Goal: Task Accomplishment & Management: Complete application form

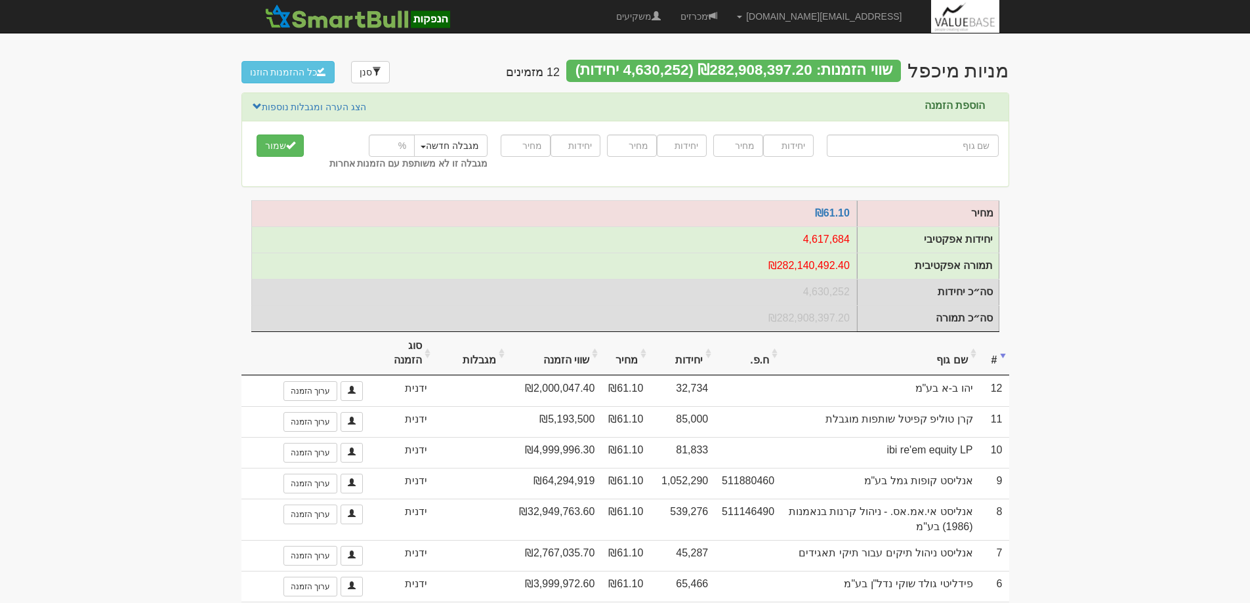
click at [948, 144] on input "text" at bounding box center [913, 146] width 172 height 22
type input "ר"
type input "רימון אינווסטמנטס מאסטר פאנד"
type input "רי"
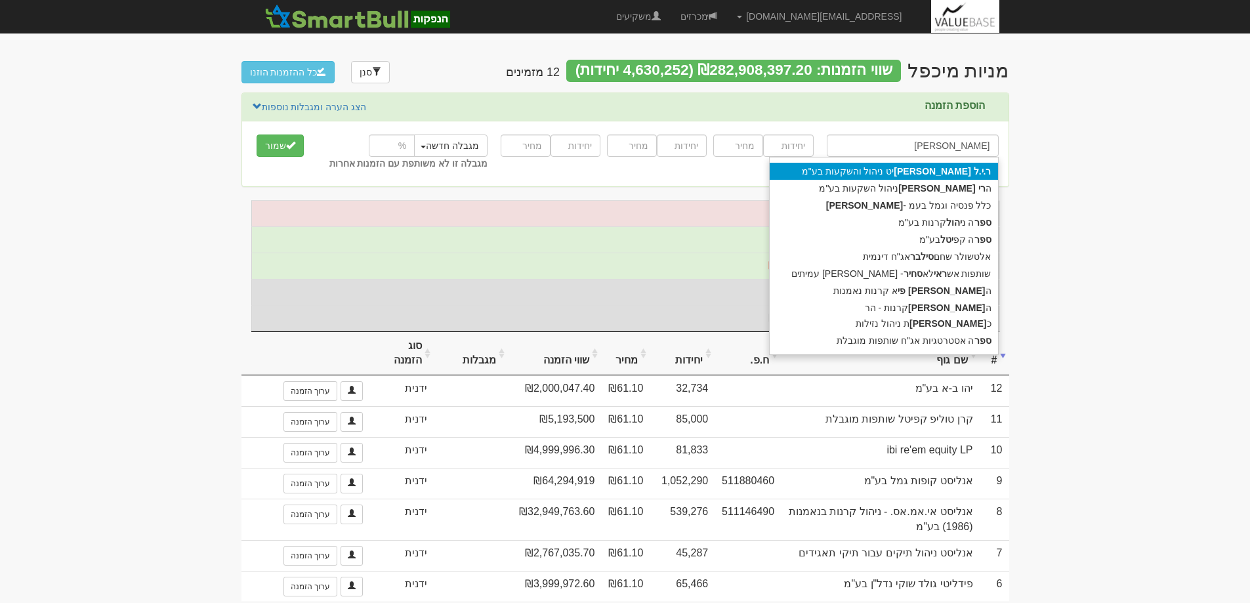
click at [967, 173] on strong "ספיר" at bounding box center [932, 171] width 77 height 11
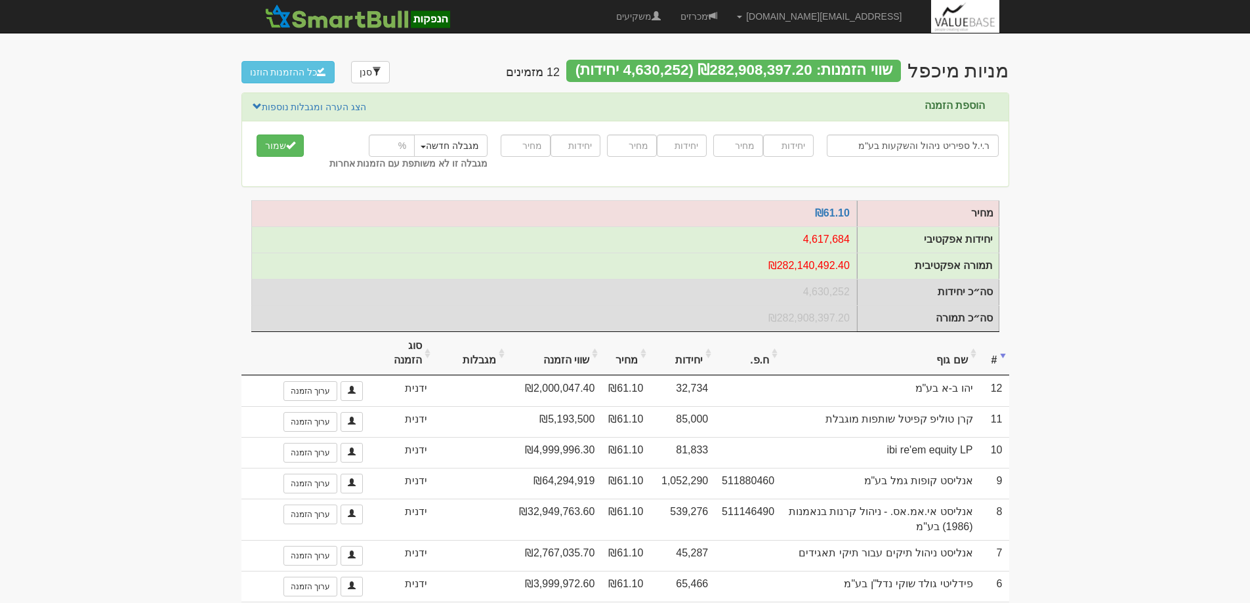
type input "ר.י.ל ספיריט ניהול והשקעות בע"מ"
click at [788, 142] on input "number" at bounding box center [788, 146] width 50 height 22
type input "16400"
click at [742, 150] on input "number" at bounding box center [738, 146] width 50 height 22
type input "61.10"
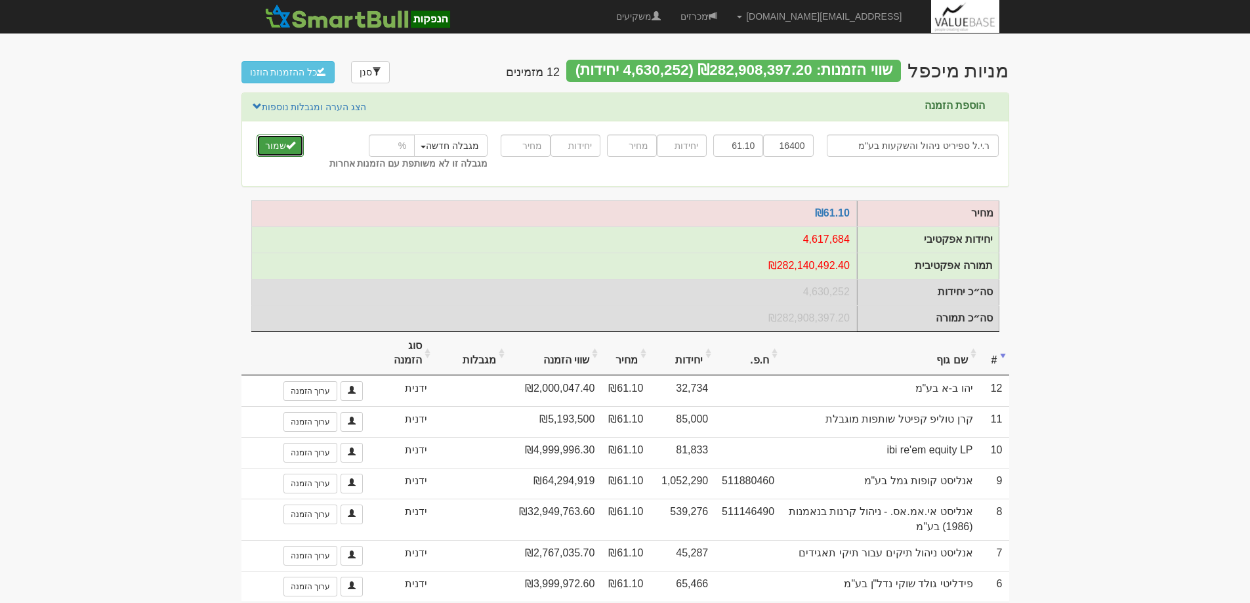
click at [282, 142] on button "שמור" at bounding box center [280, 146] width 47 height 22
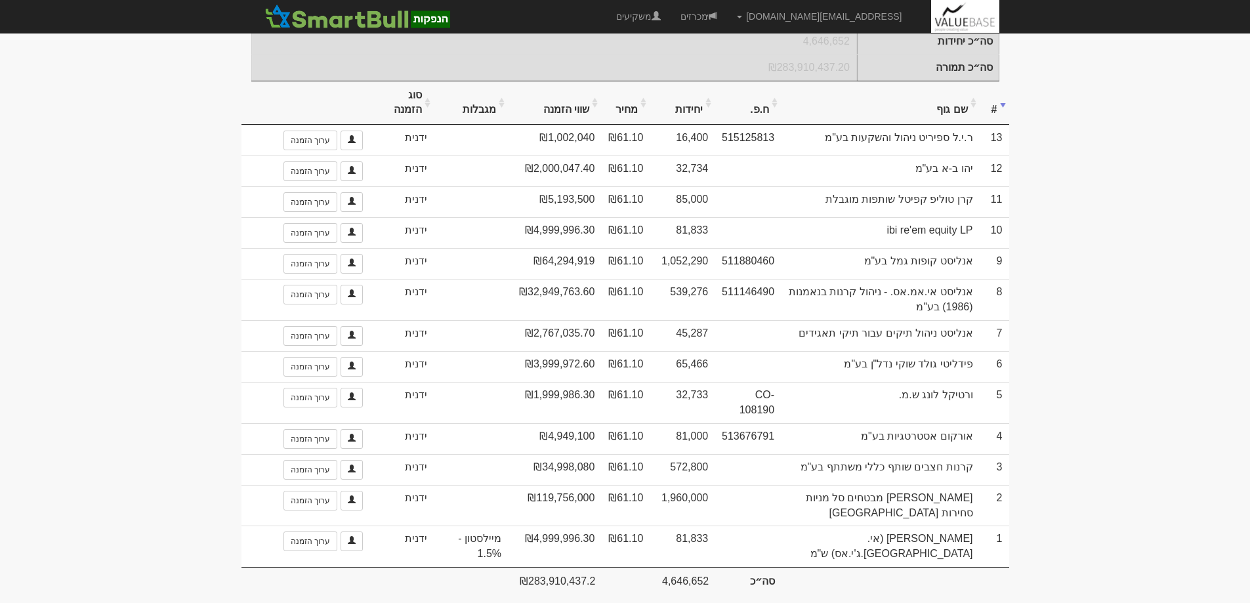
scroll to position [266, 0]
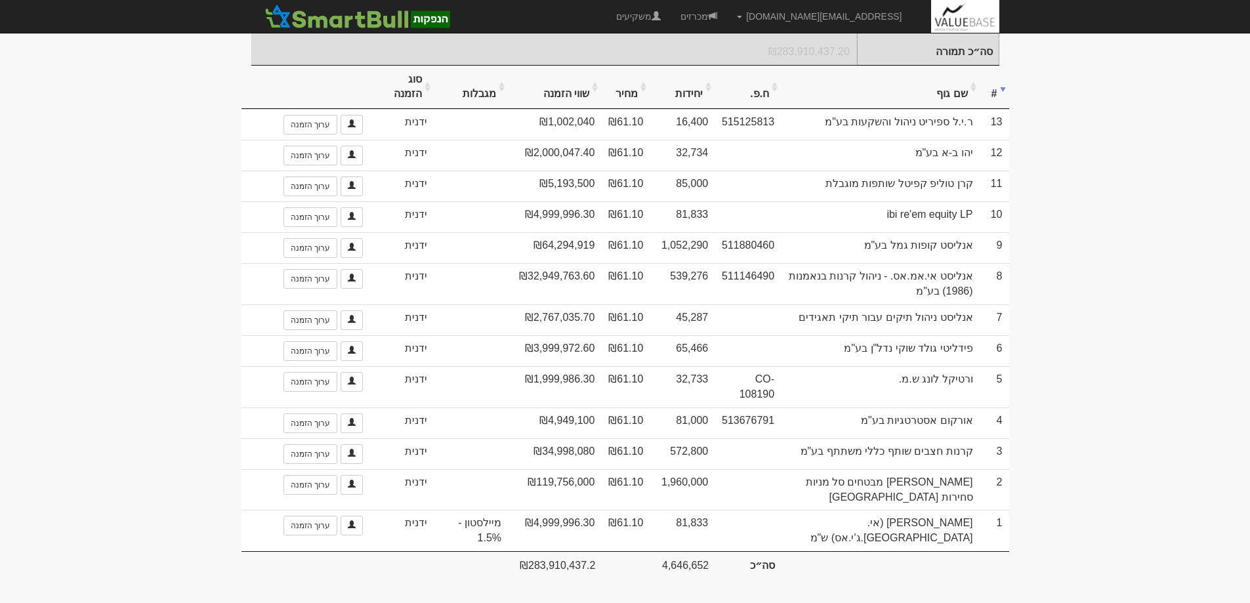
click at [982, 603] on html "hilla.a@valuebase.co.il הגדרות חשבונות הנפקה תבניות הודעות קיבול X" at bounding box center [625, 169] width 1250 height 870
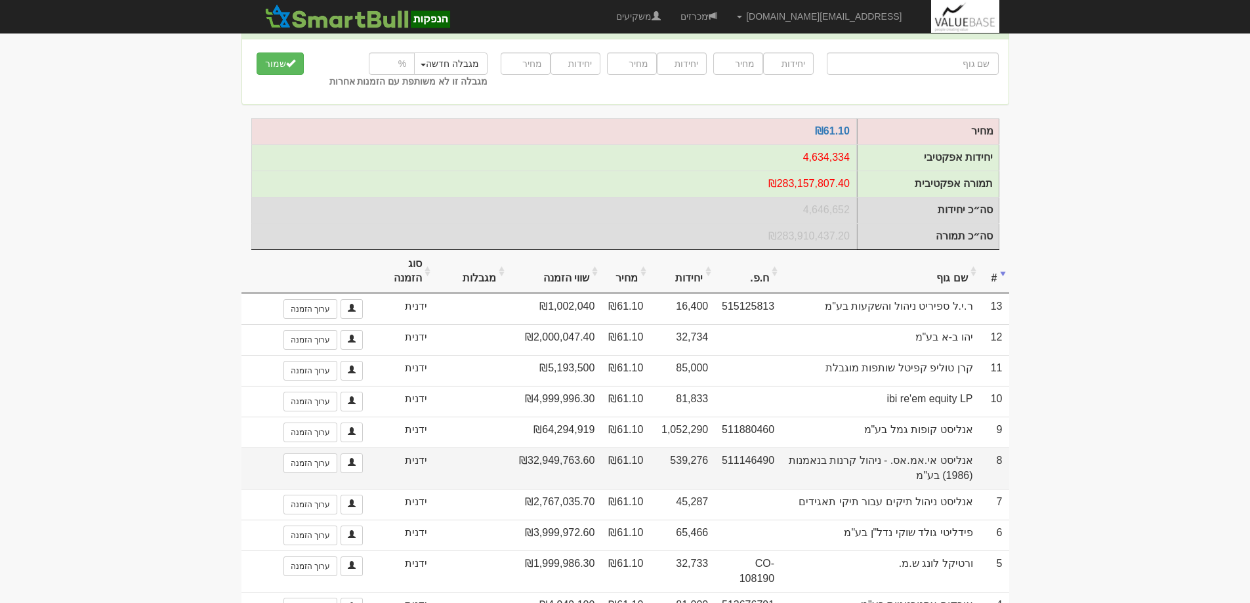
scroll to position [0, 0]
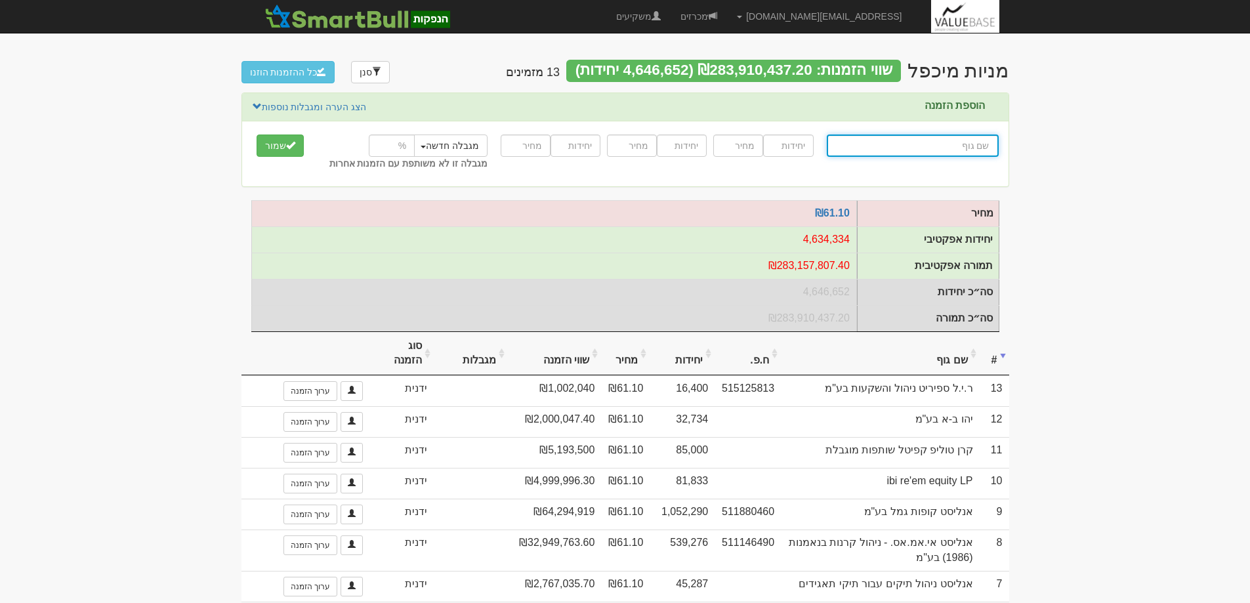
type input "א"
type input "אי בי אי 10/90"
type input "אי"
type input "איביאי אמבן"
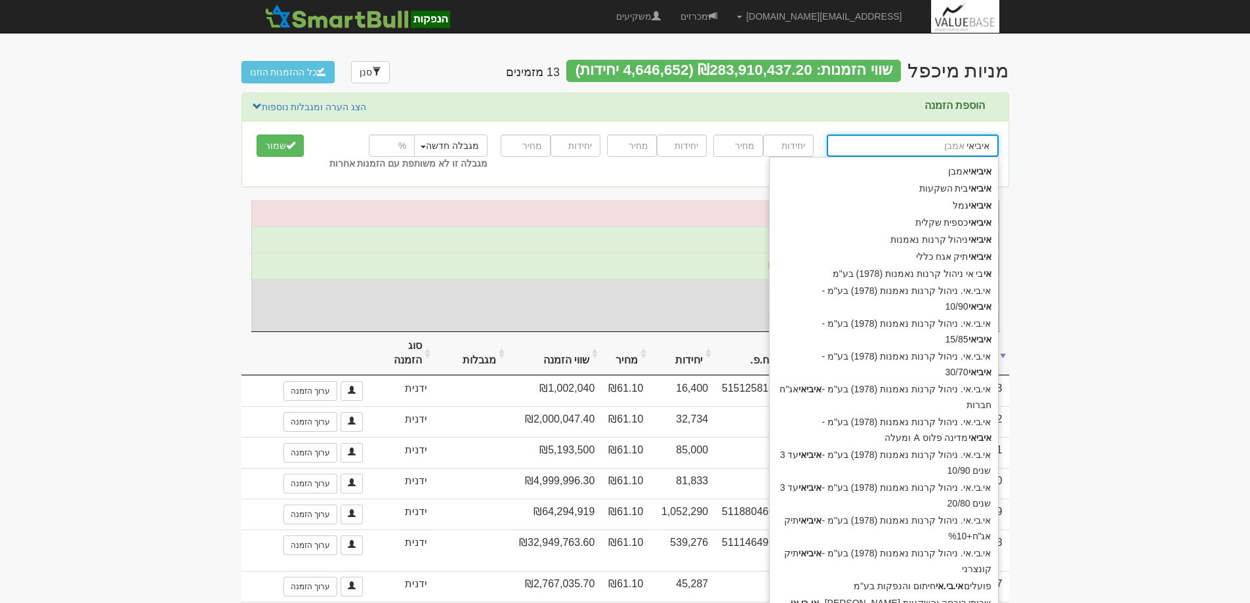
type input "איביאי"
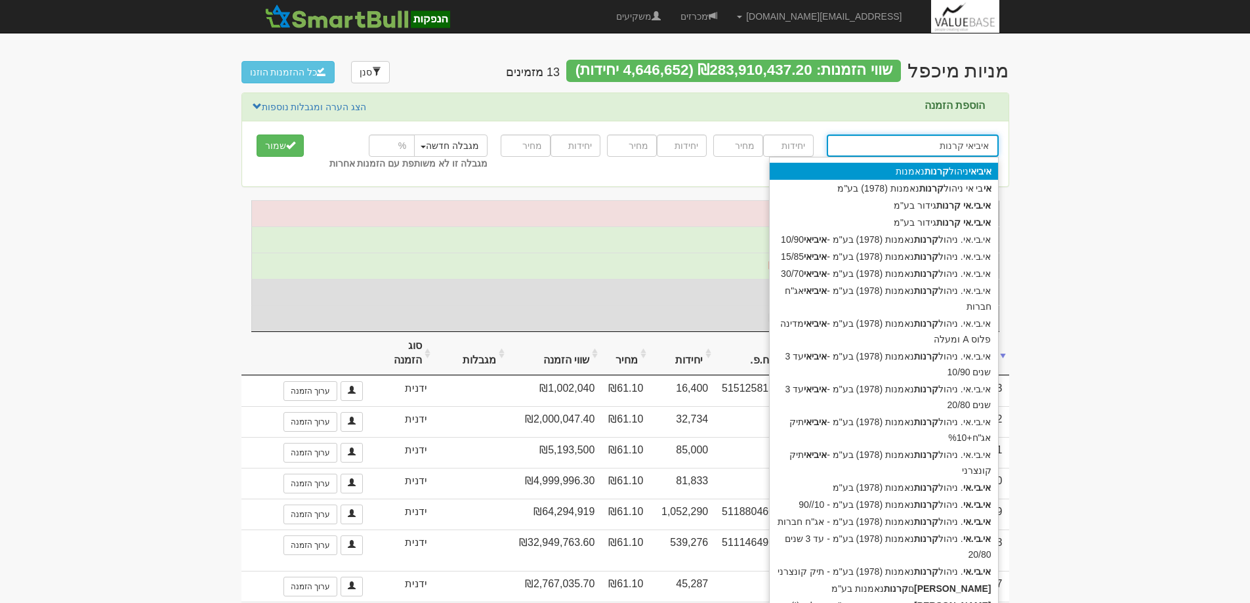
click at [961, 175] on div "איביאי ניהול קרנות נאמנות" at bounding box center [884, 171] width 228 height 17
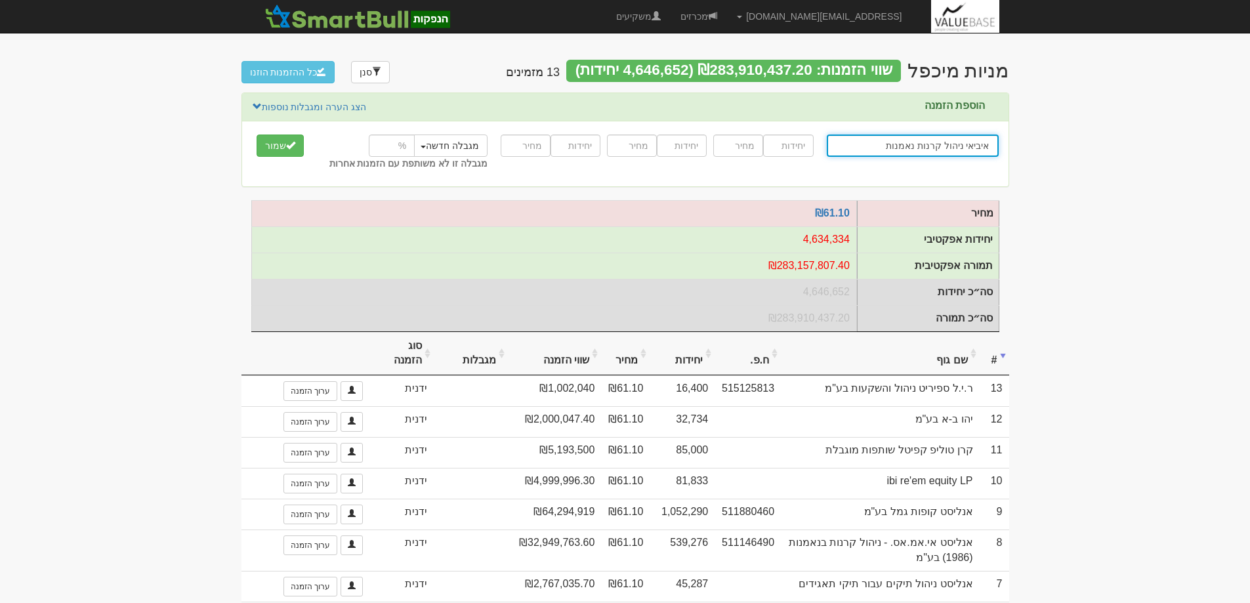
type input "איביאי ניהול קרנות נאמנות"
click at [785, 148] on input "number" at bounding box center [788, 146] width 50 height 22
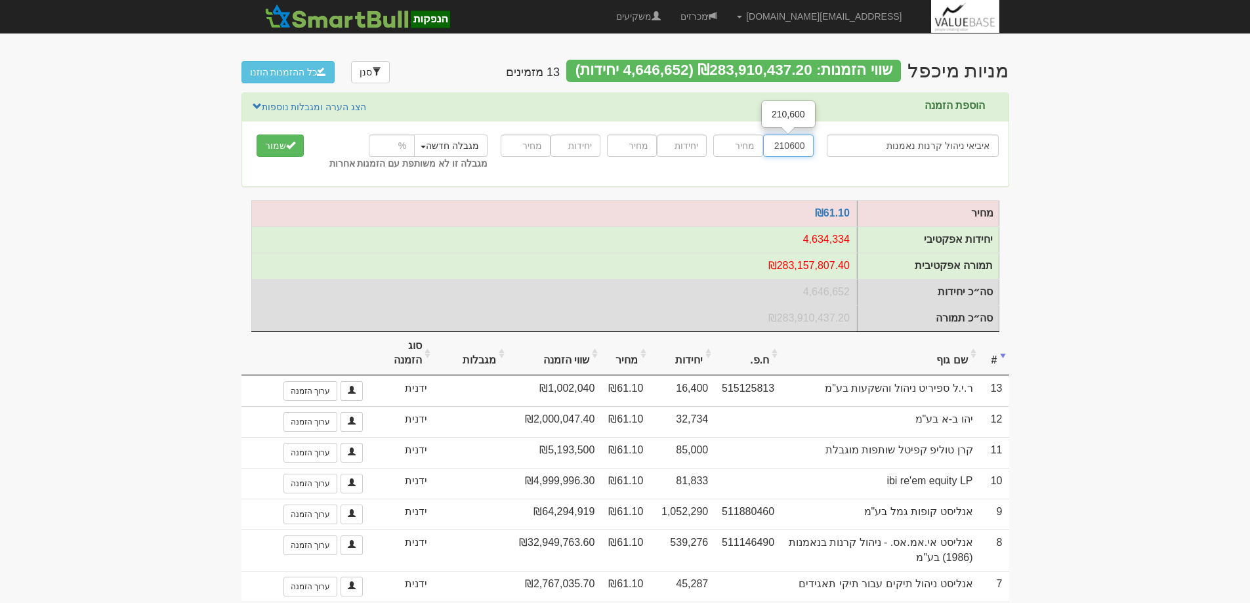
type input "210600"
click at [738, 147] on input "number" at bounding box center [738, 146] width 50 height 22
type input "61.10"
click at [275, 145] on button "שמור" at bounding box center [280, 146] width 47 height 22
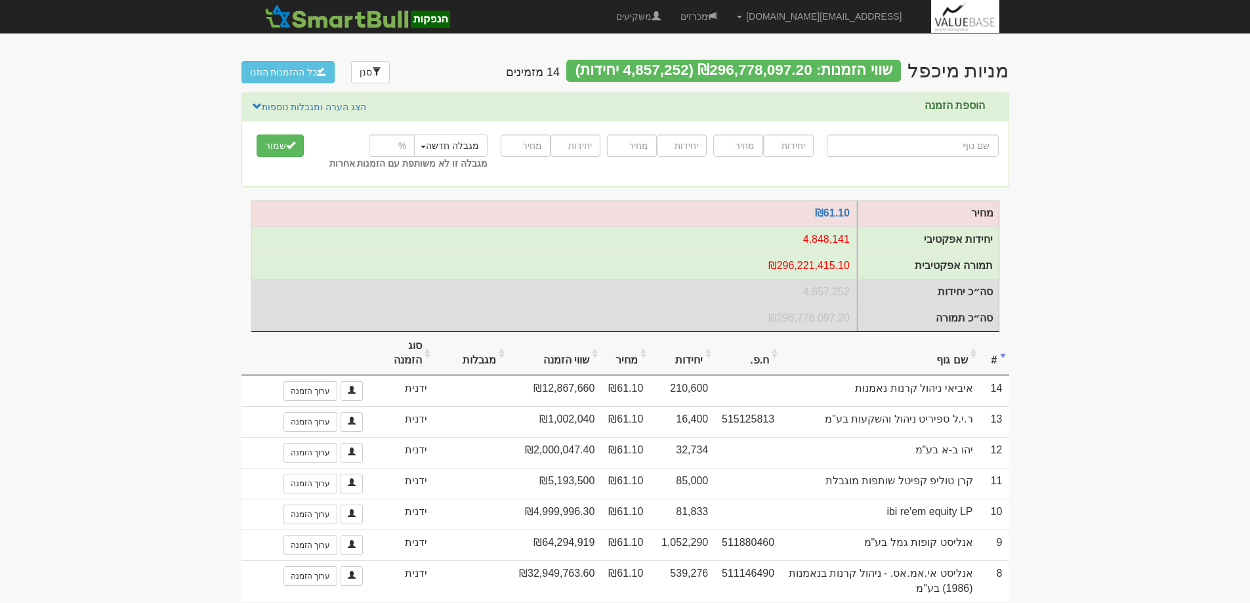
click at [1149, 177] on body "hilla.a@valuebase.co.il הגדרות חשבונות הנפקה תבניות הודעות קיבול" at bounding box center [625, 450] width 1250 height 901
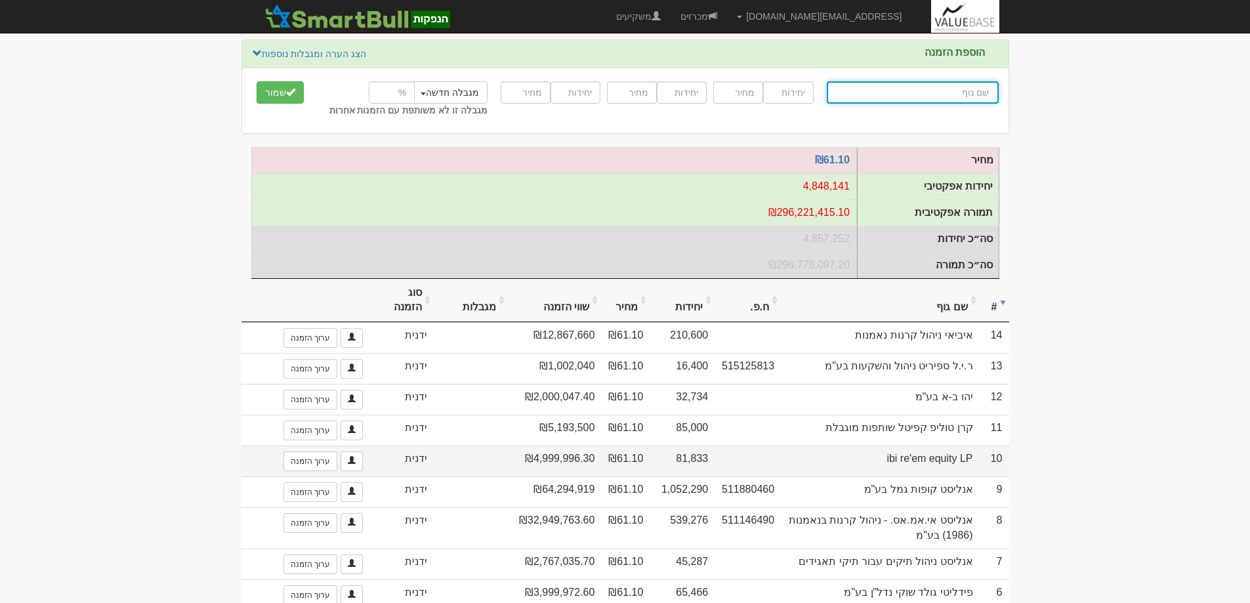
scroll to position [131, 0]
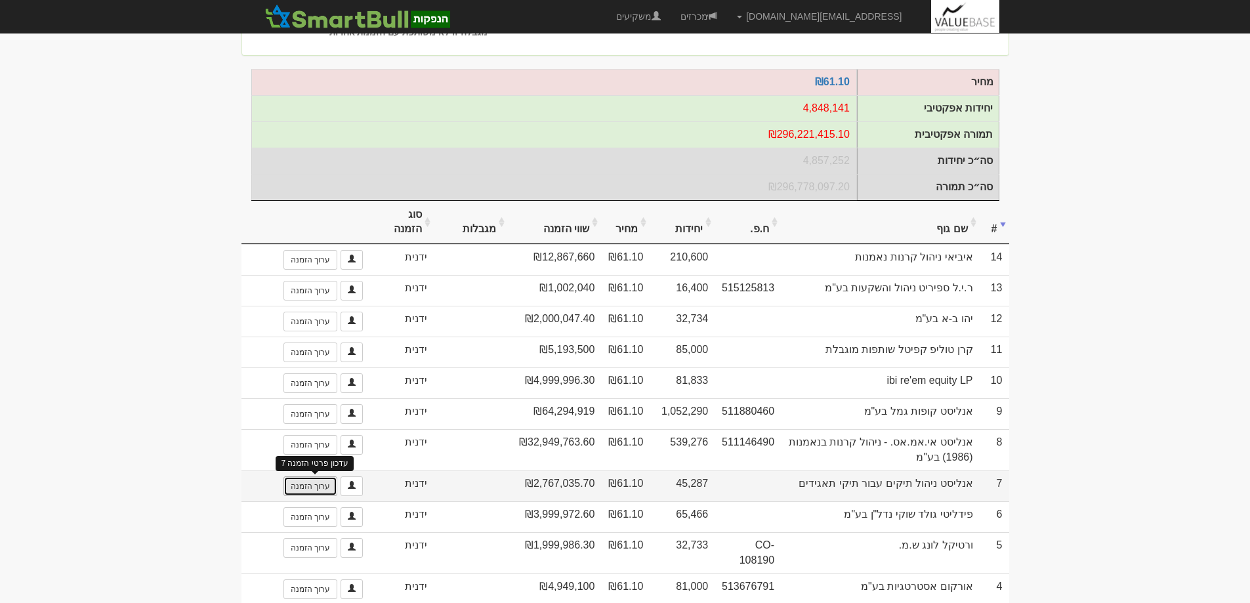
click at [299, 496] on link "ערוך הזמנה" at bounding box center [311, 486] width 54 height 20
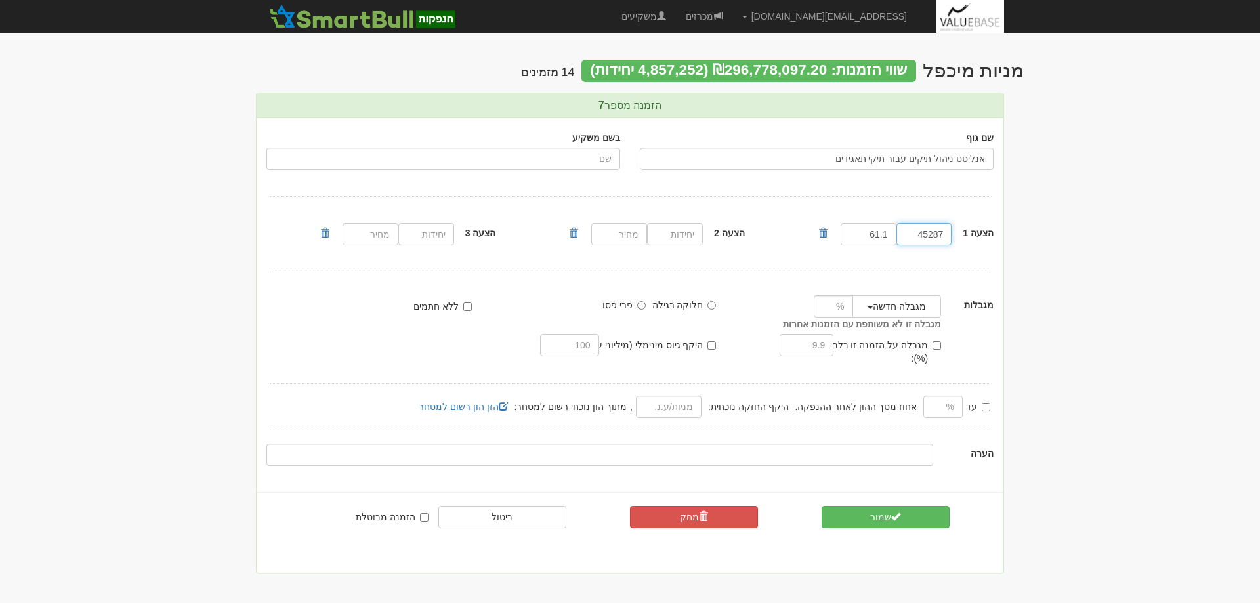
drag, startPoint x: 911, startPoint y: 236, endPoint x: 969, endPoint y: 234, distance: 58.4
click at [968, 234] on div "הצעה 1 45287 61.1" at bounding box center [910, 234] width 187 height 29
type input "32194"
click at [887, 506] on button "שמור" at bounding box center [886, 517] width 128 height 22
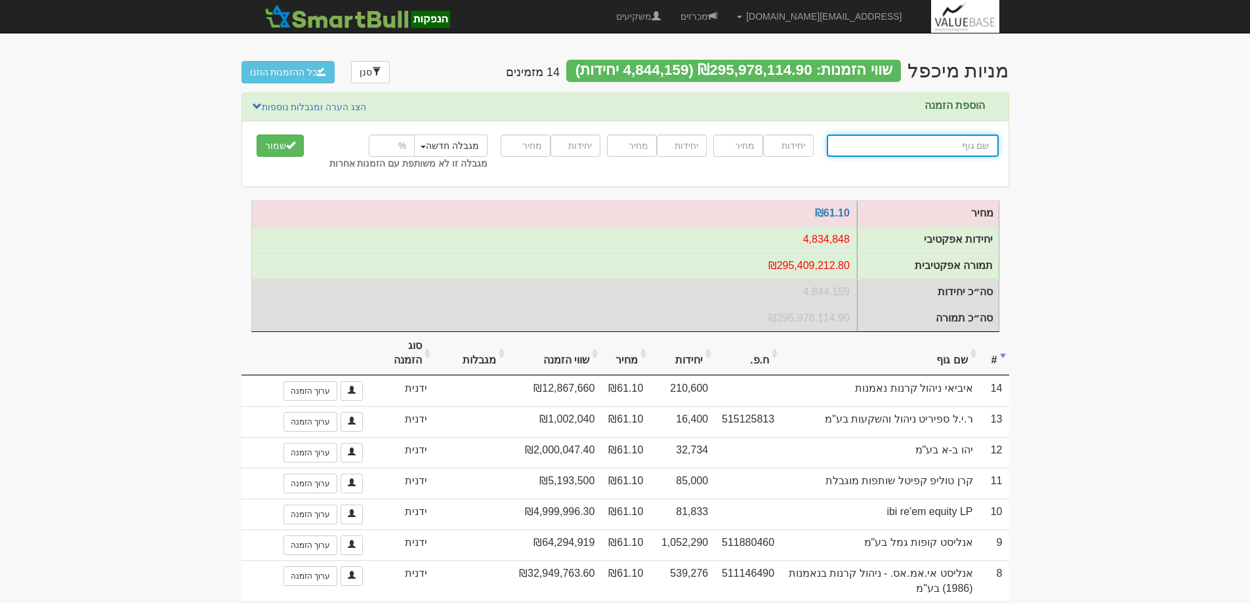
type input "מ"
type input "מור (!) אגח דירוג פנימי תשואה גבוהה"
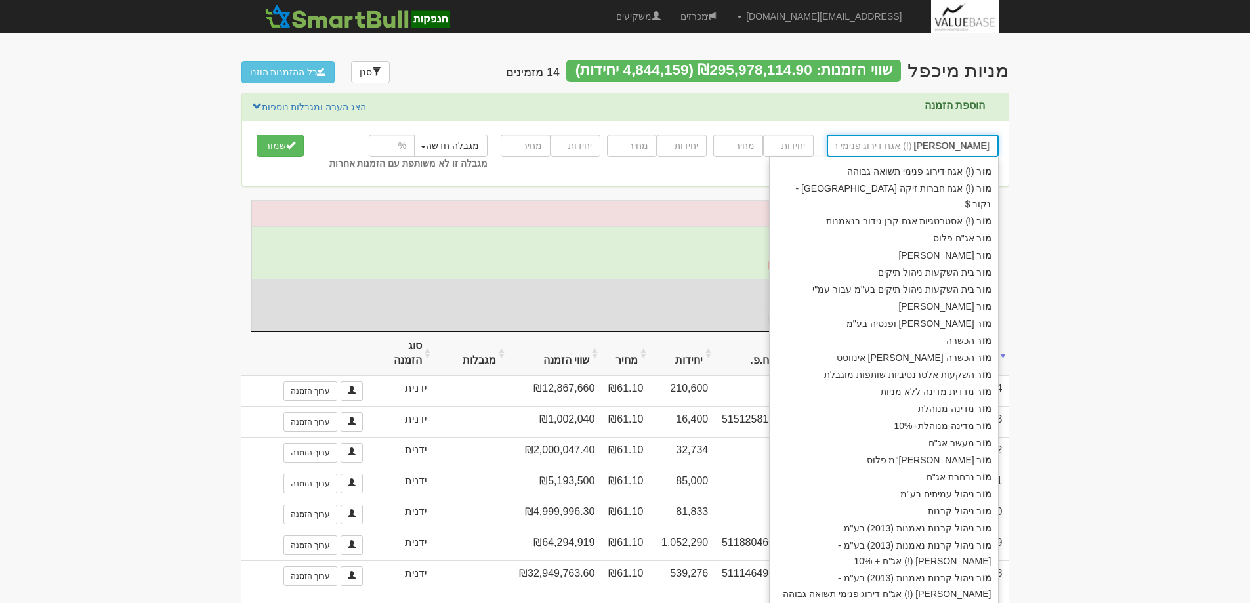
type input "מור"
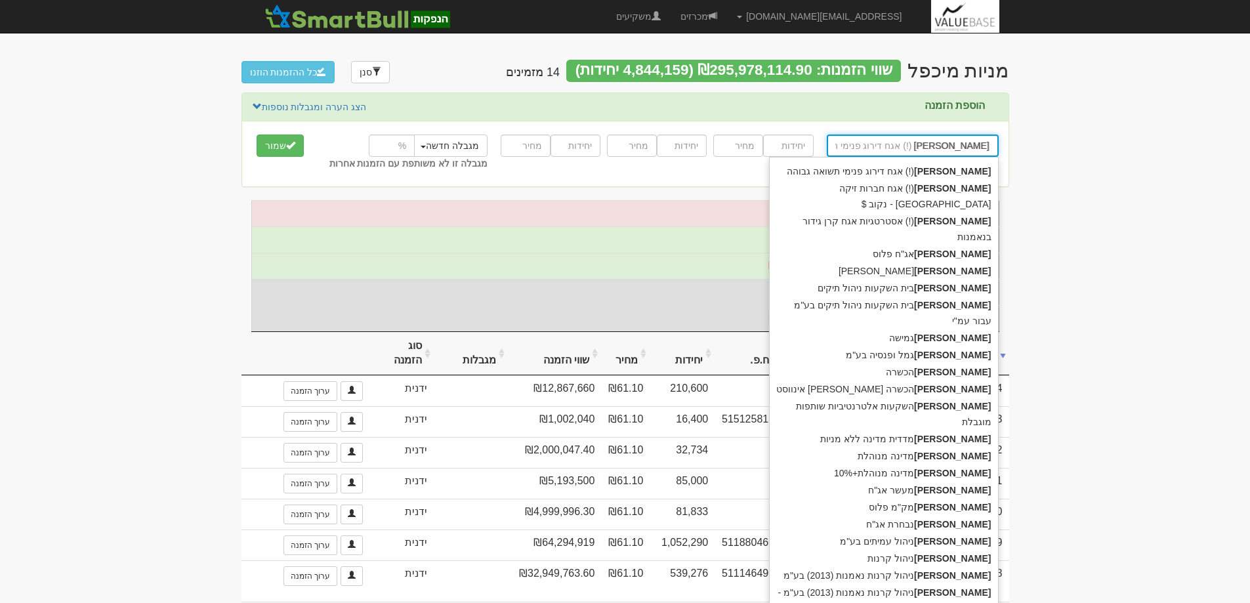
type input "מור ק"
type input "מור קרנות"
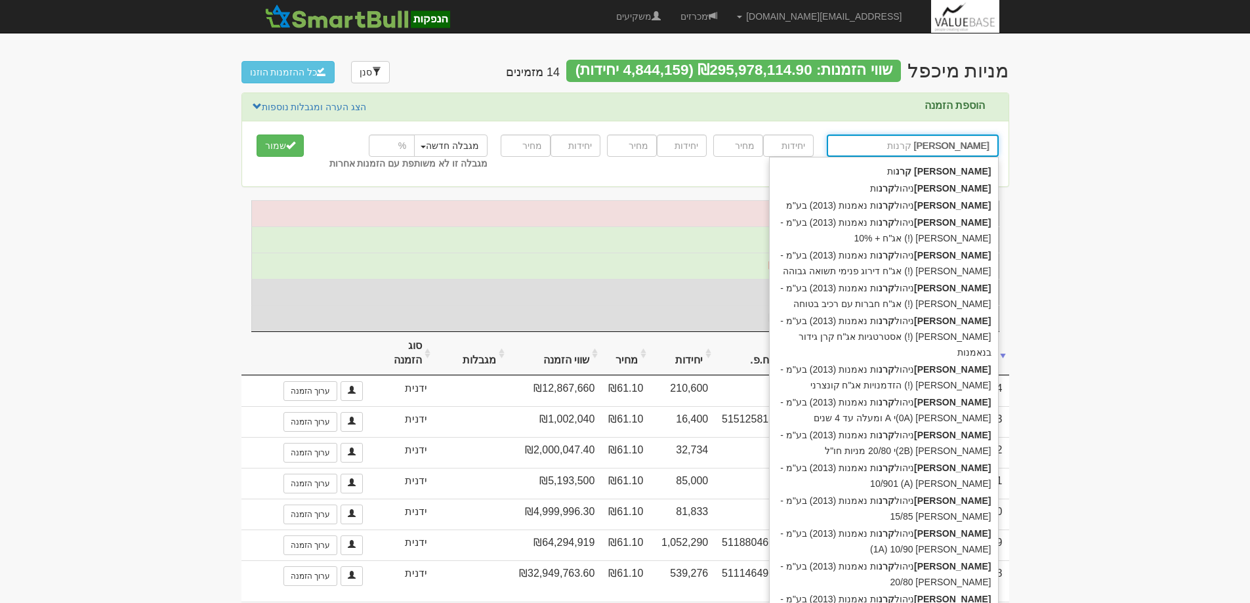
type input "מור קרנו"
click at [995, 207] on div "מור ניהול קרנות נאמנות (2013) בע"מ" at bounding box center [884, 205] width 228 height 17
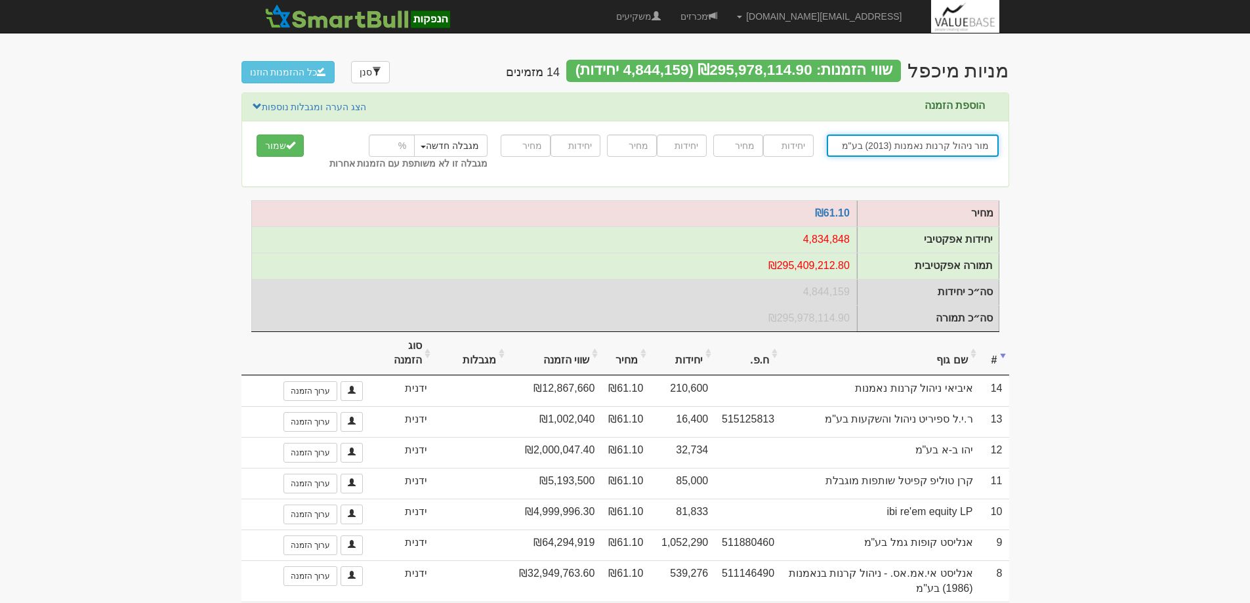
type input "מור ניהול קרנות נאמנות (2013) בע"מ"
click at [799, 147] on input "number" at bounding box center [788, 146] width 50 height 22
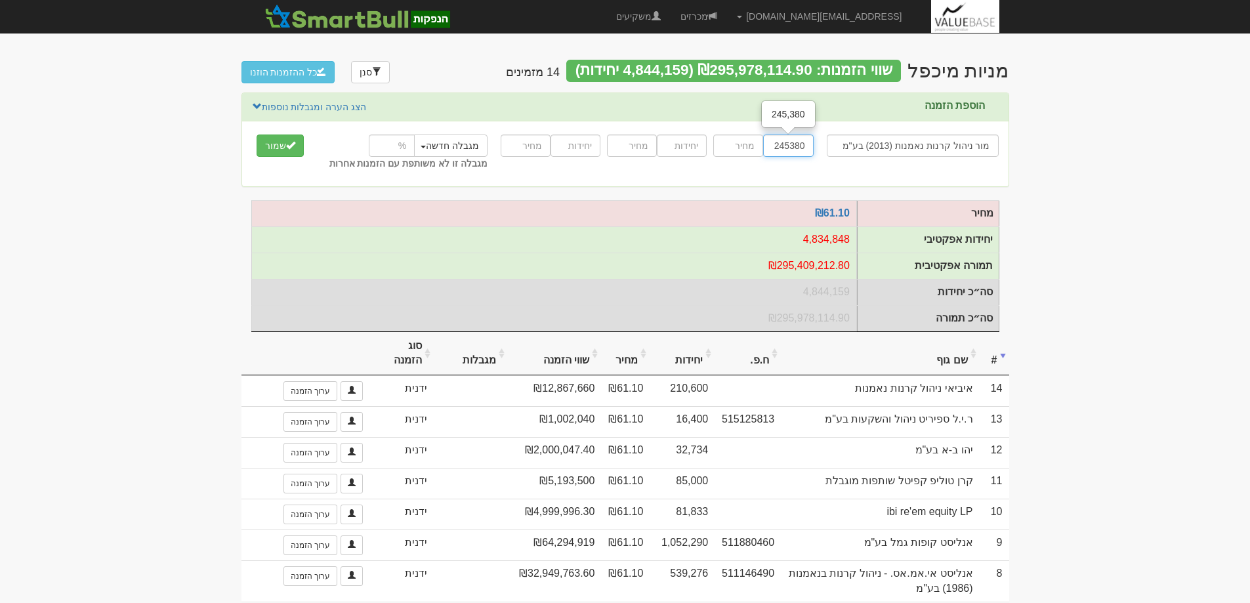
type input "245380"
click at [749, 146] on input "number" at bounding box center [738, 146] width 50 height 22
type input "61.10"
click at [274, 148] on button "שמור" at bounding box center [280, 146] width 47 height 22
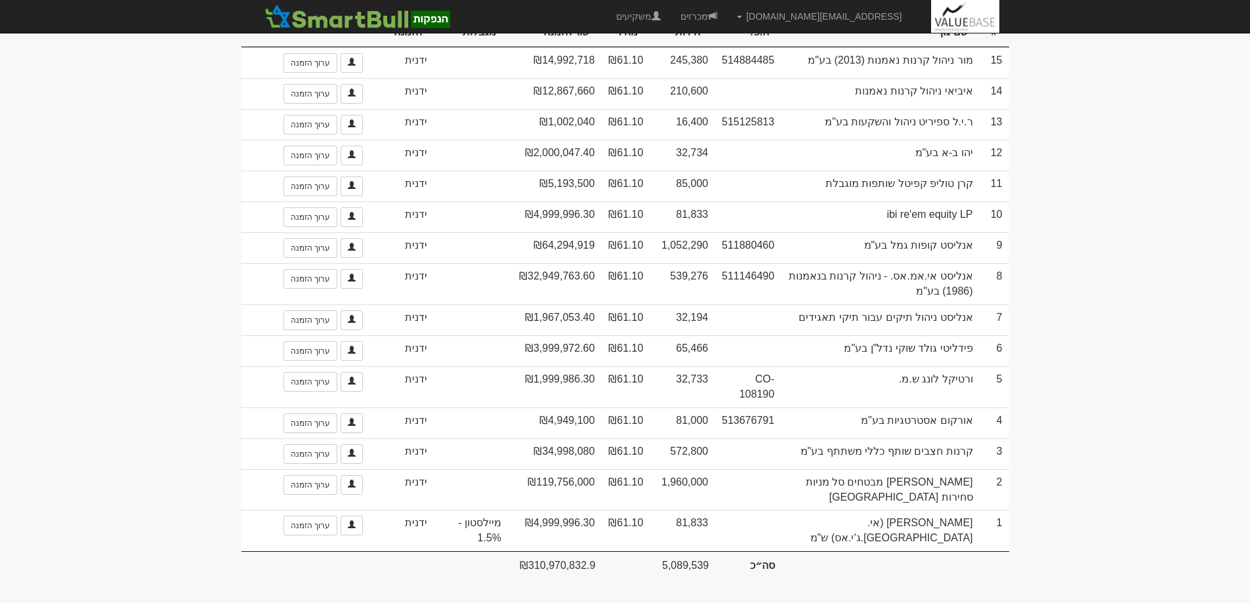
scroll to position [263, 0]
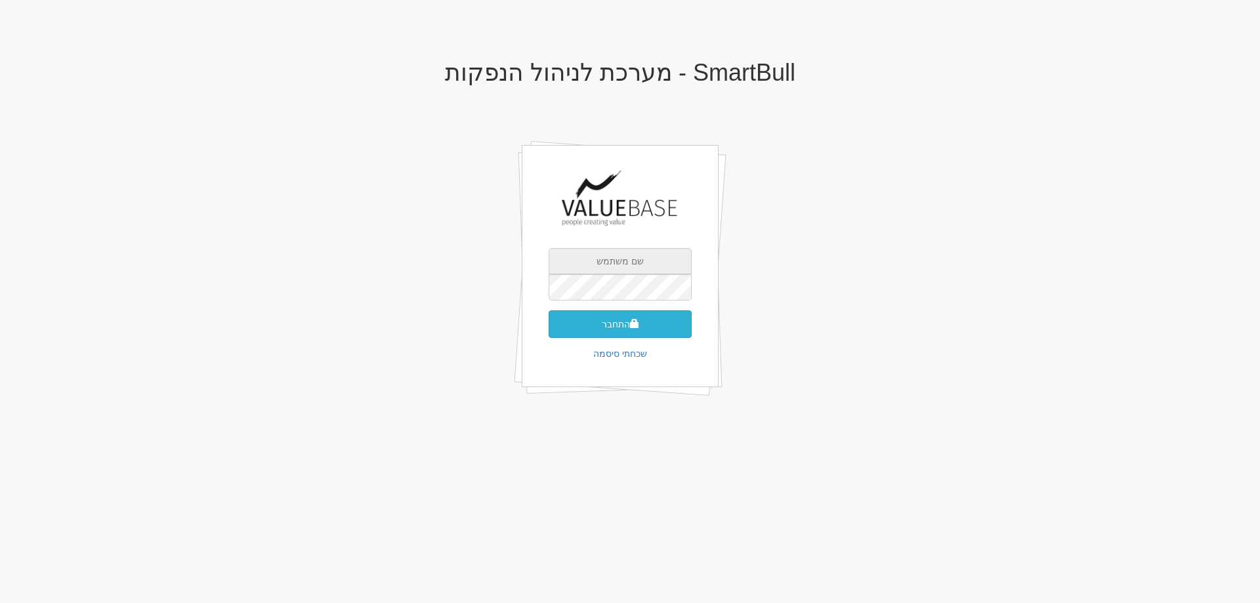
type input "[EMAIL_ADDRESS][DOMAIN_NAME]"
click at [607, 318] on button "התחבר" at bounding box center [620, 324] width 143 height 28
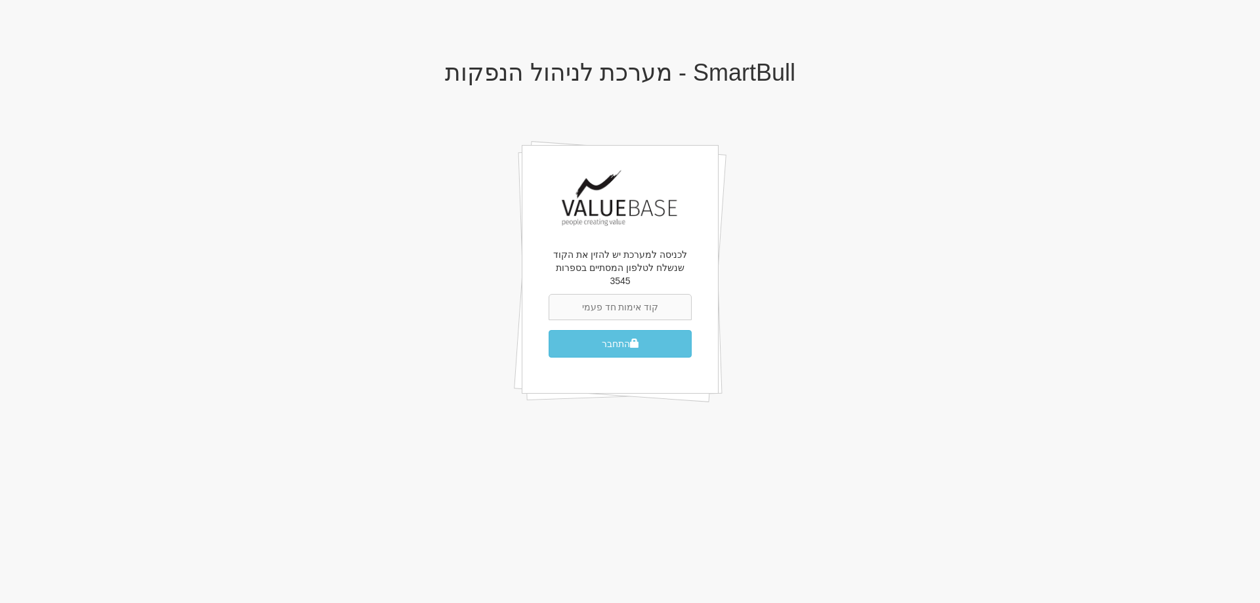
click at [648, 297] on input "text" at bounding box center [620, 307] width 143 height 26
type input "854814"
click at [603, 330] on button "התחבר" at bounding box center [620, 344] width 143 height 28
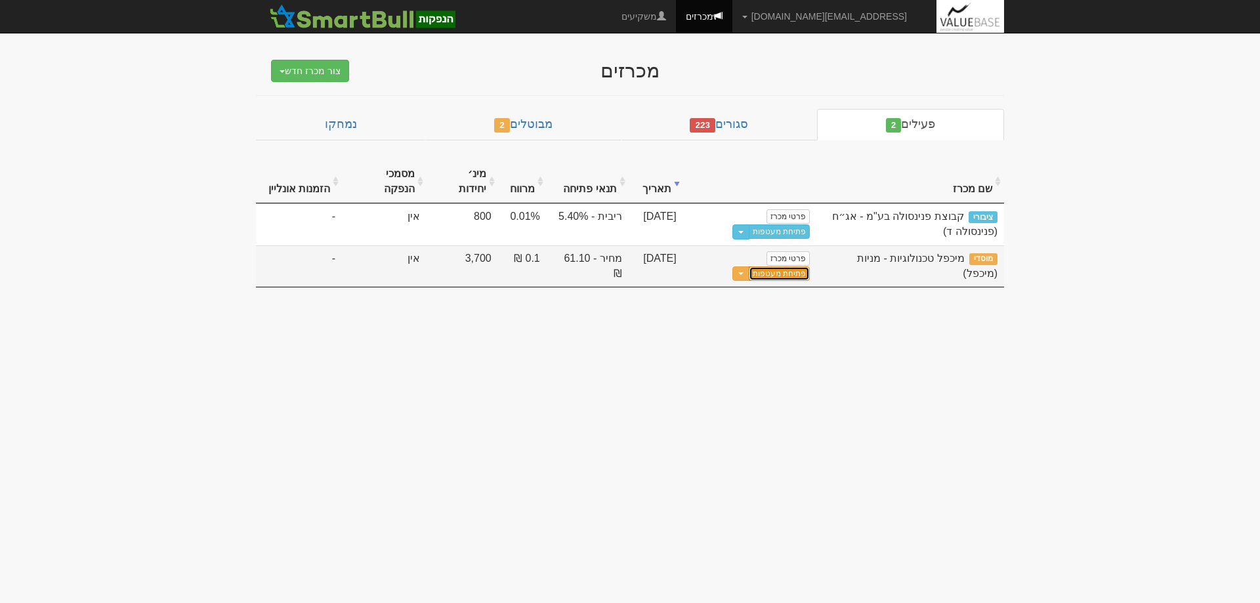
click at [749, 266] on link "פתיחת מעטפות" at bounding box center [779, 273] width 61 height 14
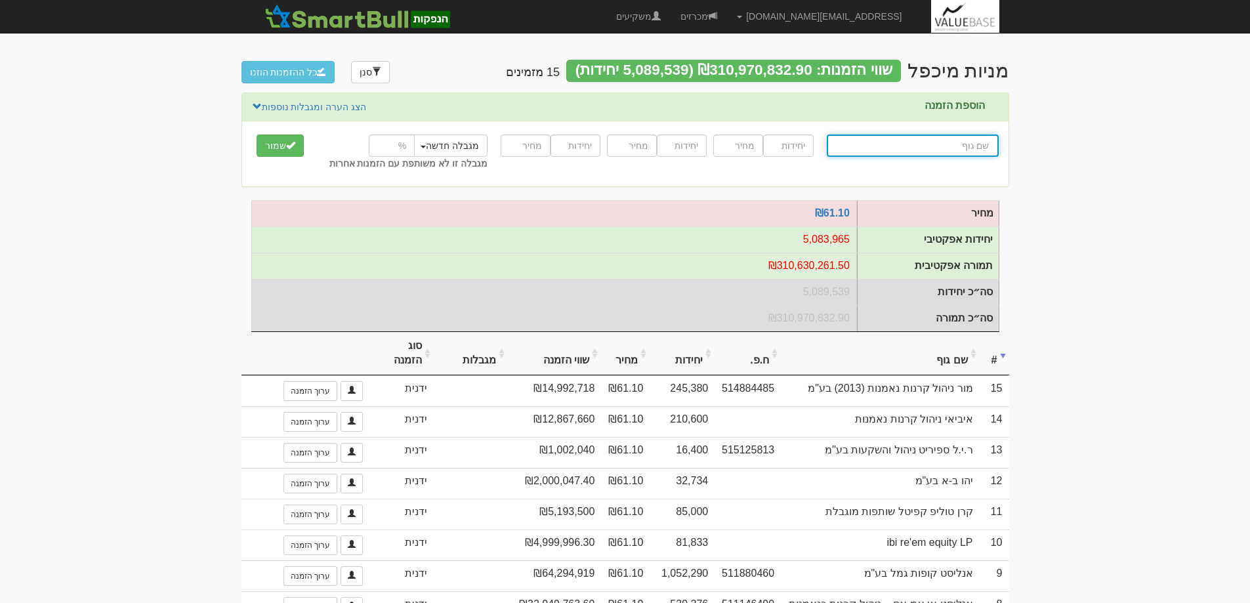
drag, startPoint x: 911, startPoint y: 136, endPoint x: 919, endPoint y: 146, distance: 12.6
click at [911, 136] on input "text" at bounding box center [913, 146] width 172 height 22
type input "ר"
type input "רימון אינווסטמנטס מאסטר פאנד"
type input "רי"
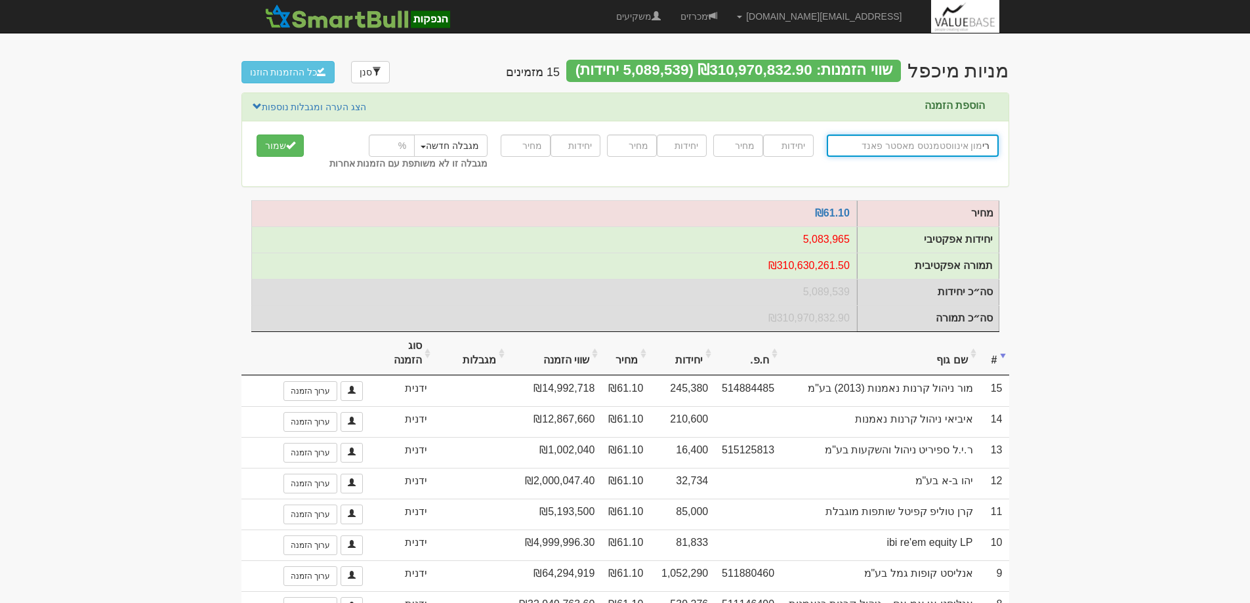
type input "רידינג קפיטל אלף פאנד ש.מ"
type input "רידינג קפיטל אלף פאנד"
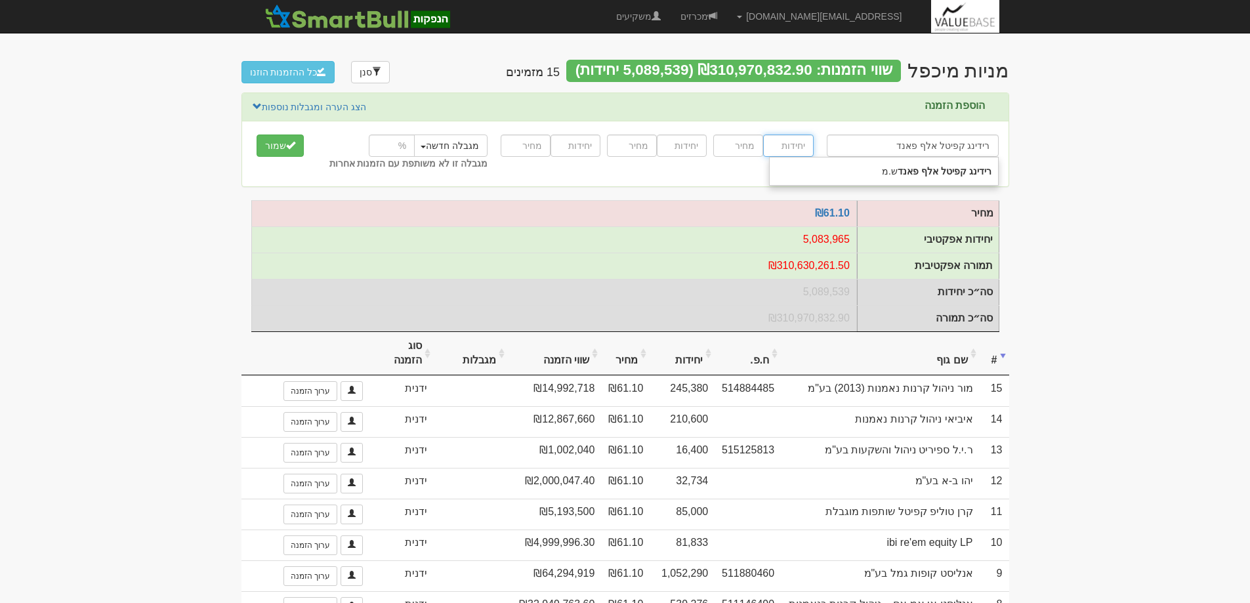
click at [803, 142] on input "number" at bounding box center [788, 146] width 50 height 22
type input "16367"
click at [739, 146] on input "number" at bounding box center [738, 146] width 50 height 22
type input "61.10"
click at [268, 145] on button "שמור" at bounding box center [280, 146] width 47 height 22
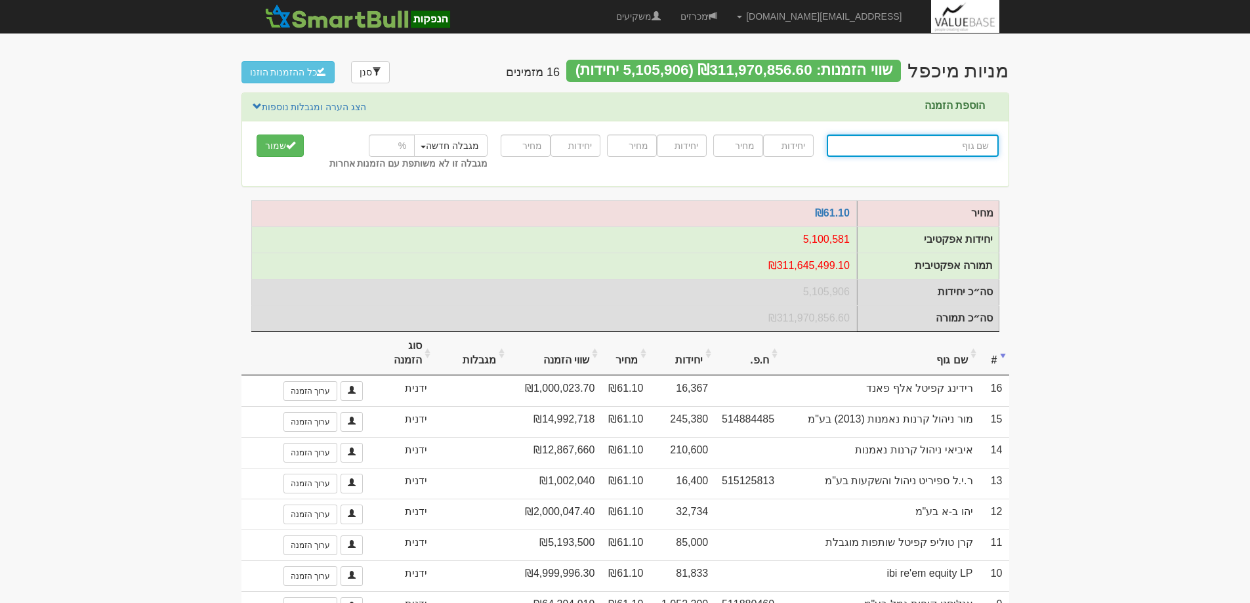
click at [968, 146] on input "text" at bounding box center [913, 146] width 172 height 22
type input "א"
type input "אי בי אי 10/90"
type input "אי"
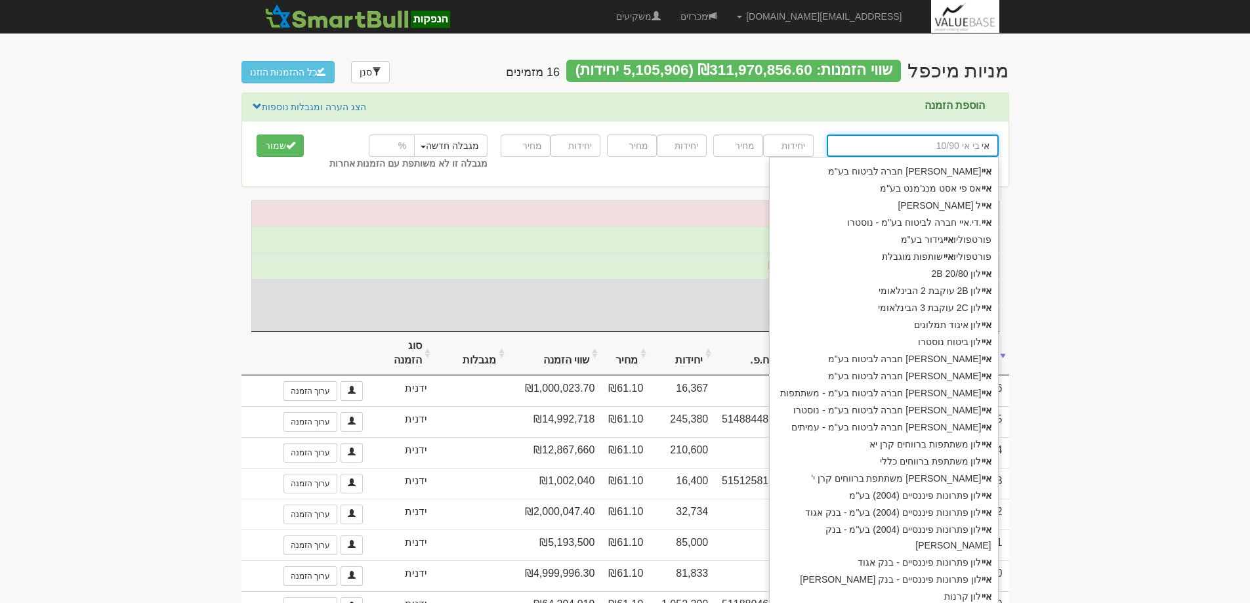
type input "איי אי ג'י חברה לביטוח בע"מ"
type input "איי"
type input "אייל גוטרמן"
type input "אייל"
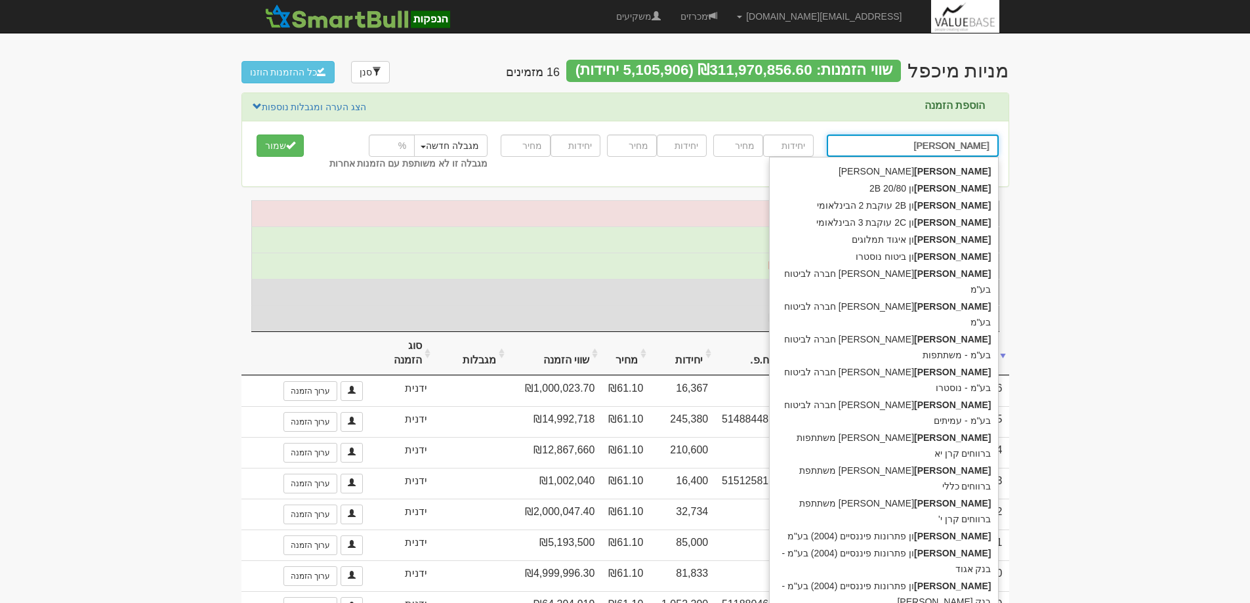
type input "איילון 20/80 2B"
type input "איילון"
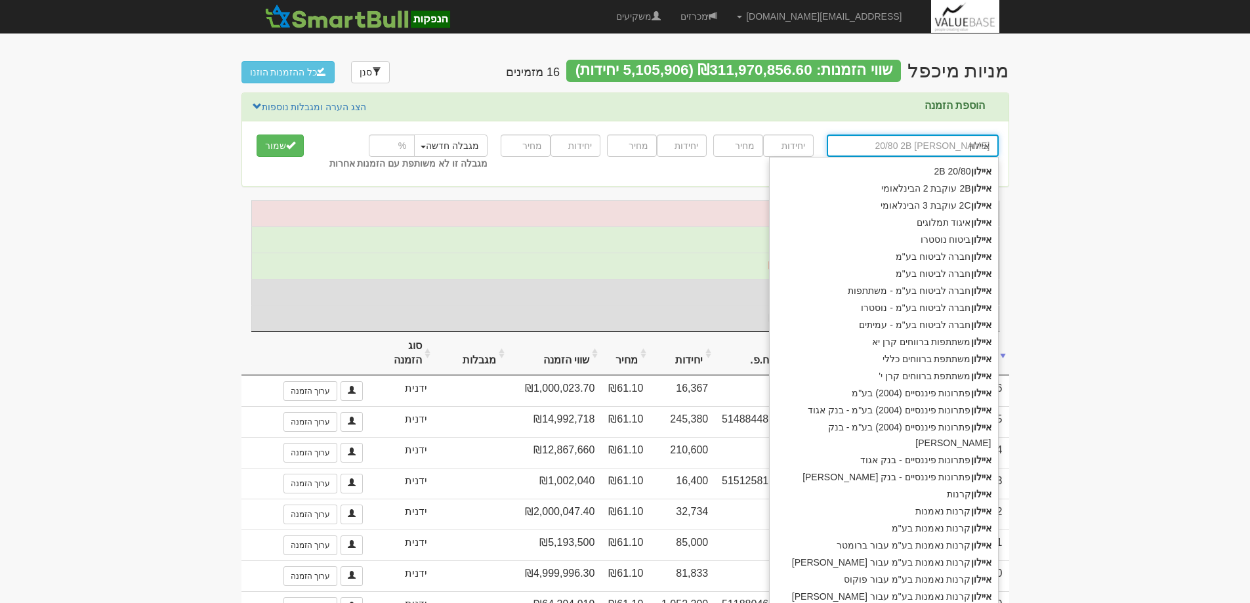
type input "איילון ק"
type input "איילון קרנות"
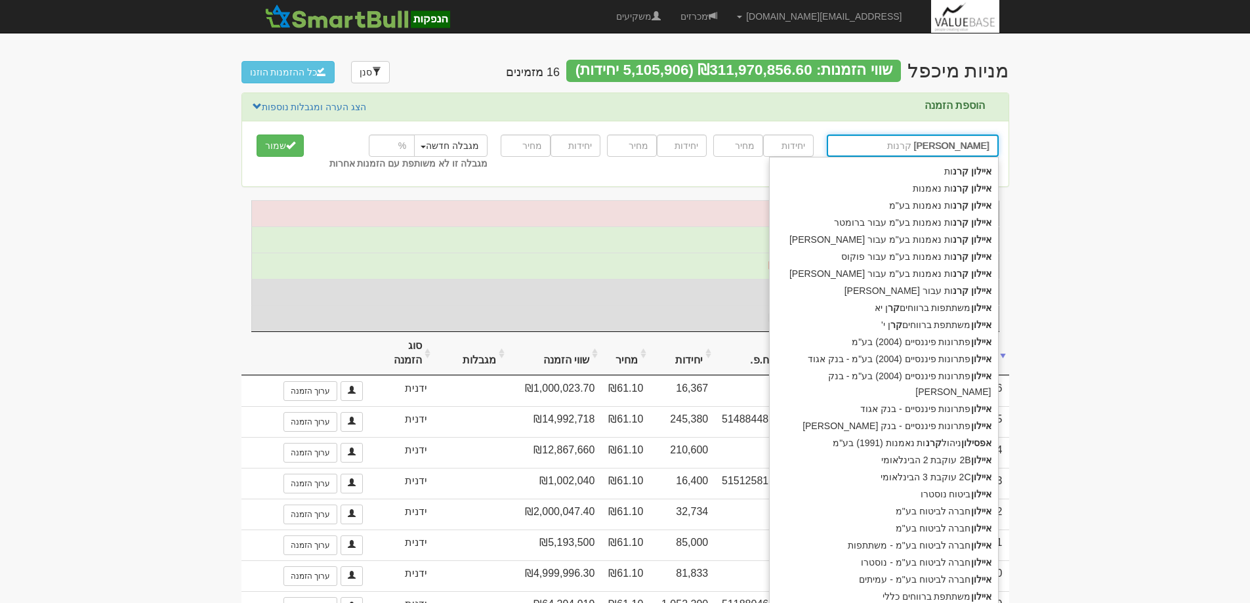
type input "איילון קרנו"
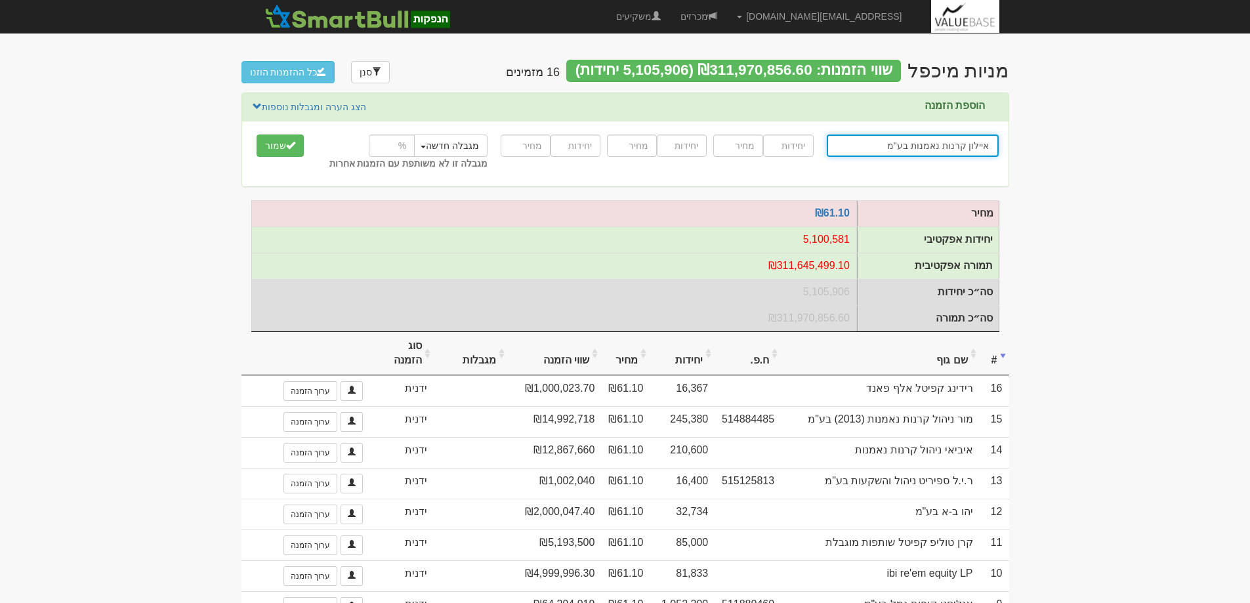
type input "איילון קרנות נאמנות בע"מ"
click at [782, 147] on input "number" at bounding box center [788, 146] width 50 height 22
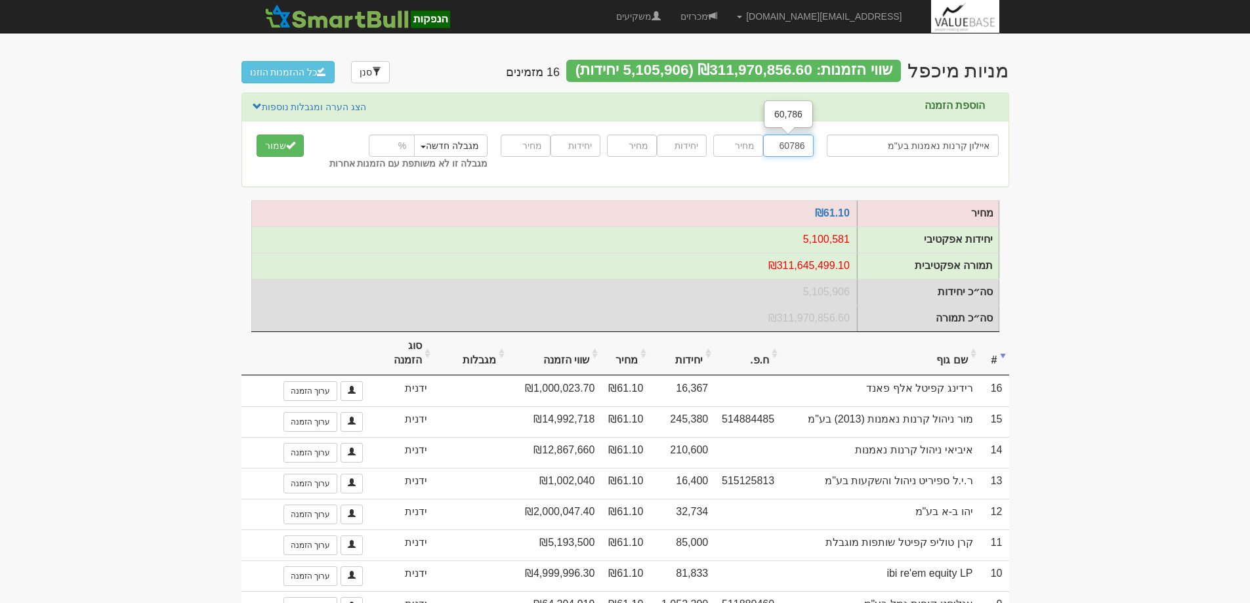
type input "60786"
click at [740, 148] on input "number" at bounding box center [738, 146] width 50 height 22
type input "61.10"
click at [272, 147] on button "שמור" at bounding box center [280, 146] width 47 height 22
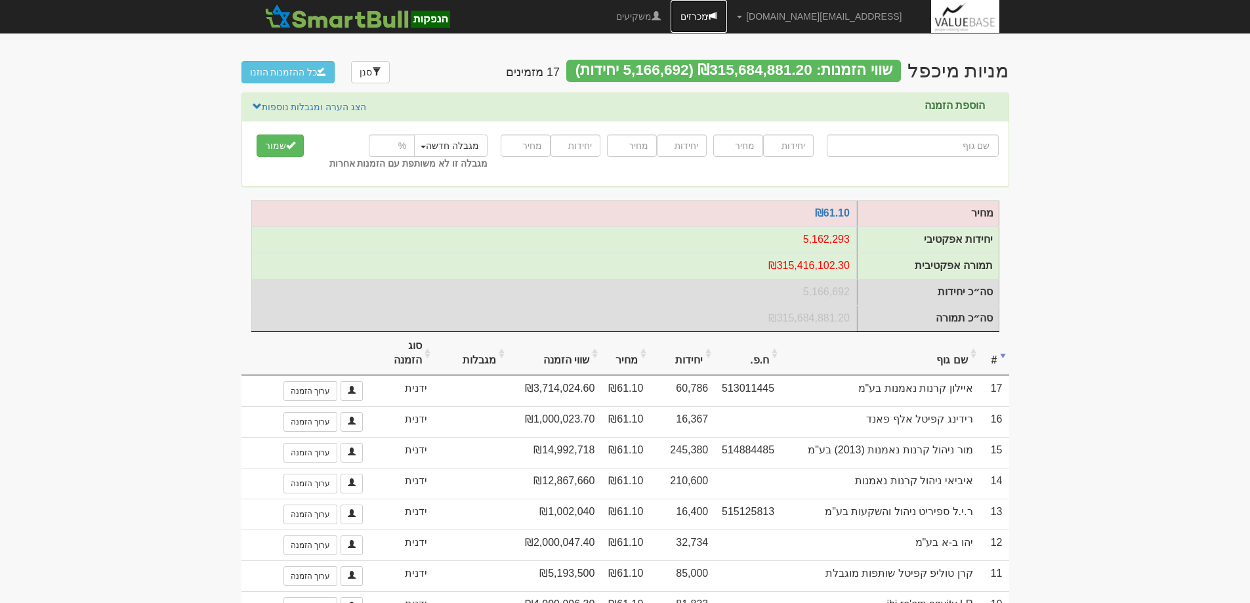
click at [727, 14] on link "מכרזים" at bounding box center [699, 16] width 56 height 33
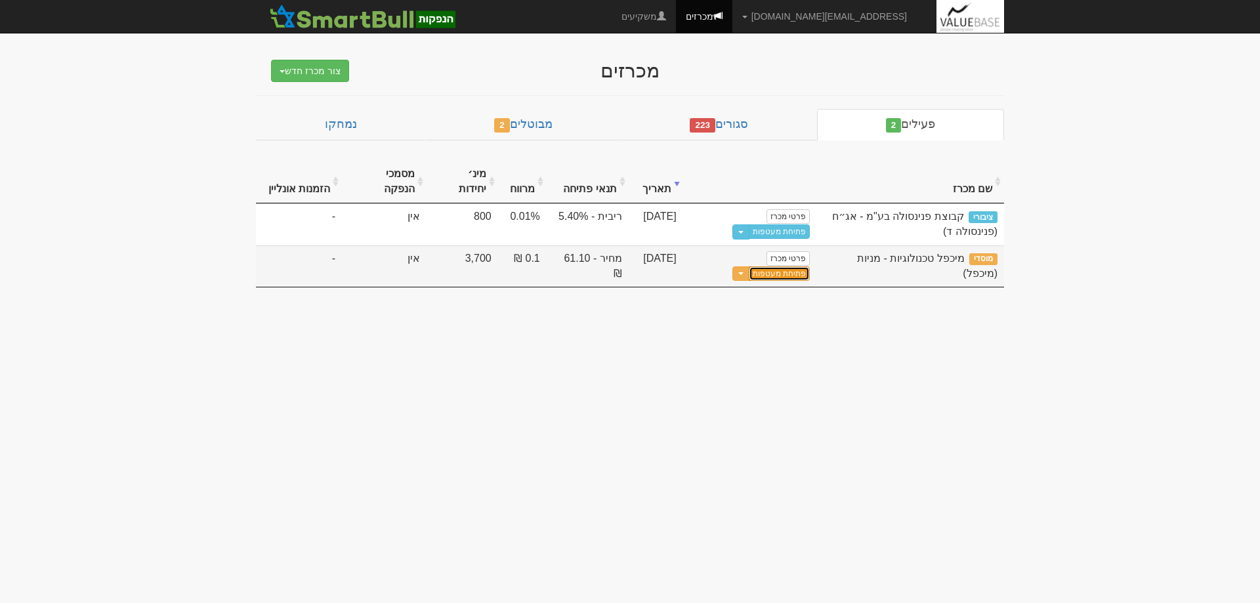
click at [749, 266] on link "פתיחת מעטפות" at bounding box center [779, 273] width 61 height 14
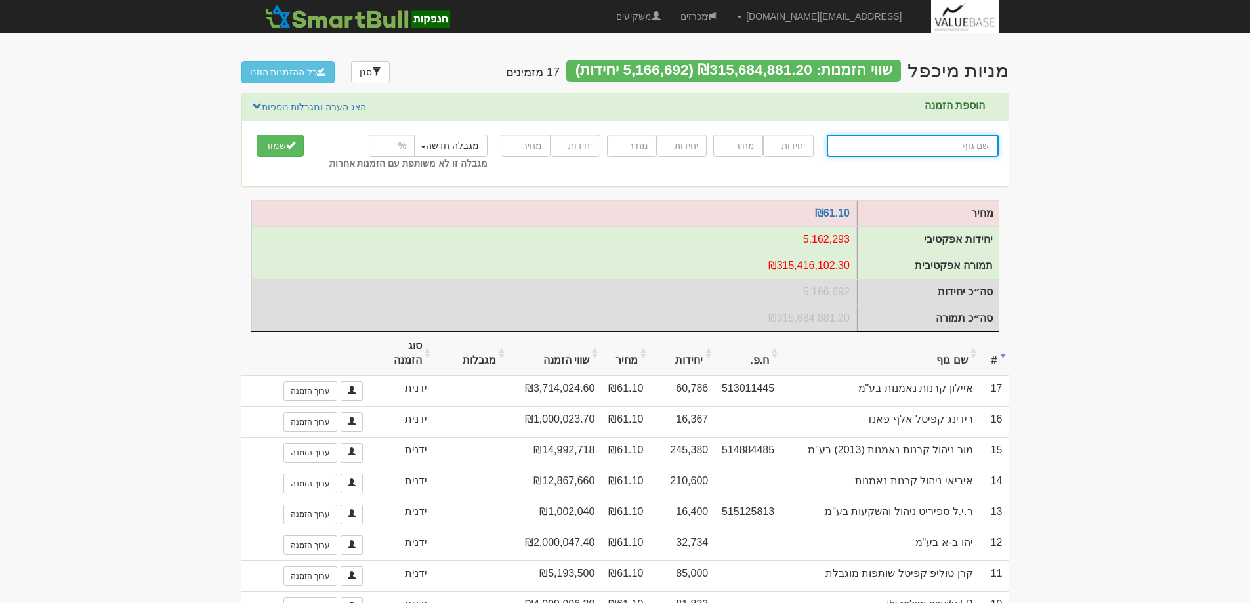
click at [970, 145] on input "text" at bounding box center [913, 146] width 172 height 22
type input "פ"
type input "פוקוס 30/70"
type input "פו"
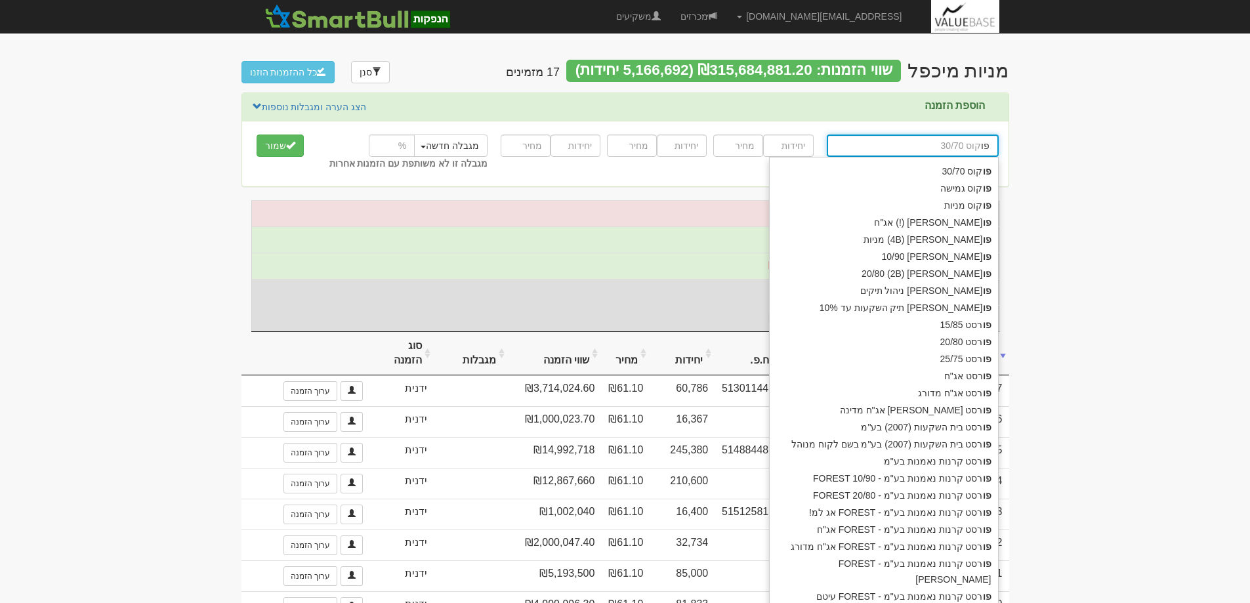
type input "פונטיפקס קרן הזדמנויות"
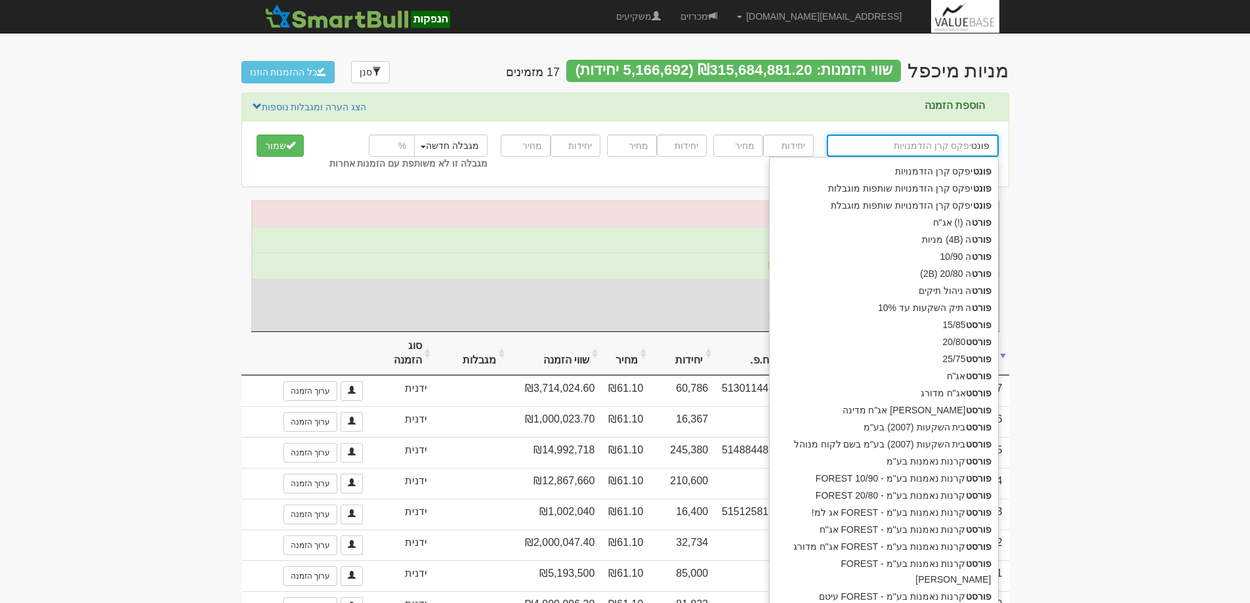
type input "פונטי"
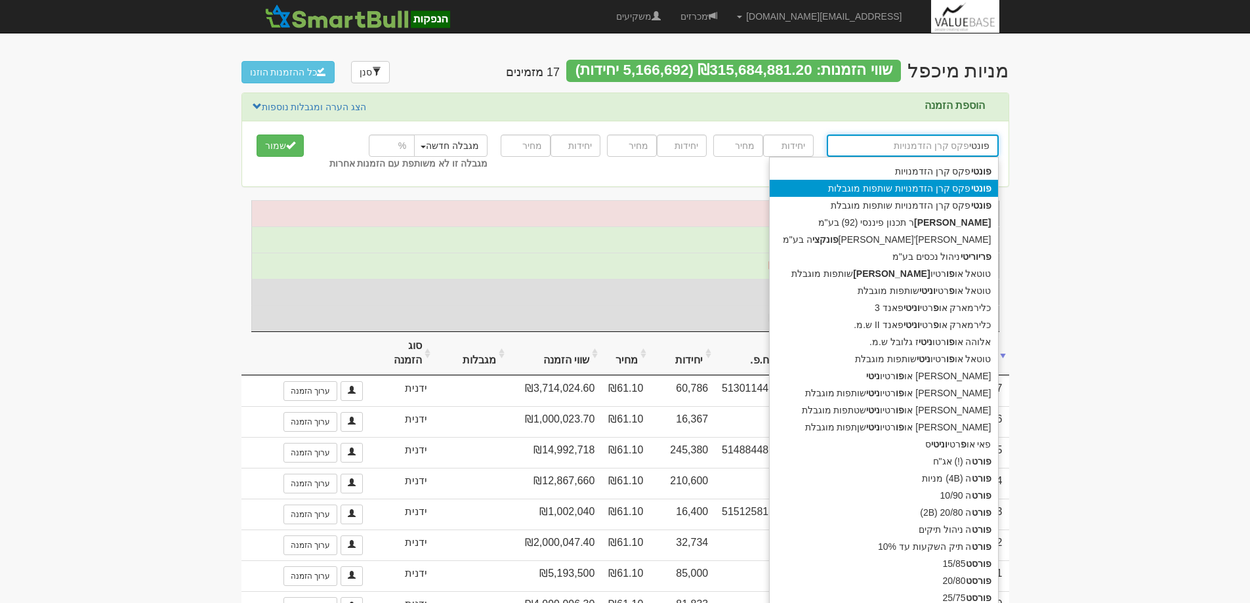
click at [951, 187] on div "פונטי פקס קרן הזדמנויות שותפות מוגבלות" at bounding box center [884, 188] width 228 height 17
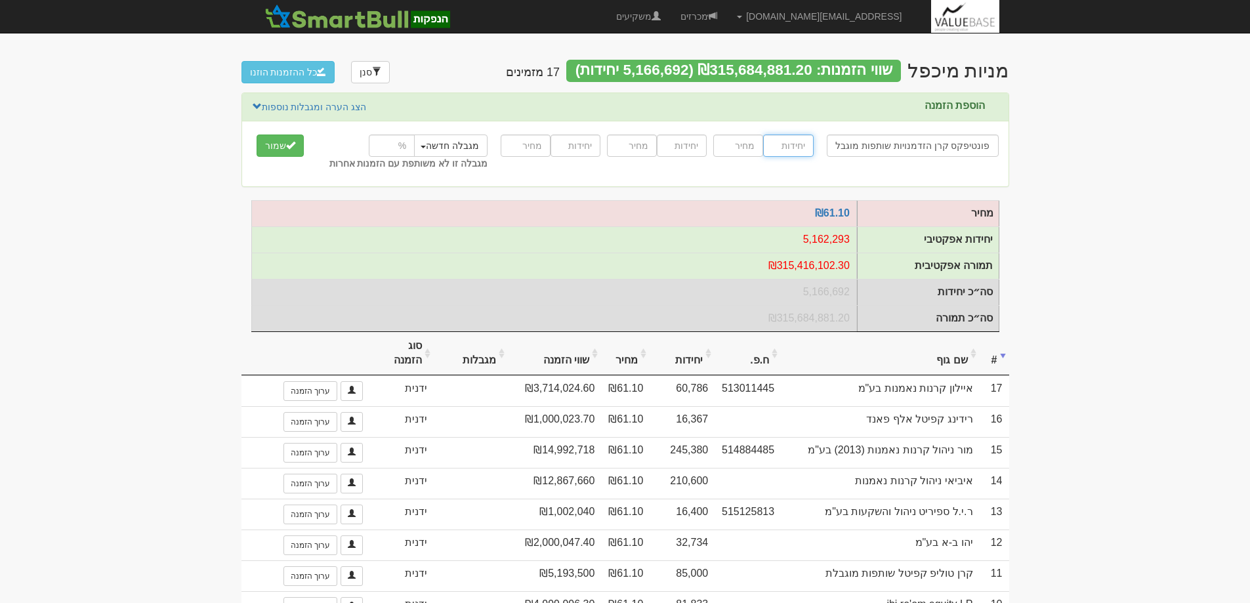
click at [792, 149] on input "number" at bounding box center [788, 146] width 50 height 22
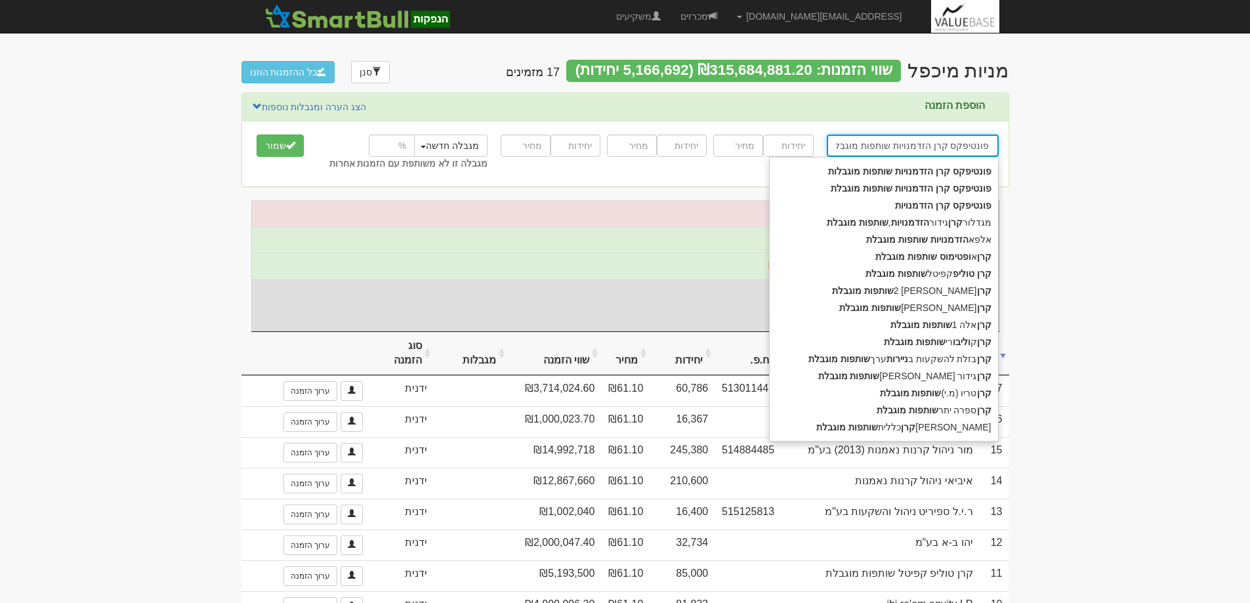
click at [853, 144] on input "פונטיפקס קרן הזדמנויות שותפות מוגבלות" at bounding box center [913, 146] width 172 height 22
click at [858, 185] on strong "מוגבלת" at bounding box center [846, 188] width 30 height 11
type input "פונטיפקס קרן הזדמנויות שותפות מוגבלת"
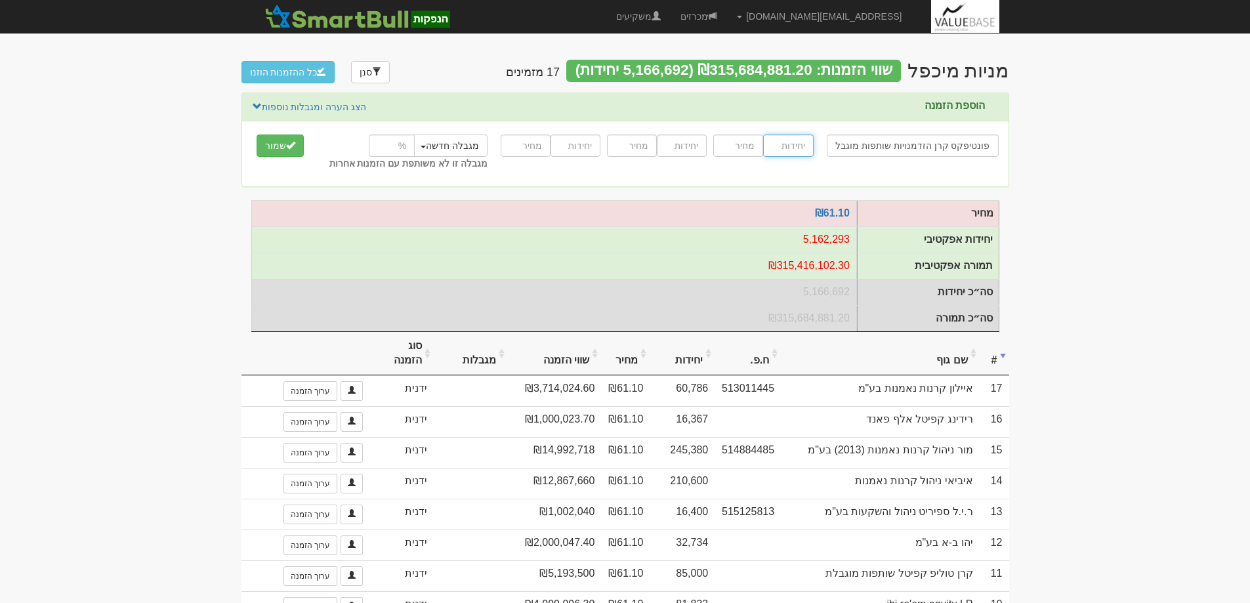
click at [796, 148] on input "number" at bounding box center [788, 146] width 50 height 22
type input "8183"
click at [735, 146] on input "number" at bounding box center [738, 146] width 50 height 22
type input "61.1"
click at [270, 141] on button "שמור" at bounding box center [280, 146] width 47 height 22
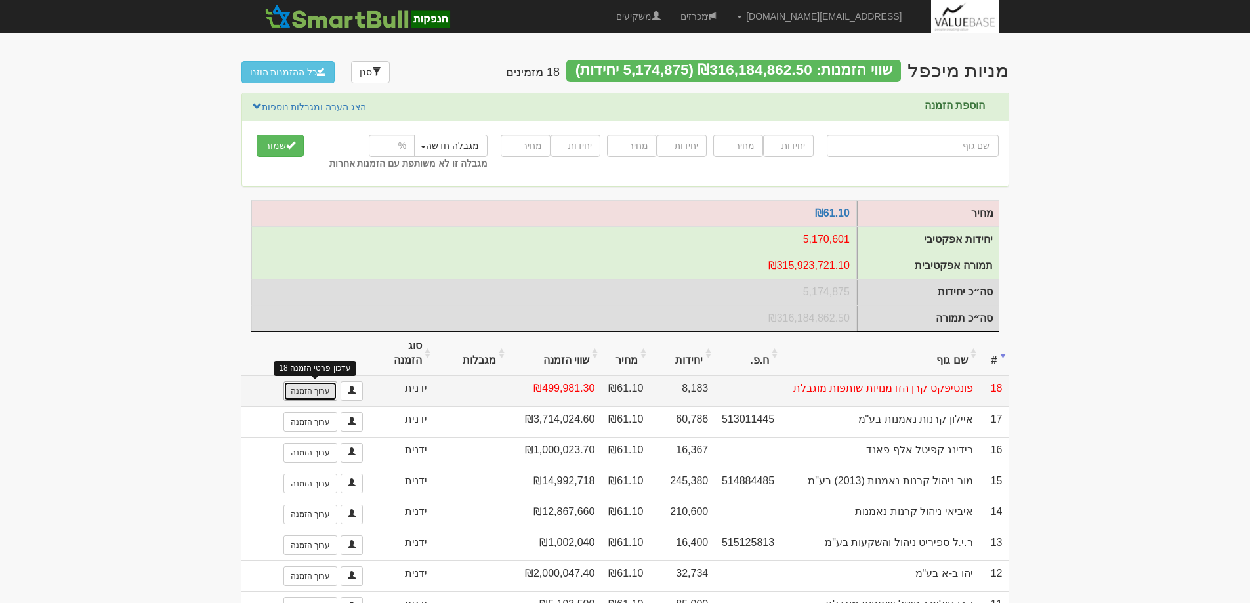
click at [304, 399] on link "ערוך הזמנה" at bounding box center [311, 391] width 54 height 20
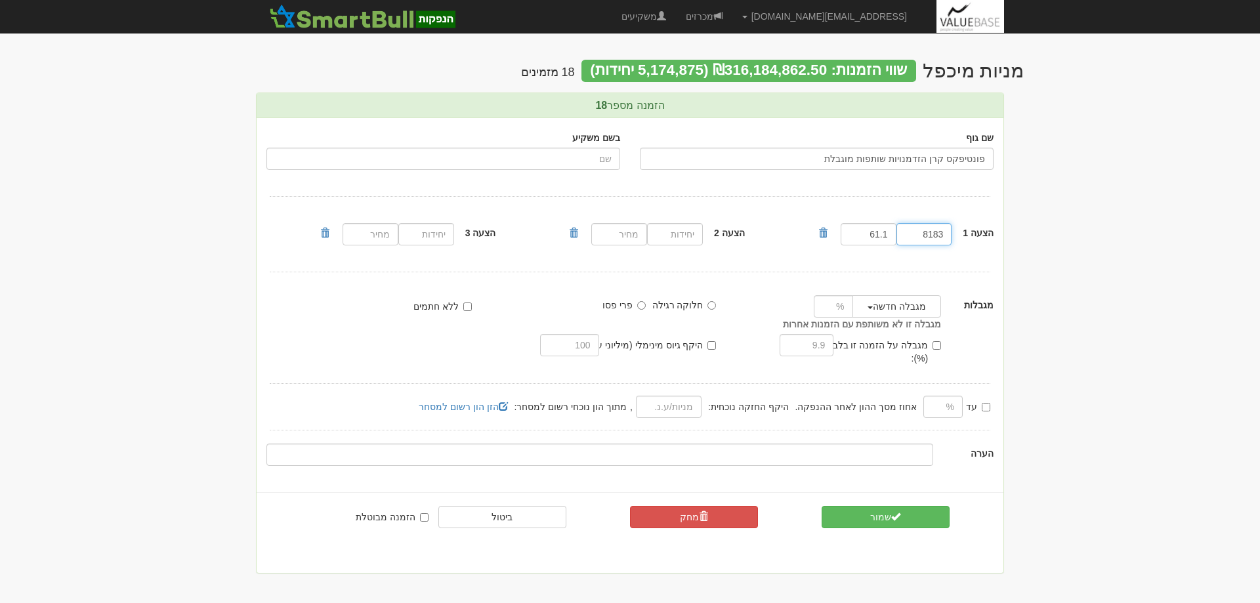
click at [910, 236] on input "8183" at bounding box center [925, 234] width 56 height 22
drag, startPoint x: 910, startPoint y: 236, endPoint x: 963, endPoint y: 230, distance: 52.8
click at [963, 230] on div "הצעה 1 8183 8,183 61.1" at bounding box center [910, 234] width 187 height 29
type input "8184"
click at [885, 506] on button "שמור" at bounding box center [886, 517] width 128 height 22
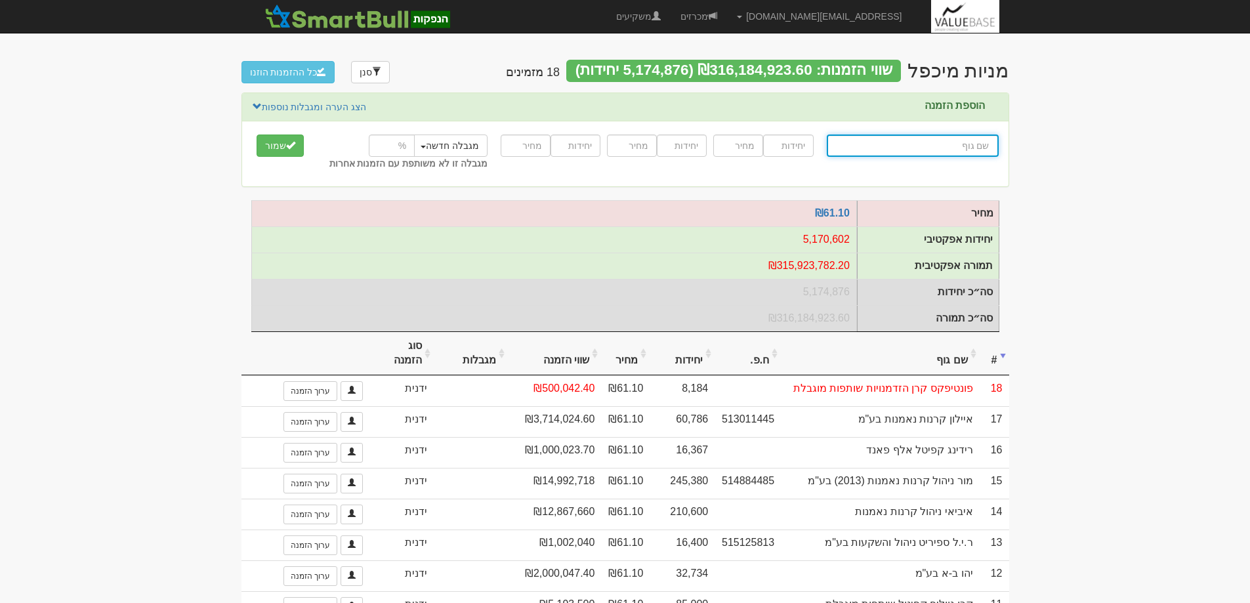
click at [969, 149] on input "text" at bounding box center [913, 146] width 172 height 22
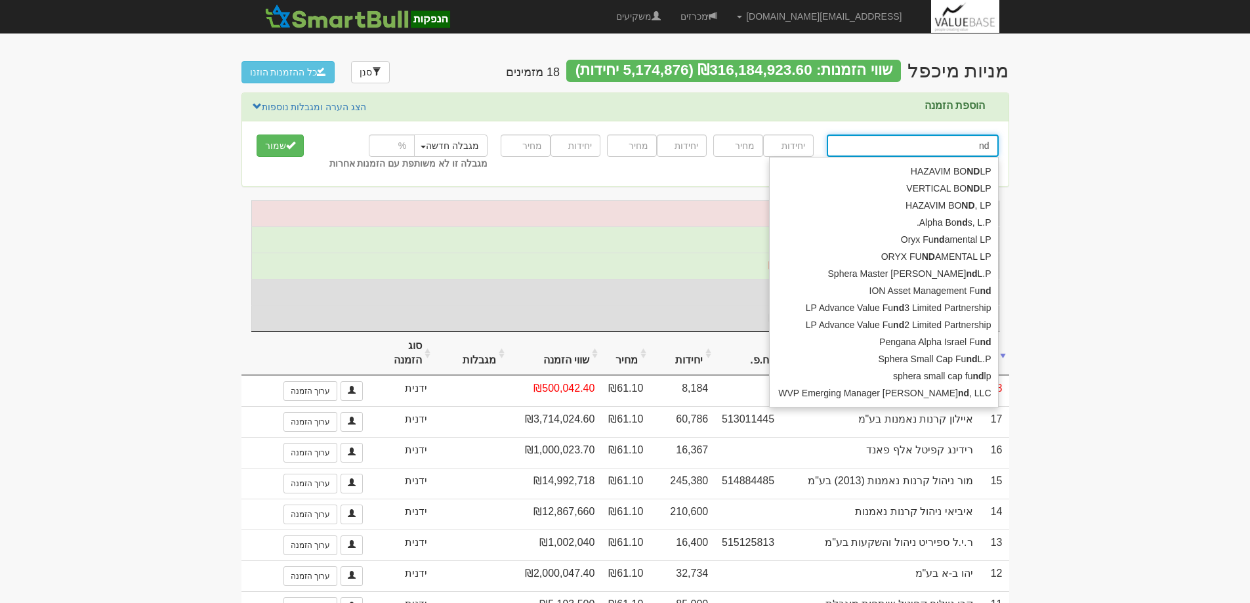
type input "n"
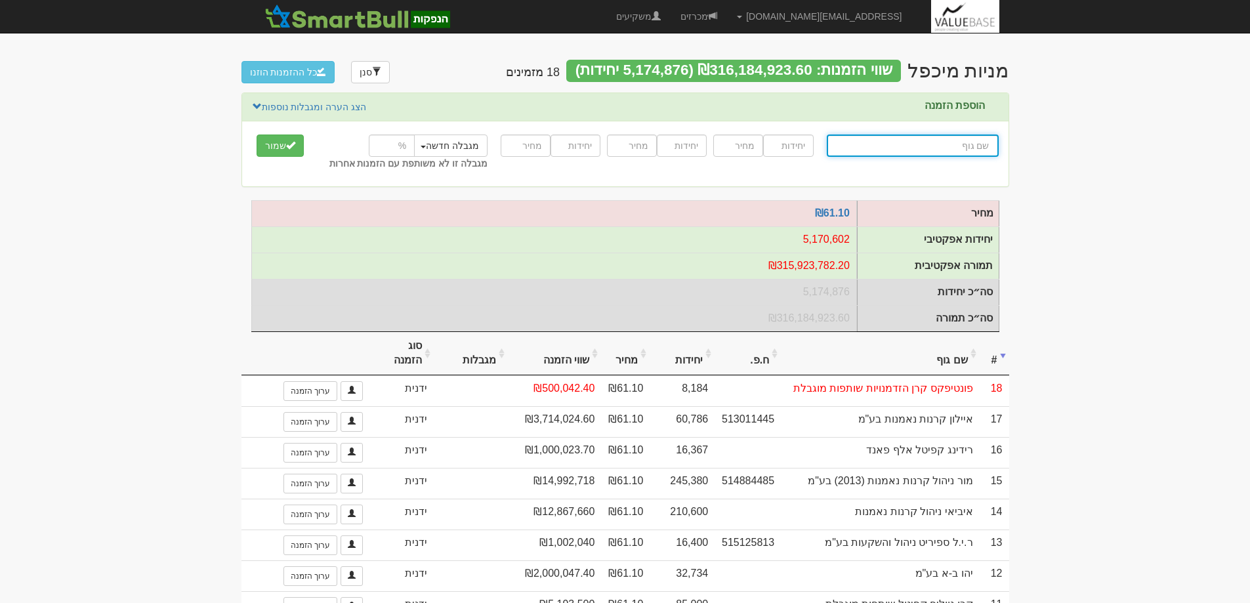
type input "מ"
type input "מגל קפיטל בע"מ"
type input "מג"
type input "מגדל ביטוח (משתתפות ברווחים)"
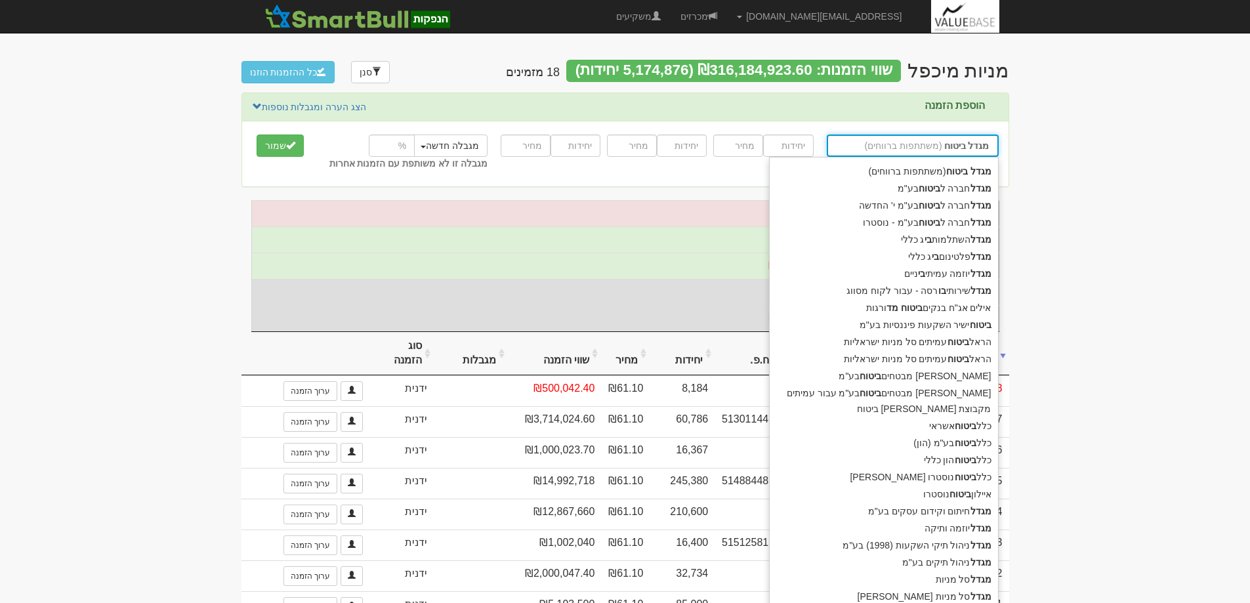
type input "מגדל ביטוח"
type input "מגדל ביטוח (משתתפות ברווחים)"
type input "מגדל ביטוח"
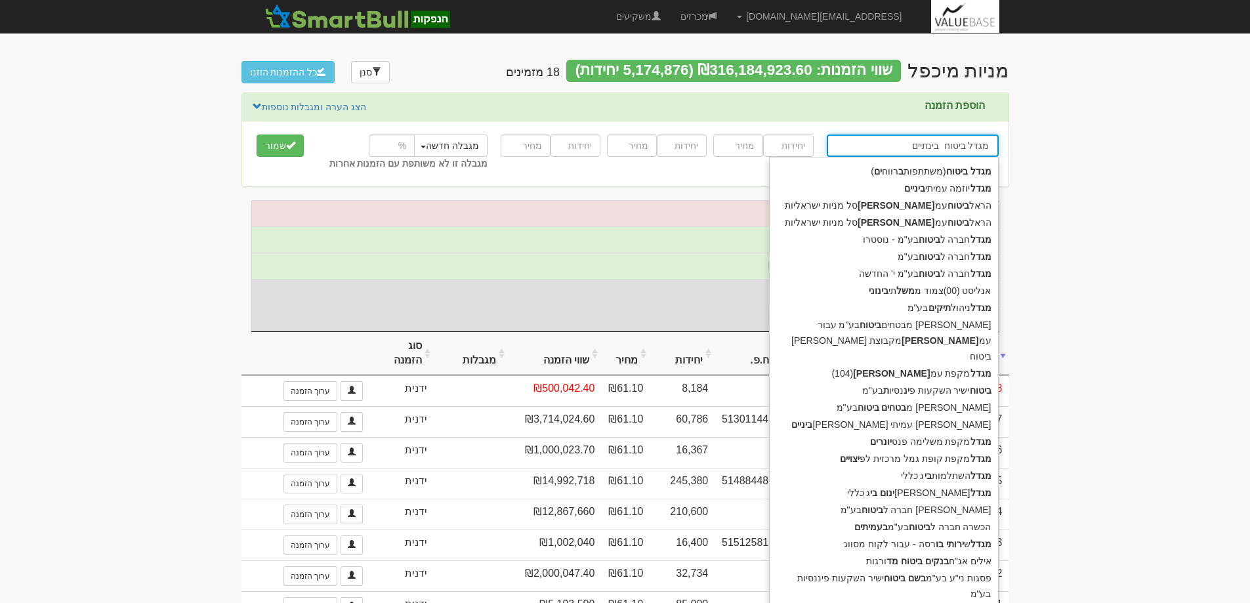
click at [941, 144] on input "מגדל ביטוח בינתיים" at bounding box center [913, 146] width 172 height 22
type input "מגדל ביטוח בינתיים"
click at [786, 146] on input "number" at bounding box center [788, 146] width 50 height 22
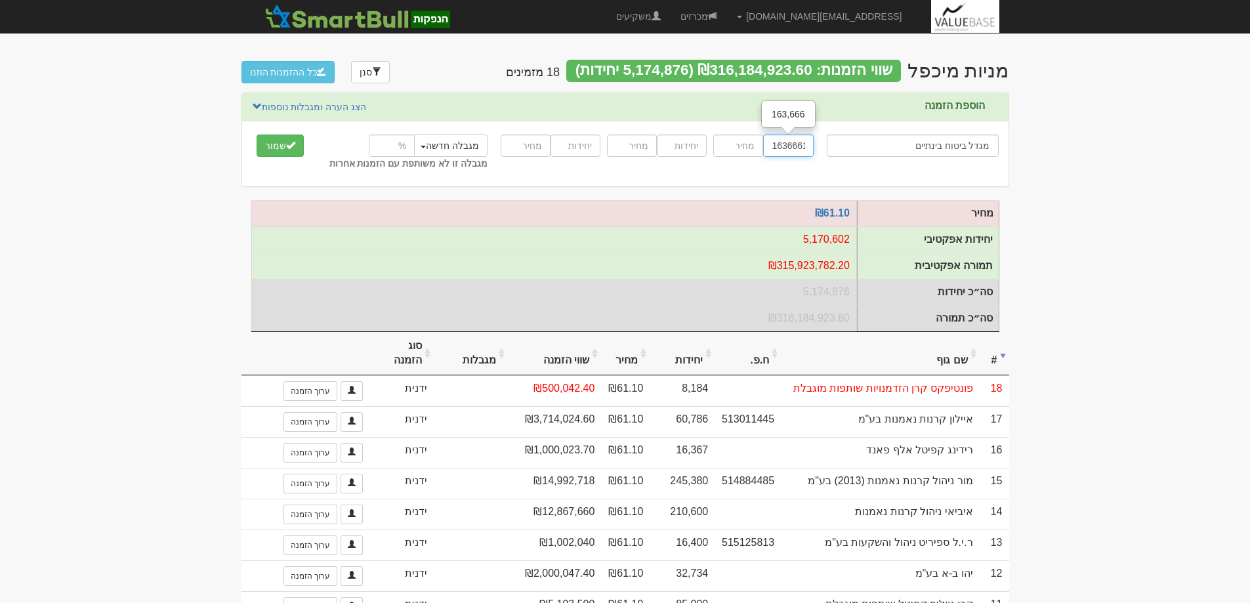
scroll to position [0, 3]
type input "1636661"
type input "61.10"
click at [275, 147] on button "שמור" at bounding box center [280, 146] width 47 height 22
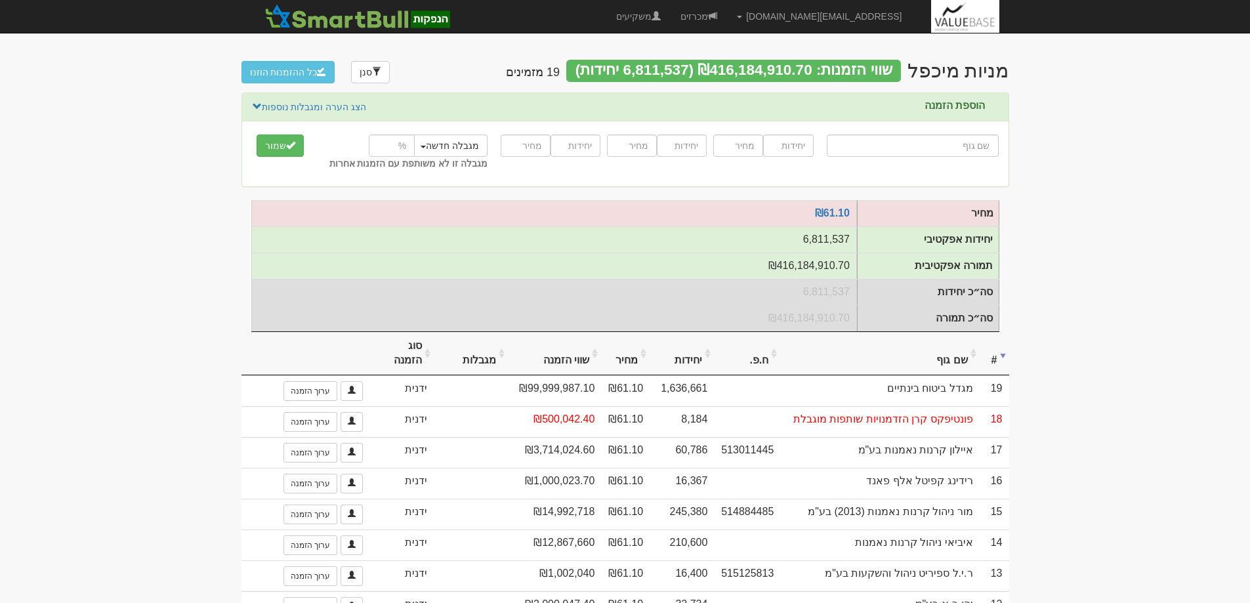
click at [968, 142] on input "text" at bounding box center [913, 146] width 172 height 22
type input "מ"
type input "מגל קפיטל בע"מ"
type input "מג"
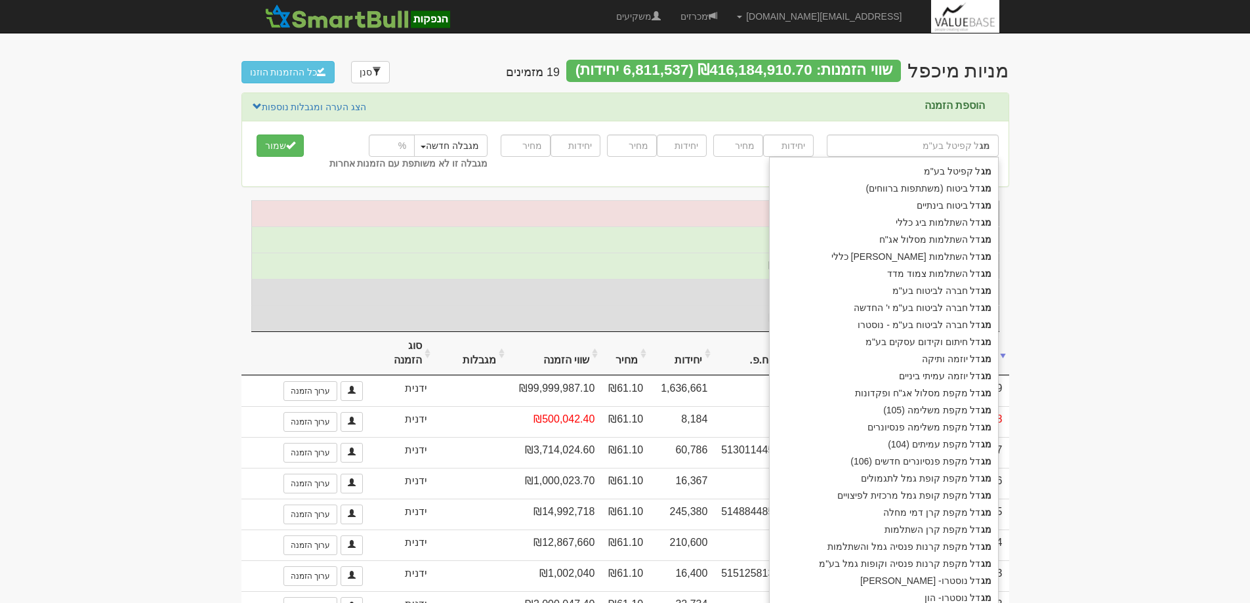
type input "מגדל ביטוח (משתתפות ברווחים)"
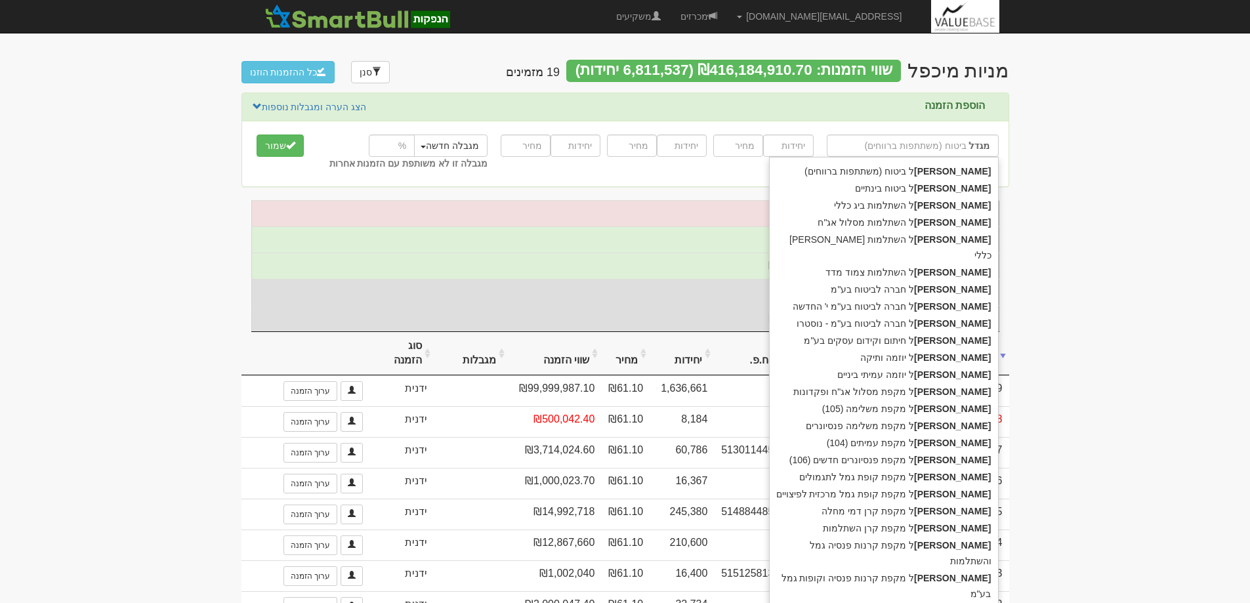
type input "מגדל"
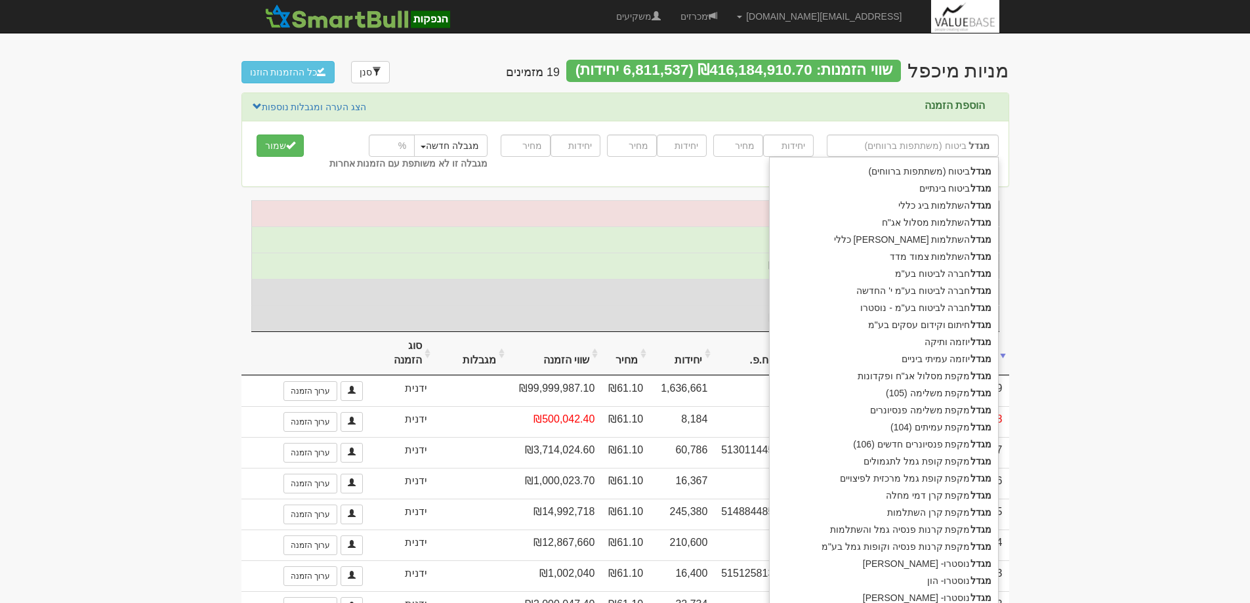
type input "מגדל ק"
type input "מגדל קרנות נאמנות"
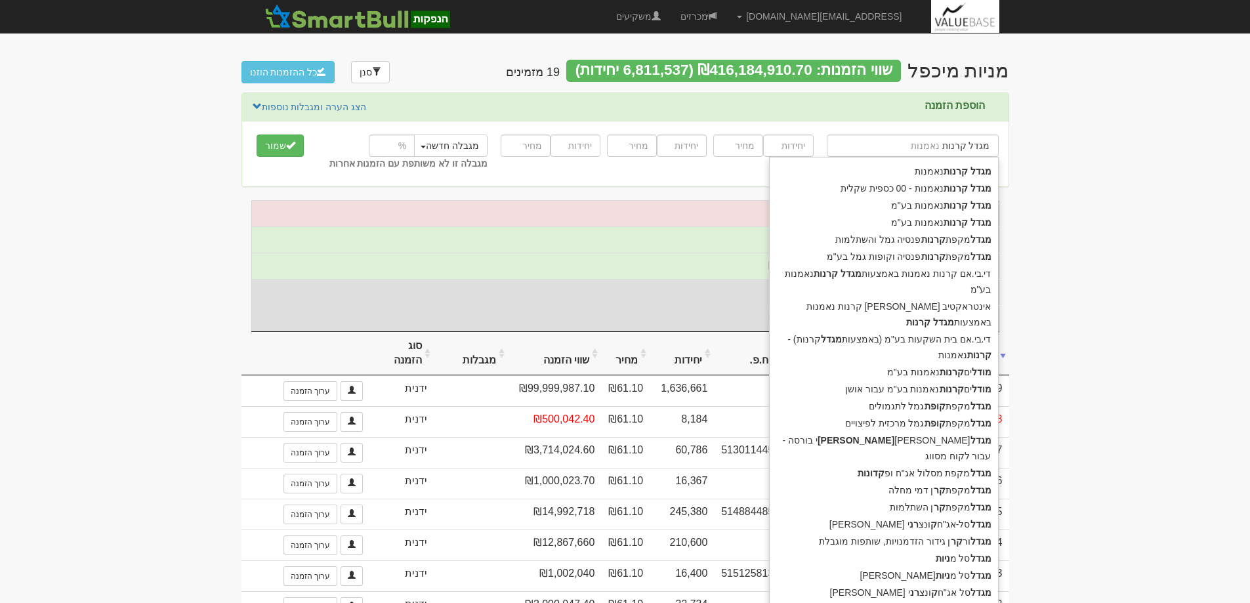
type input "מגדל קרנות"
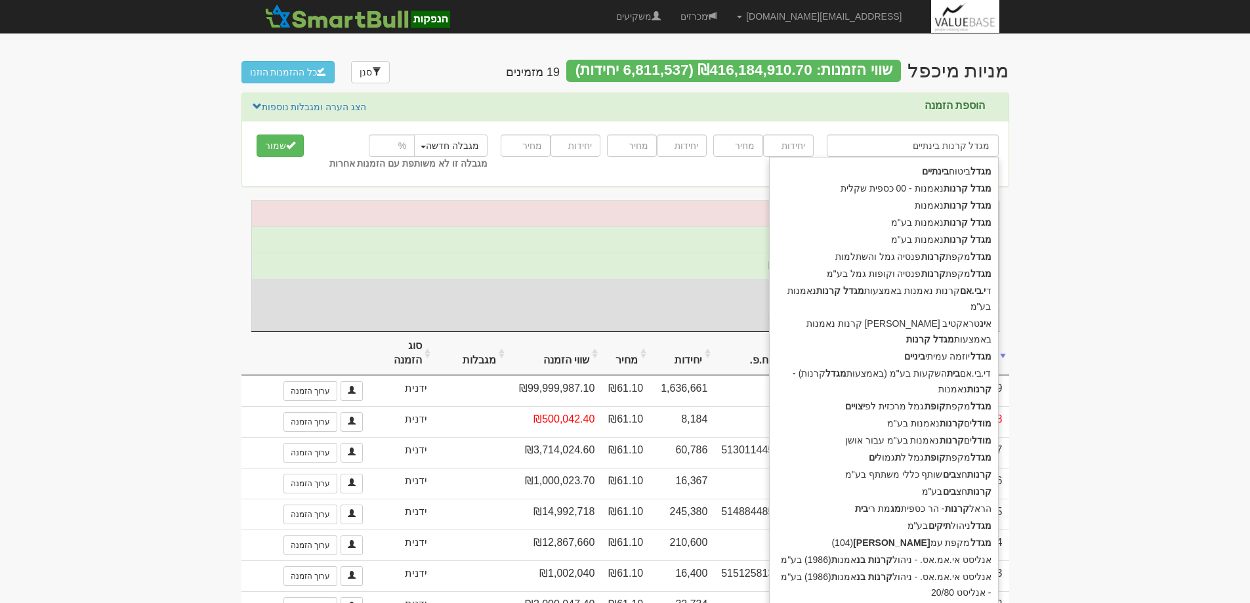
type input "מגדל קרנות בינתיים"
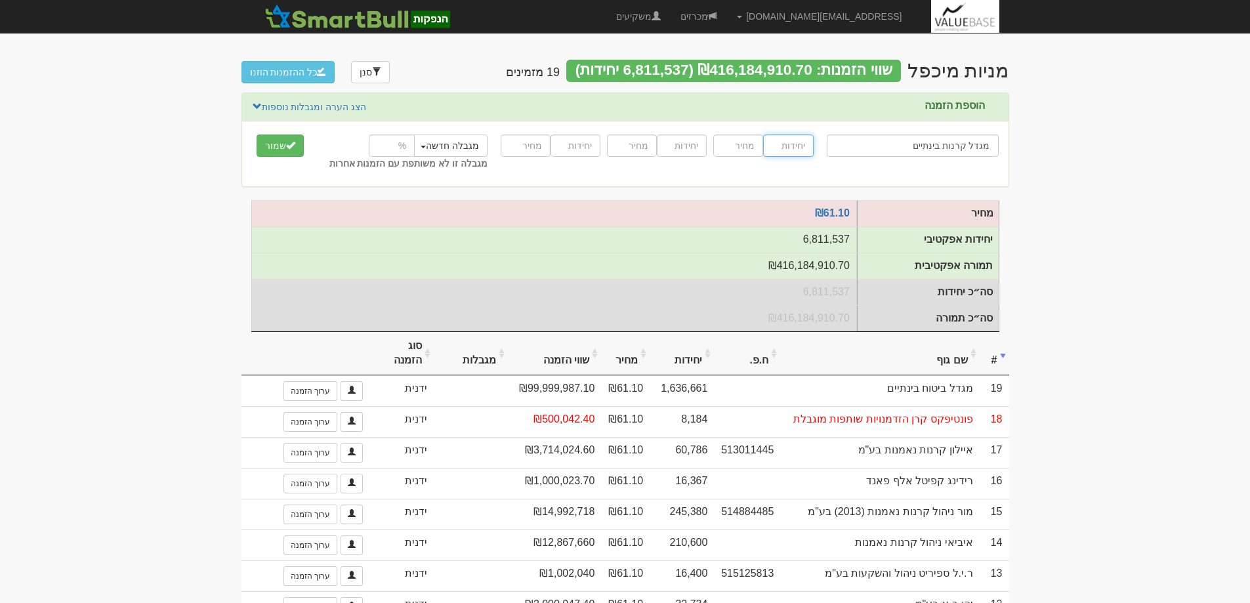
click at [791, 143] on input "number" at bounding box center [788, 146] width 50 height 22
type input "171849"
click at [731, 152] on input "number" at bounding box center [738, 146] width 50 height 22
type input "61.10"
click at [280, 139] on button "שמור" at bounding box center [280, 146] width 47 height 22
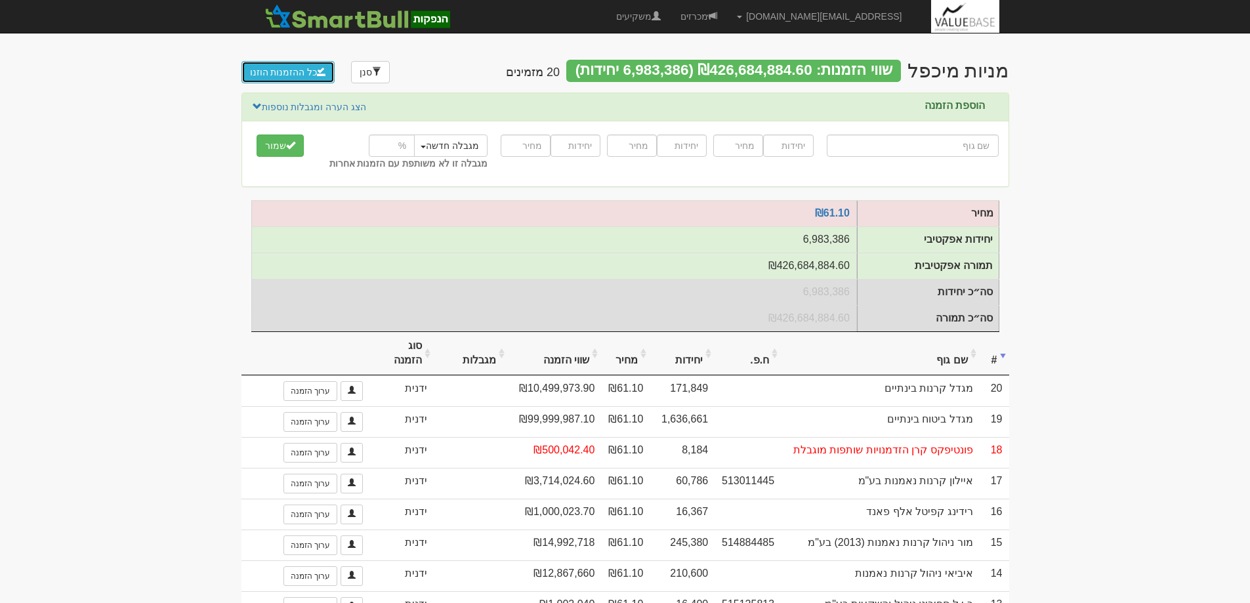
click at [278, 68] on button "כל ההזמנות הוזנו" at bounding box center [289, 72] width 94 height 22
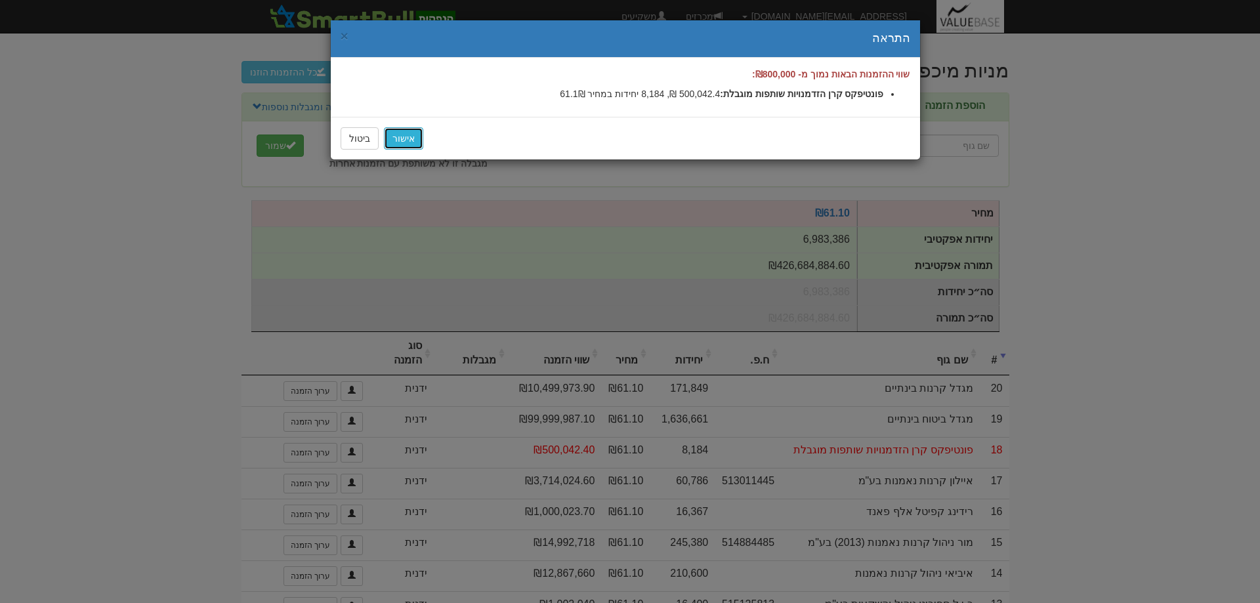
click at [406, 133] on link "אישור" at bounding box center [403, 138] width 39 height 22
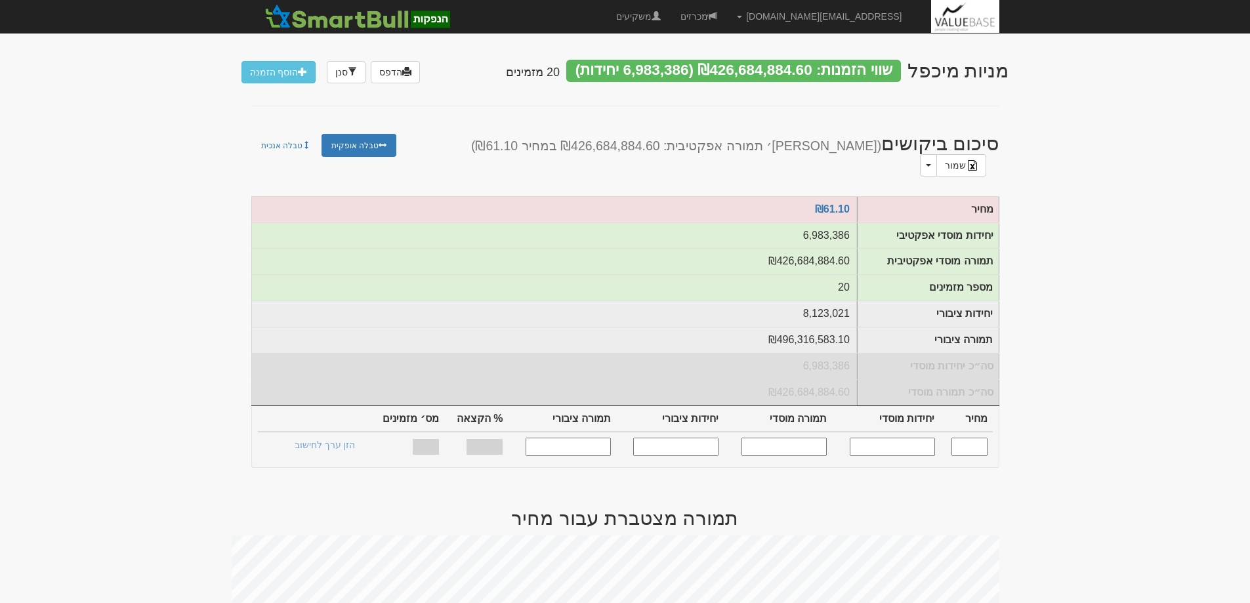
click at [973, 438] on input "text" at bounding box center [970, 447] width 36 height 18
type input "61.1"
type input "6,983,386"
type input "426,684,884.6"
type input "8,123,021"
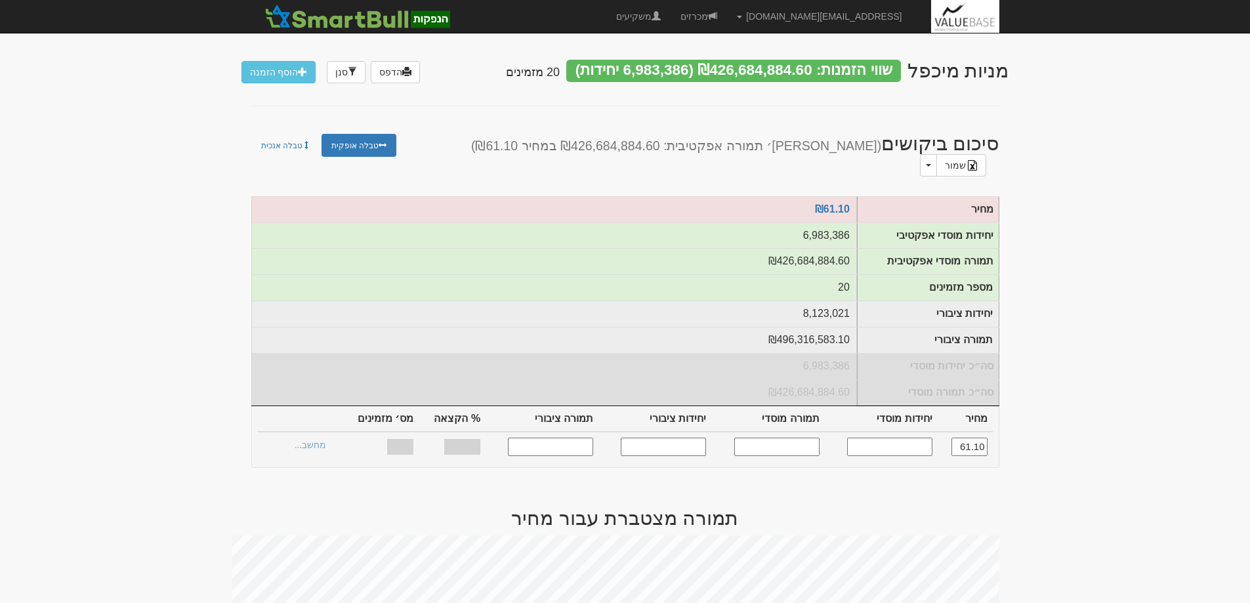
type input "496,316,583.1"
type input "100%"
type input "20"
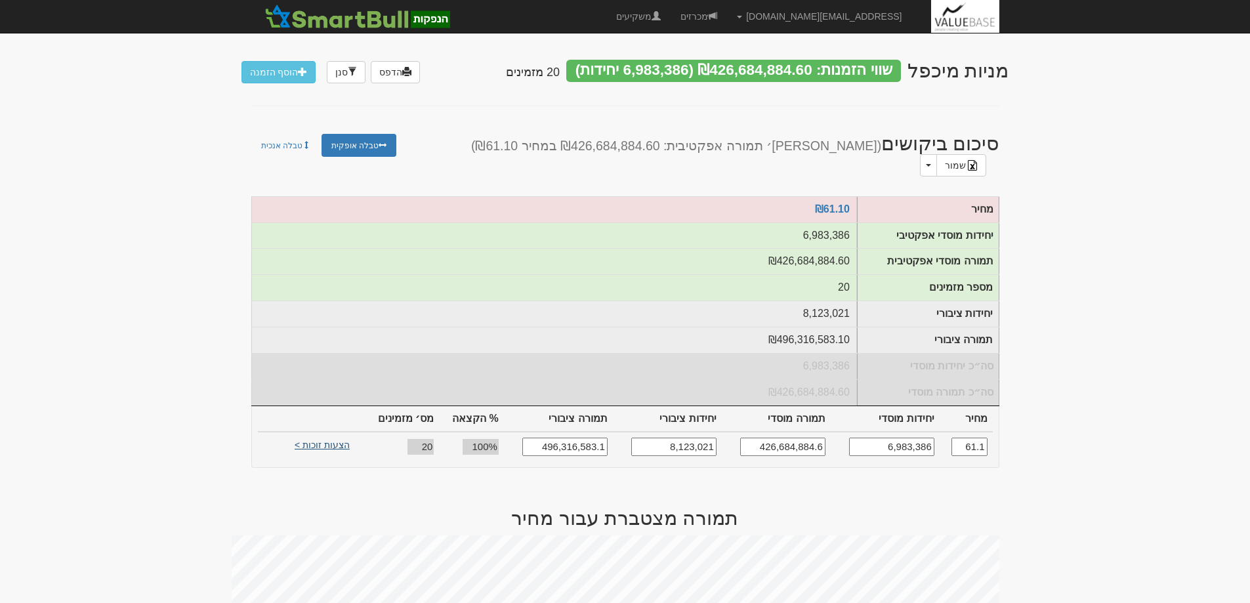
type input "61.1"
click at [314, 438] on link "הצעות זוכות >" at bounding box center [322, 447] width 72 height 18
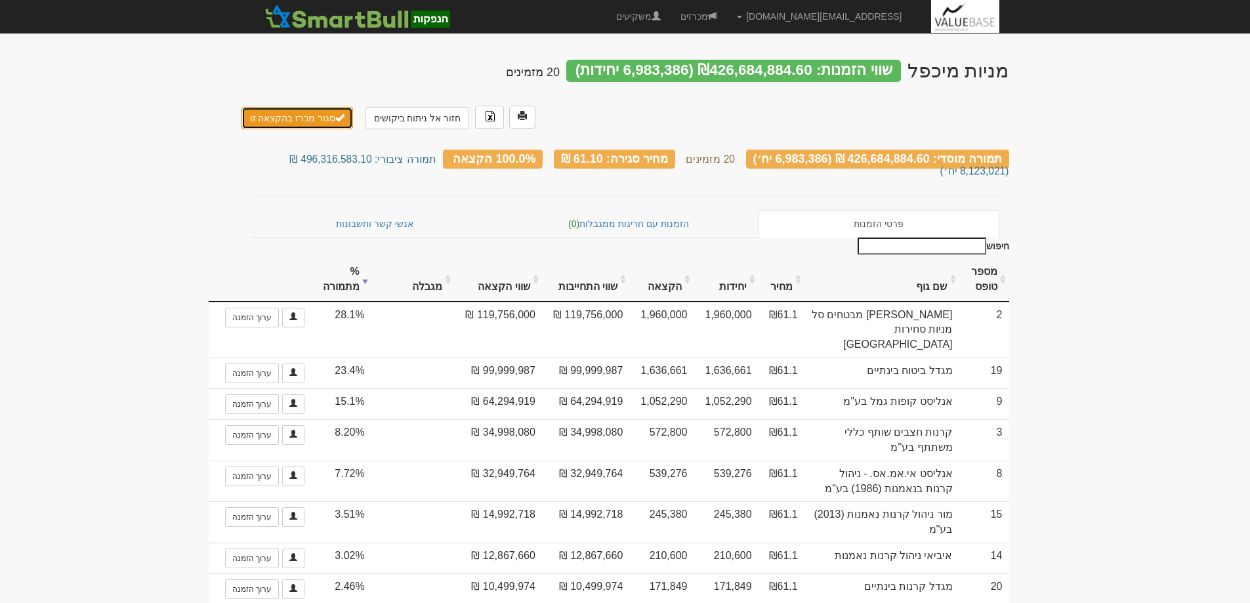
click at [280, 119] on button "סגור מכרז בהקצאה זו" at bounding box center [298, 118] width 112 height 22
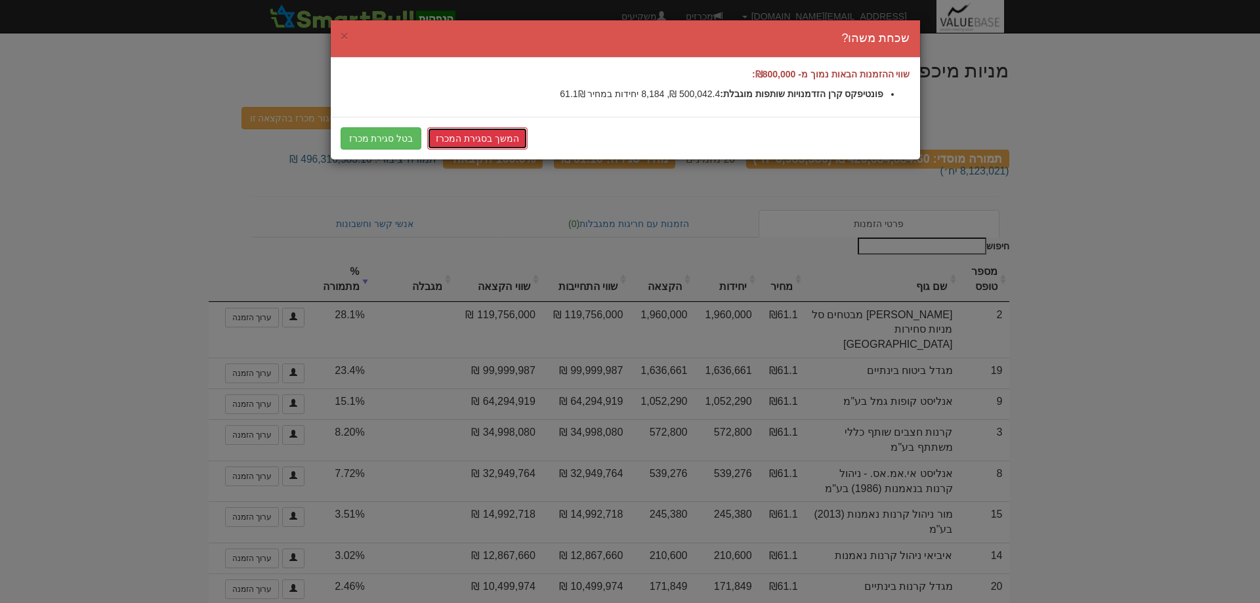
click at [473, 140] on link "המשך בסגירת המכרז" at bounding box center [477, 138] width 100 height 22
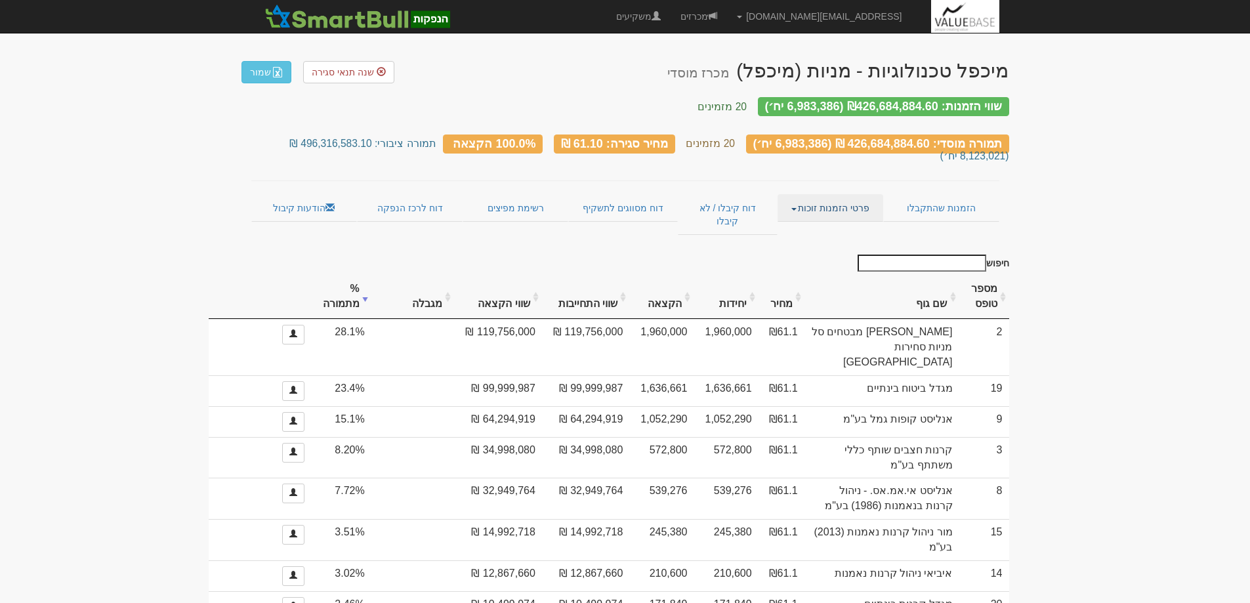
click at [821, 194] on link "פרטי הזמנות זוכות" at bounding box center [831, 208] width 106 height 28
click at [258, 70] on link "שמור" at bounding box center [267, 72] width 50 height 22
click at [977, 275] on th "מספר טופס" at bounding box center [985, 297] width 50 height 44
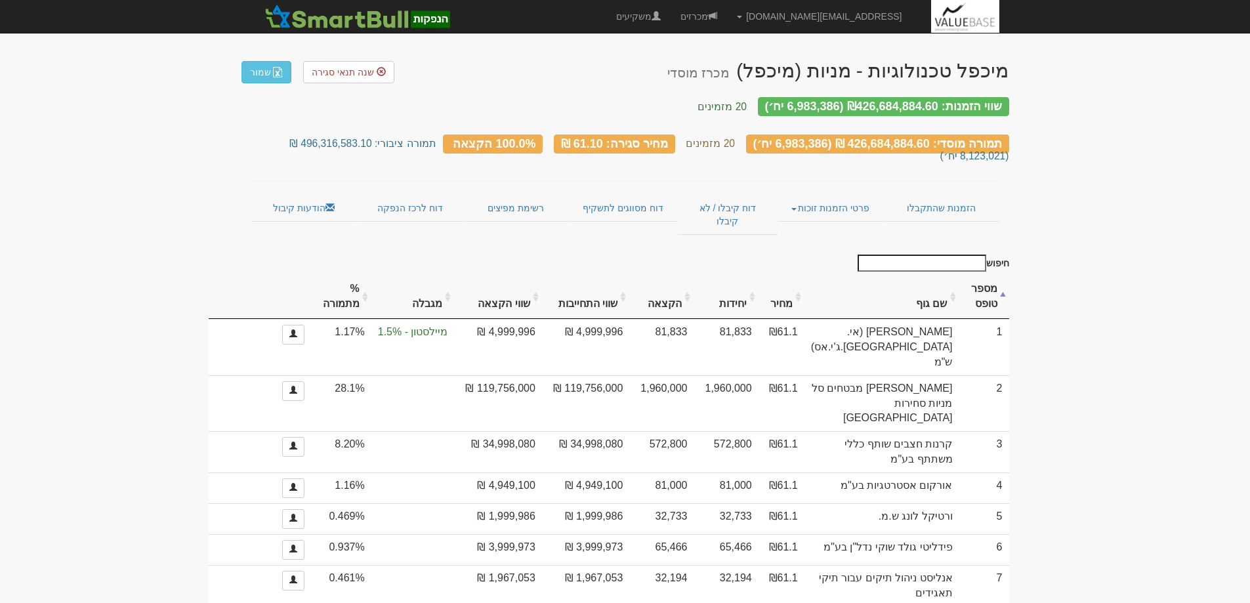
click at [977, 275] on th "מספר טופס" at bounding box center [985, 297] width 50 height 44
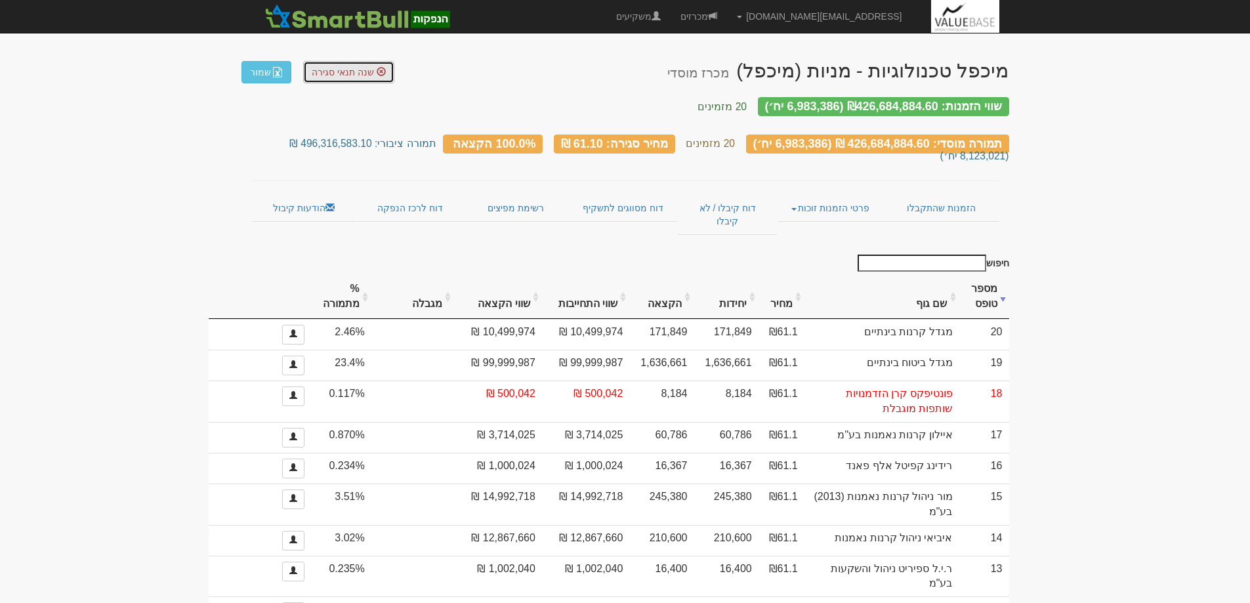
click at [333, 72] on span "שנה תנאי סגירה" at bounding box center [343, 72] width 62 height 11
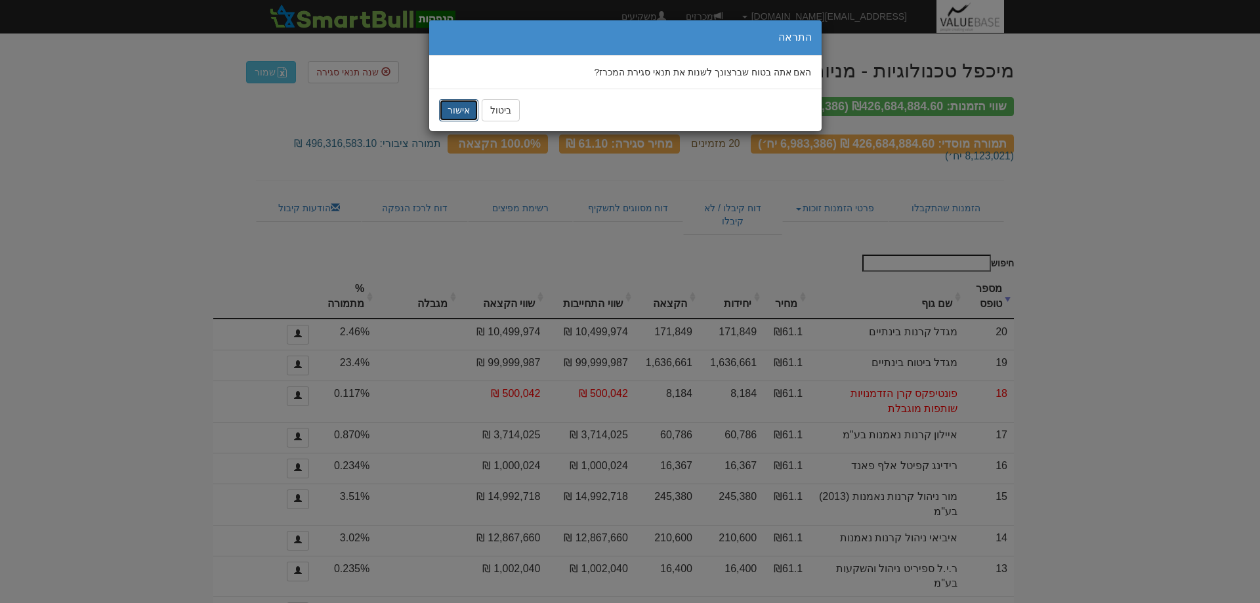
click at [452, 110] on button "אישור" at bounding box center [458, 110] width 39 height 22
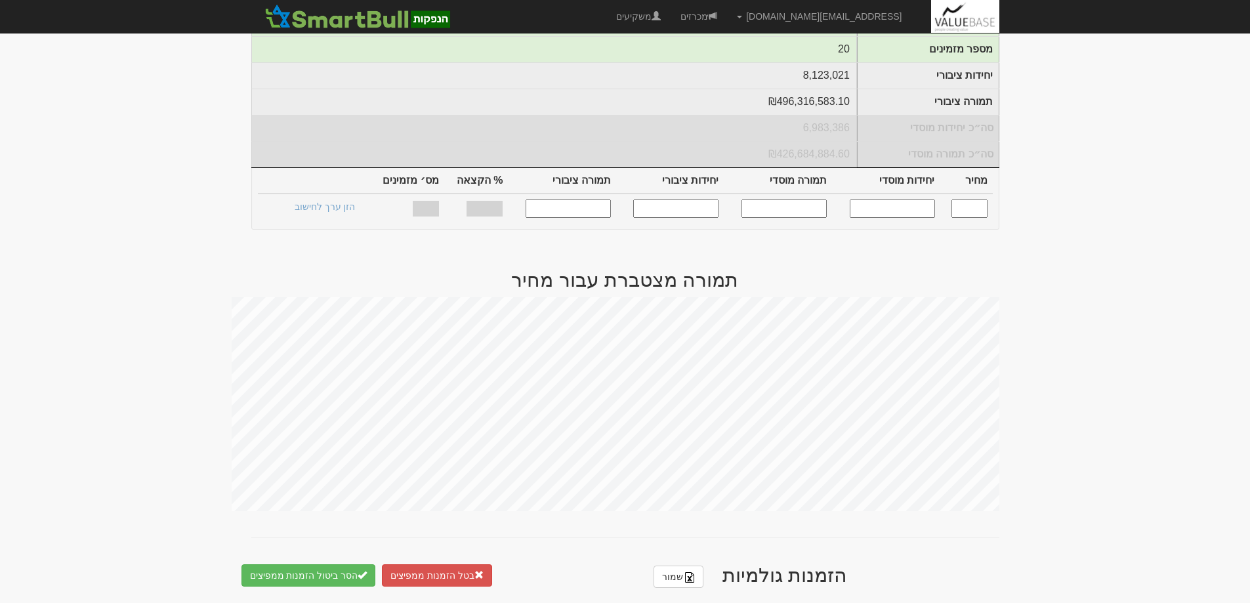
scroll to position [459, 0]
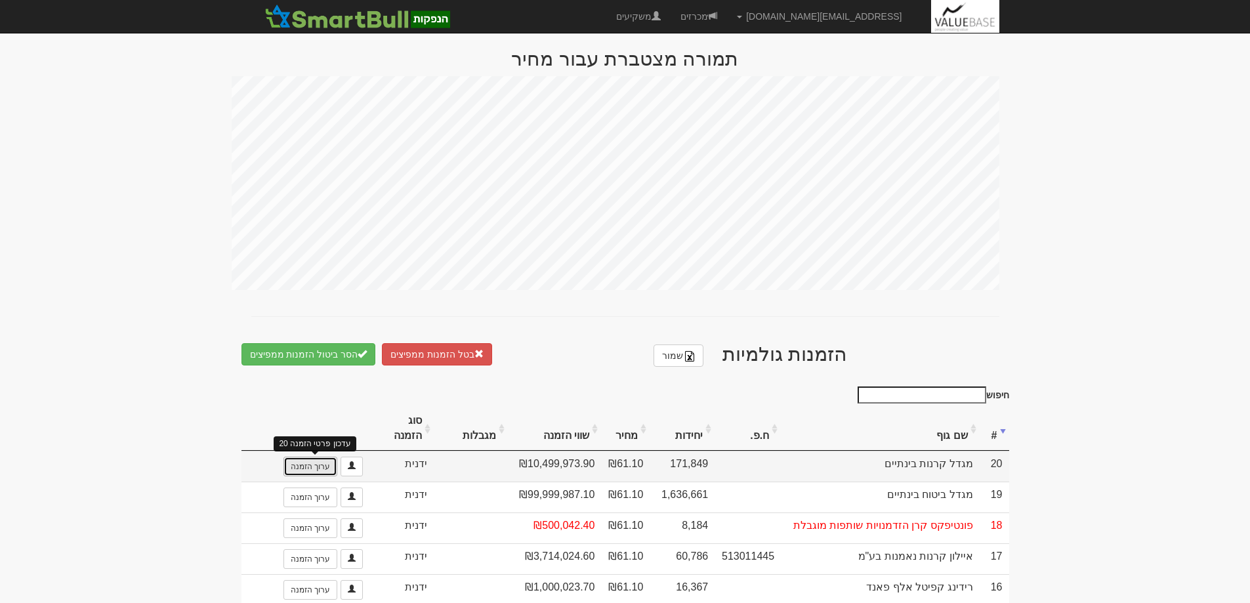
click at [304, 459] on link "ערוך הזמנה" at bounding box center [311, 467] width 54 height 20
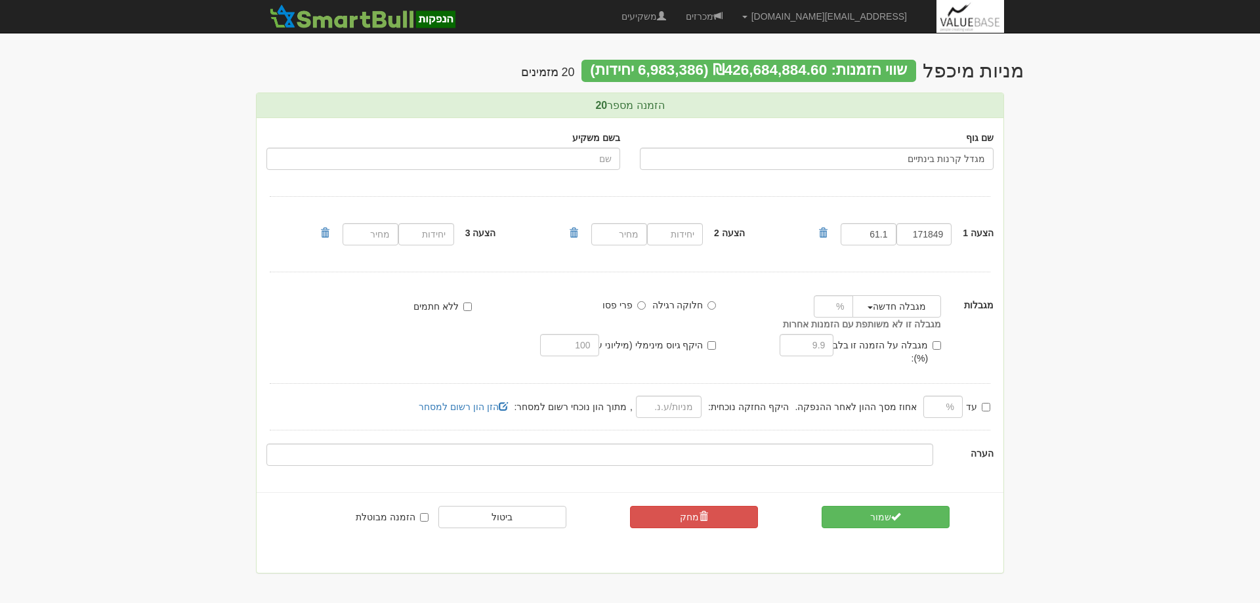
drag, startPoint x: 898, startPoint y: 159, endPoint x: 939, endPoint y: 159, distance: 41.4
click at [939, 159] on input "מגדל קרנות בינתיים" at bounding box center [817, 159] width 354 height 22
type input "מגדל קרנות נאמנות בע"מ"
click at [926, 235] on input "171849" at bounding box center [925, 234] width 56 height 22
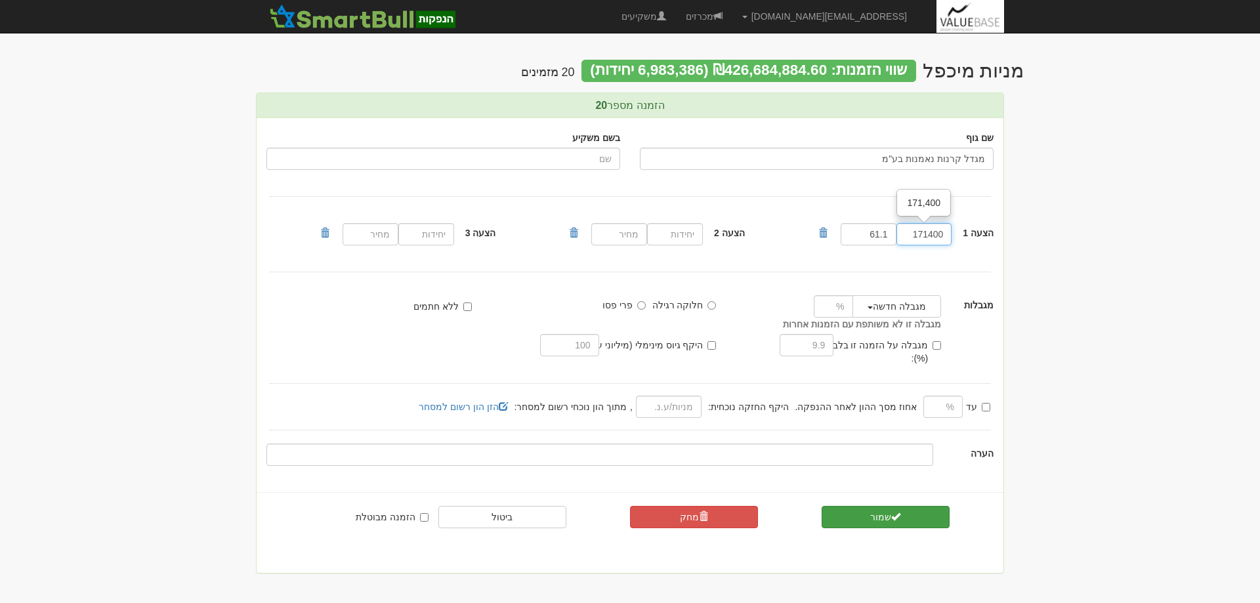
type input "171400"
click at [871, 506] on button "שמור" at bounding box center [886, 517] width 128 height 22
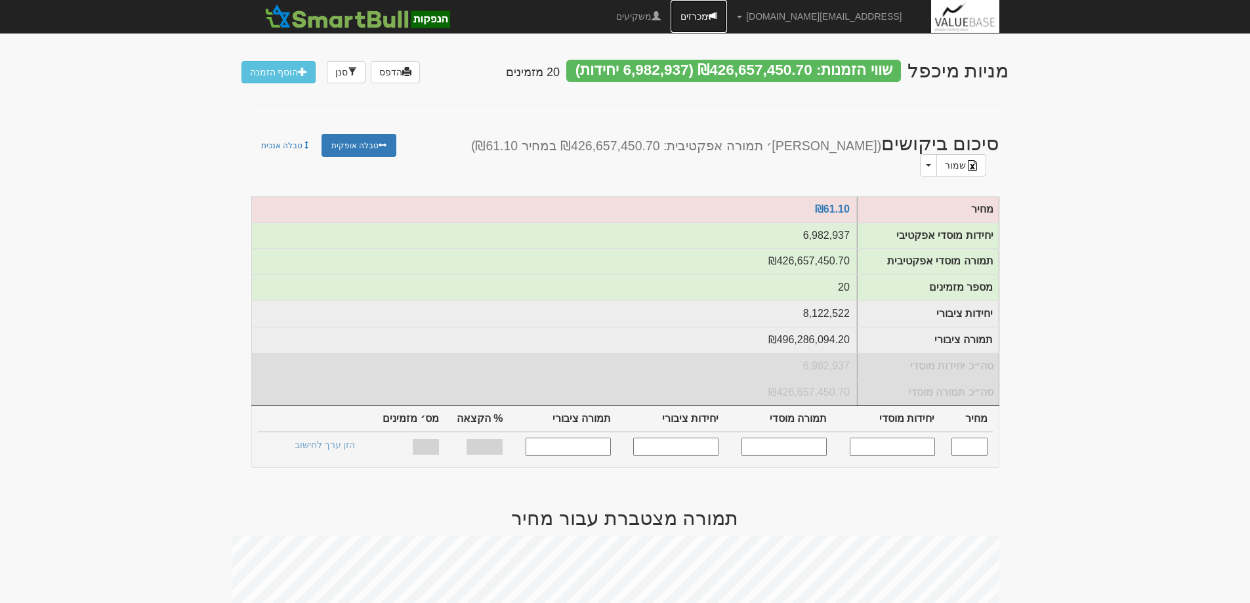
click at [727, 12] on link "מכרזים" at bounding box center [699, 16] width 56 height 33
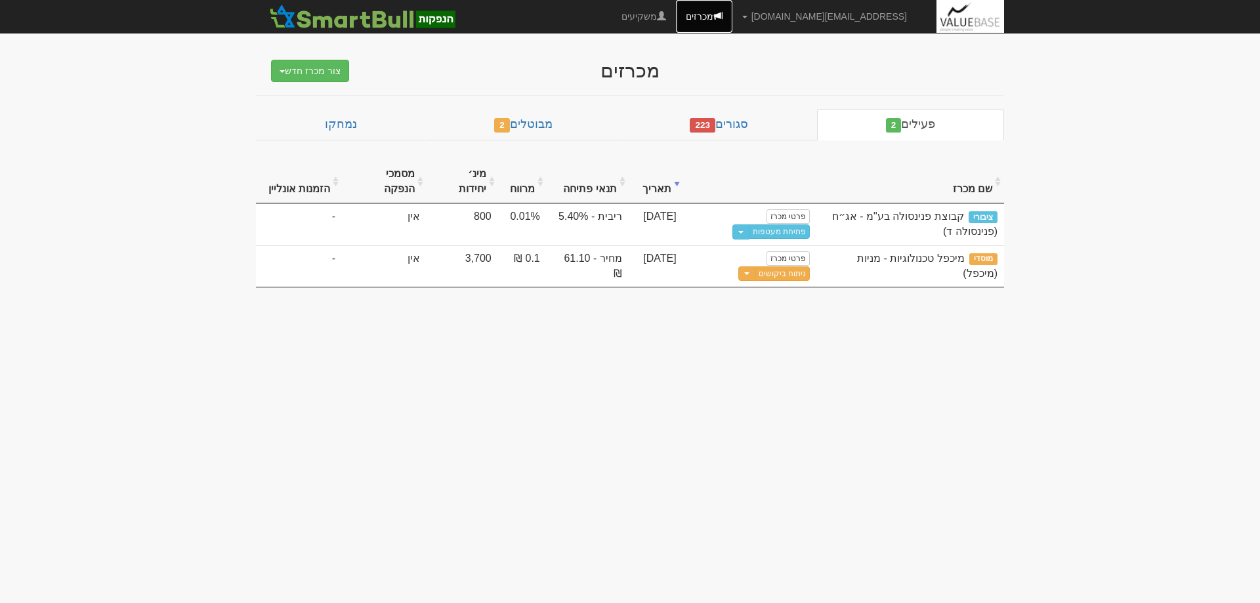
click at [732, 15] on link "מכרזים" at bounding box center [704, 16] width 56 height 33
click at [315, 66] on button "צור מכרז חדש" at bounding box center [310, 71] width 78 height 22
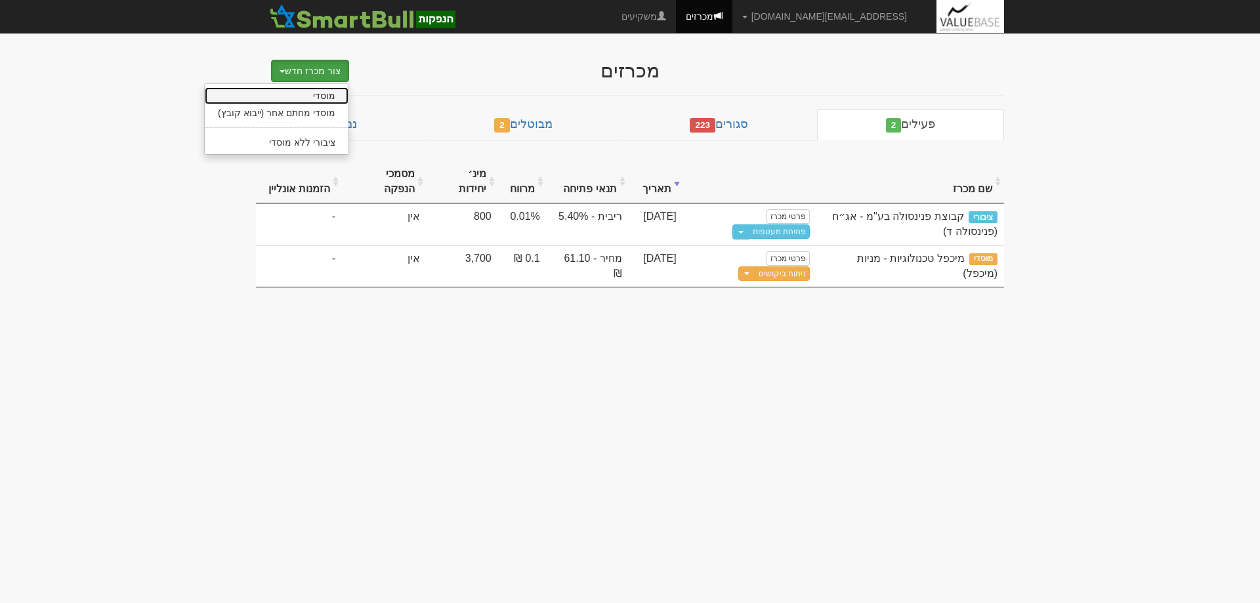
click at [324, 89] on link "מוסדי" at bounding box center [277, 95] width 144 height 17
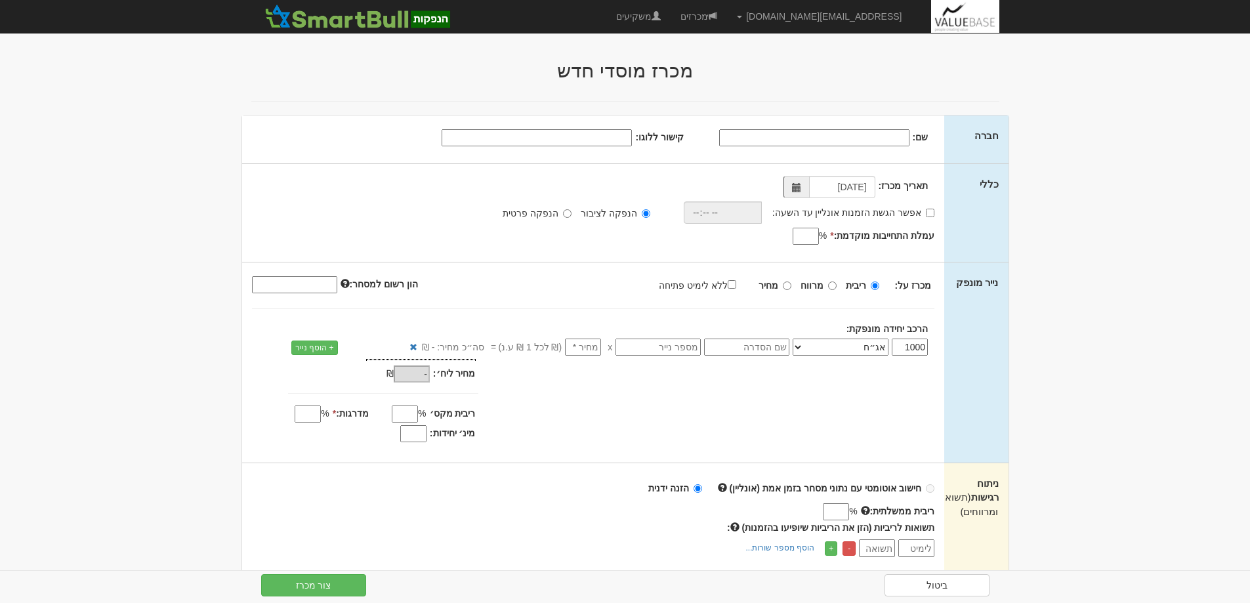
click at [864, 135] on input "שם:" at bounding box center [814, 137] width 190 height 17
type input "אלוני חץ נכסים והשקעות בע"מ"
click at [799, 188] on span at bounding box center [796, 187] width 9 height 9
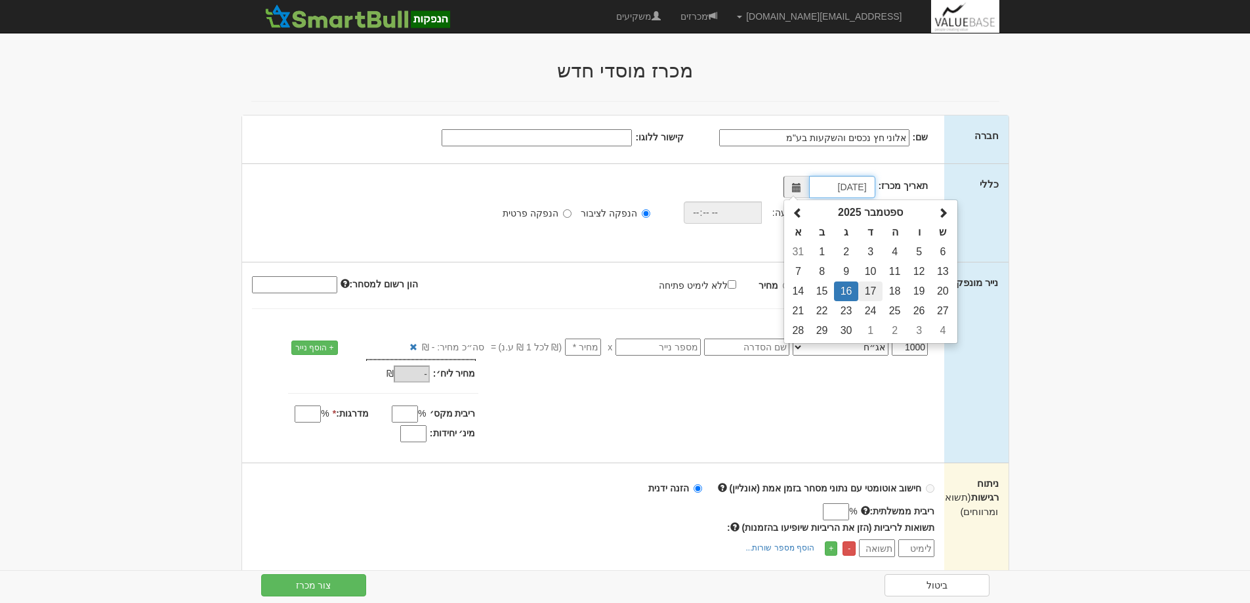
click at [872, 290] on td "17" at bounding box center [870, 292] width 24 height 20
type input "[DATE]"
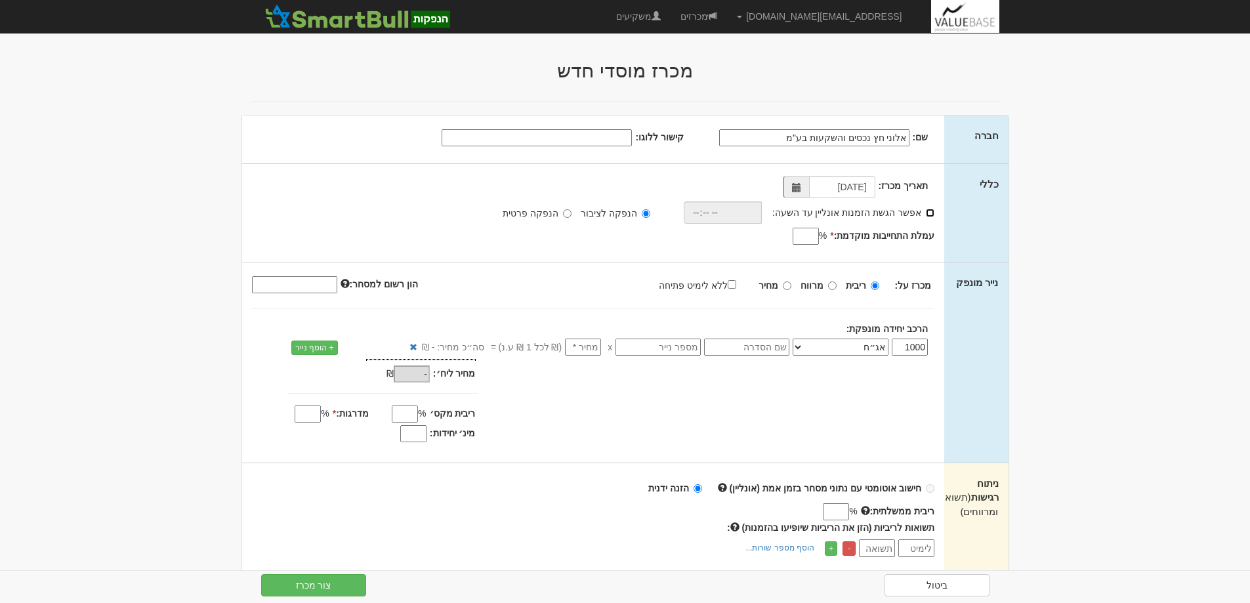
click at [933, 213] on input "אפשר הגשת הזמנות אונליין עד השעה:" at bounding box center [930, 213] width 9 height 9
checkbox input "true"
drag, startPoint x: 734, startPoint y: 210, endPoint x: 748, endPoint y: 217, distance: 15.3
click at [740, 213] on input "time" at bounding box center [720, 212] width 78 height 22
type input "18:30"
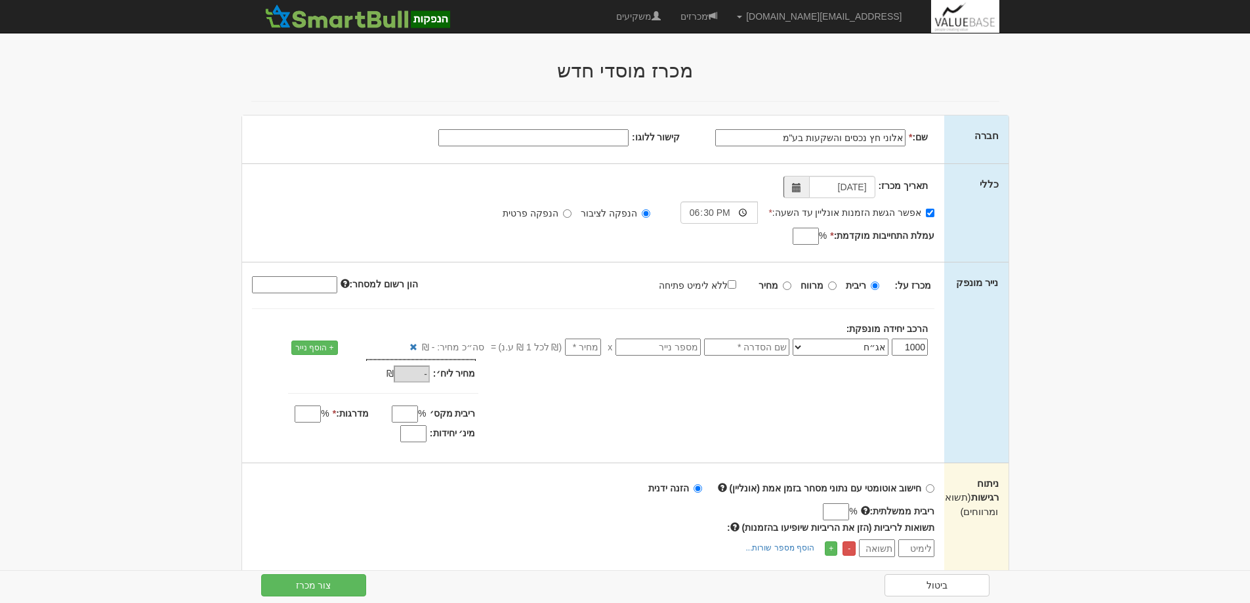
click at [805, 237] on input "עמלת התחייבות מוקדמת: *" at bounding box center [806, 236] width 26 height 17
type input "0.90"
click at [736, 285] on input "ללא לימיט פתיחה" at bounding box center [732, 284] width 9 height 9
checkbox input "true"
click at [735, 350] on input "text" at bounding box center [746, 347] width 85 height 17
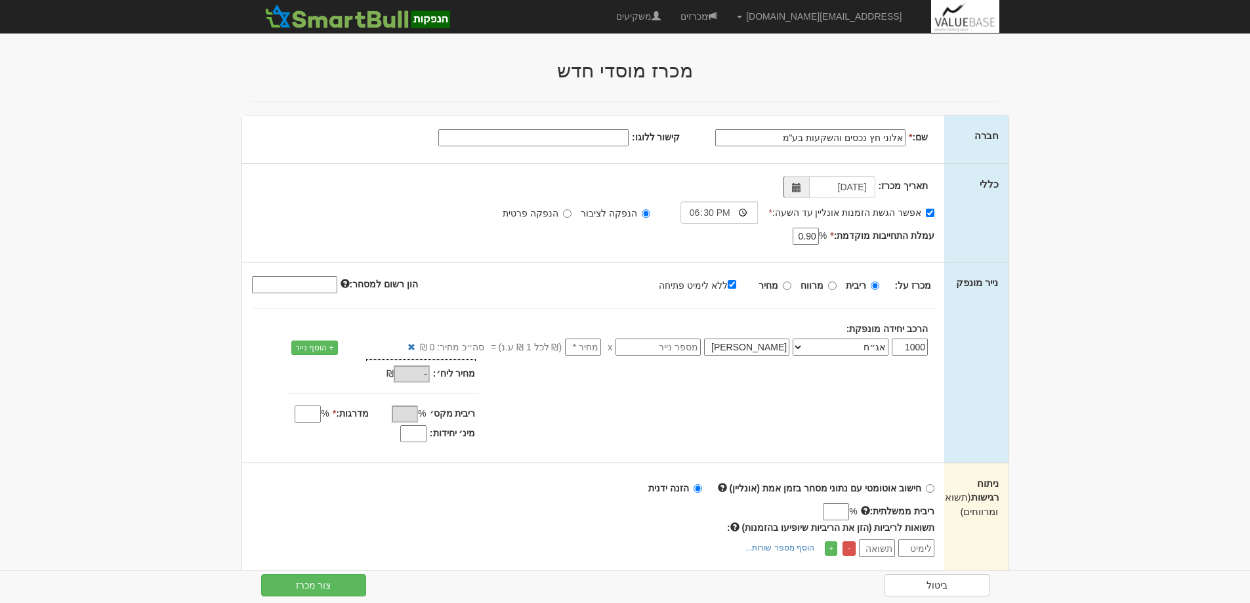
type input "אלוני טז"
click at [675, 344] on input "text" at bounding box center [658, 347] width 85 height 17
click at [583, 343] on input "number" at bounding box center [583, 347] width 36 height 17
type input "1"
type input "1,000"
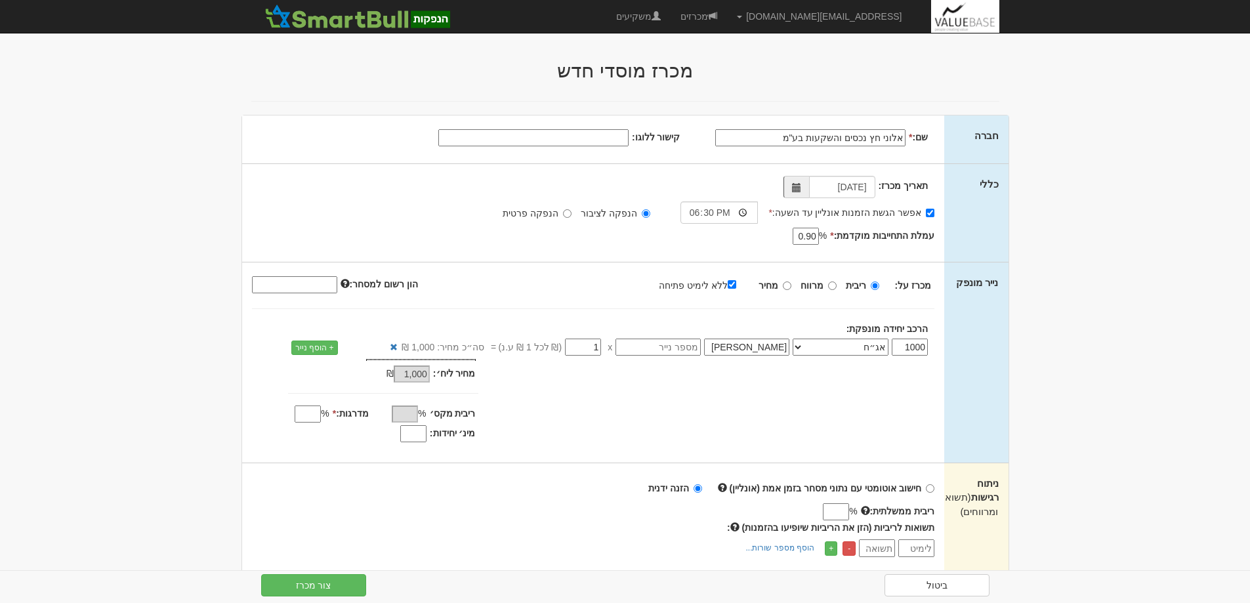
type input "1"
click button "+ הוסף שורה" at bounding box center [0, 0] width 0 height 0
click at [690, 414] on div "מחיר מינ׳: 1,000 ₪ * %" at bounding box center [593, 402] width 703 height 87
click at [310, 415] on input "מדרגות: *" at bounding box center [308, 414] width 26 height 17
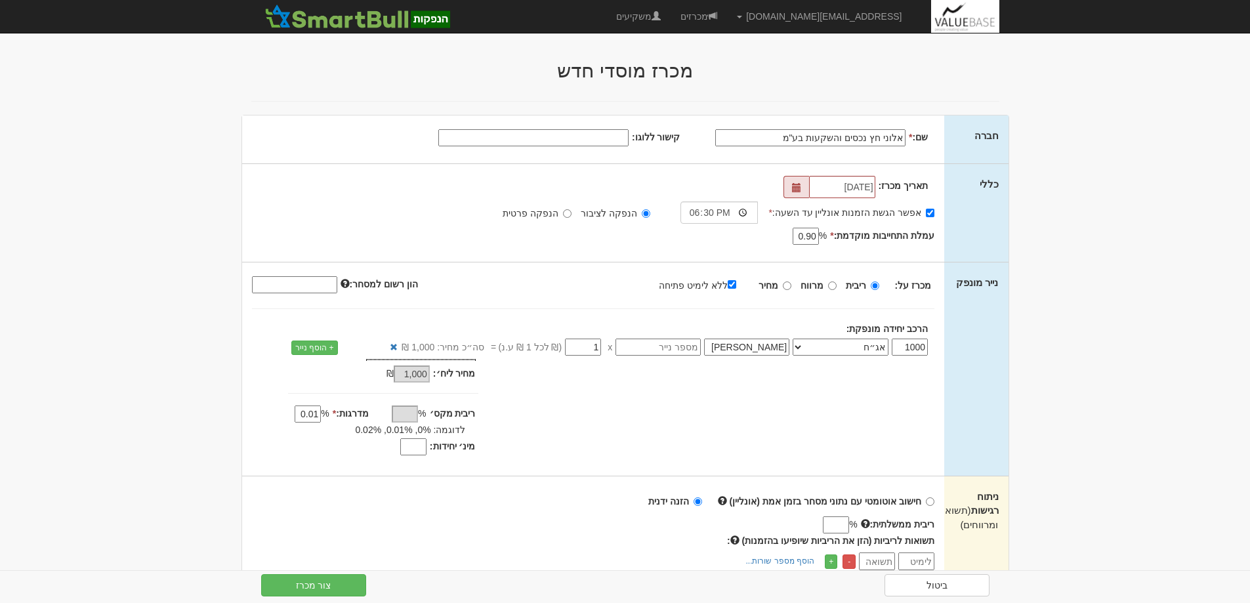
type input "0.01"
click at [417, 446] on input "מינ׳ יחידות:" at bounding box center [413, 446] width 26 height 17
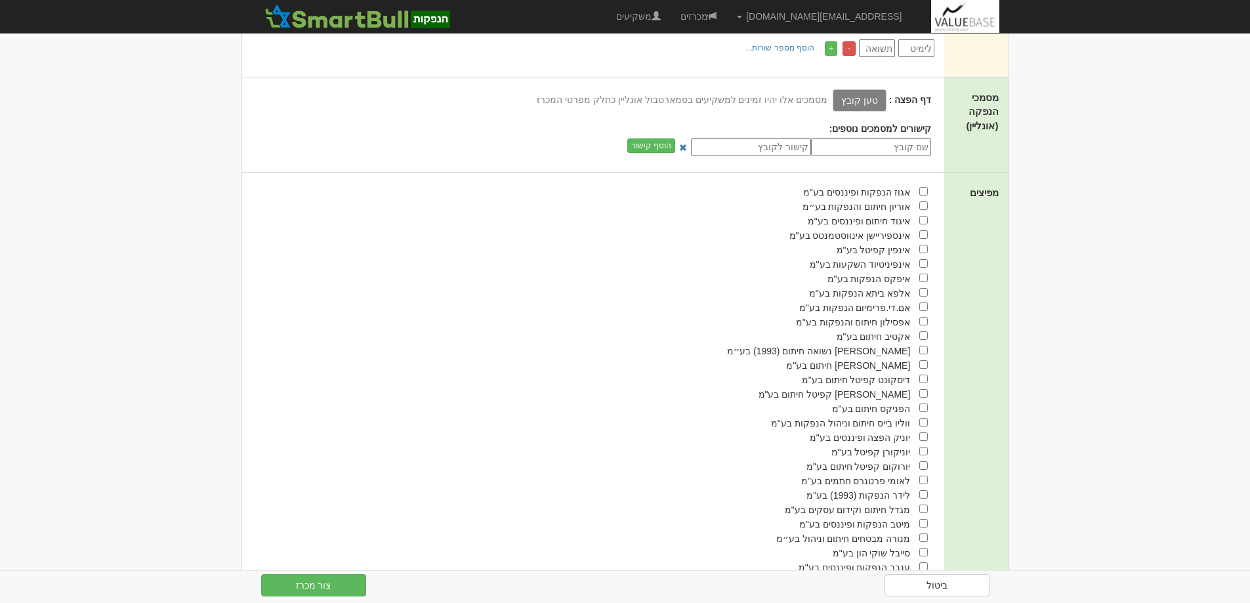
scroll to position [591, 0]
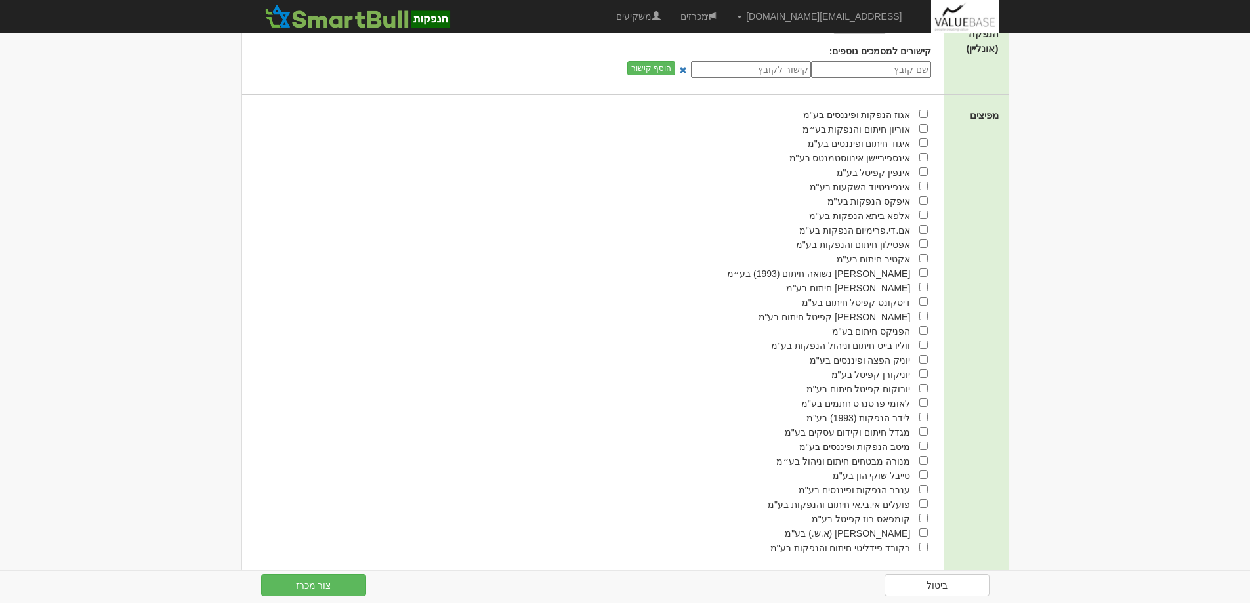
type input "800"
click at [923, 287] on input "checkbox" at bounding box center [924, 287] width 9 height 9
checkbox input "true"
click at [925, 343] on input "checkbox" at bounding box center [924, 345] width 9 height 9
checkbox input "true"
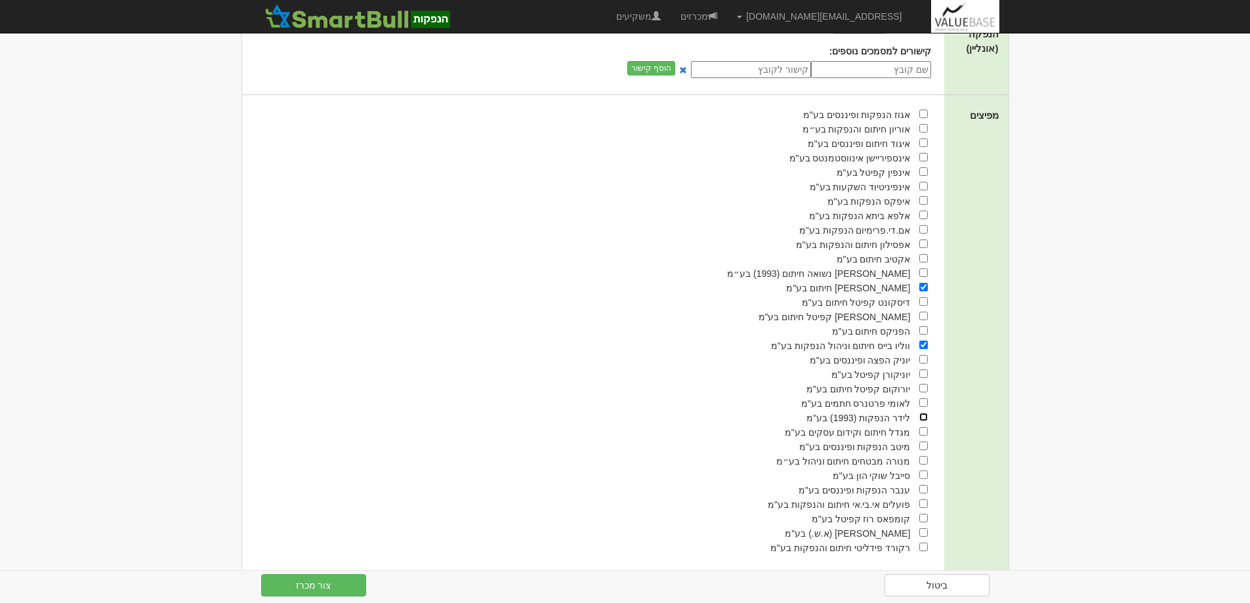
click at [923, 417] on input "checkbox" at bounding box center [924, 417] width 9 height 9
checkbox input "true"
click at [312, 587] on button "צור מכרז" at bounding box center [313, 585] width 105 height 22
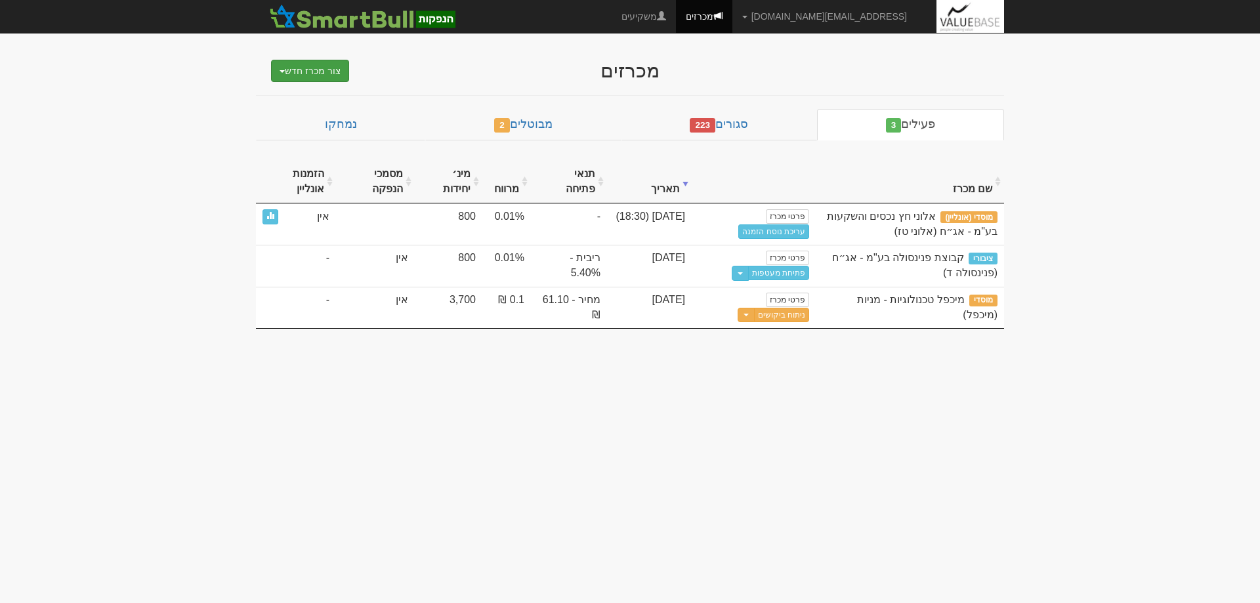
click at [307, 68] on button "צור מכרז חדש" at bounding box center [310, 71] width 78 height 22
click at [332, 98] on link "מוסדי" at bounding box center [277, 95] width 144 height 17
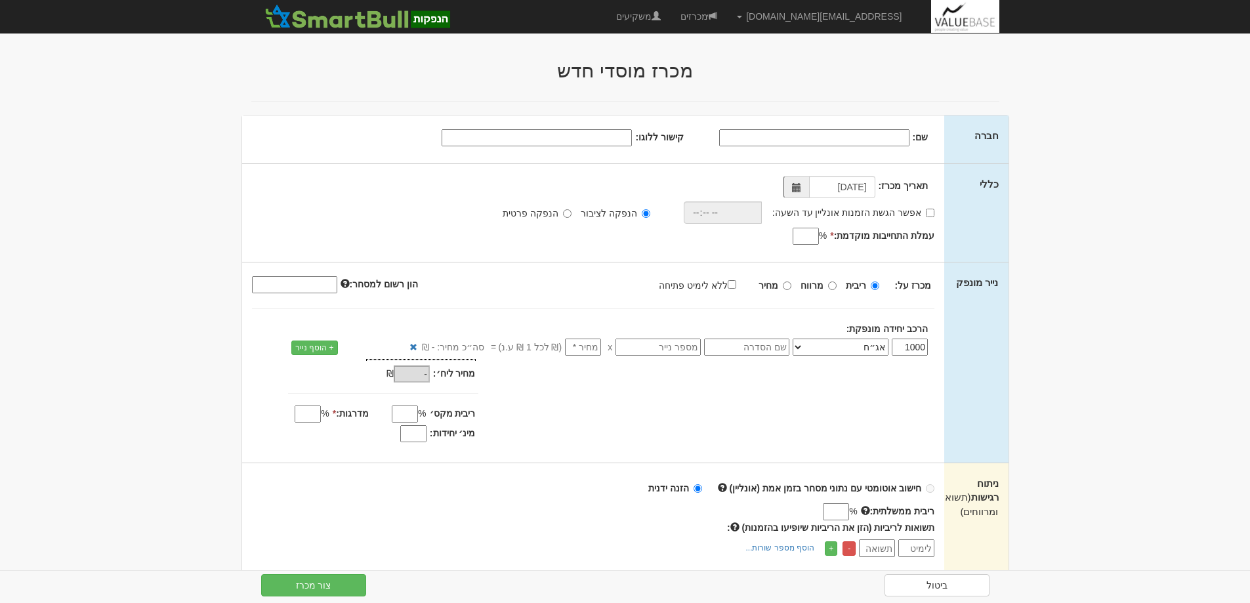
click at [894, 136] on input "שם:" at bounding box center [814, 137] width 190 height 17
click at [800, 190] on span at bounding box center [796, 187] width 9 height 9
type input "אלוני חץ נכסים והשקעות בע"מ - יז"
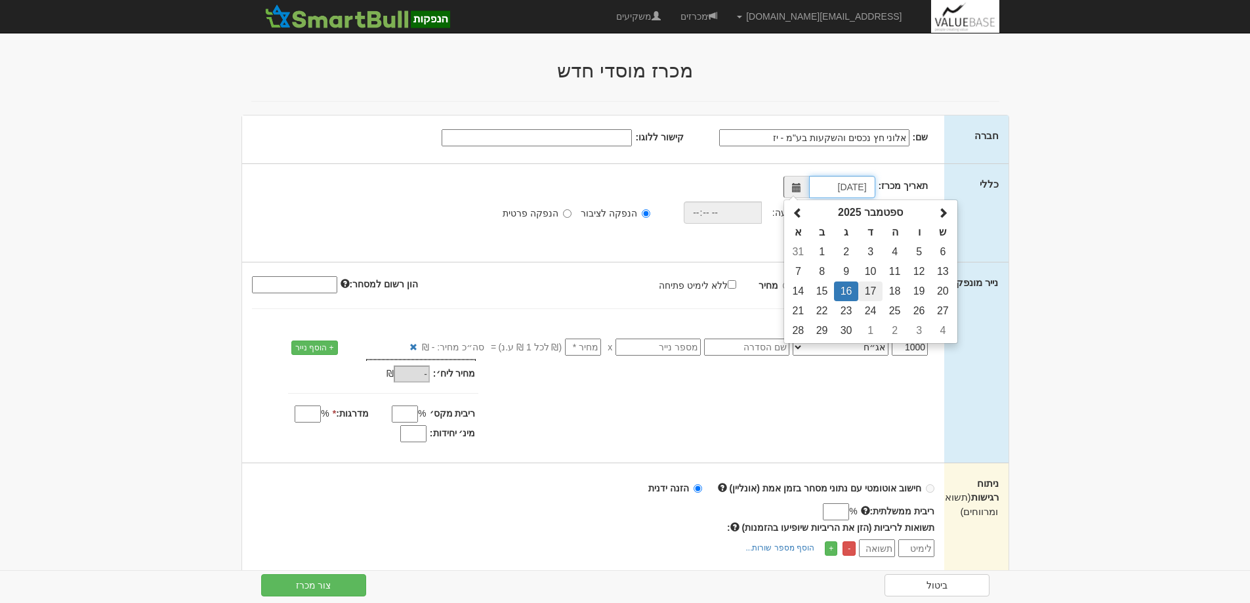
click at [873, 292] on td "17" at bounding box center [870, 292] width 24 height 20
type input "[DATE]"
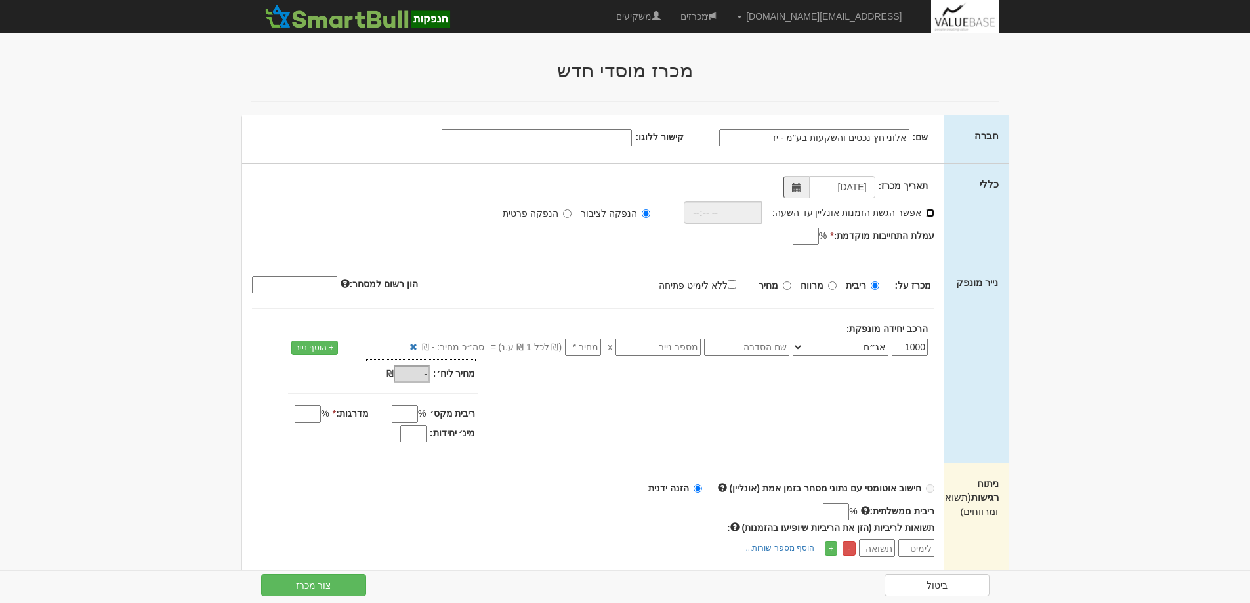
click at [933, 213] on input "אפשר הגשת הזמנות אונליין עד השעה:" at bounding box center [930, 213] width 9 height 9
checkbox input "true"
click at [742, 213] on input "time" at bounding box center [720, 212] width 78 height 22
type input "18:30"
click at [808, 233] on input "עמלת התחייבות מוקדמת: *" at bounding box center [806, 236] width 26 height 17
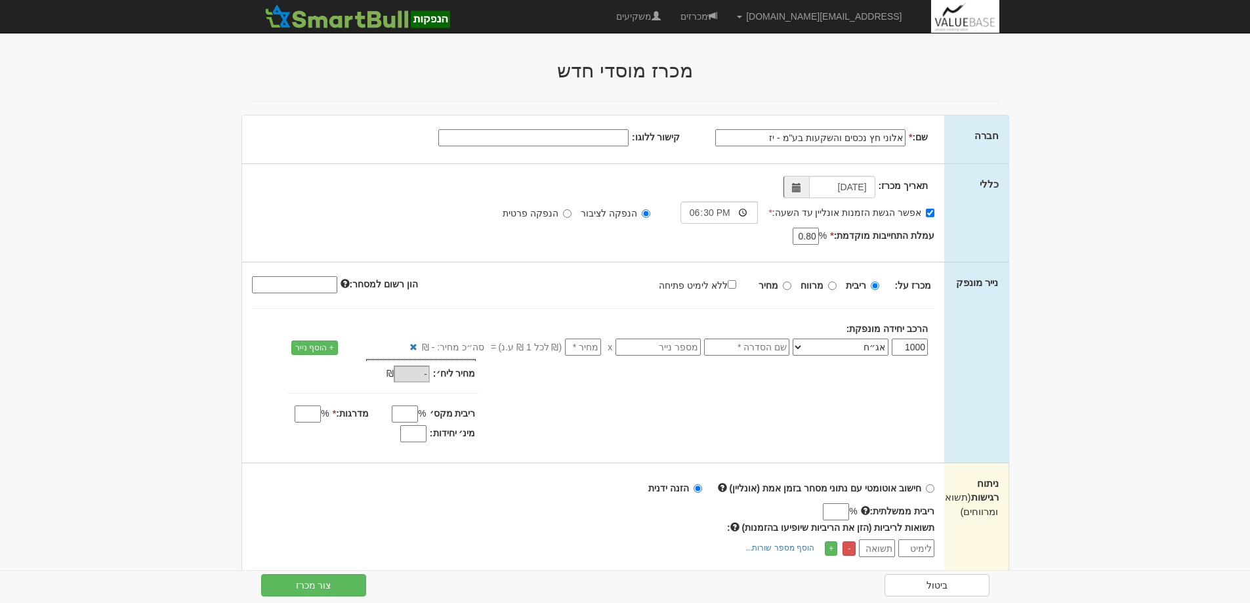
type input "0.80"
click at [735, 284] on input "ללא לימיט פתיחה" at bounding box center [732, 284] width 9 height 9
checkbox input "true"
click at [587, 346] on input "number" at bounding box center [583, 347] width 36 height 17
type input "1"
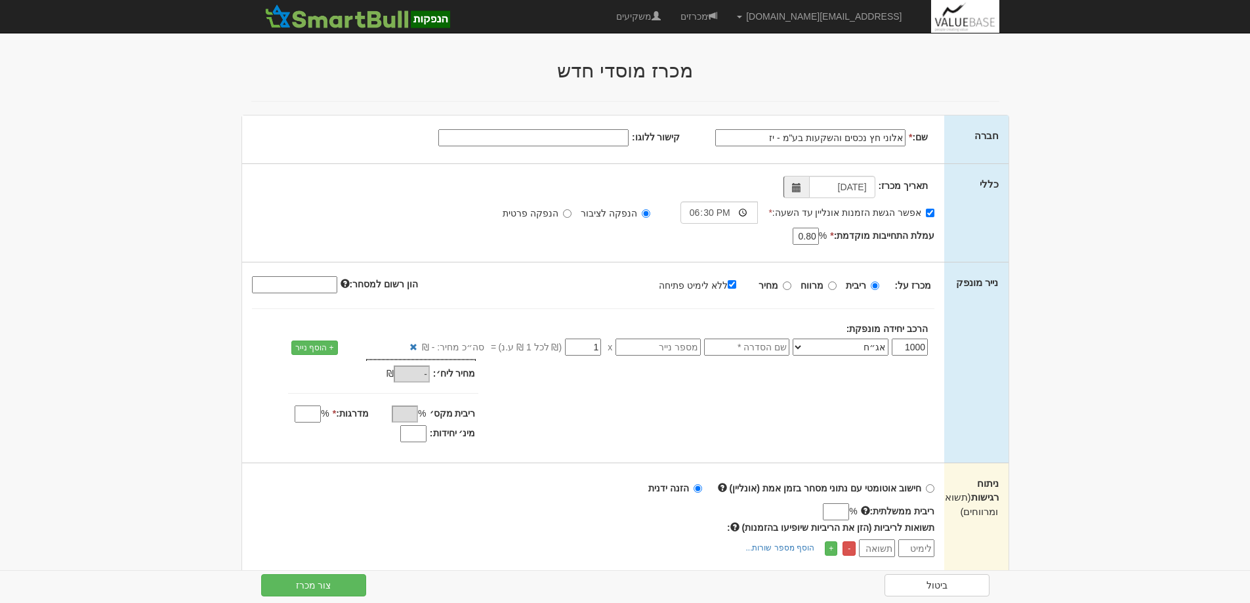
type input "1,000"
type input "1"
click at [764, 349] on input "text" at bounding box center [746, 347] width 85 height 17
type input "אלוני יז"
click at [310, 413] on input "מדרגות: *" at bounding box center [308, 414] width 26 height 17
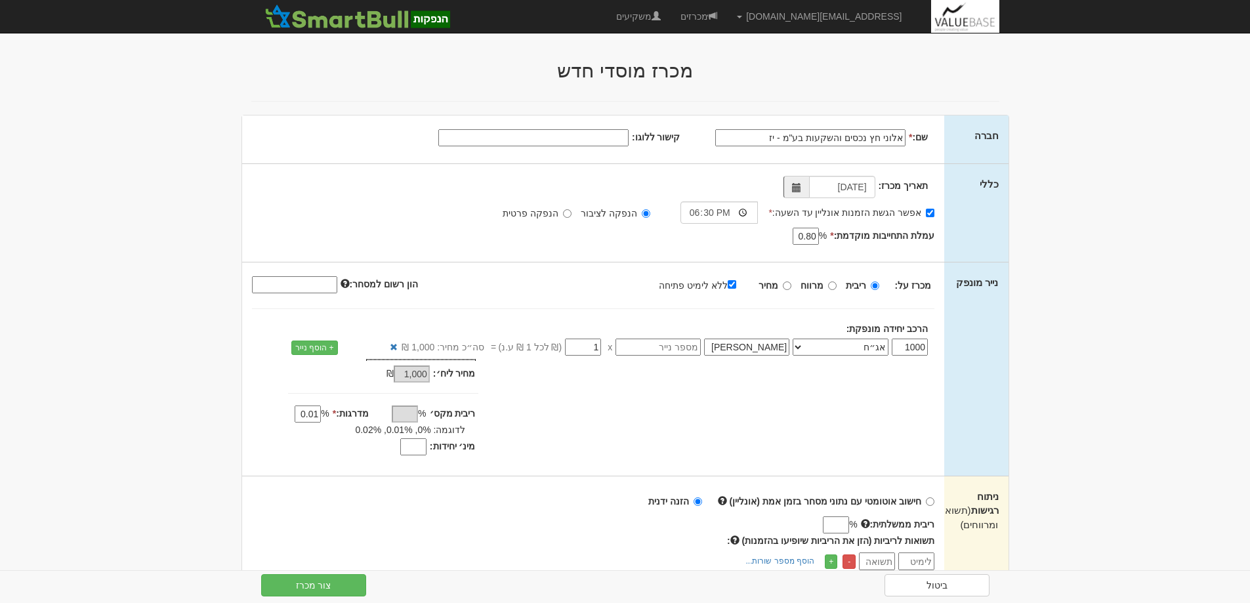
type input "0.01"
click at [414, 452] on input "מינ׳ יחידות:" at bounding box center [413, 446] width 26 height 17
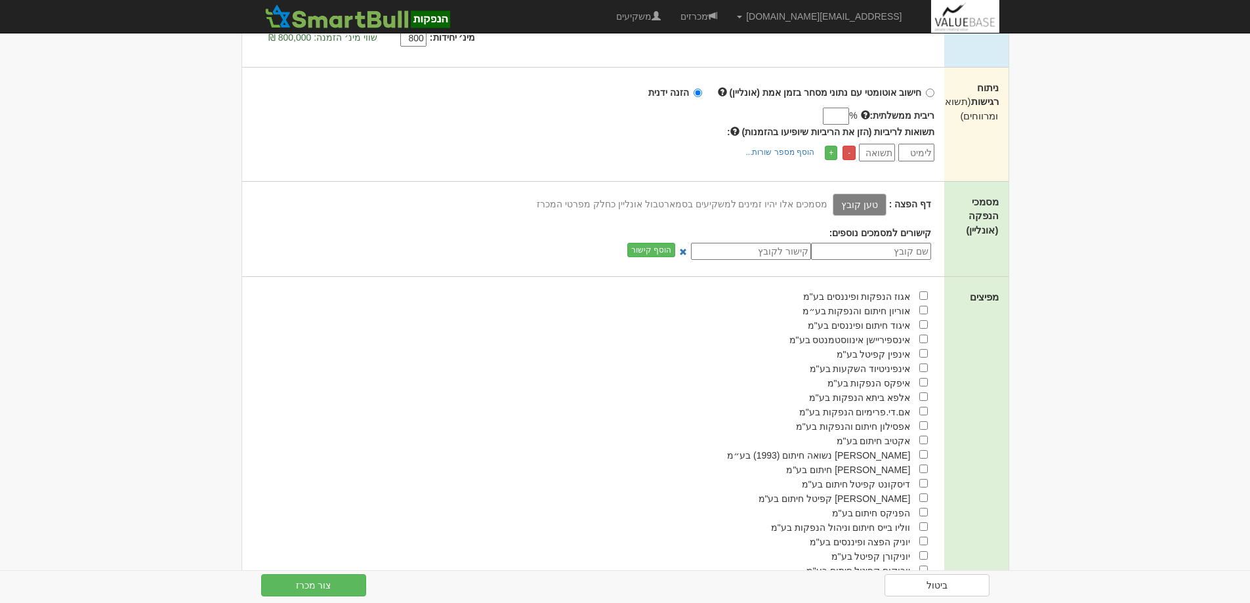
scroll to position [459, 0]
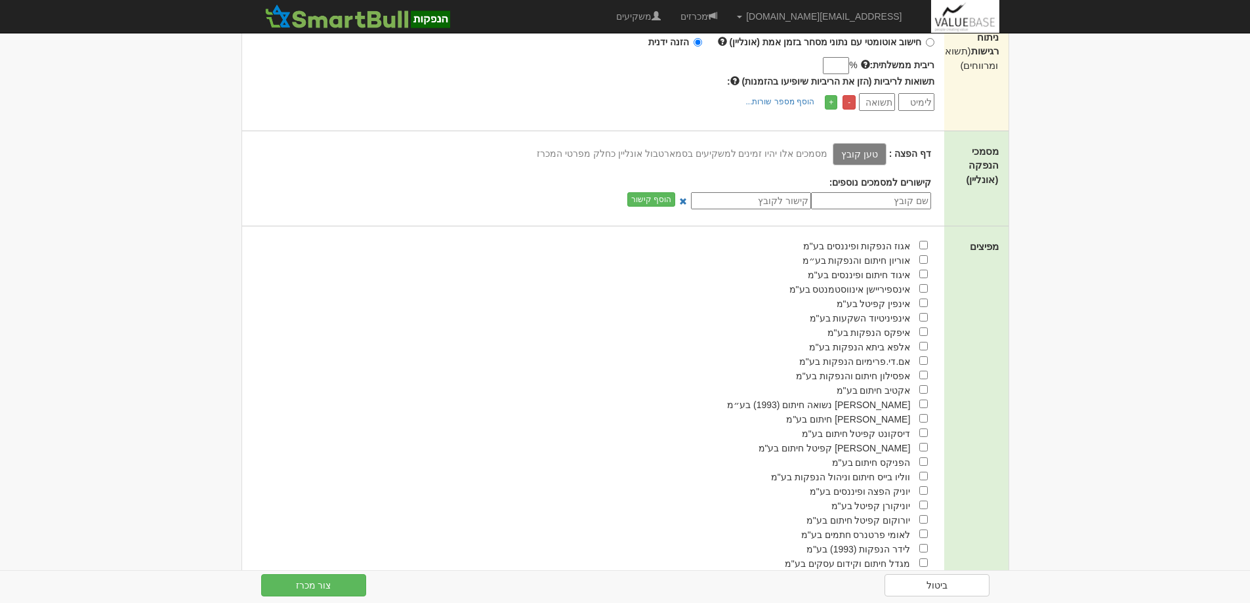
type input "800"
click at [923, 476] on input "checkbox" at bounding box center [924, 476] width 9 height 9
checkbox input "true"
click at [924, 548] on input "checkbox" at bounding box center [924, 548] width 9 height 9
checkbox input "true"
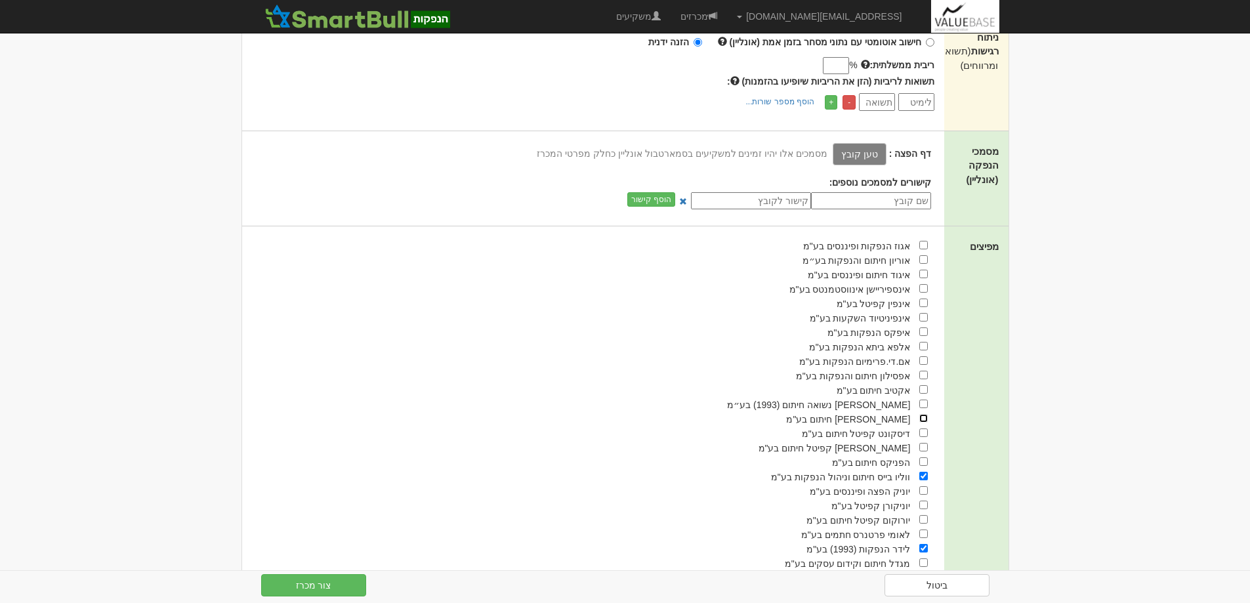
click at [926, 417] on input "checkbox" at bounding box center [924, 418] width 9 height 9
checkbox input "true"
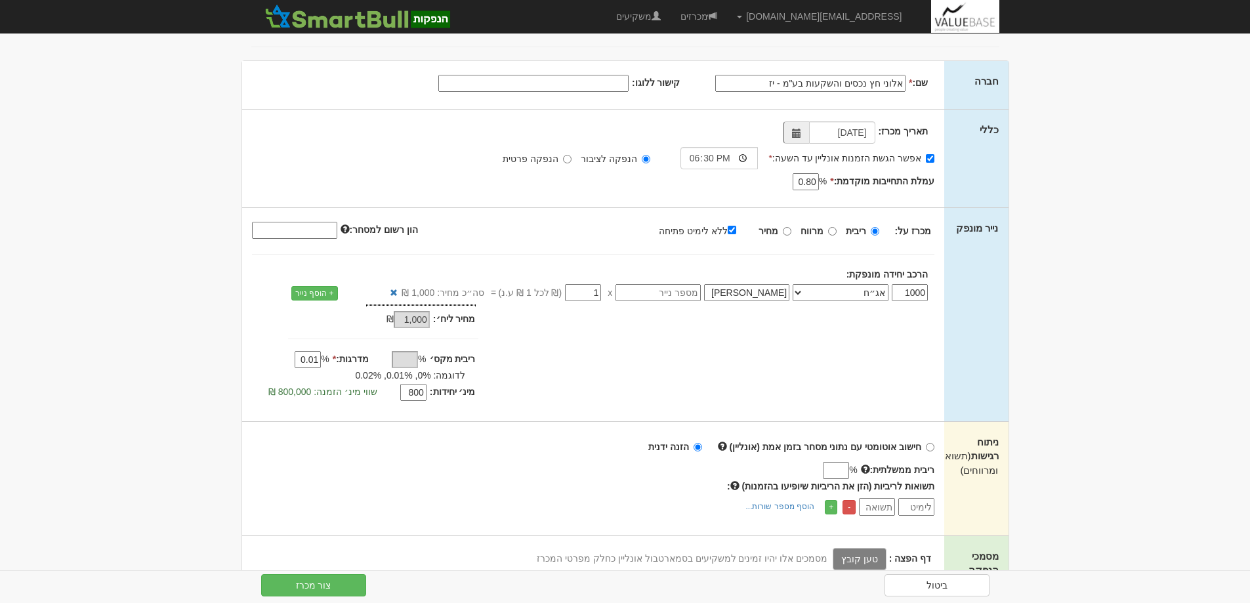
scroll to position [0, 0]
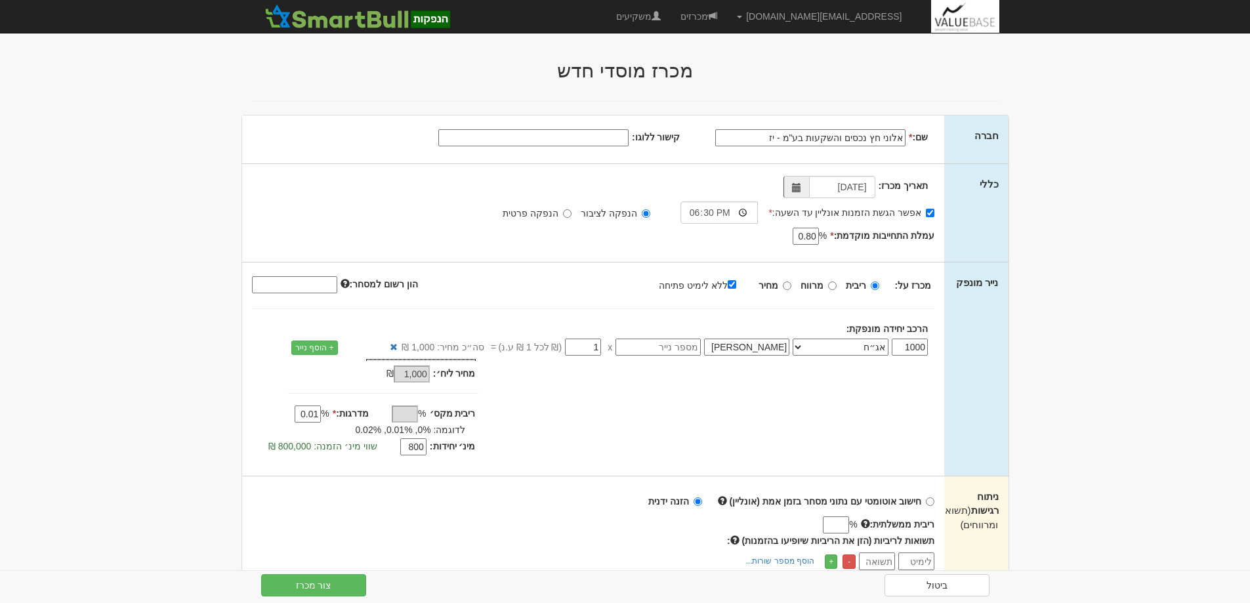
click at [573, 136] on input "קישור ללוגו:" at bounding box center [533, 137] width 190 height 17
paste input "[URL][DOMAIN_NAME]"
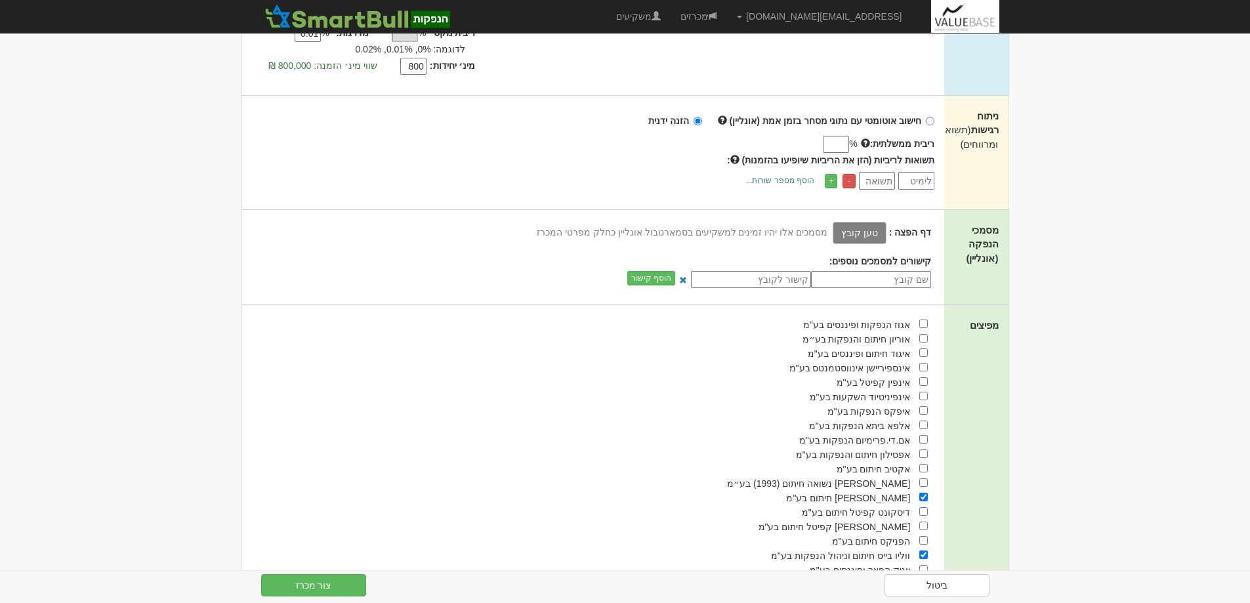
scroll to position [608, 0]
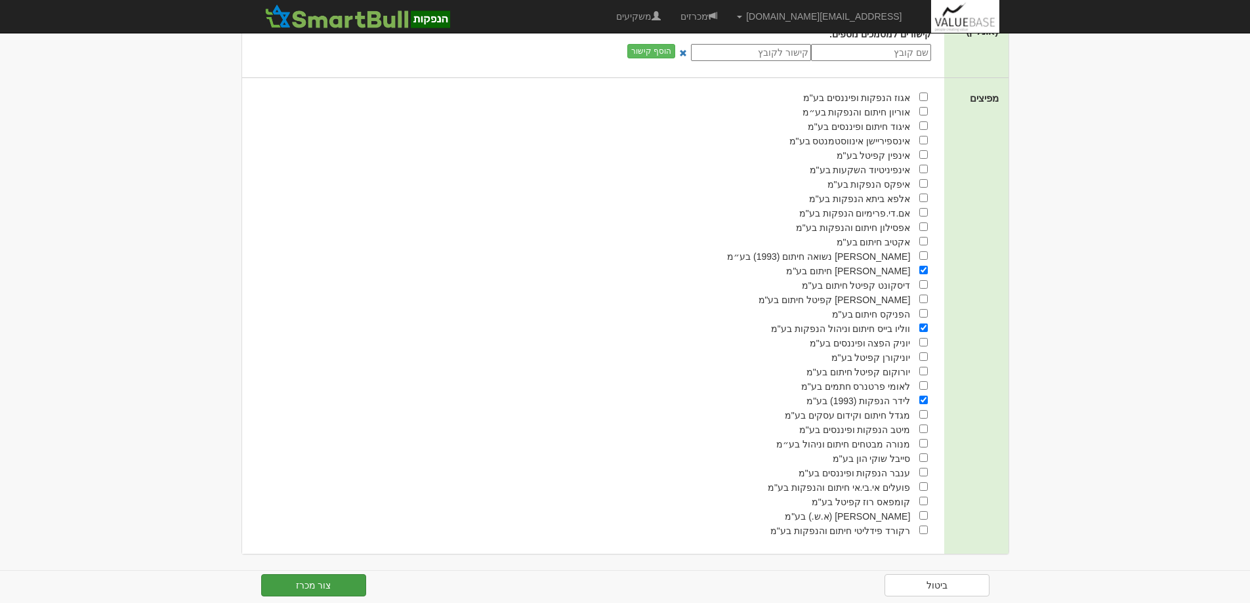
type input "[URL][DOMAIN_NAME]"
click at [318, 584] on button "צור מכרז" at bounding box center [313, 585] width 105 height 22
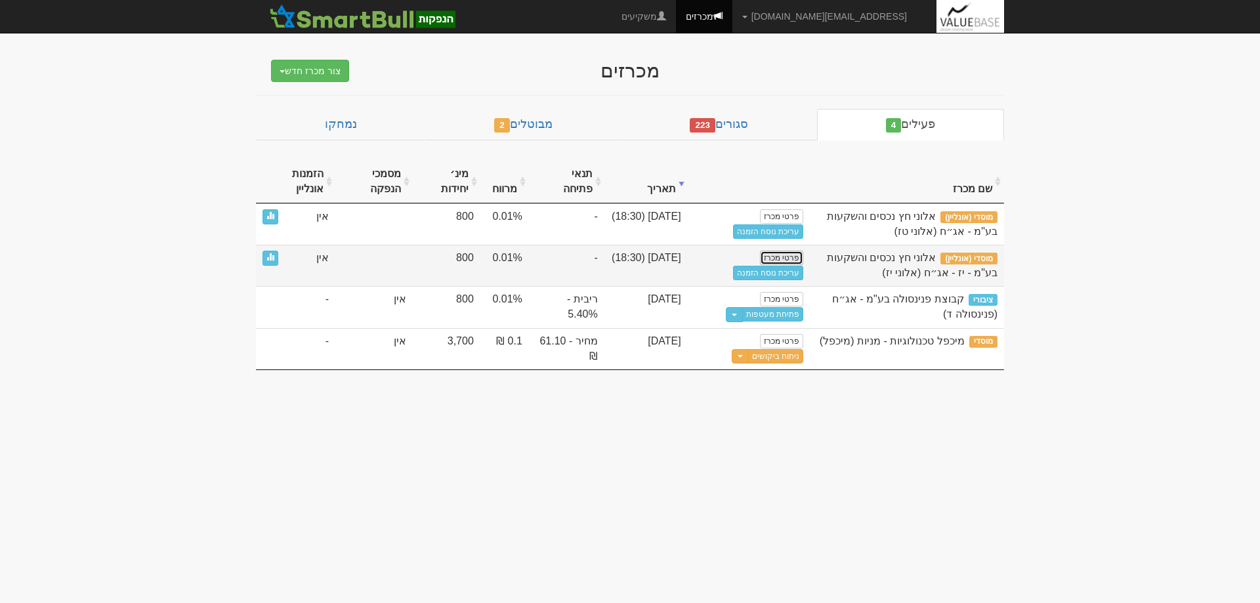
click at [781, 261] on link "פרטי מכרז" at bounding box center [781, 258] width 43 height 14
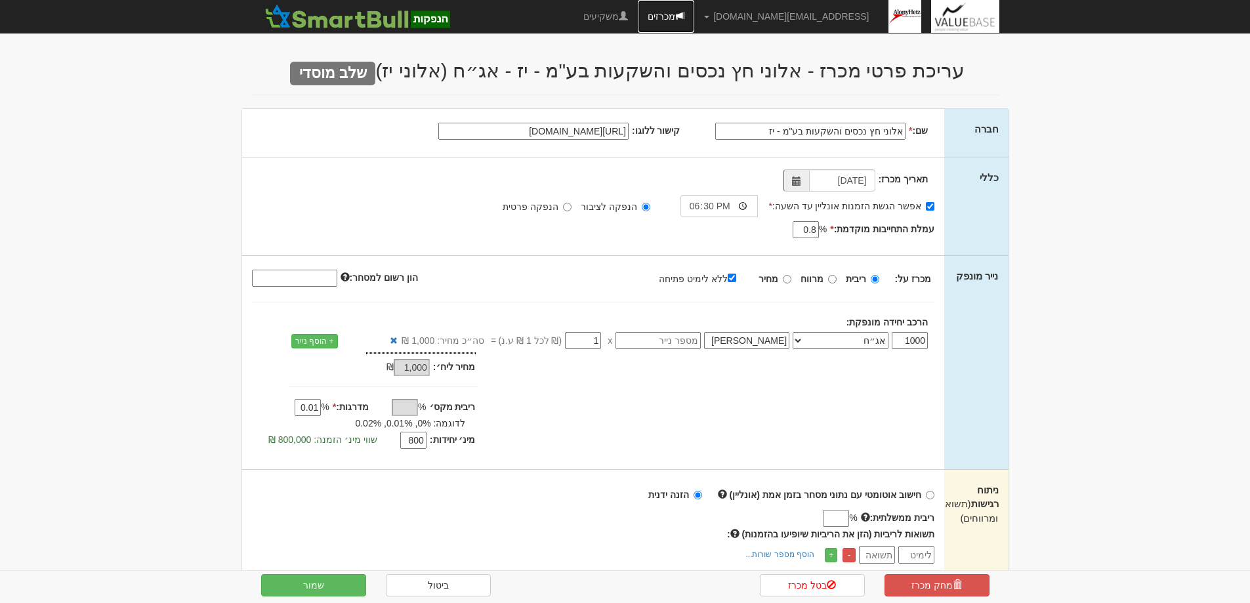
click at [694, 14] on link "מכרזים" at bounding box center [666, 16] width 56 height 33
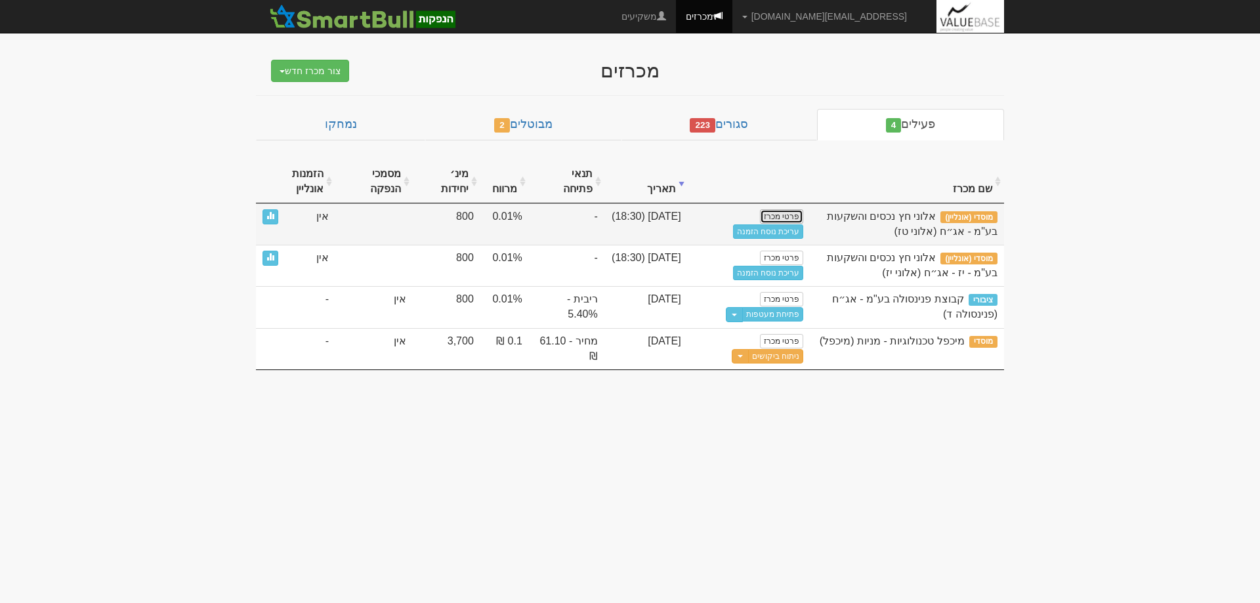
click at [782, 215] on link "פרטי מכרז" at bounding box center [781, 216] width 43 height 14
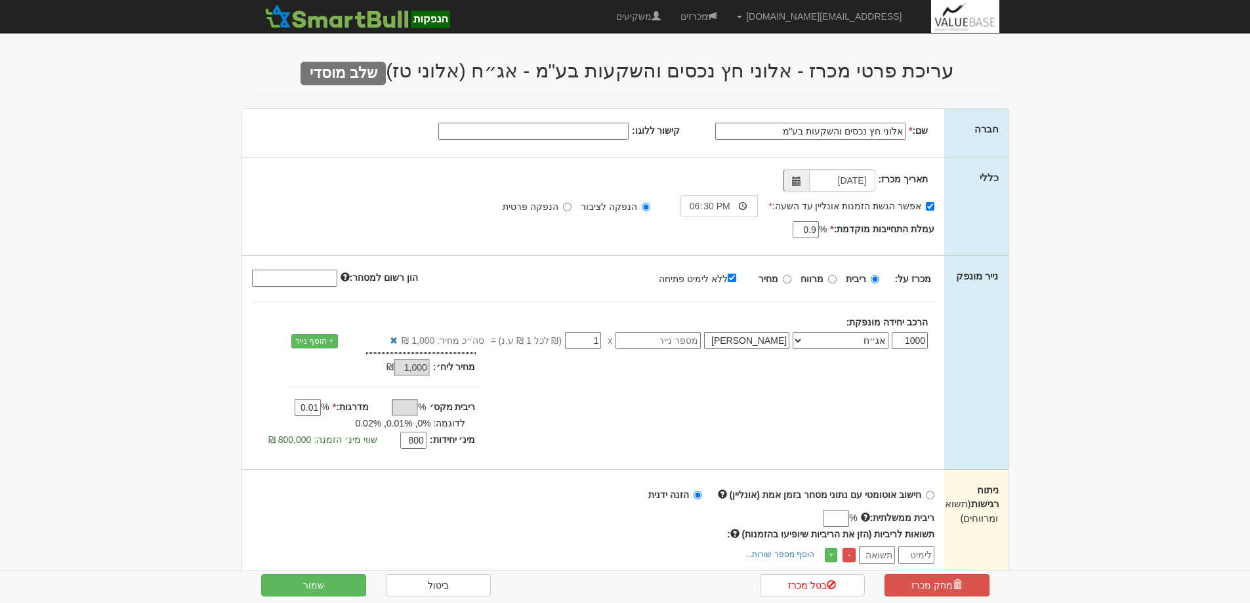
click at [587, 133] on input "קישור ללוגו:" at bounding box center [533, 131] width 190 height 17
paste input "https://mayafiles.tase.co.il/logos/he-IL/000390.jpg"
type input "https://mayafiles.tase.co.il/logos/he-IL/000390.jpg"
click at [308, 583] on button "שמור" at bounding box center [313, 585] width 105 height 22
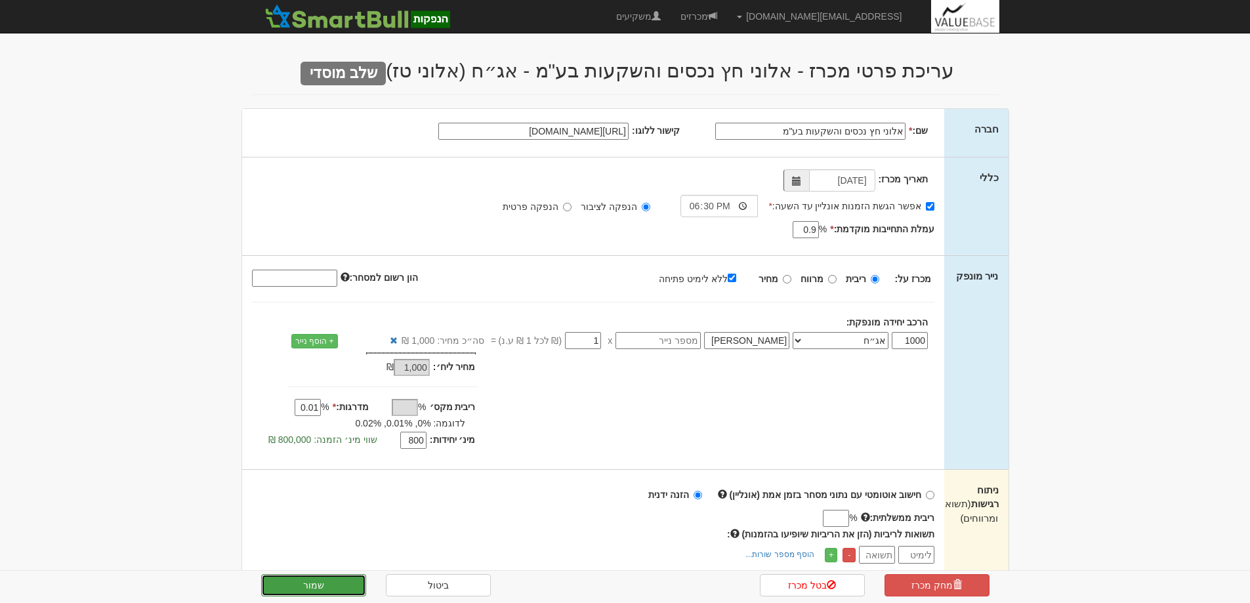
scroll to position [0, 0]
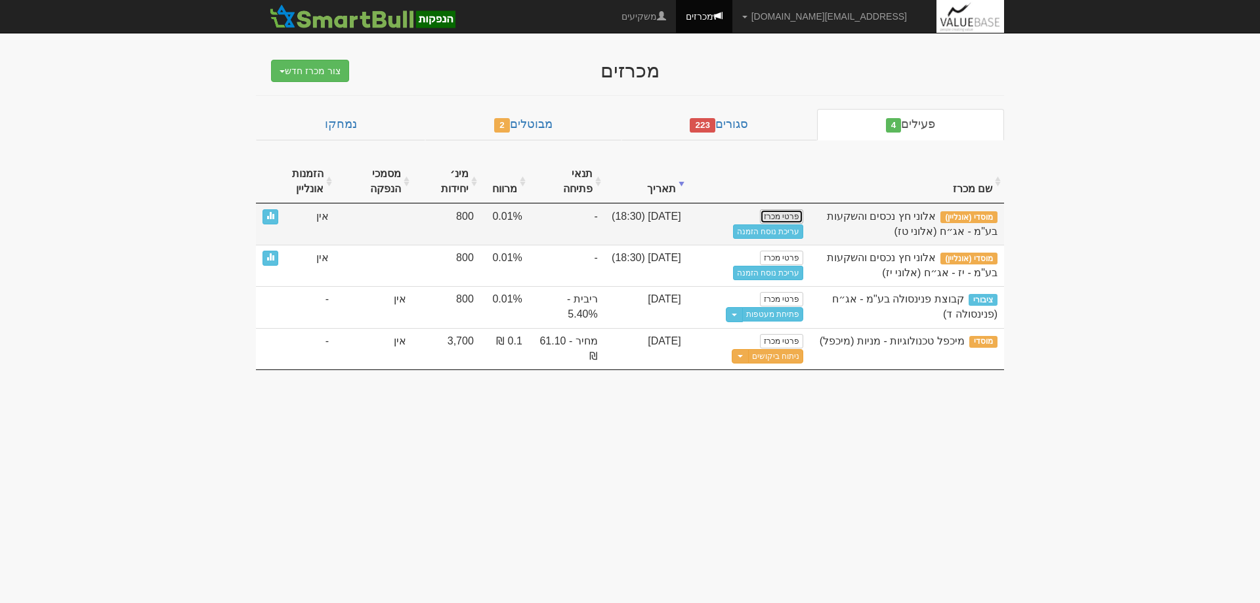
click at [786, 219] on link "פרטי מכרז" at bounding box center [781, 216] width 43 height 14
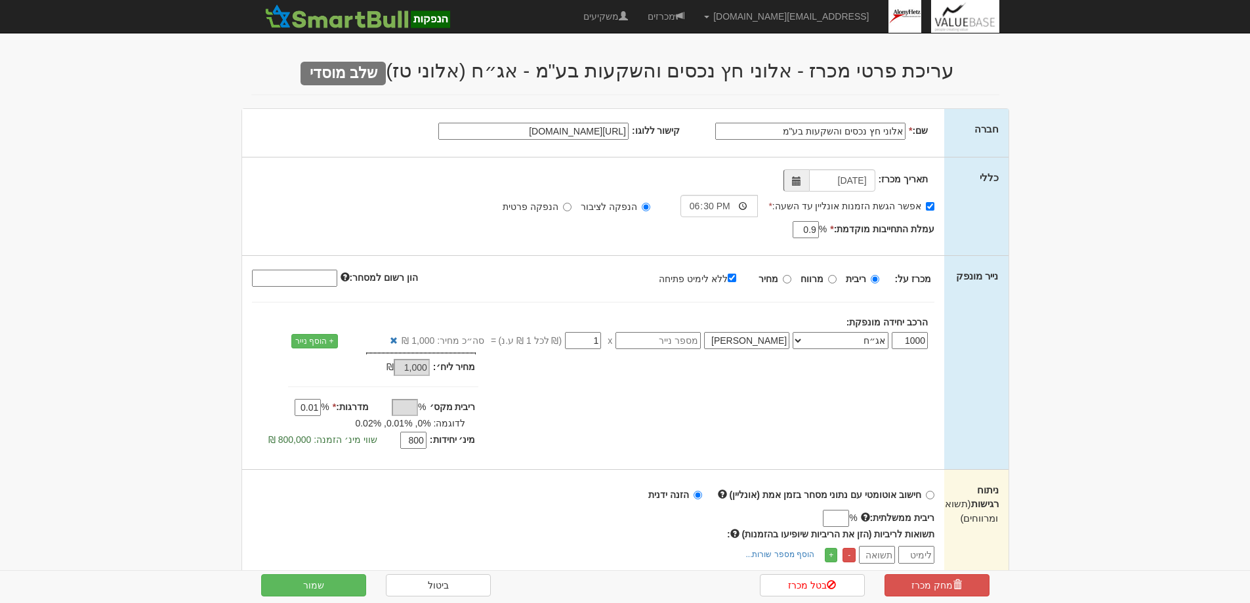
click at [771, 133] on input "אלוני חץ נכסים והשקעות בע"מ" at bounding box center [810, 131] width 190 height 17
type input "אלוני חץ נכסים והשקעות בע"מ - צמודה"
click at [312, 584] on button "שמור" at bounding box center [313, 585] width 105 height 22
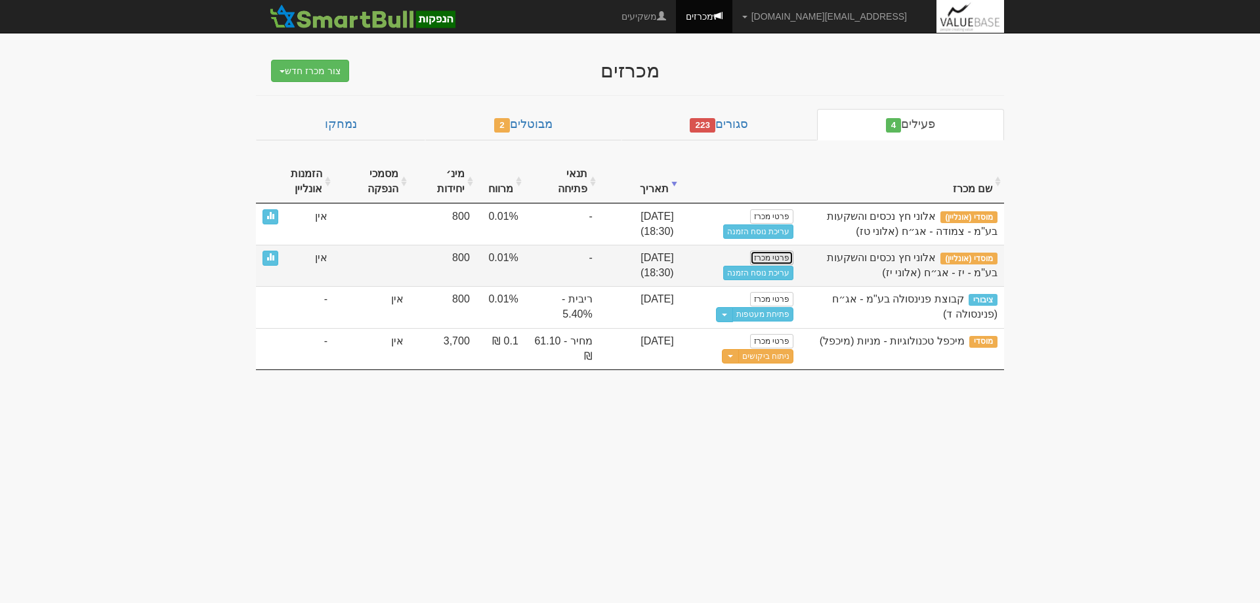
click at [769, 257] on link "פרטי מכרז" at bounding box center [771, 258] width 43 height 14
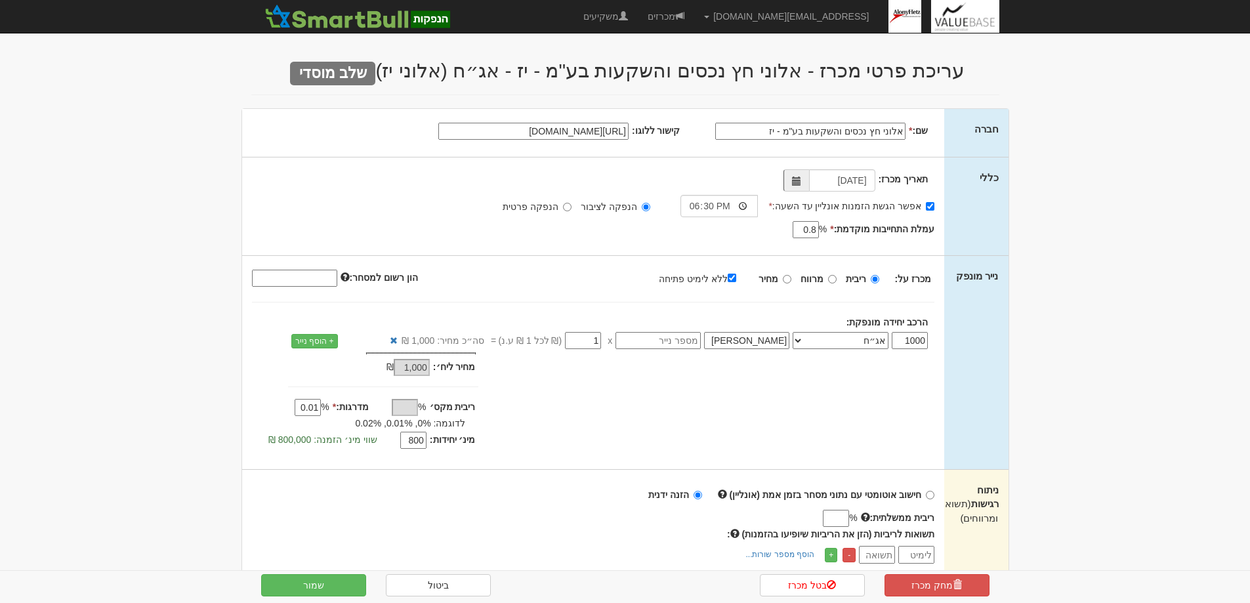
drag, startPoint x: 769, startPoint y: 131, endPoint x: 789, endPoint y: 133, distance: 19.9
click at [789, 133] on input "אלוני חץ נכסים והשקעות בע"מ - יז" at bounding box center [810, 131] width 190 height 17
type input "אלוני חץ נכסים והשקעות בע"מ - שקלית"
click at [314, 583] on button "שמור" at bounding box center [313, 585] width 105 height 22
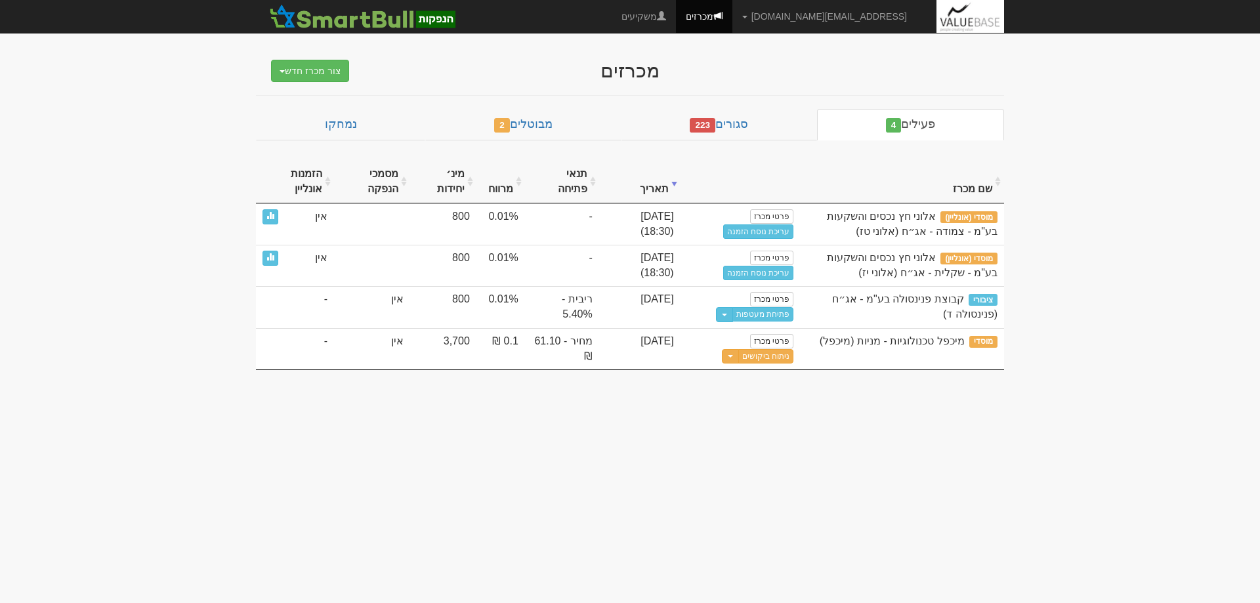
click at [721, 478] on body "hilla.a@valuebase.co.il הגדרות חשבונות הנפקה תבניות הודעות קיבול" at bounding box center [630, 301] width 1260 height 603
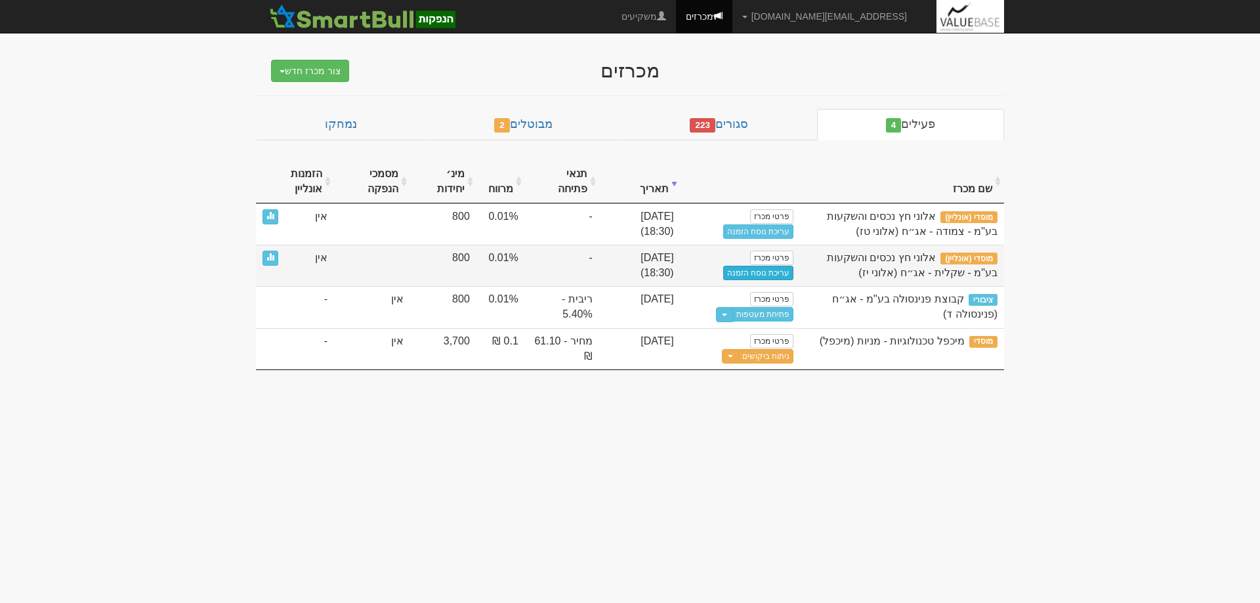
click at [753, 272] on link "עריכת נוסח הזמנה" at bounding box center [758, 273] width 71 height 14
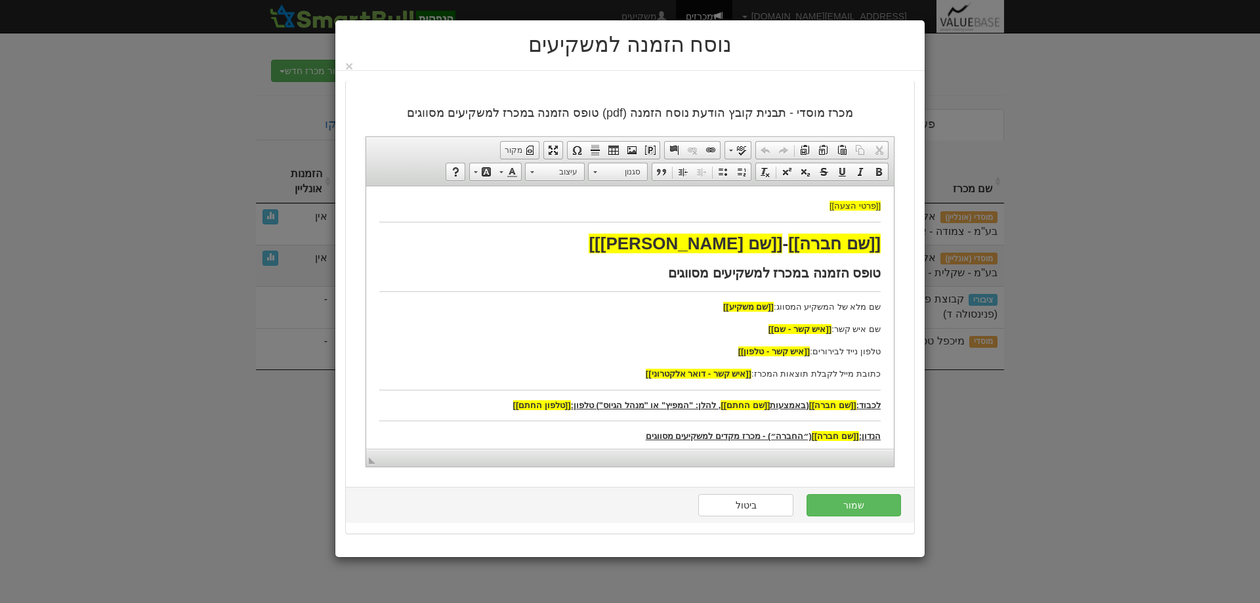
drag, startPoint x: 855, startPoint y: 48, endPoint x: 873, endPoint y: 48, distance: 18.4
click at [872, 48] on h5 "נוסח הזמנה למשקיעים" at bounding box center [630, 45] width 570 height 30
click at [555, 150] on span at bounding box center [553, 150] width 11 height 11
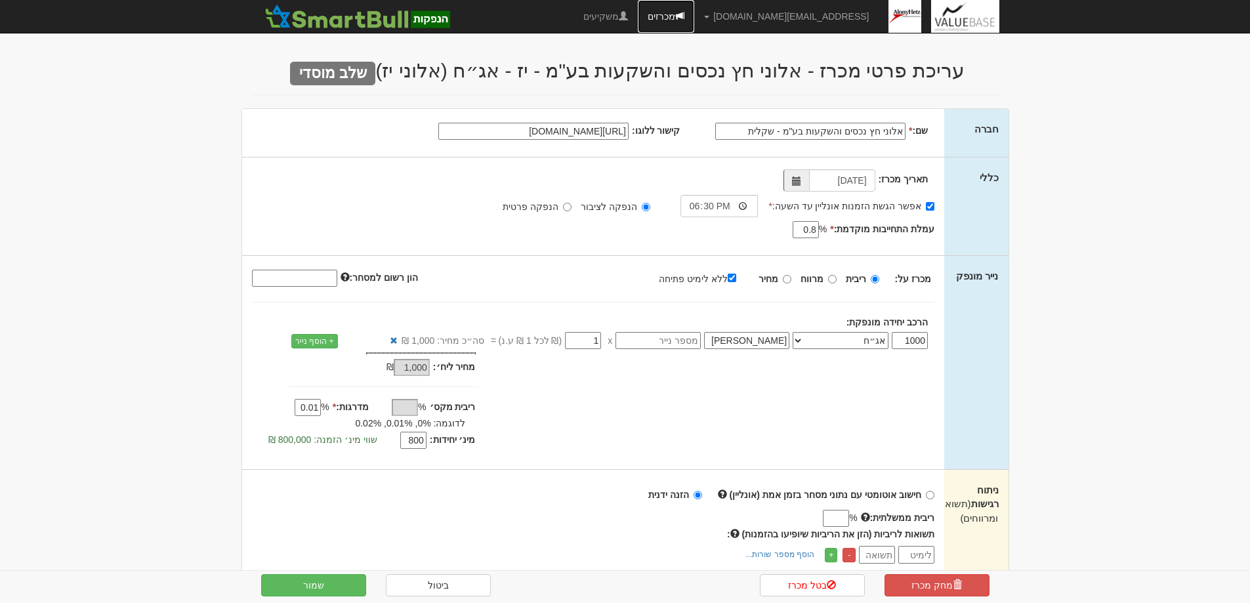
click at [694, 13] on link "מכרזים" at bounding box center [666, 16] width 56 height 33
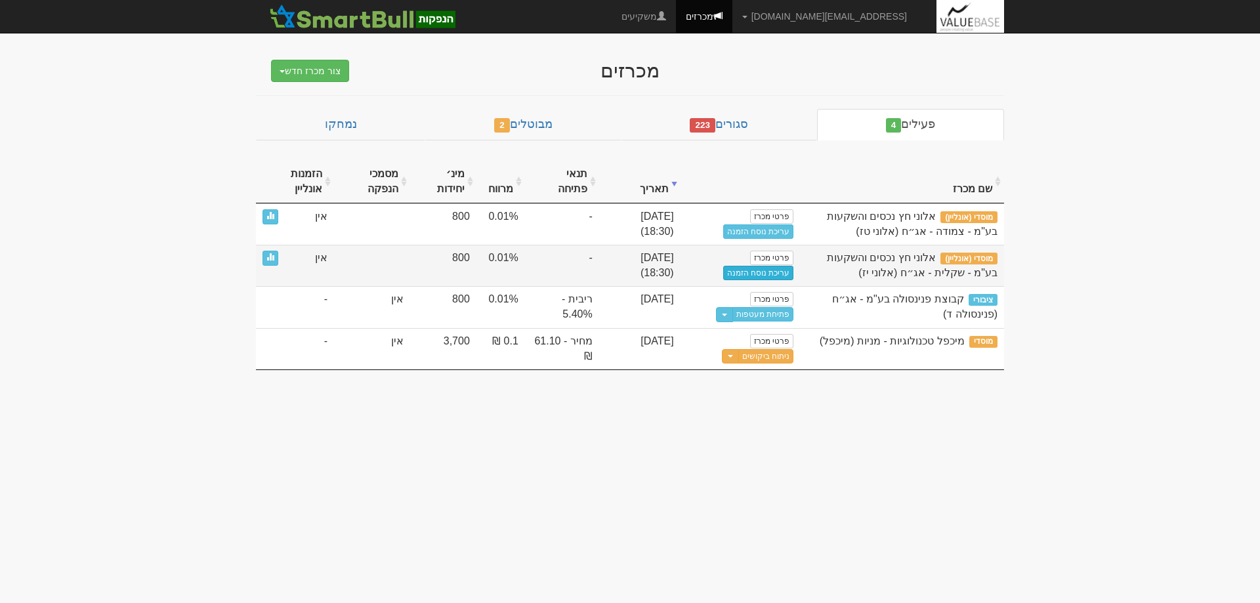
click at [763, 273] on link "עריכת נוסח הזמנה" at bounding box center [758, 273] width 71 height 14
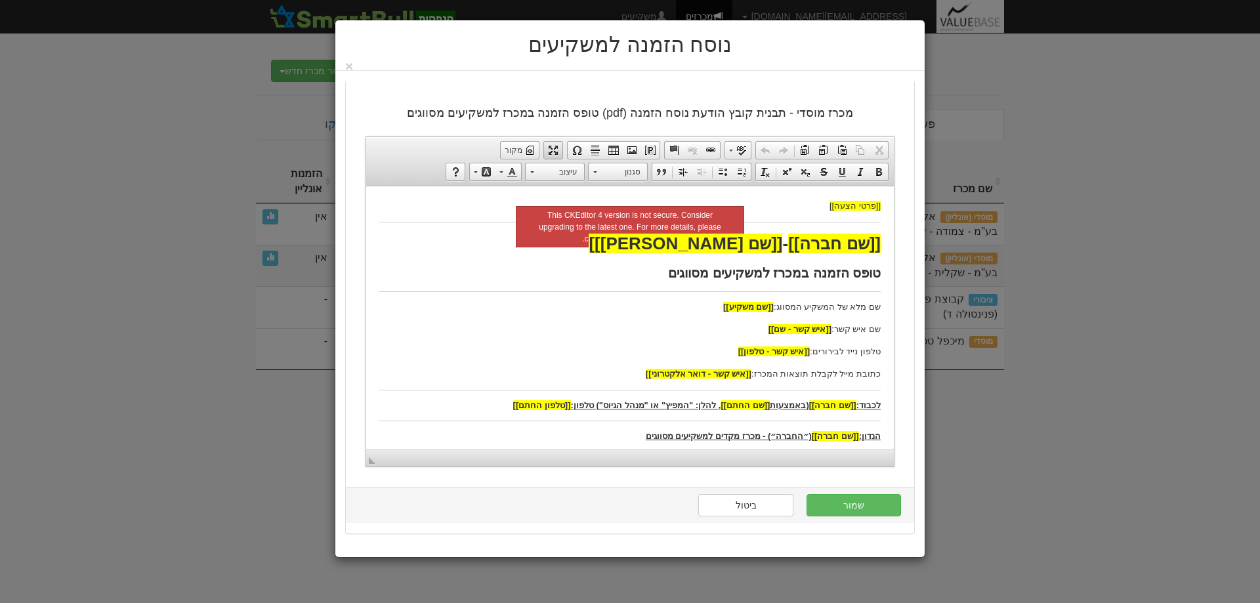
click at [554, 148] on span at bounding box center [553, 150] width 11 height 11
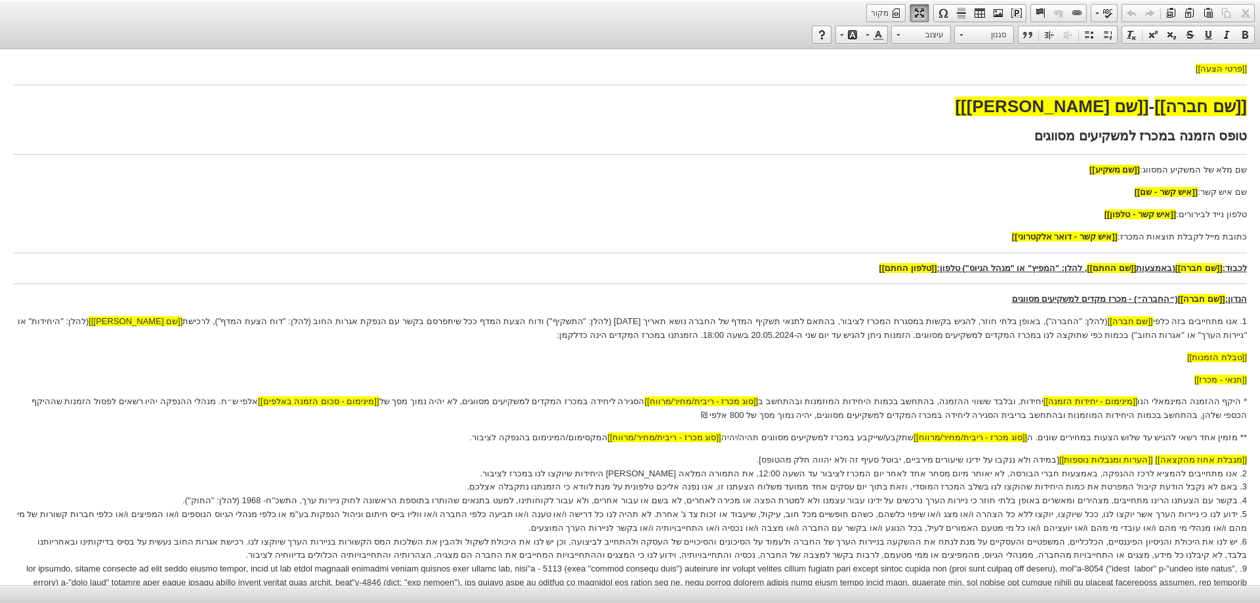
click at [685, 320] on p "1. אנו מתחייבים בזה כלפי [[שם חברה]] (להלן: "החברה"), באופן בלתי חוזר, להגיש בק…" at bounding box center [630, 329] width 1234 height 28
click at [938, 334] on p "1. אנו מתחייבים בזה כלפי [[שם חברה]] (להלן: "החברה"), באופן בלתי חוזר, להגיש בק…" at bounding box center [630, 329] width 1234 height 28
click at [885, 438] on p "** מזמין אחד רשאי להגיש עד שלוש הצעות במחירים שונים. ה [[סוג מכרז - ריבית/מחיר/…" at bounding box center [630, 438] width 1234 height 14
click at [630, 438] on p "** מזמין אחד רשאי להגיש עד שלוש הצעות במחירים שונים. ה [[סוג מכרז - ריבית/מחיר/…" at bounding box center [630, 438] width 1234 height 14
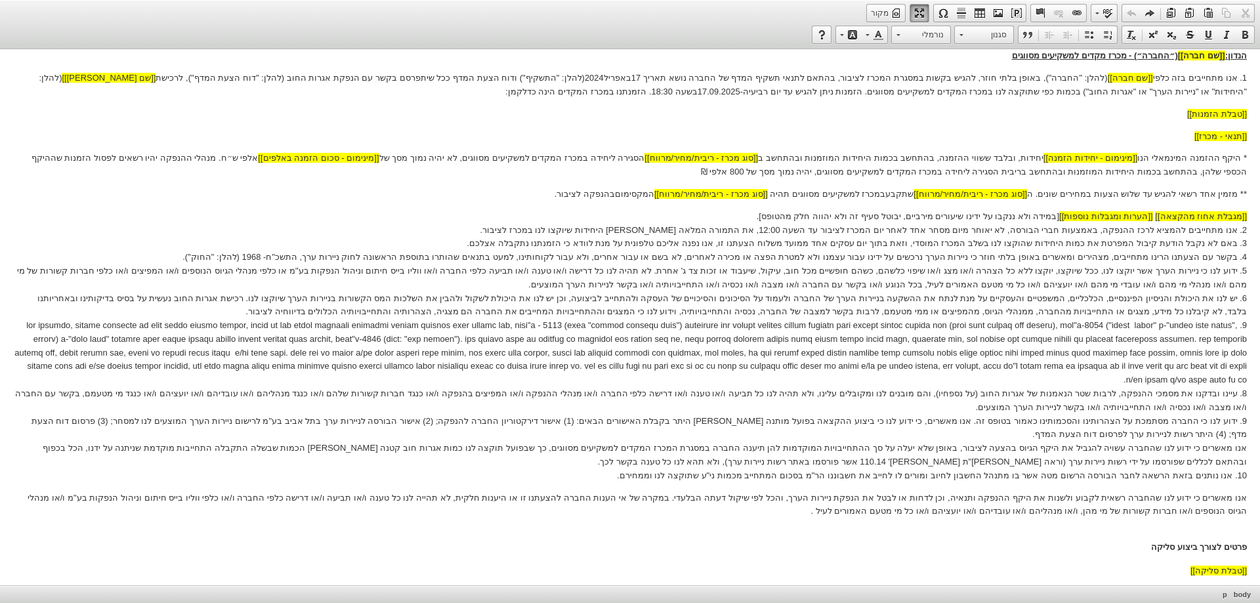
scroll to position [263, 0]
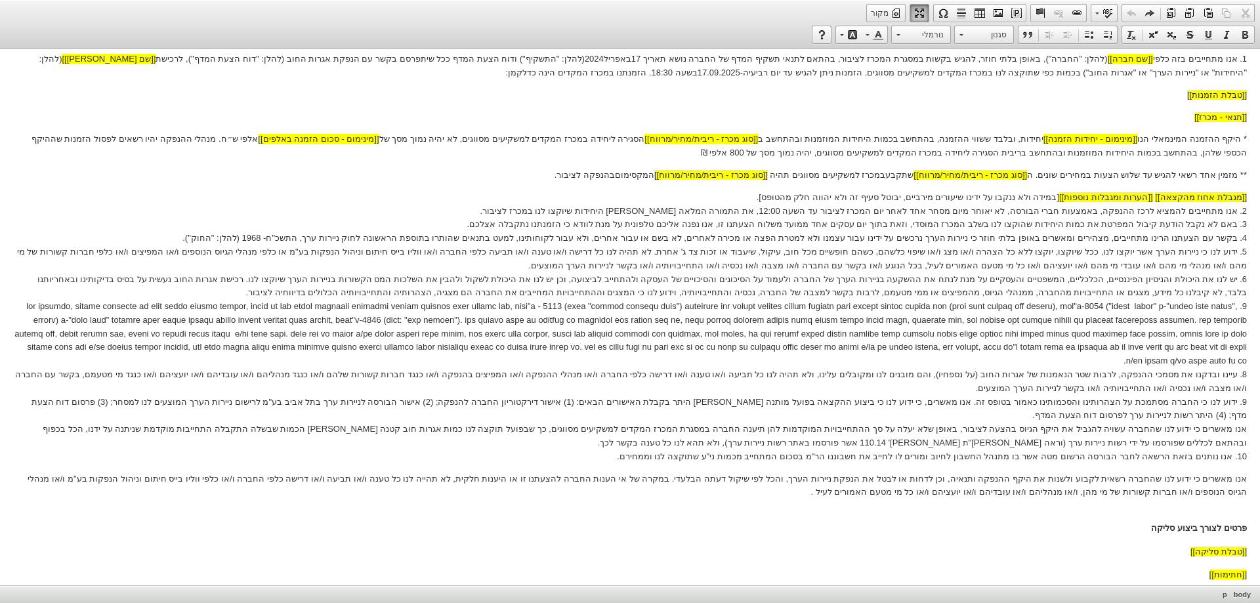
click at [166, 403] on p "[[מגבלת אחוז מהקצאה]] [[הערות ומגבלות נוספות]] [במידה ולא ננקבו על ידינו שיעורי…" at bounding box center [630, 327] width 1234 height 273
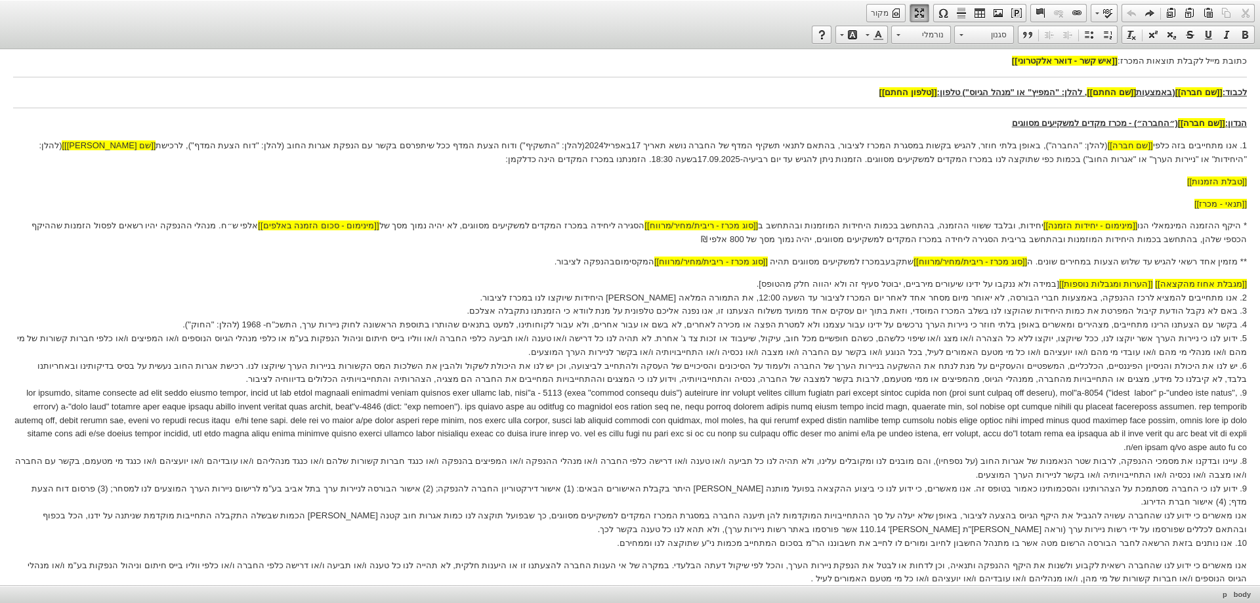
scroll to position [281, 0]
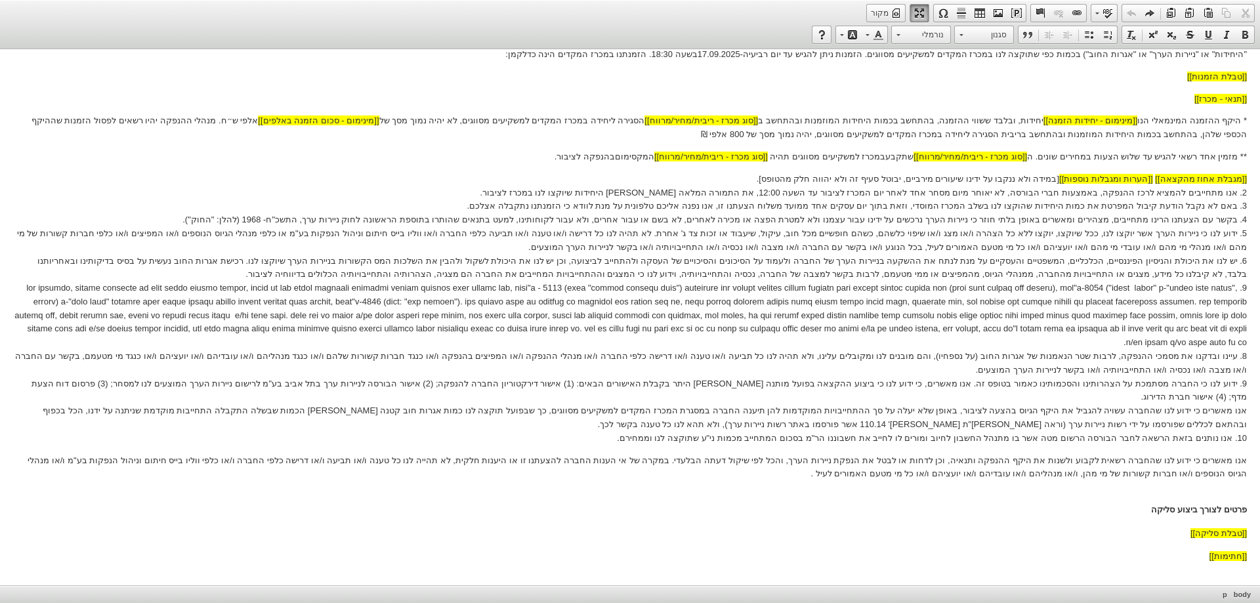
click at [425, 486] on body "[[פרטי הצעה]] [[שם חברה]] - [[שם נייר מונפק]] טופס הזמנה במכרז למשקיעים מסווגים…" at bounding box center [630, 183] width 1234 height 805
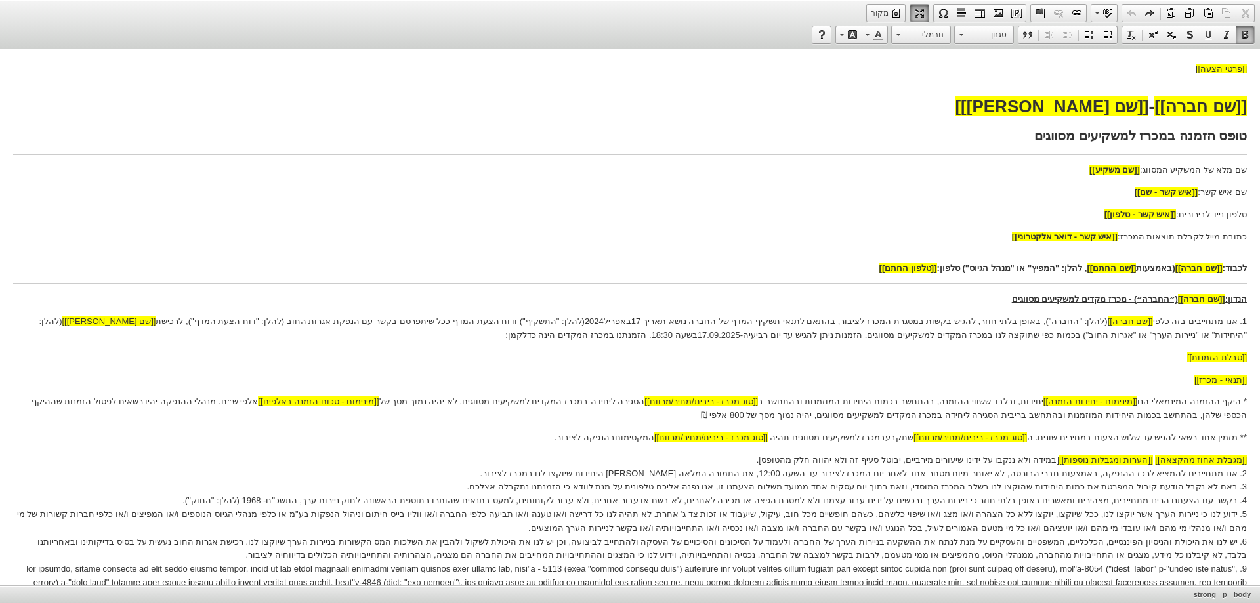
click at [918, 9] on span at bounding box center [919, 13] width 11 height 11
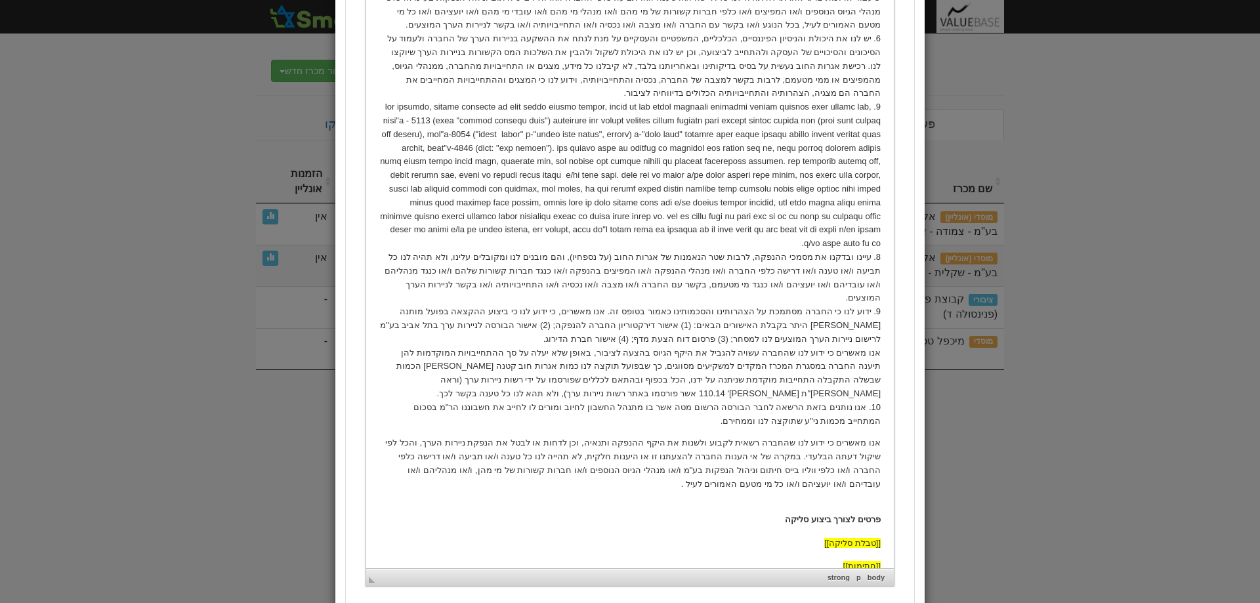
scroll to position [884, 0]
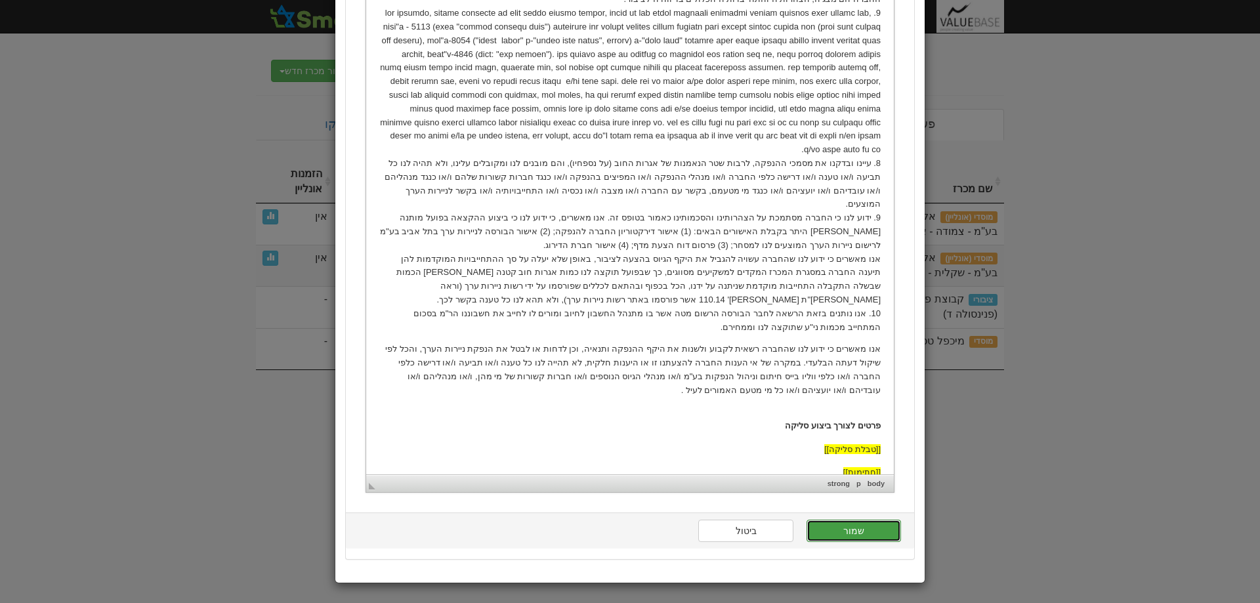
click at [853, 530] on button "שמור" at bounding box center [854, 531] width 95 height 22
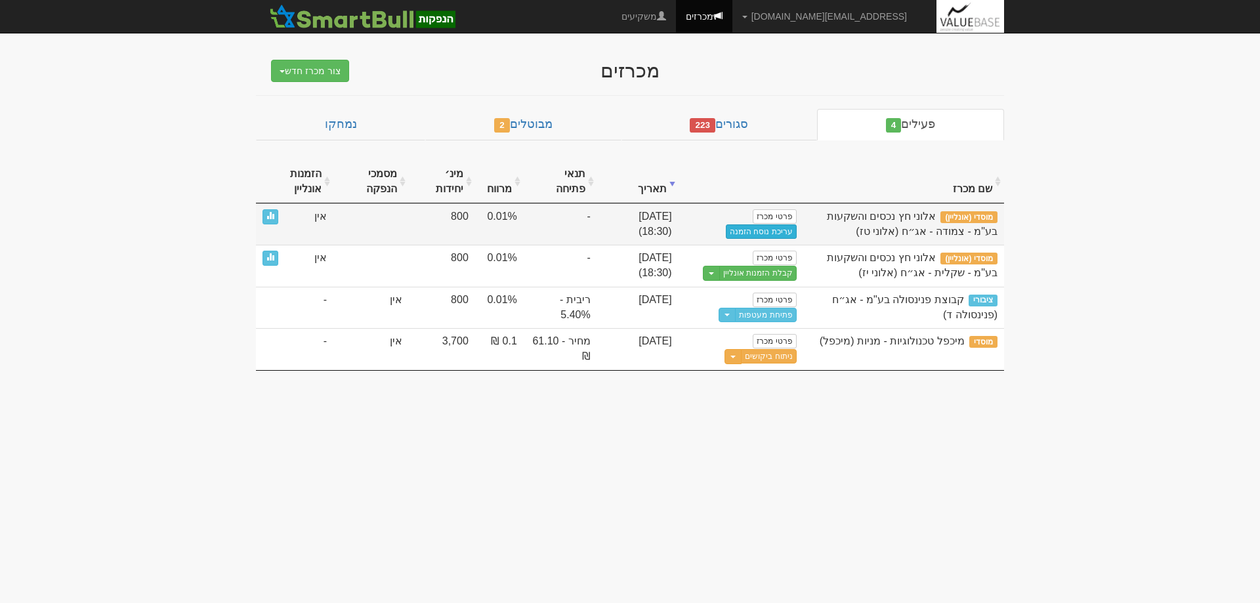
click at [755, 230] on link "עריכת נוסח הזמנה" at bounding box center [761, 231] width 71 height 14
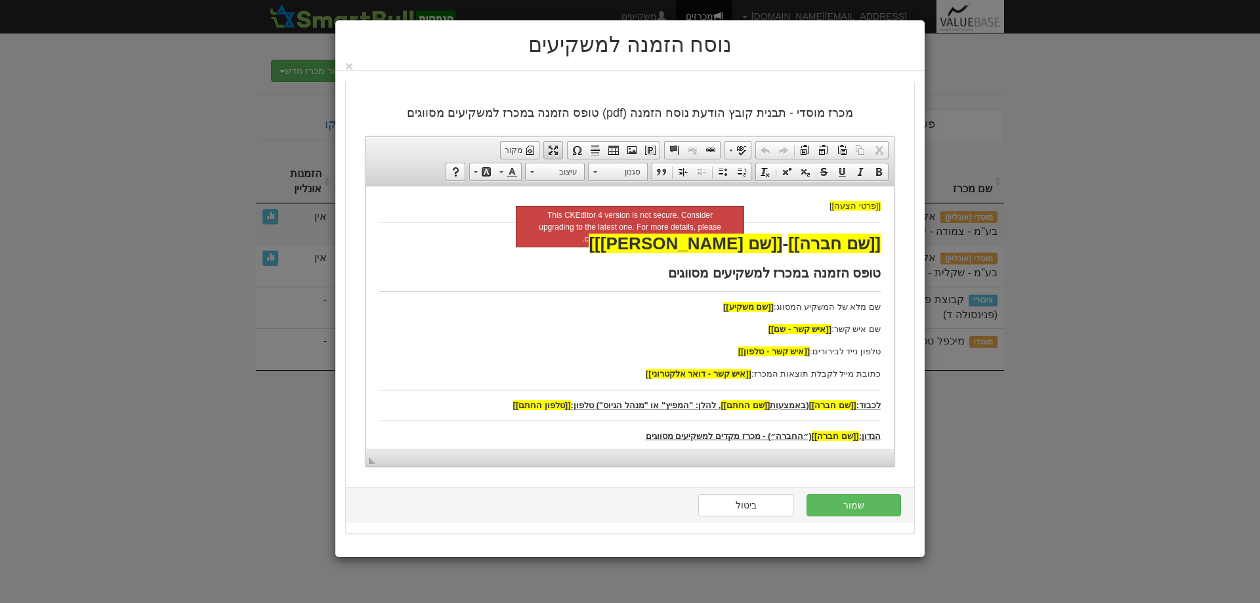
click at [551, 150] on span at bounding box center [553, 150] width 11 height 11
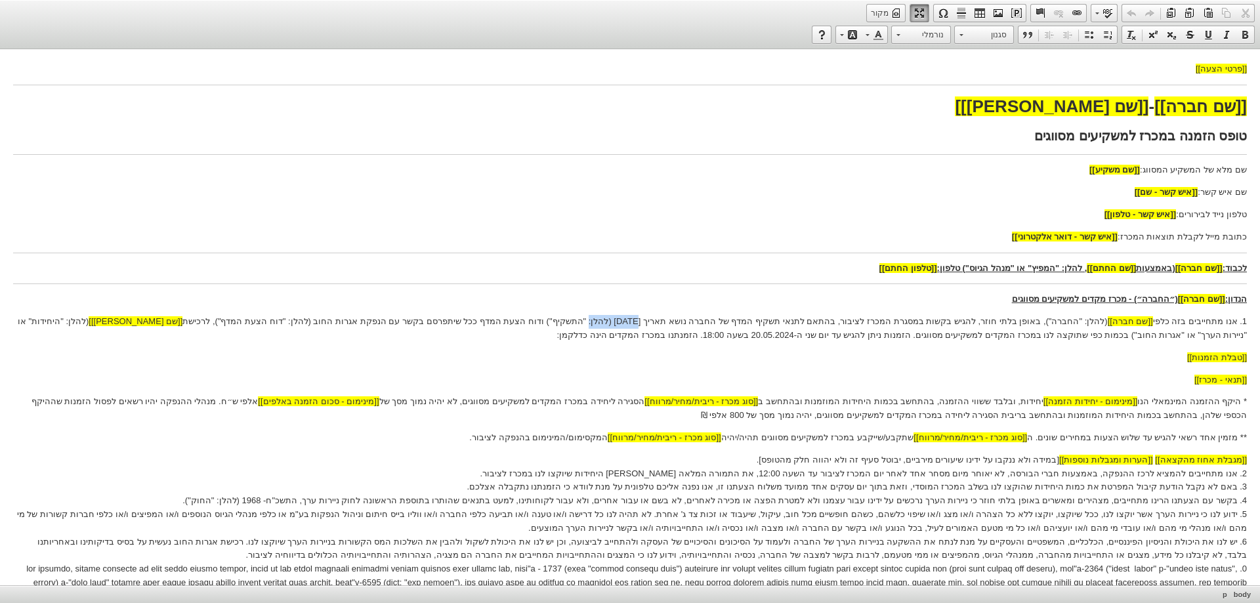
drag, startPoint x: 640, startPoint y: 320, endPoint x: 689, endPoint y: 323, distance: 49.3
click at [689, 323] on p "1. אנו מתחייבים בזה כלפי [[שם חברה]] (להלן: "החברה"), באופן בלתי חוזר, להגיש בק…" at bounding box center [630, 329] width 1234 height 28
click at [938, 334] on p "1. אנו מתחייבים בזה כלפי [[שם חברה]] (להלן: "החברה"), באופן בלתי חוזר, להגיש בק…" at bounding box center [630, 329] width 1234 height 28
click at [888, 440] on p "** מזמין אחד רשאי להגיש עד שלוש הצעות במחירים שונים. ה [[סוג מכרז - ריבית/מחיר/…" at bounding box center [630, 438] width 1234 height 14
click at [788, 438] on p "** מזמין אחד רשאי להגיש עד שלוש הצעות במחירים שונים. ה [[סוג מכרז - ריבית/מחיר/…" at bounding box center [630, 438] width 1234 height 14
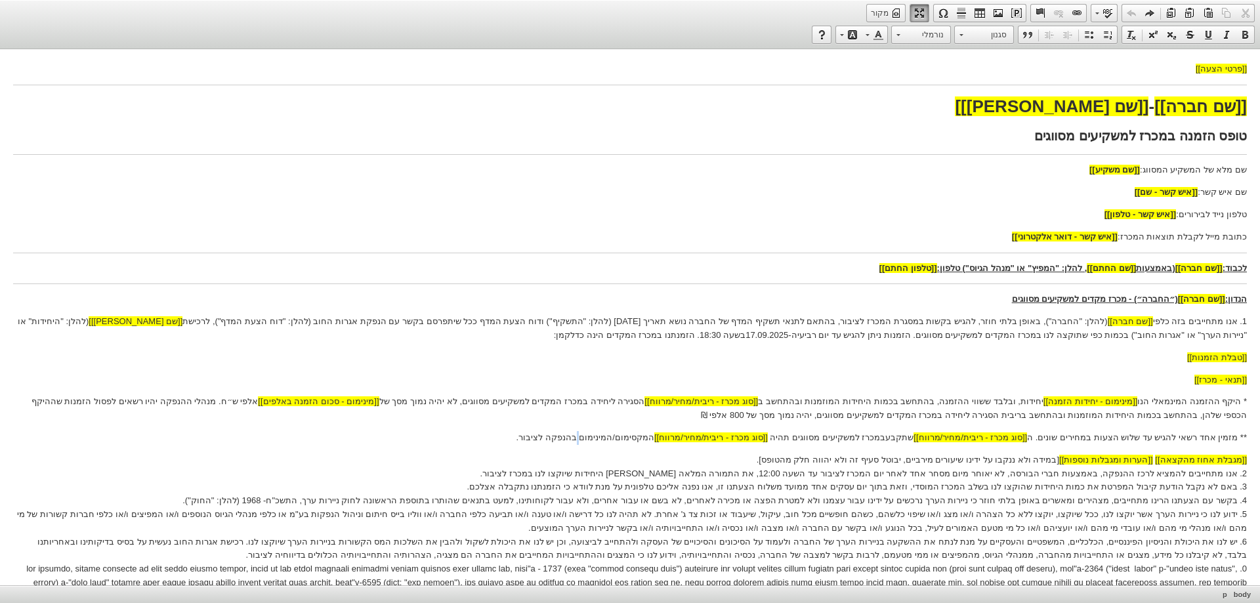
click at [631, 438] on p "** מזמין אחד רשאי להגיש עד שלוש הצעות במחירים שונים. ה [[סוג מכרז - ריבית/מחיר/…" at bounding box center [630, 438] width 1234 height 14
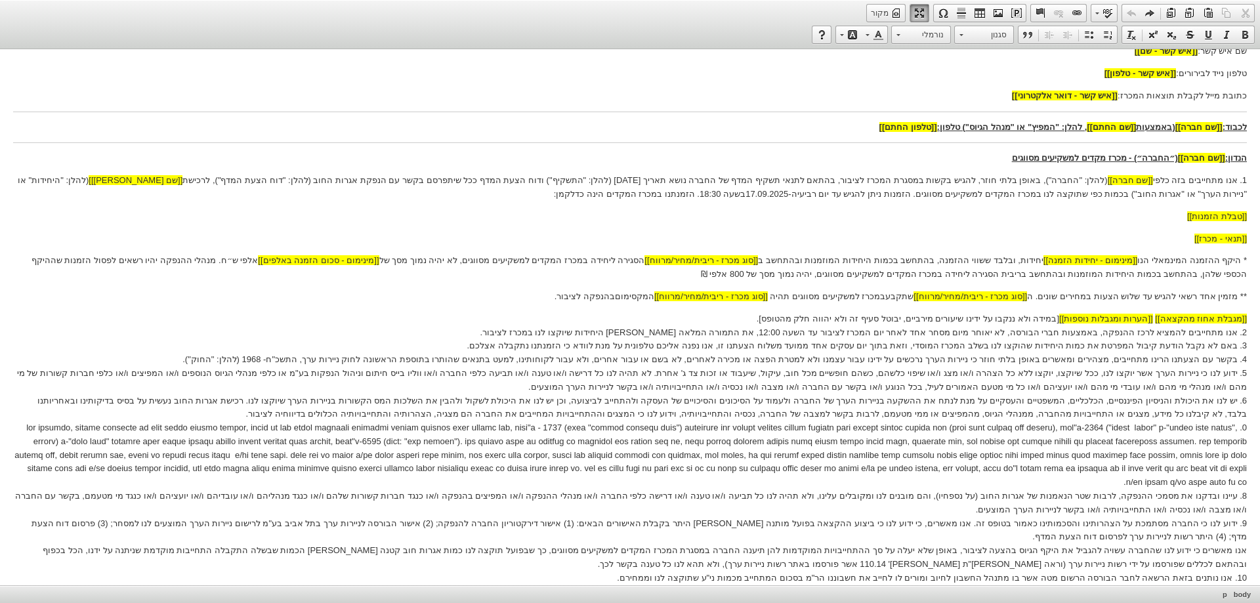
scroll to position [295, 0]
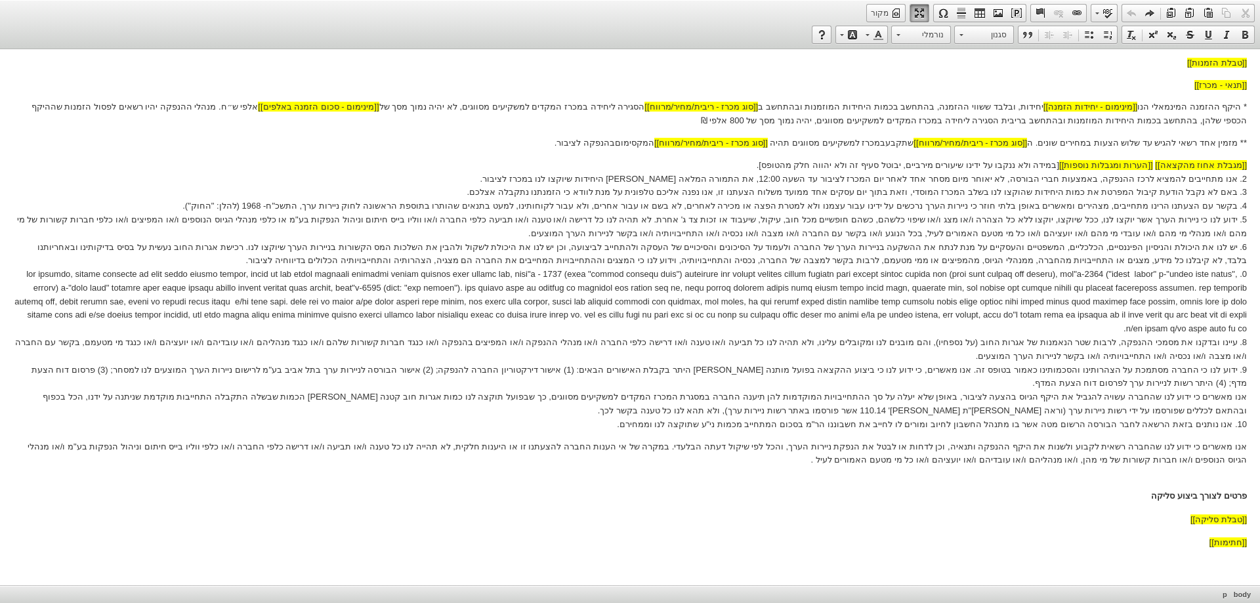
click at [28, 369] on p "[[מגבלת אחוז מהקצאה]] [[הערות ומגבלות נוספות]] [במידה ולא ננקבו על ידינו שיעורי…" at bounding box center [630, 295] width 1234 height 273
click at [1203, 383] on p "[[מגבלת אחוז מהקצאה]] [[הערות ומגבלות נוספות]] [במידה ולא ננקבו על ידינו שיעורי…" at bounding box center [630, 295] width 1234 height 273
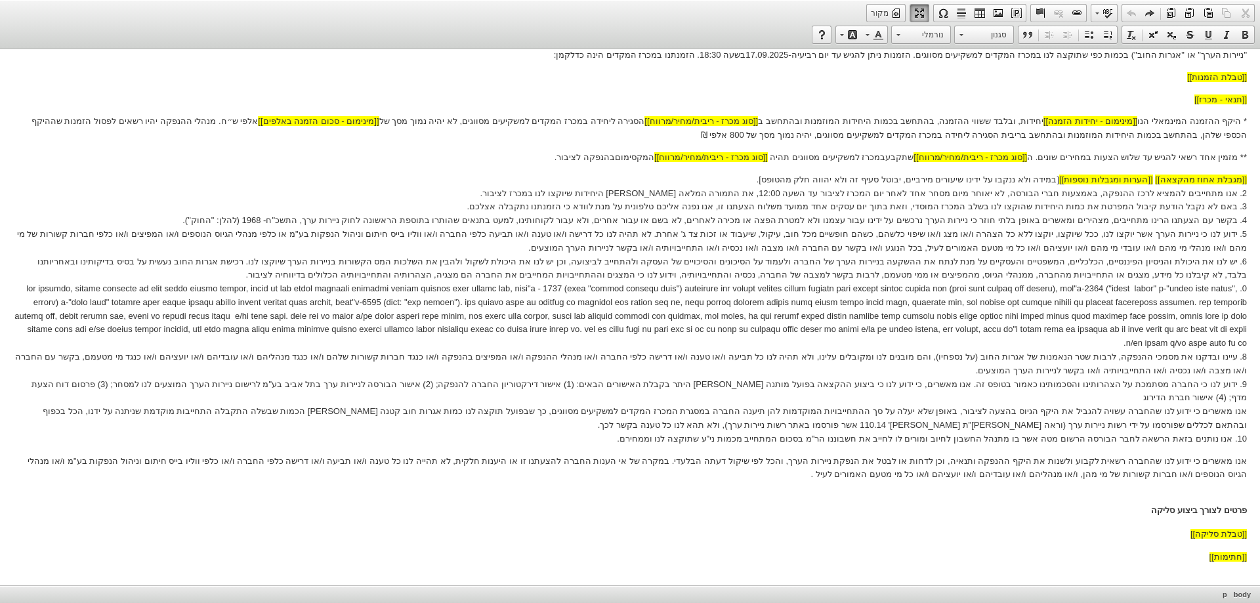
scroll to position [281, 0]
click at [1237, 234] on p "[[מגבלת אחוז מהקצאה]] [[הערות ומגבלות נוספות]] [במידה ולא ננקבו על ידינו שיעורי…" at bounding box center [630, 309] width 1234 height 273
click at [1237, 261] on p "[[מגבלת אחוז מהקצאה]] [[הערות ומגבלות נוספות]] [במידה ולא ננקבו על ידינו שיעורי…" at bounding box center [630, 309] width 1234 height 273
click at [1238, 288] on p "[[מגבלת אחוז מהקצאה]] [[הערות ומגבלות נוספות]] [במידה ולא ננקבו על ידינו שיעורי…" at bounding box center [630, 309] width 1234 height 273
click at [1237, 354] on p "[[מגבלת אחוז מהקצאה]] [[הערות ומגבלות נוספות]] [במידה ולא ננקבו על ידינו שיעורי…" at bounding box center [630, 309] width 1234 height 273
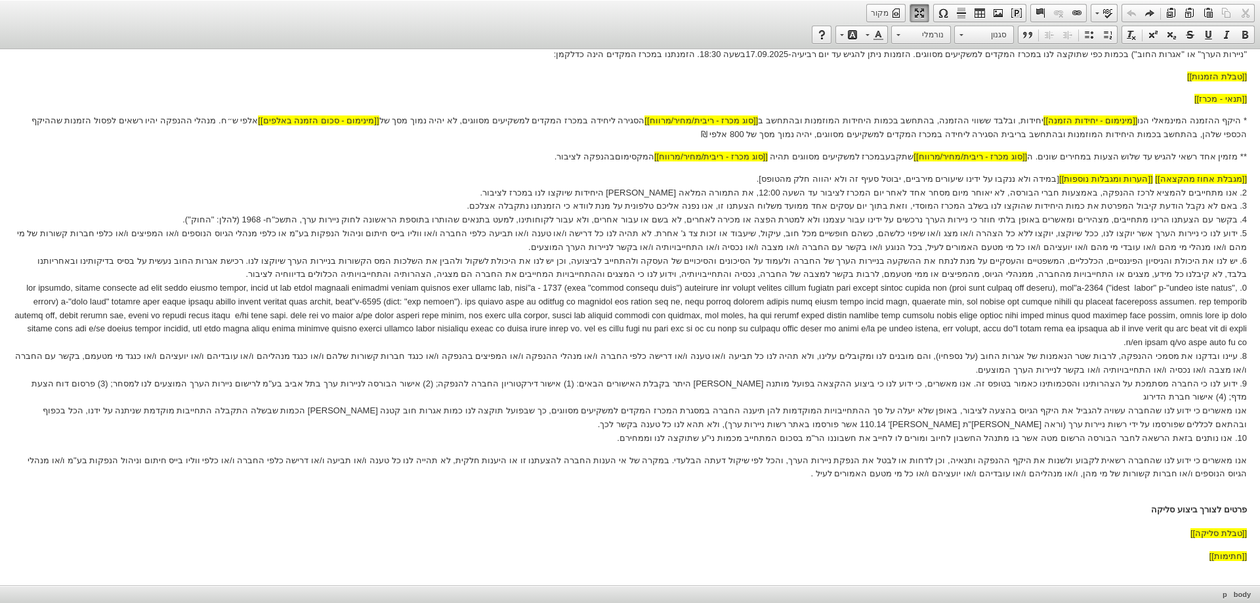
click at [1237, 384] on p "[[מגבלת אחוז מהקצאה]] [[הערות ומגבלות נוספות]] [במידה ולא ננקבו על ידינו שיעורי…" at bounding box center [630, 309] width 1234 height 273
click at [924, 10] on span at bounding box center [919, 13] width 11 height 11
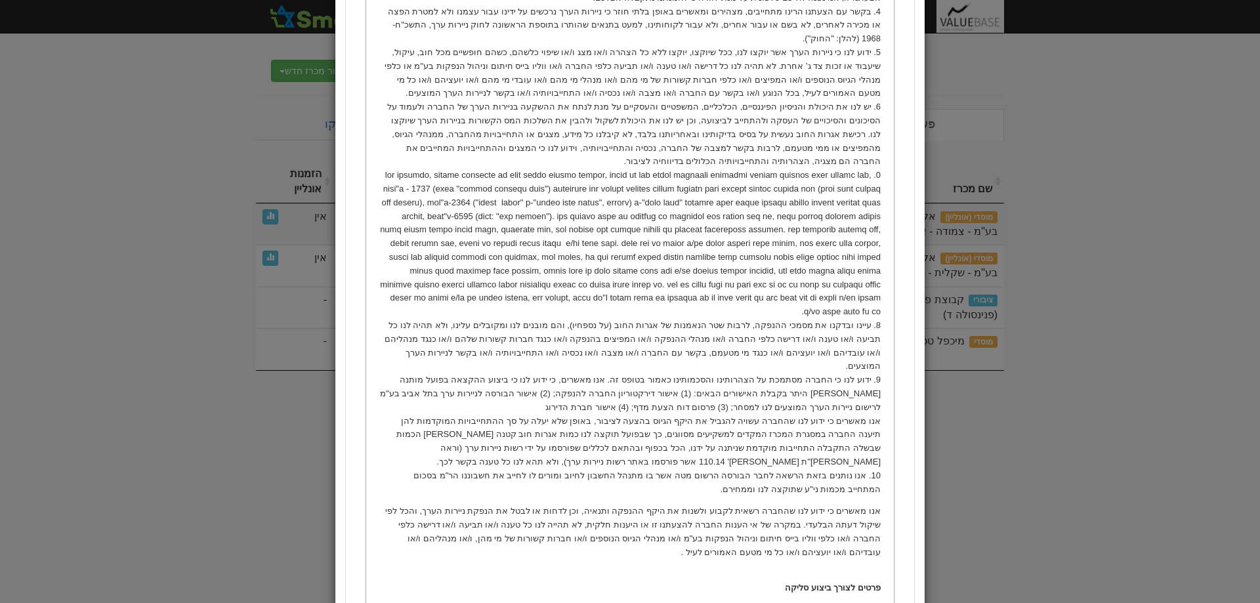
scroll to position [884, 0]
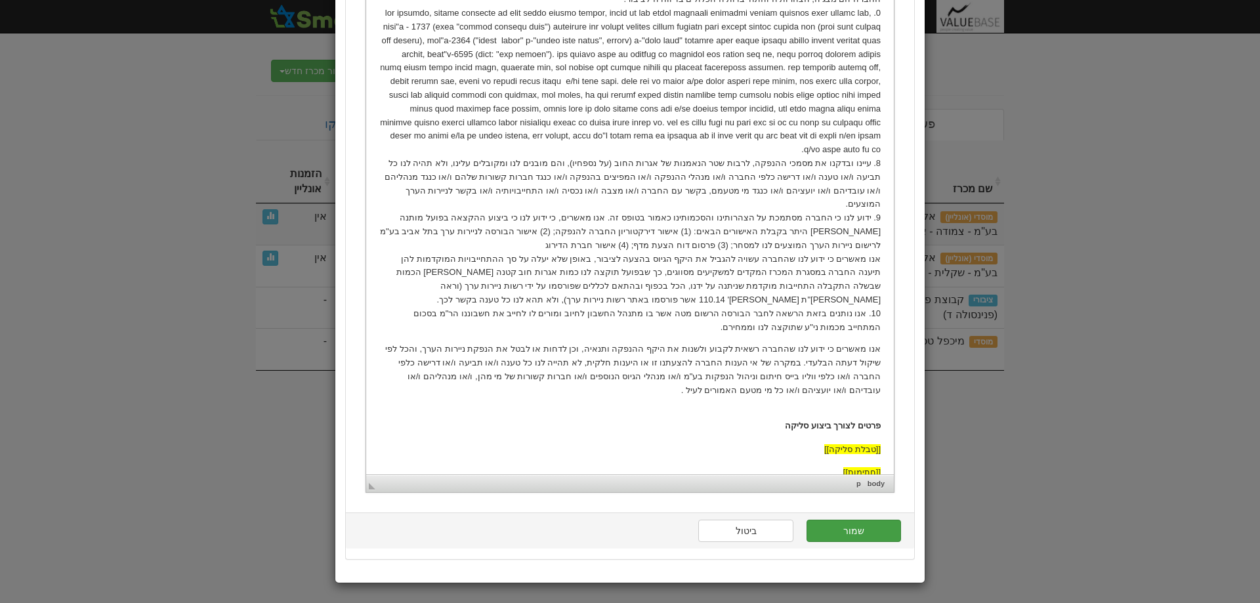
click at [860, 531] on button "שמור" at bounding box center [854, 531] width 95 height 22
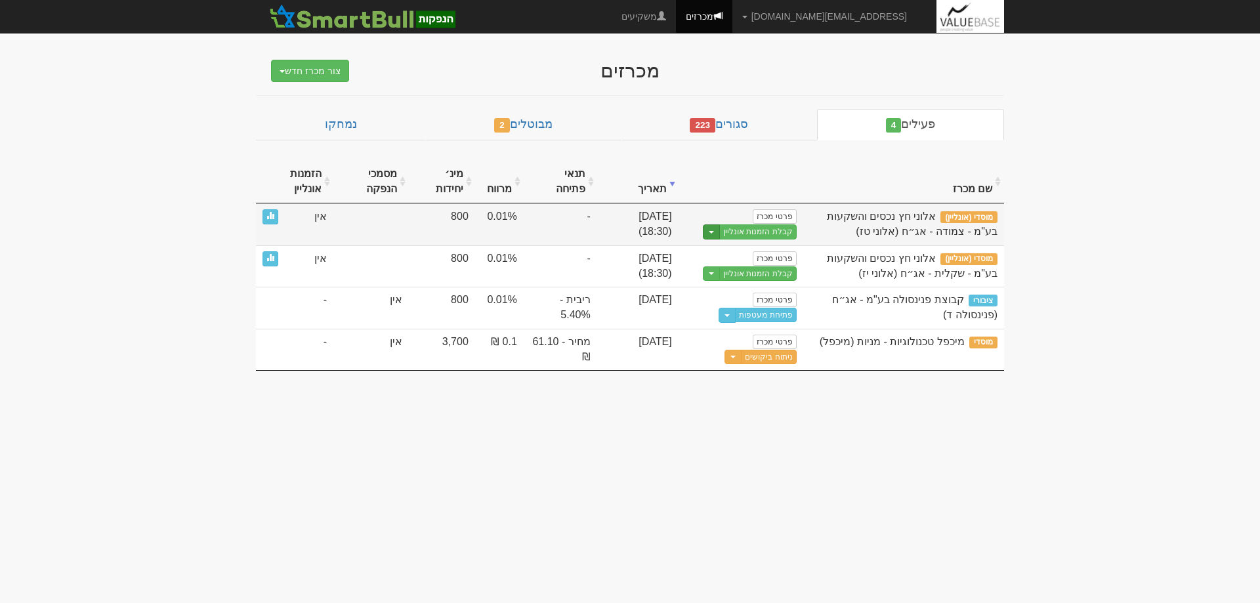
click at [720, 233] on button "Toggle Dropdown" at bounding box center [711, 231] width 17 height 15
click at [764, 261] on link "הצג טופס הזמנה לדוגמה" at bounding box center [733, 253] width 125 height 17
click at [720, 229] on button "Toggle Dropdown" at bounding box center [711, 231] width 17 height 15
click at [742, 253] on link "הצג טופס הזמנה לדוגמה" at bounding box center [733, 253] width 125 height 17
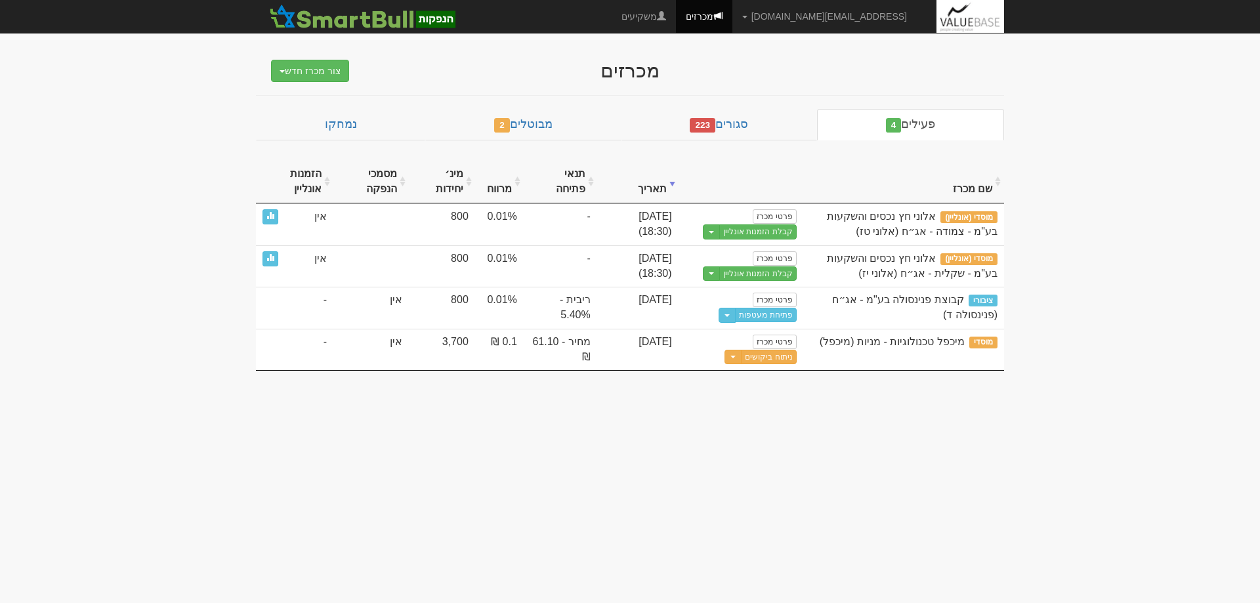
drag, startPoint x: 851, startPoint y: 495, endPoint x: 954, endPoint y: 452, distance: 111.8
click at [851, 495] on body "hilla.a@valuebase.co.il הגדרות חשבונות הנפקה תבניות הודעות קיבול" at bounding box center [630, 301] width 1260 height 603
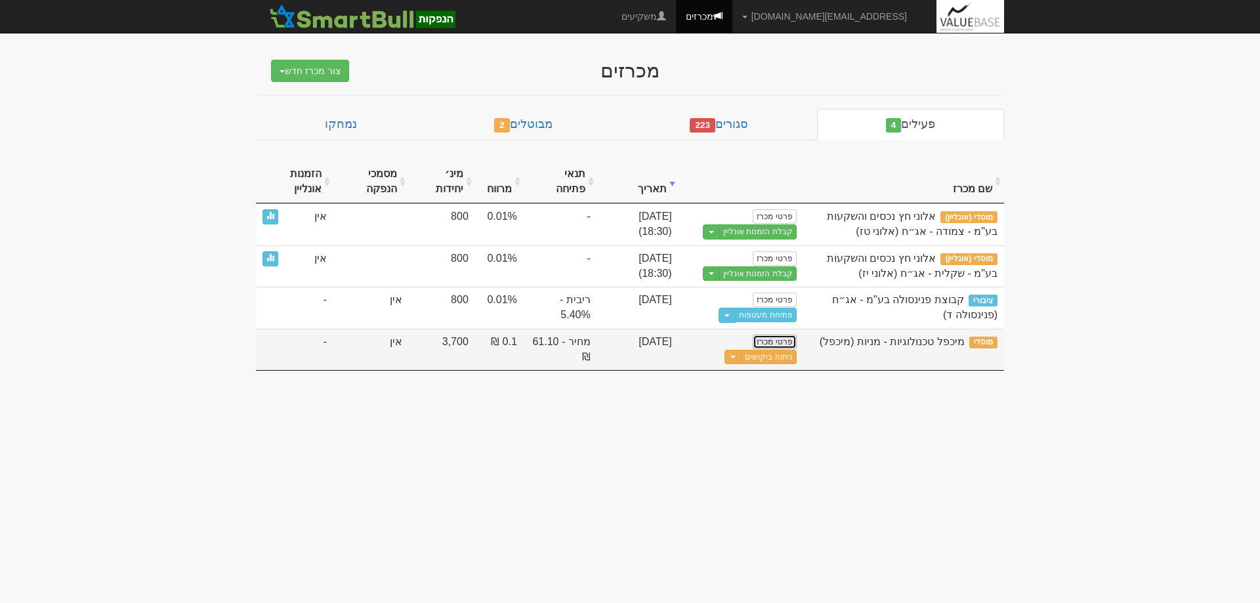
click at [782, 342] on link "פרטי מכרז" at bounding box center [774, 342] width 43 height 14
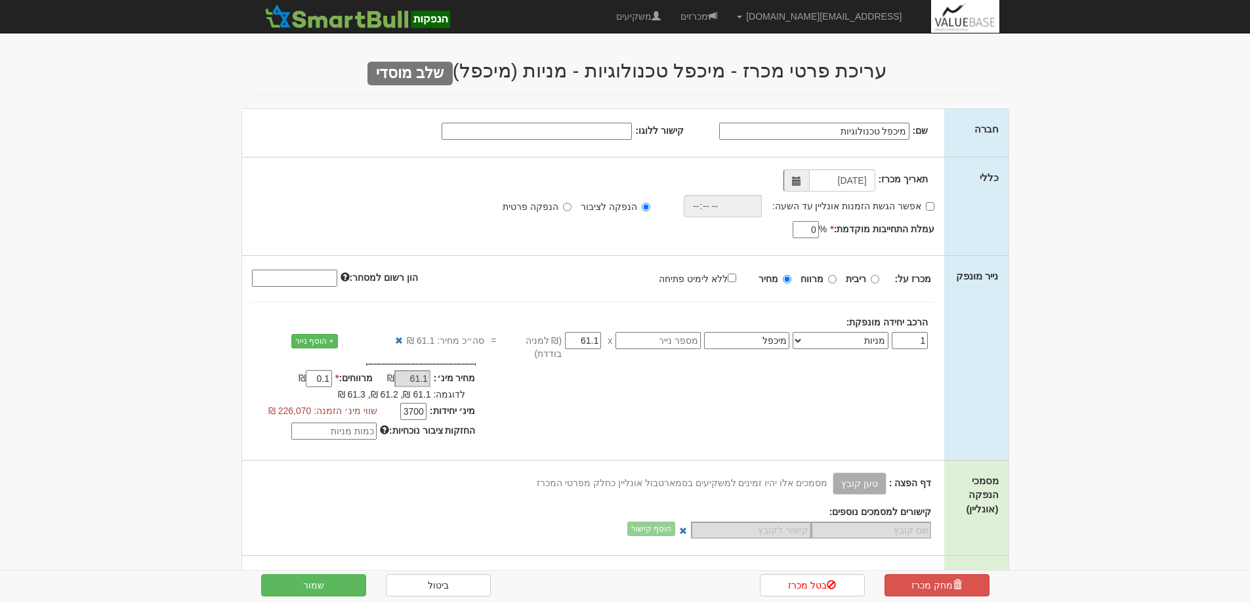
select select "מניות"
click at [727, 16] on link "מכרזים" at bounding box center [699, 16] width 56 height 33
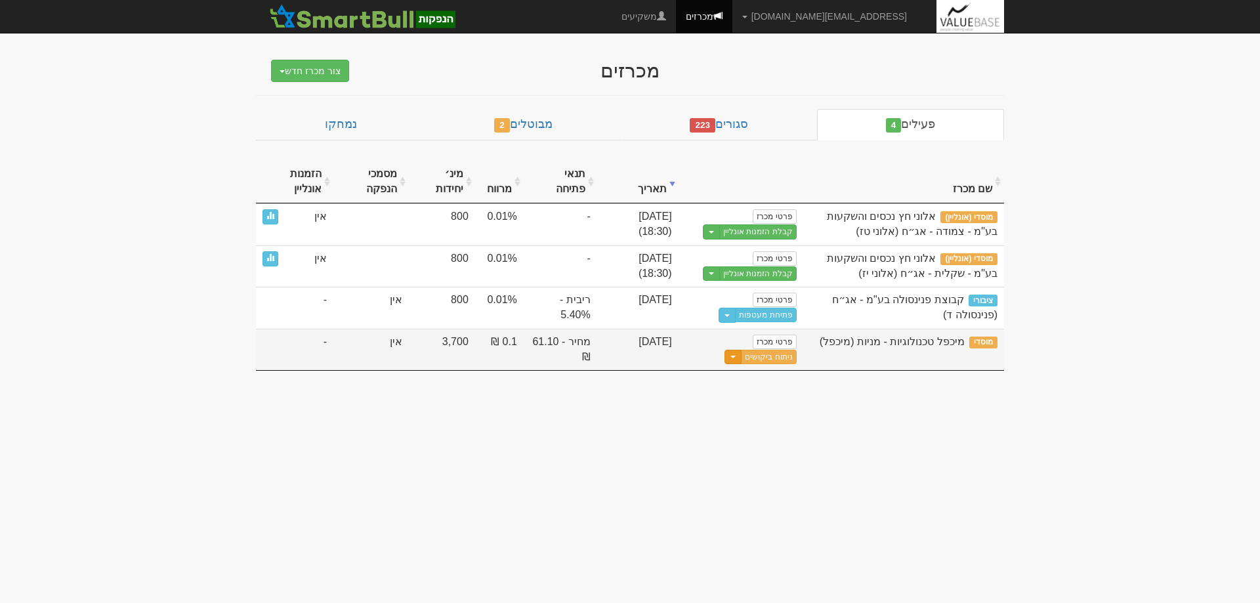
click at [740, 358] on button "Toggle Dropdown" at bounding box center [733, 357] width 17 height 15
click at [778, 360] on link "ניתוח ביקושים" at bounding box center [768, 357] width 55 height 14
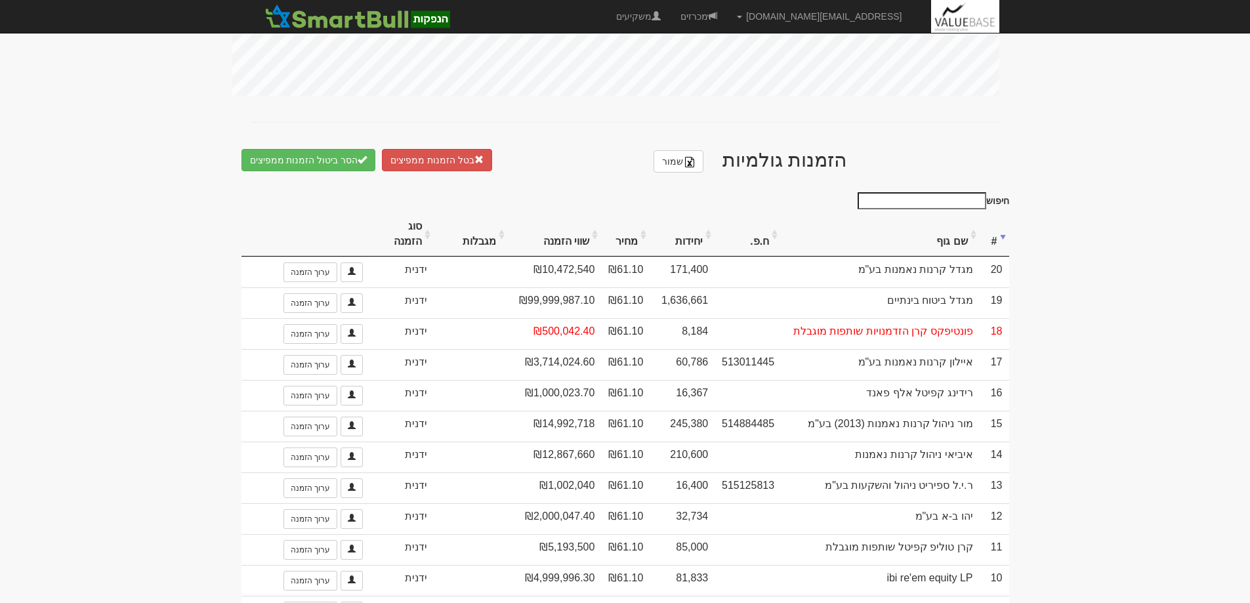
scroll to position [656, 0]
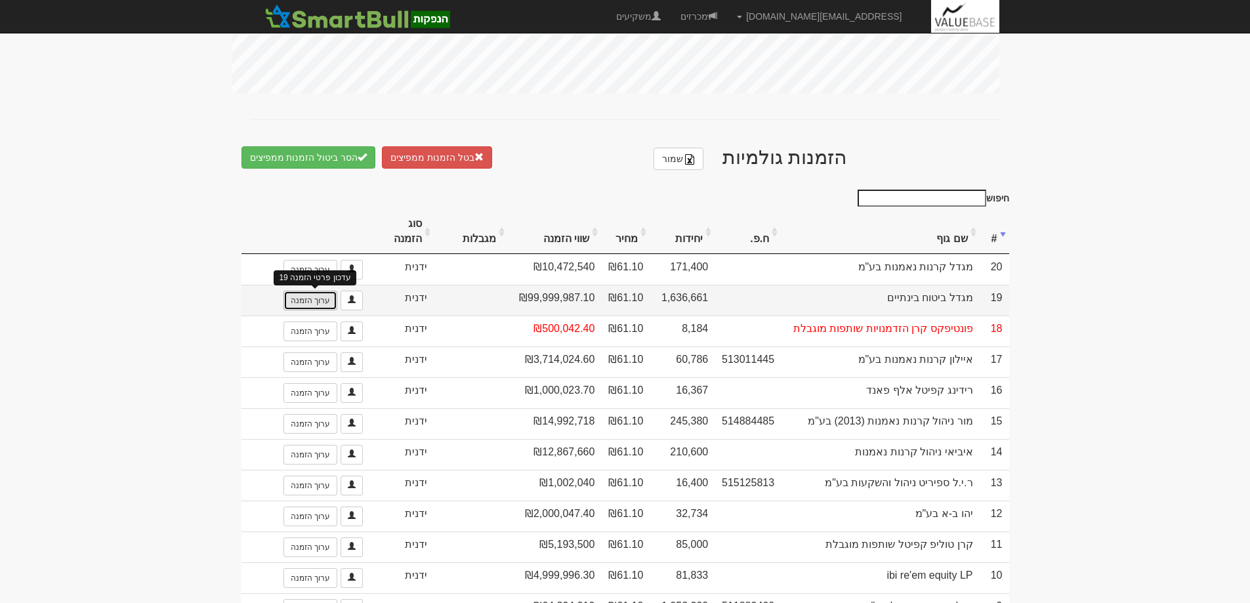
click at [308, 291] on link "ערוך הזמנה" at bounding box center [311, 301] width 54 height 20
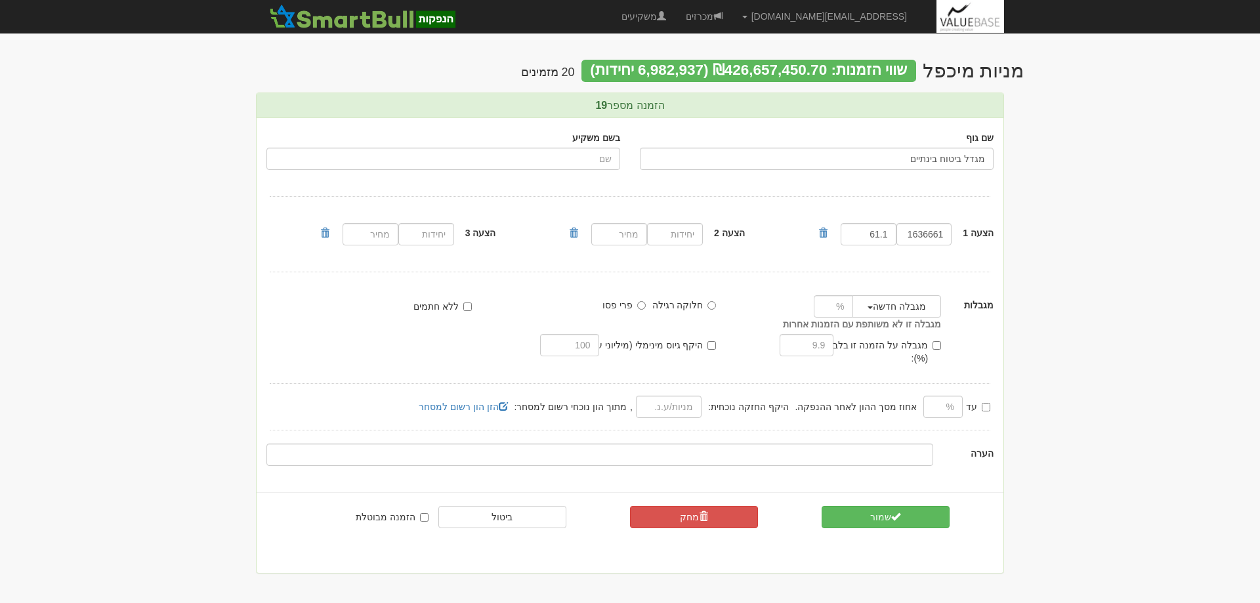
drag, startPoint x: 904, startPoint y: 159, endPoint x: 940, endPoint y: 161, distance: 35.5
click at [940, 161] on input "מגדל ביטוח בינתיים" at bounding box center [817, 159] width 354 height 22
type input "מ"
type input "מגדל סל מניות ישראל"
drag, startPoint x: 906, startPoint y: 236, endPoint x: 961, endPoint y: 236, distance: 55.1
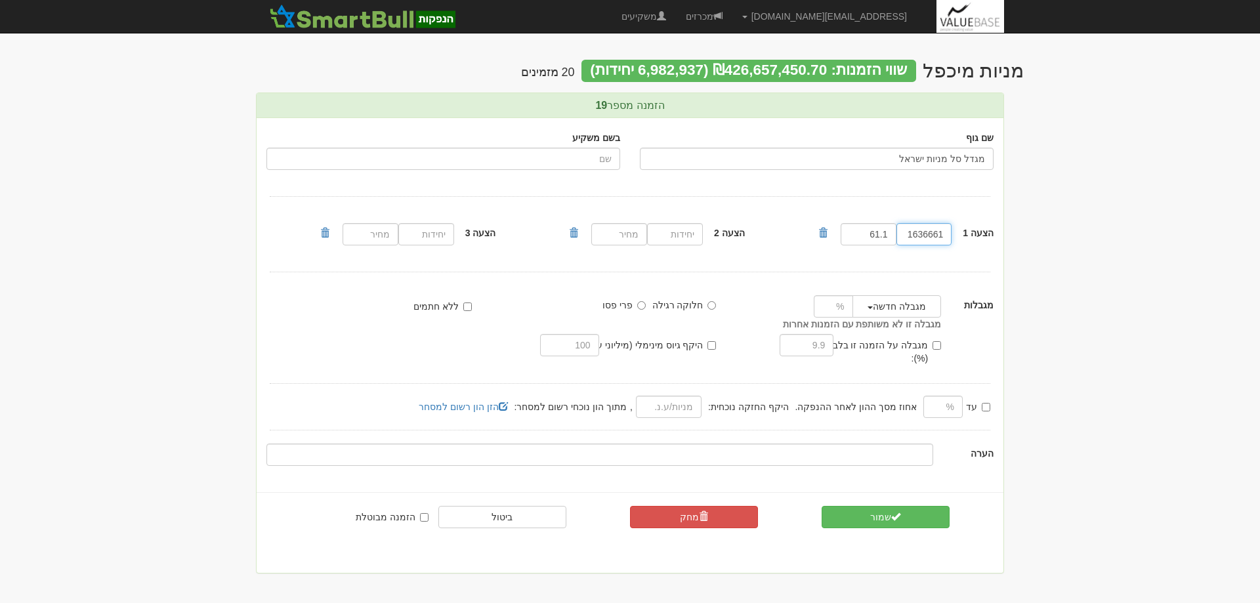
click at [961, 236] on div "הצעה 1 1636661 61.1" at bounding box center [910, 234] width 187 height 29
type input "1500000"
click at [885, 509] on button "שמור" at bounding box center [886, 517] width 128 height 22
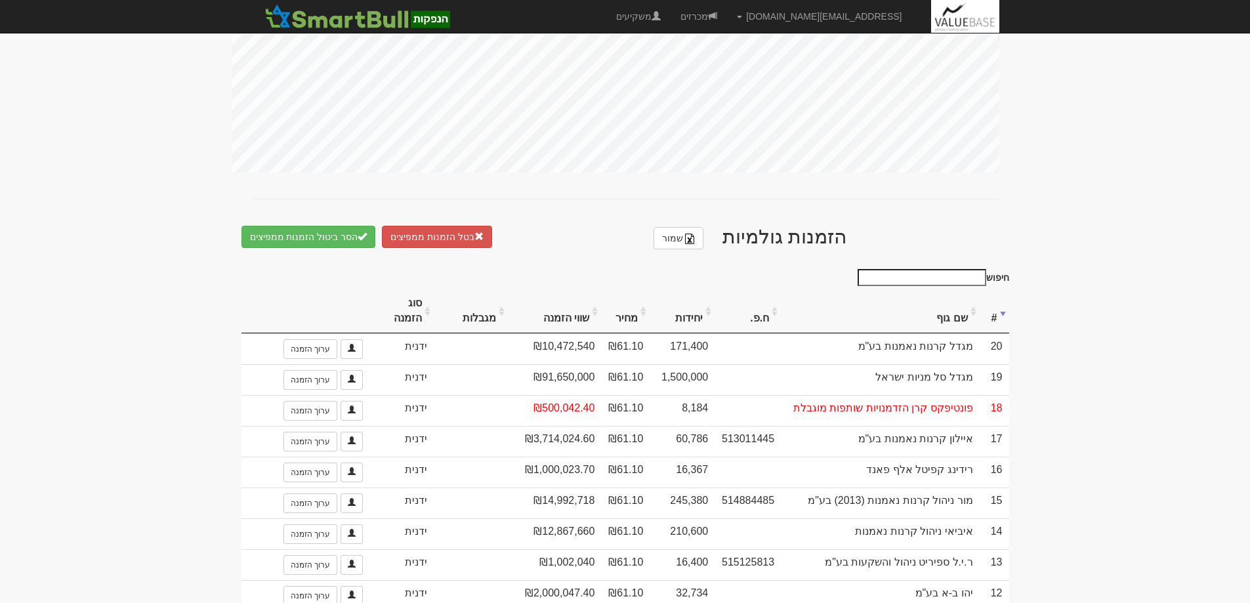
scroll to position [591, 0]
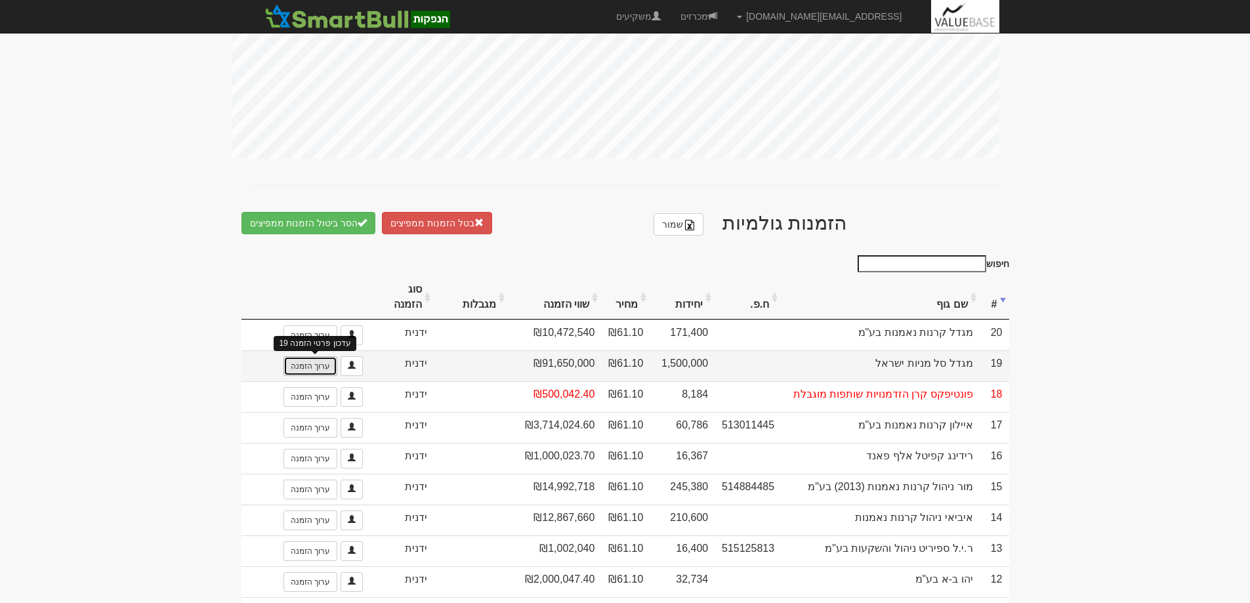
click at [299, 359] on link "ערוך הזמנה" at bounding box center [311, 366] width 54 height 20
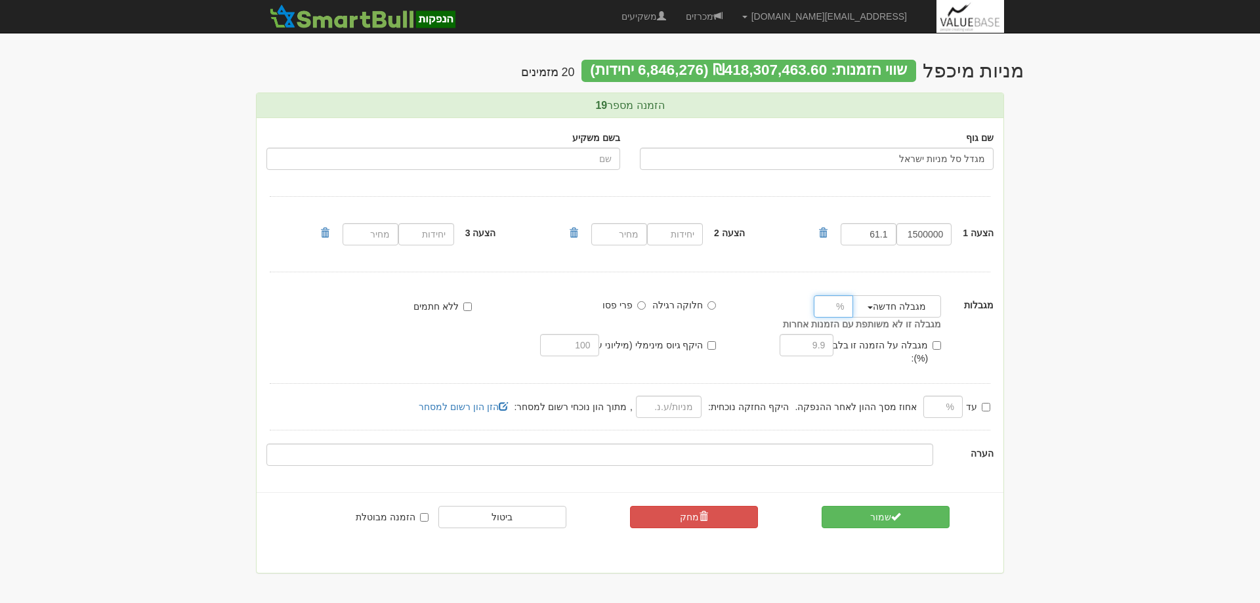
click at [819, 308] on input "number" at bounding box center [833, 306] width 39 height 22
type input "30"
click at [883, 506] on button "שמור" at bounding box center [886, 517] width 128 height 22
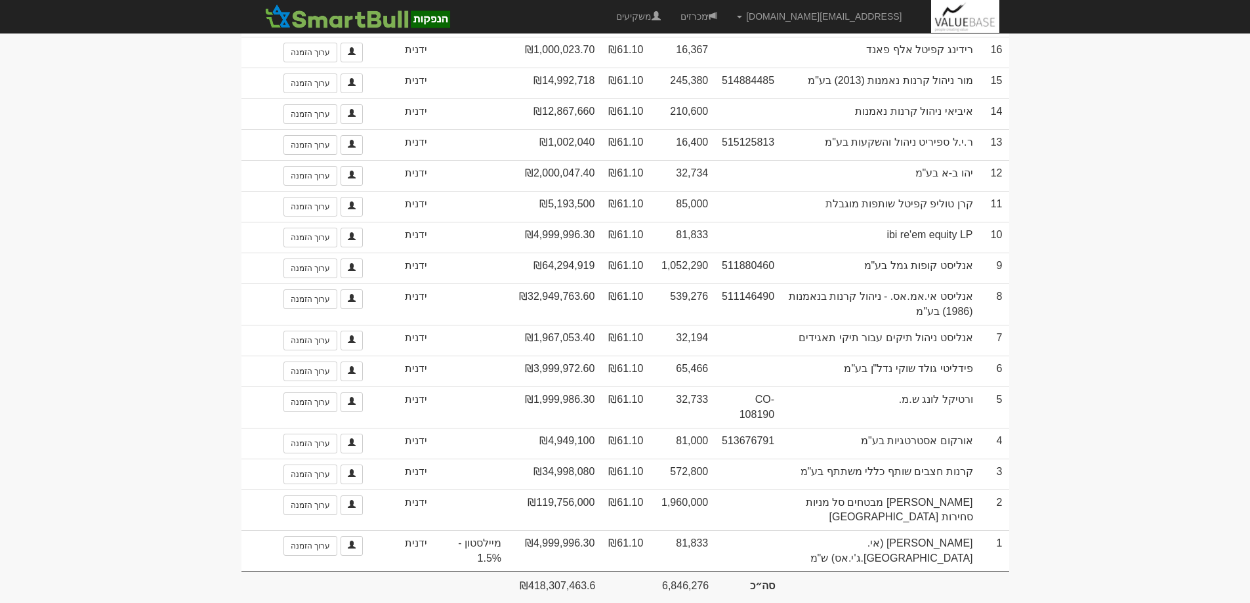
scroll to position [998, 0]
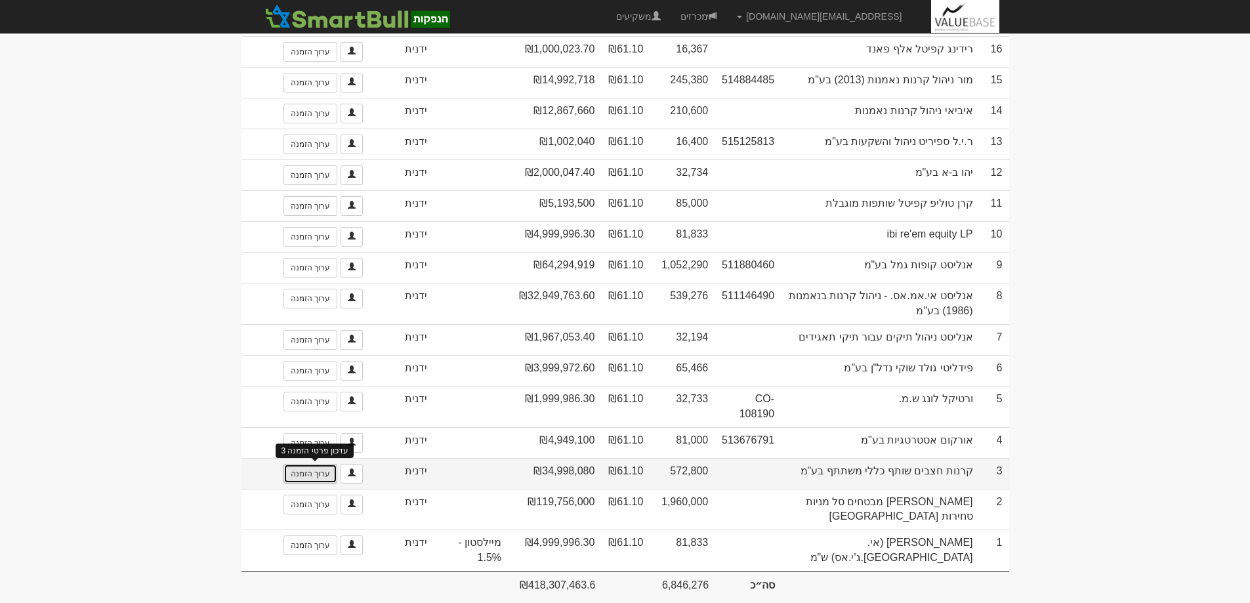
click at [306, 464] on link "ערוך הזמנה" at bounding box center [311, 474] width 54 height 20
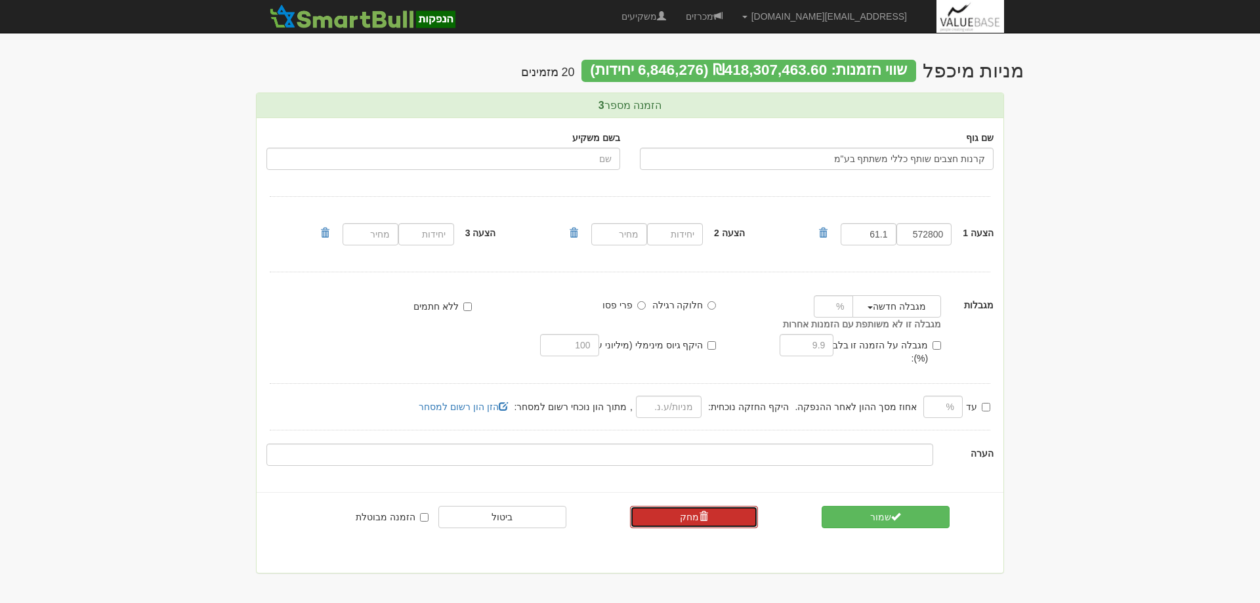
click at [685, 506] on link "מחק" at bounding box center [694, 517] width 128 height 22
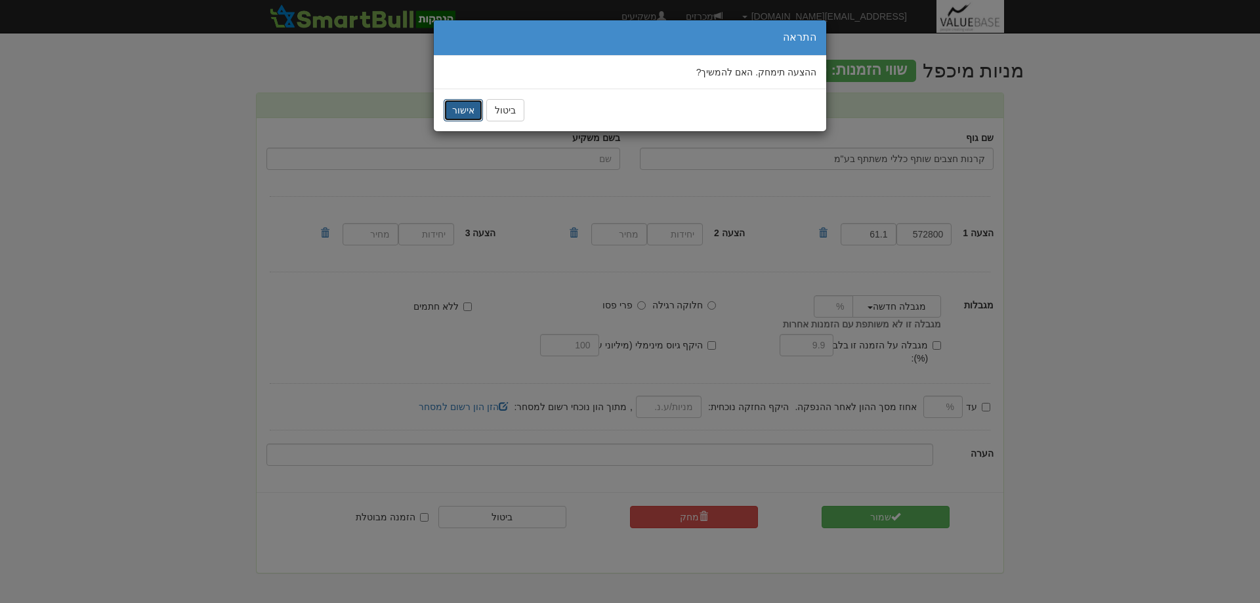
click at [453, 111] on button "אישור" at bounding box center [463, 110] width 39 height 22
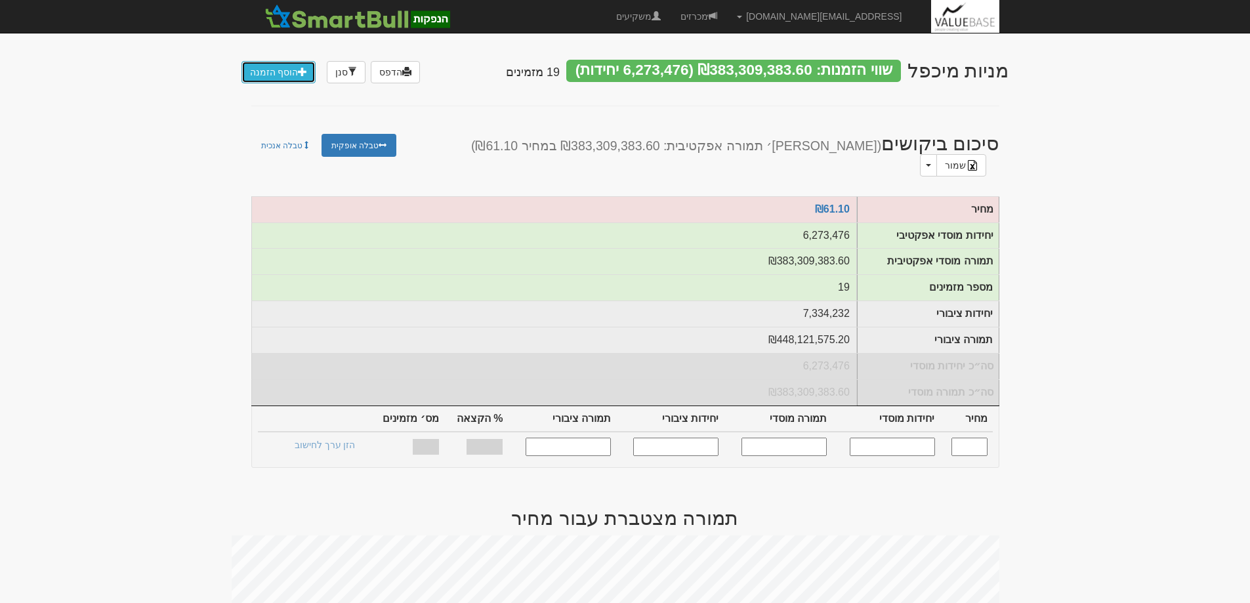
click at [295, 73] on link "הוסף הזמנה" at bounding box center [279, 72] width 75 height 22
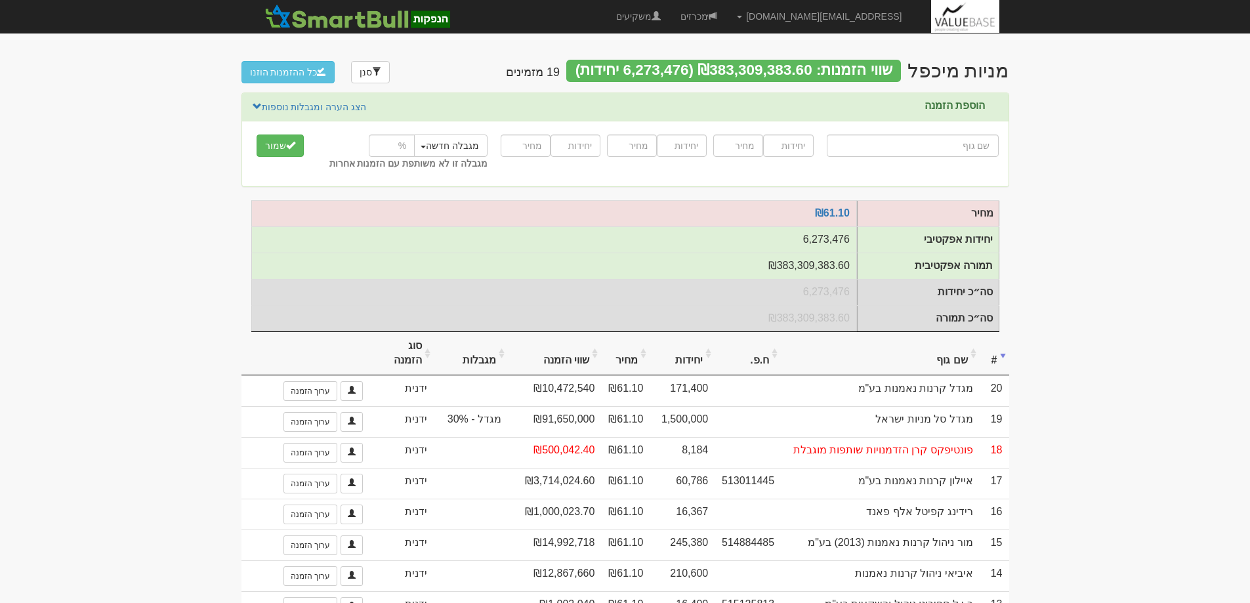
click at [971, 149] on input "text" at bounding box center [913, 146] width 172 height 22
type input "ח"
type input "חצבים בונד"
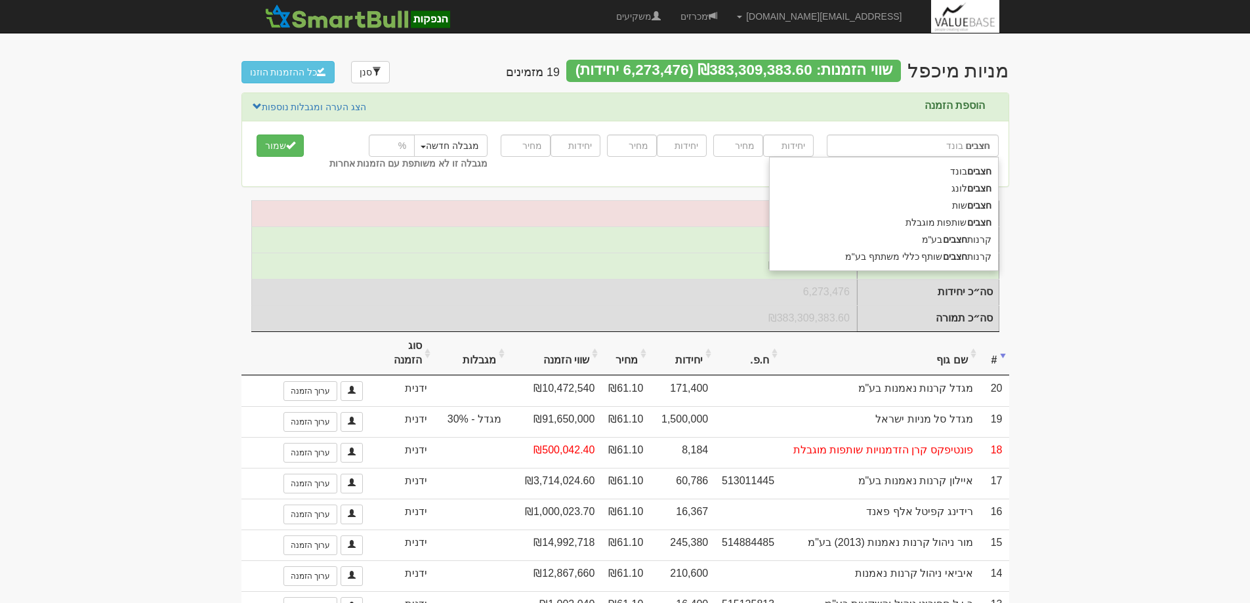
type input "חצבים"
type input "חצבים ש"
type input "חצבים שות"
type input "חצבים [PERSON_NAME]"
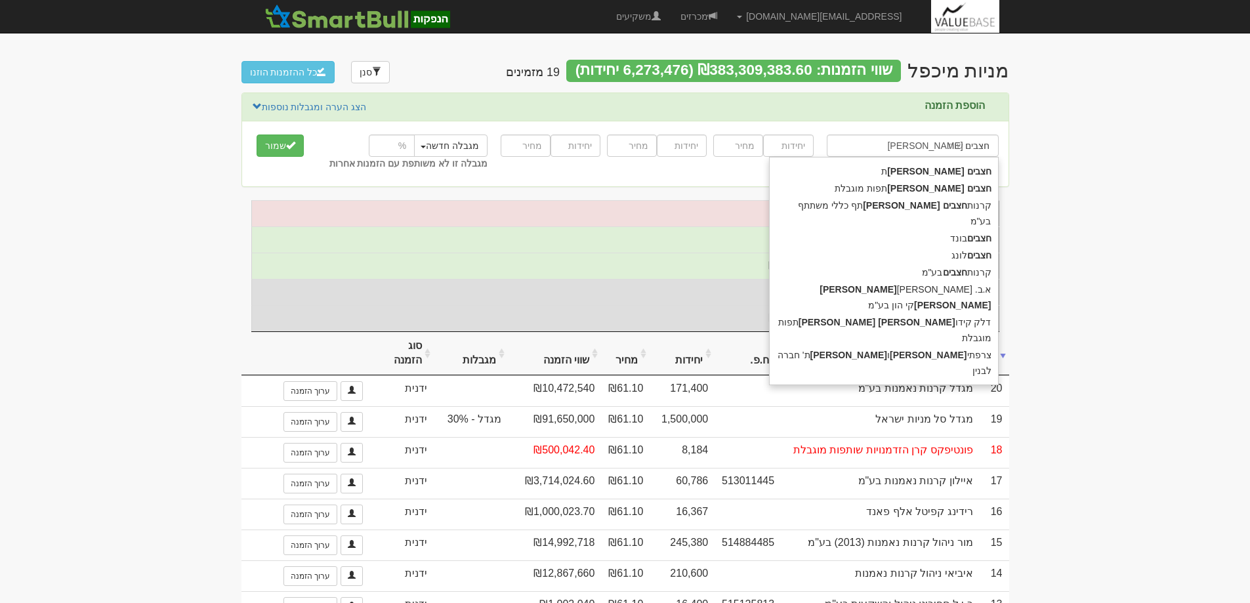
type input "חצבים שות"
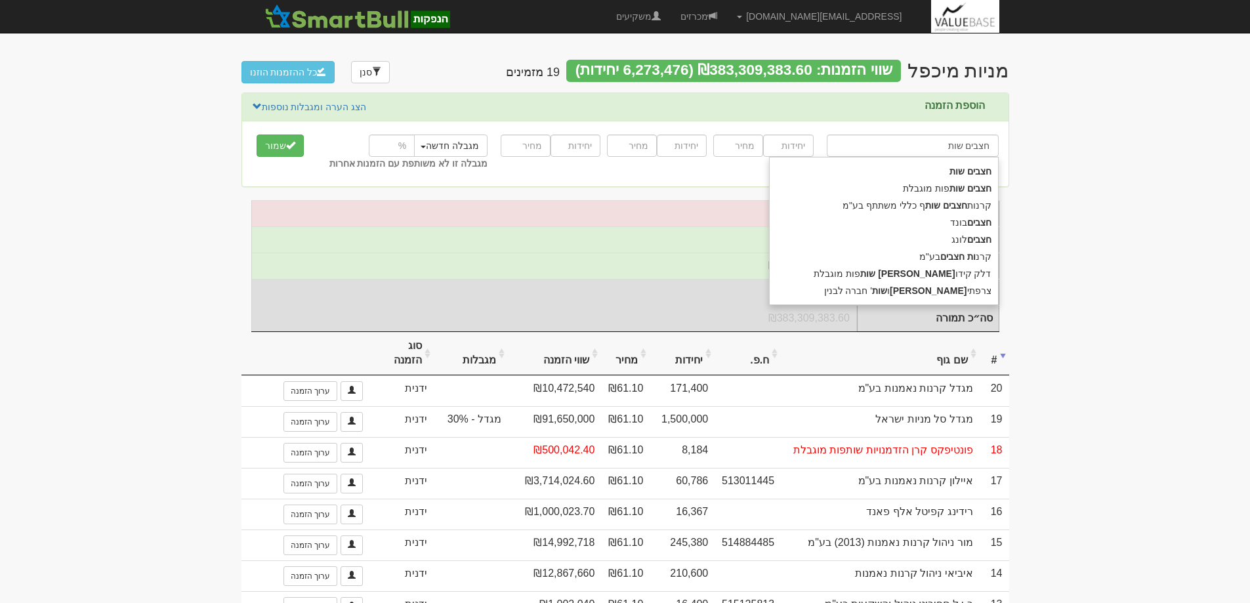
type input "חצבים שותפות מוגבלת"
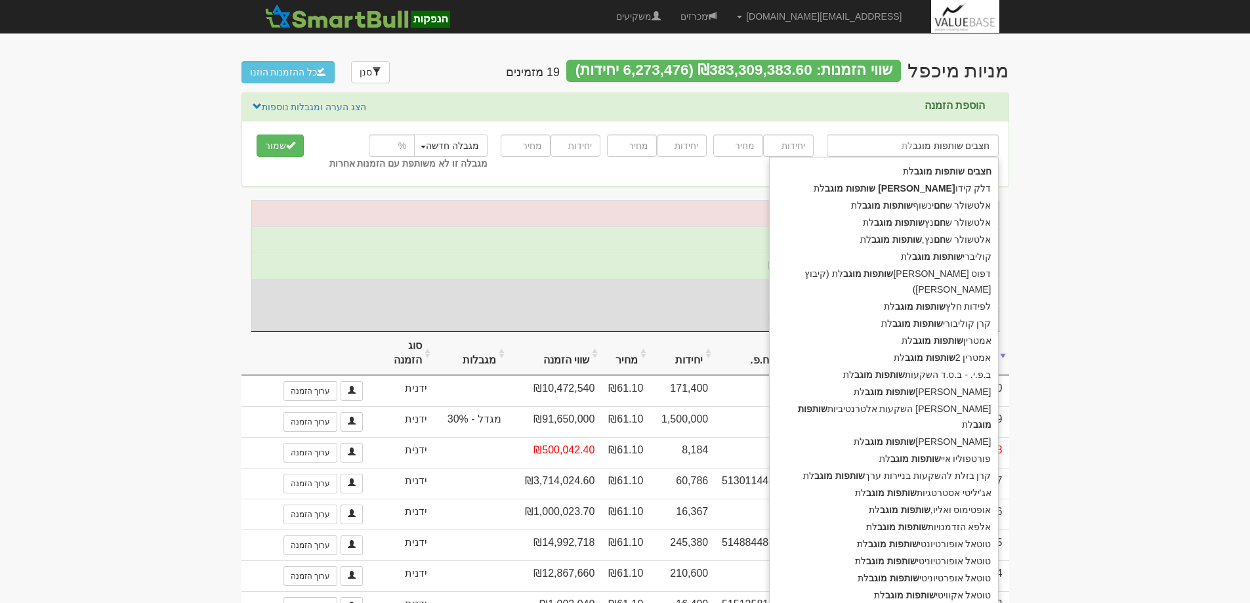
type input "חצבים שותפות מוגבל"
click at [975, 167] on strong "חצבים" at bounding box center [979, 171] width 24 height 11
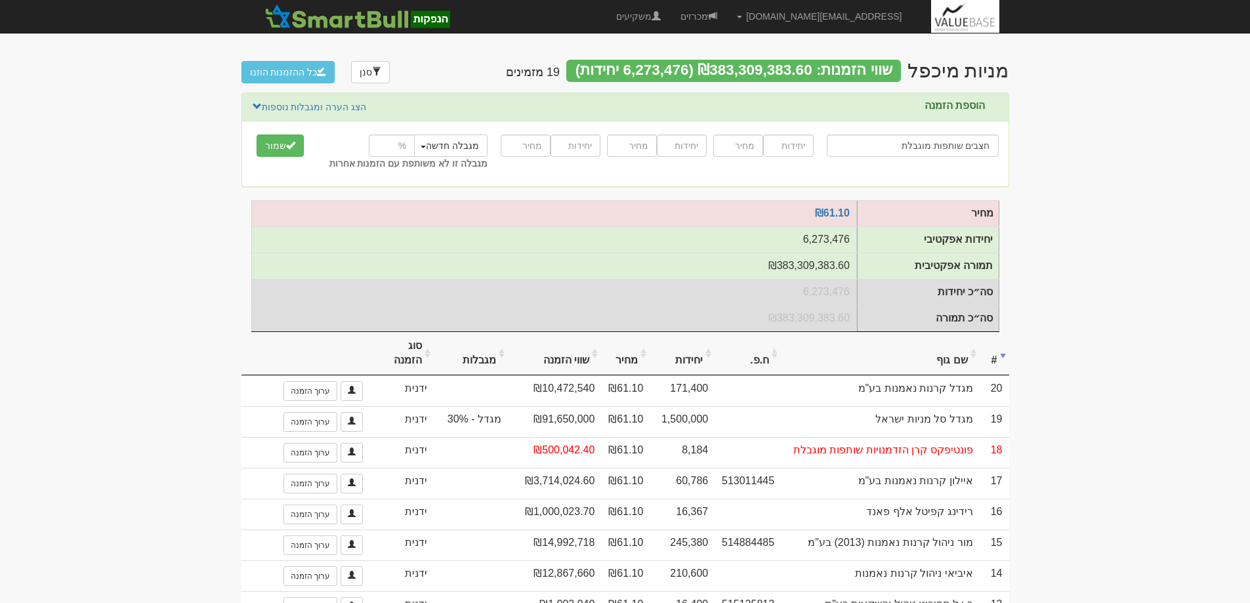
type input "חצבים שותפות מוגבלת"
click at [792, 144] on input "number" at bounding box center [788, 146] width 50 height 22
type input "80200"
click at [753, 145] on input "number" at bounding box center [738, 146] width 50 height 22
type input "61.10"
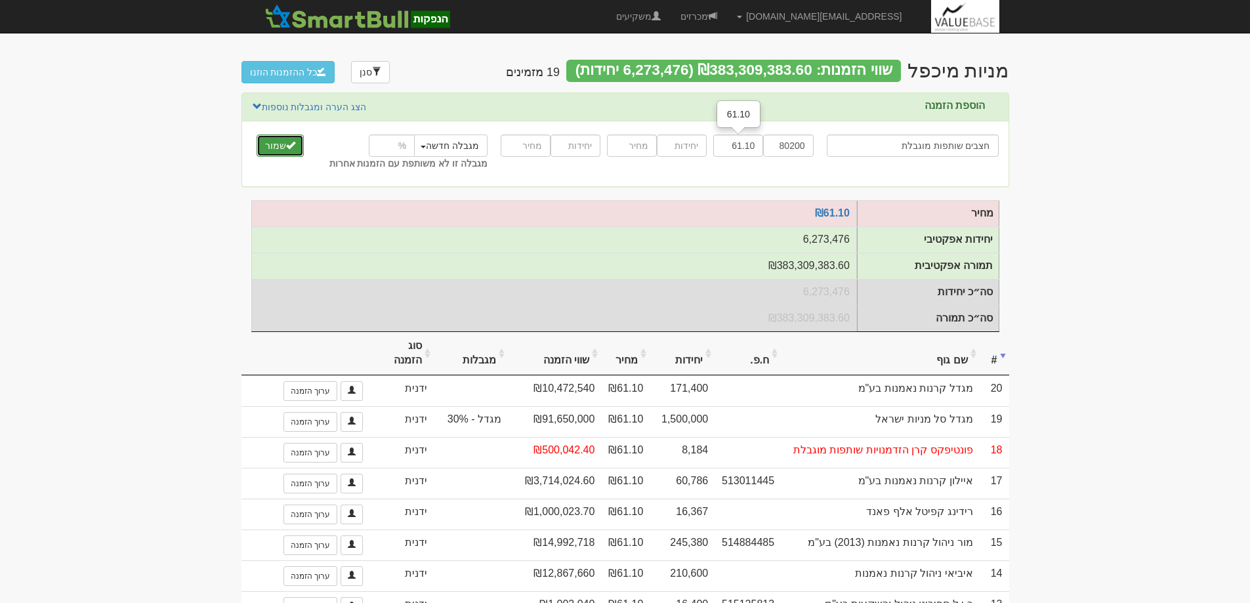
click at [279, 144] on button "שמור" at bounding box center [280, 146] width 47 height 22
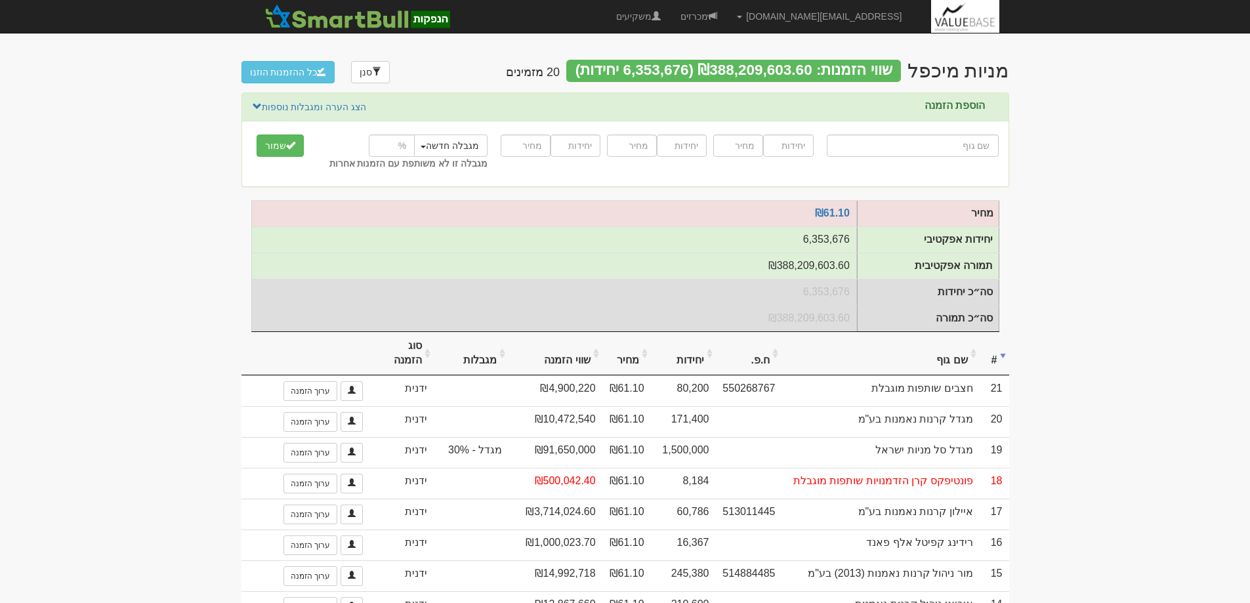
click at [981, 147] on input "text" at bounding box center [913, 146] width 172 height 22
type input "h"
type input "haZAVIM BOND LP"
type input "ha"
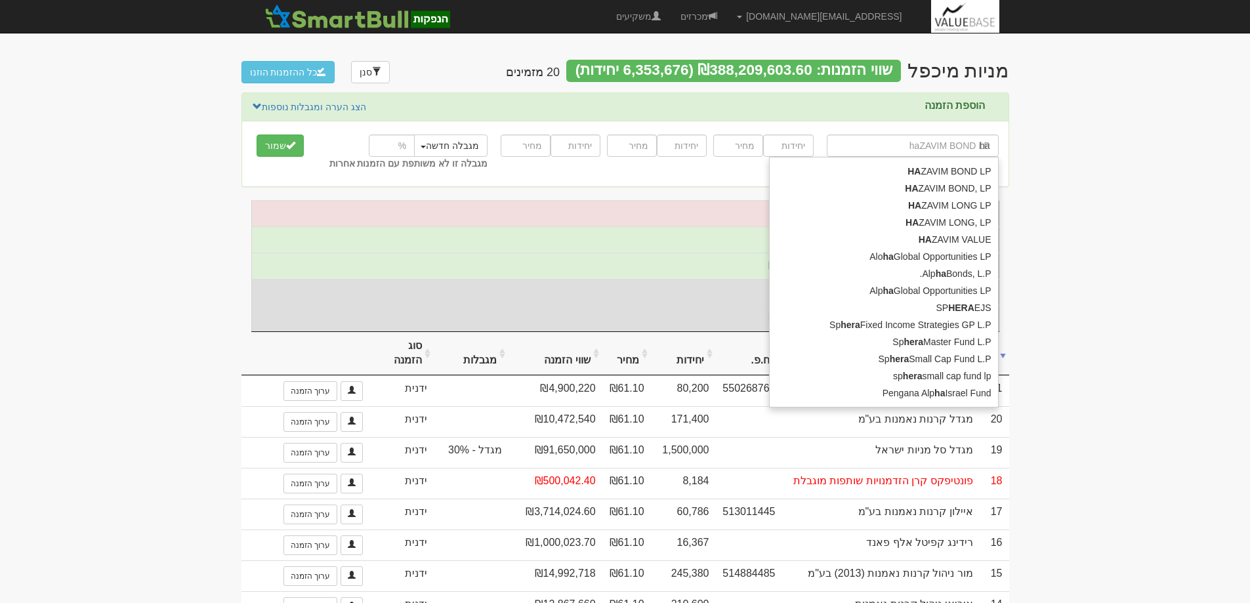
type input "hazAVIM BOND LP"
type input "haz"
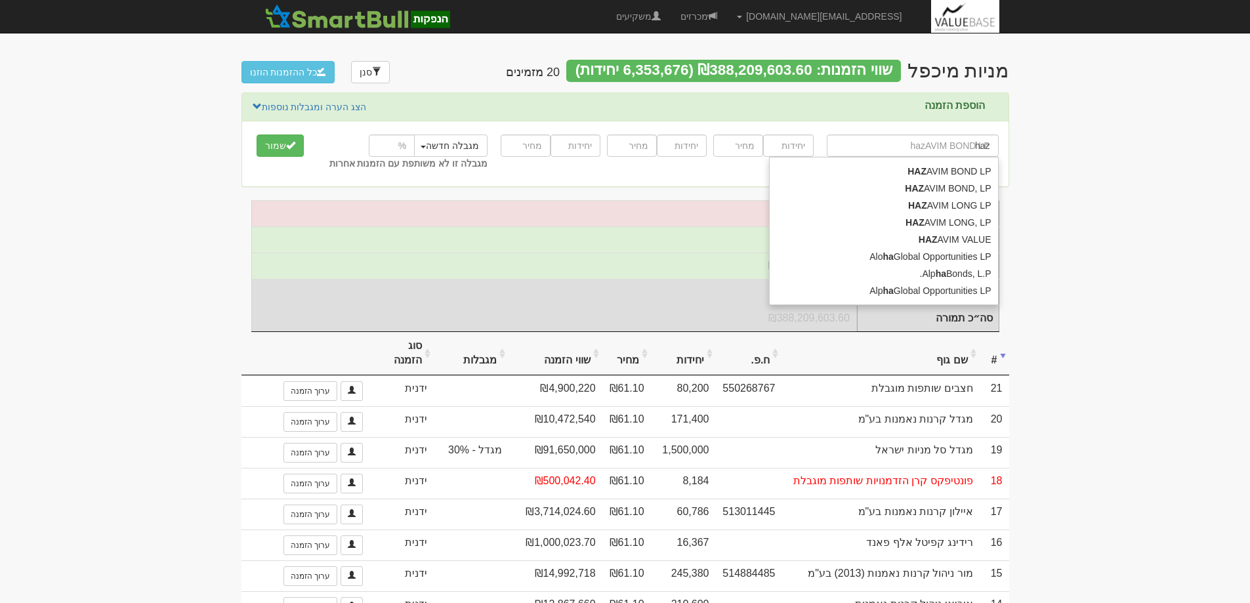
type input "hazaVIM BOND LP"
type input "haza"
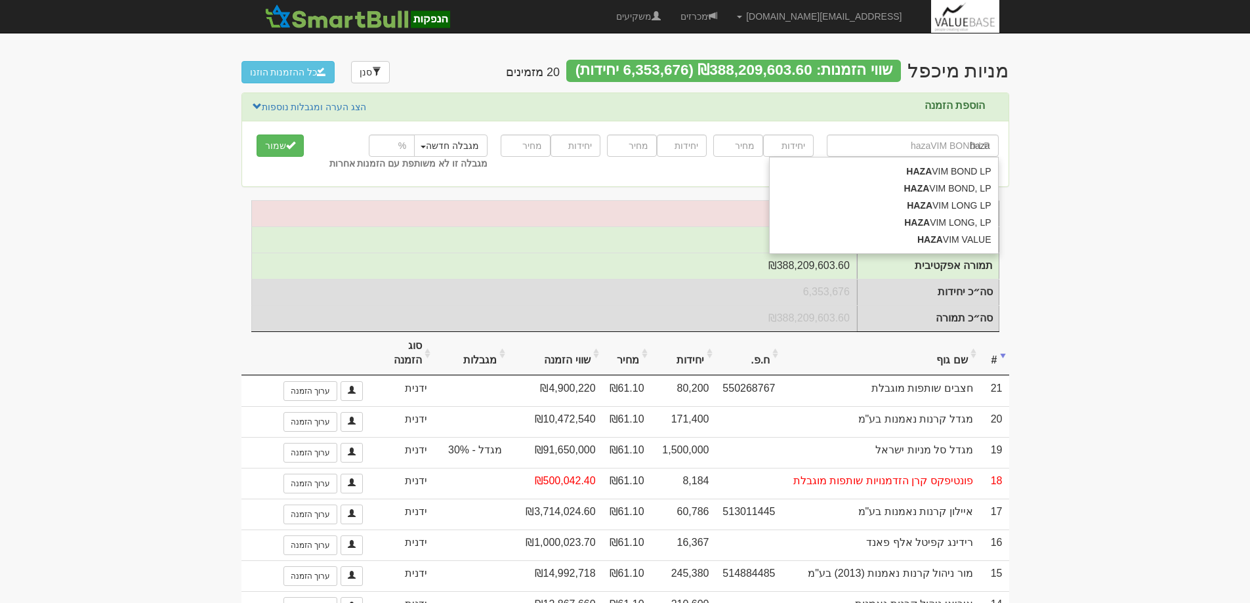
type input "hazavIM BOND LP"
type input "hazav"
click at [974, 205] on div "HAZAV IM LONG LP" at bounding box center [884, 205] width 228 height 17
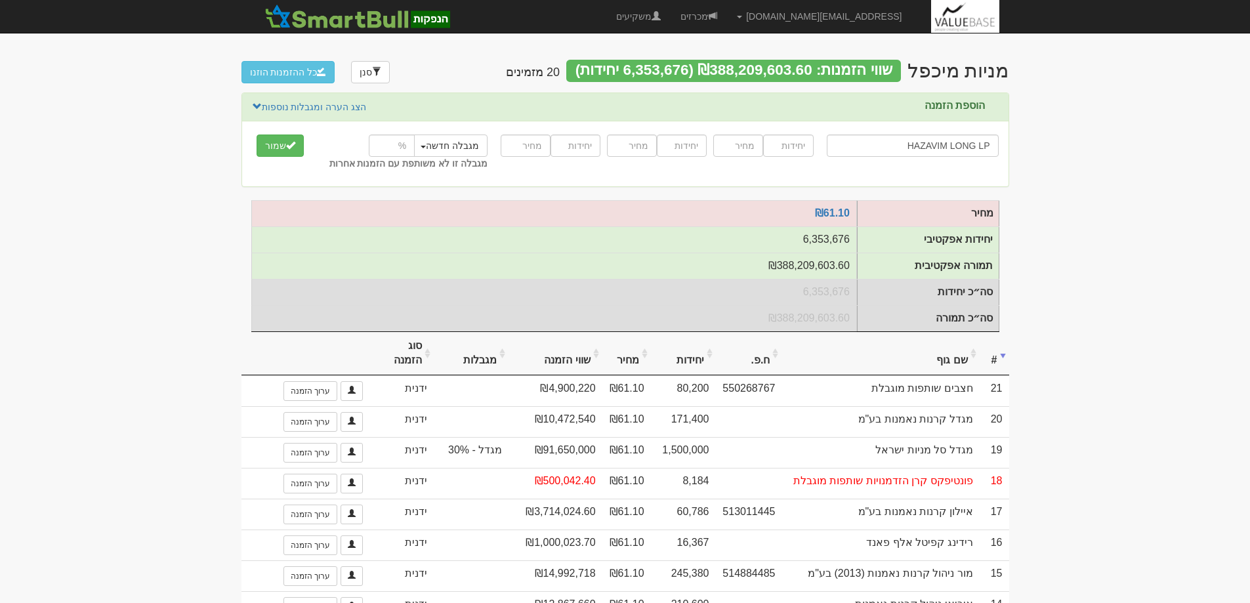
type input "HAZAVIM LONG LP"
click at [790, 146] on input "number" at bounding box center [788, 146] width 50 height 22
type input "320786"
click at [724, 148] on input "number" at bounding box center [738, 146] width 50 height 22
type input "61.10"
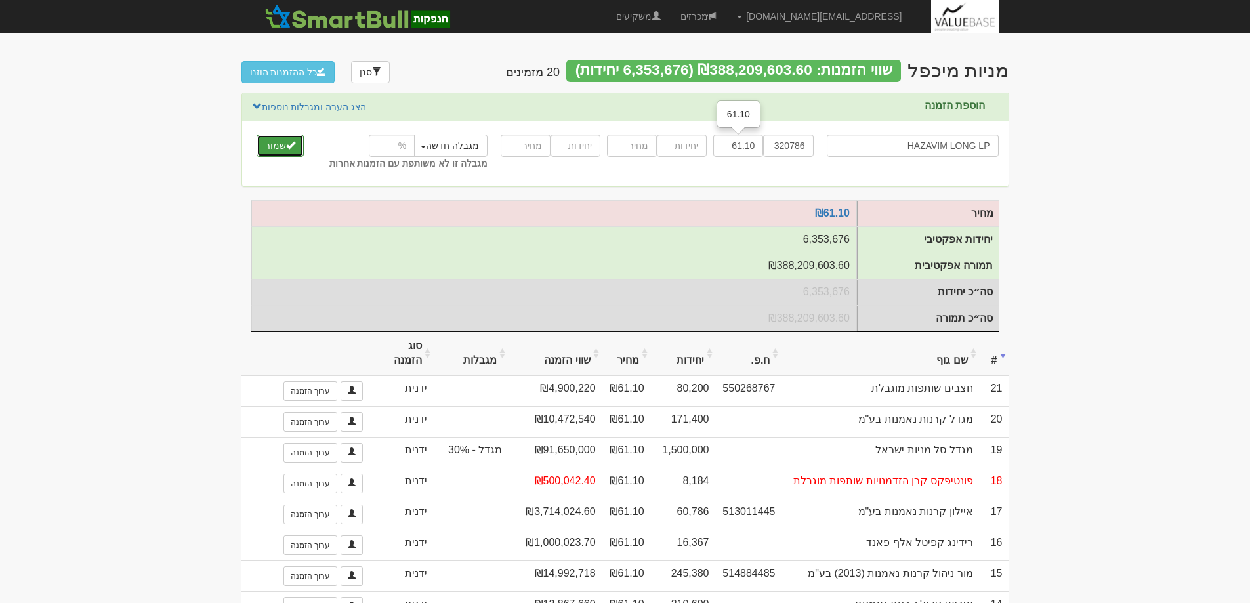
click at [271, 136] on button "שמור" at bounding box center [280, 146] width 47 height 22
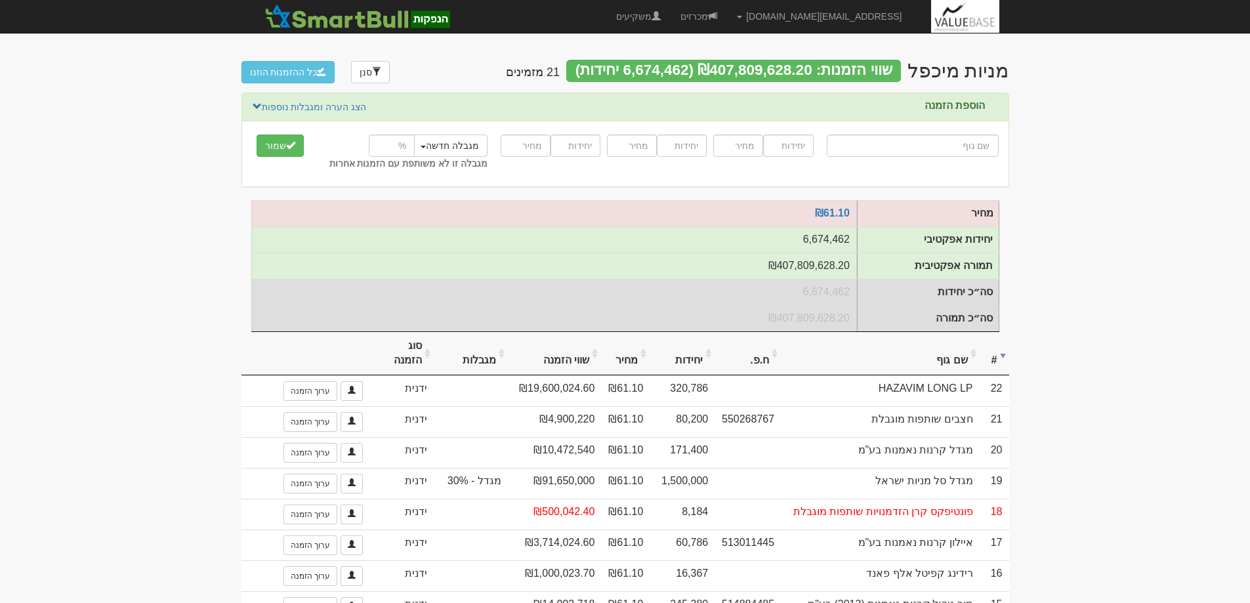
click at [969, 148] on input "text" at bounding box center [913, 146] width 172 height 22
type input "h"
type input "haZAVIM BOND LP"
type input "ha"
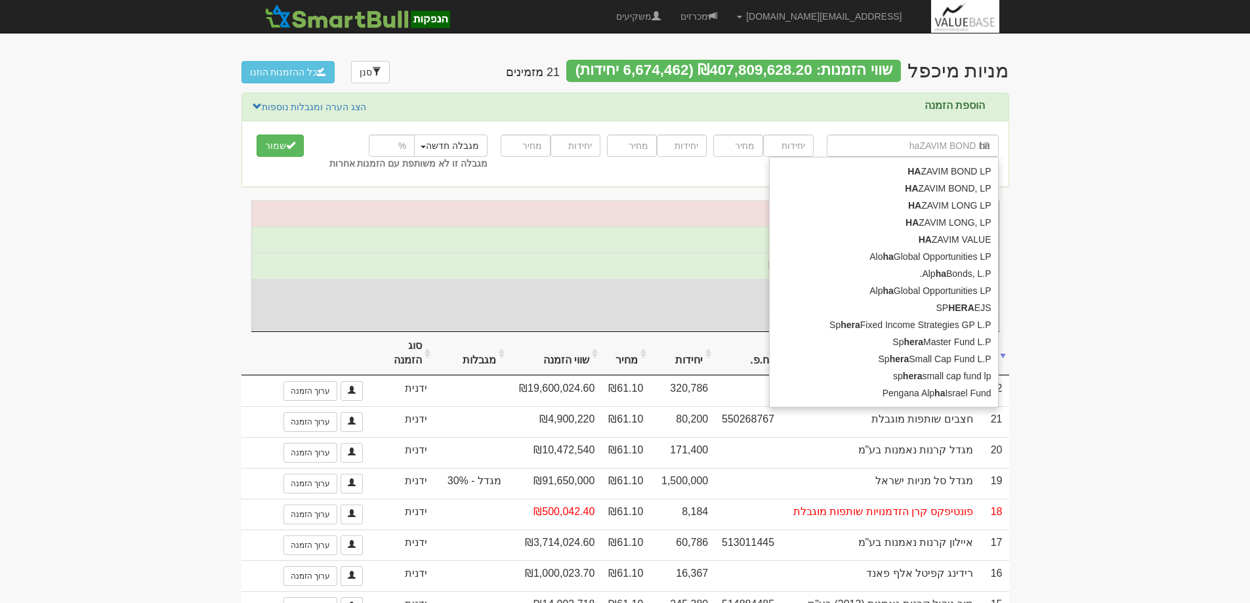
type input "hazAVIM BOND LP"
type input "haz"
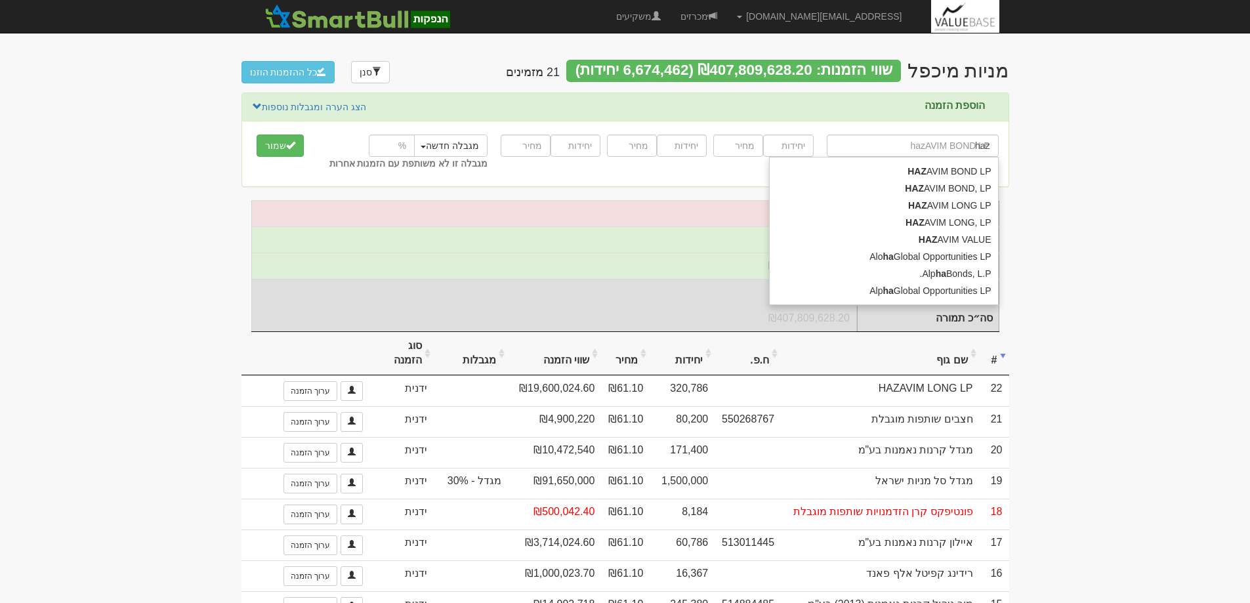
type input "hazaVIM BOND LP"
type input "haza"
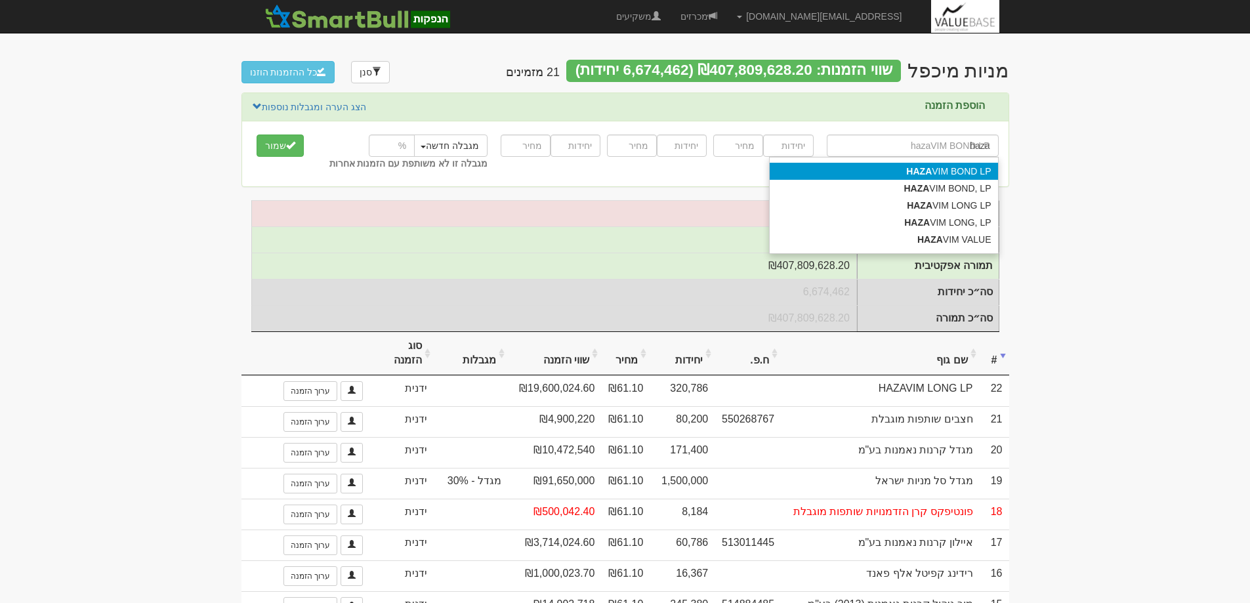
click at [971, 173] on div "HAZA VIM BOND LP" at bounding box center [884, 171] width 228 height 17
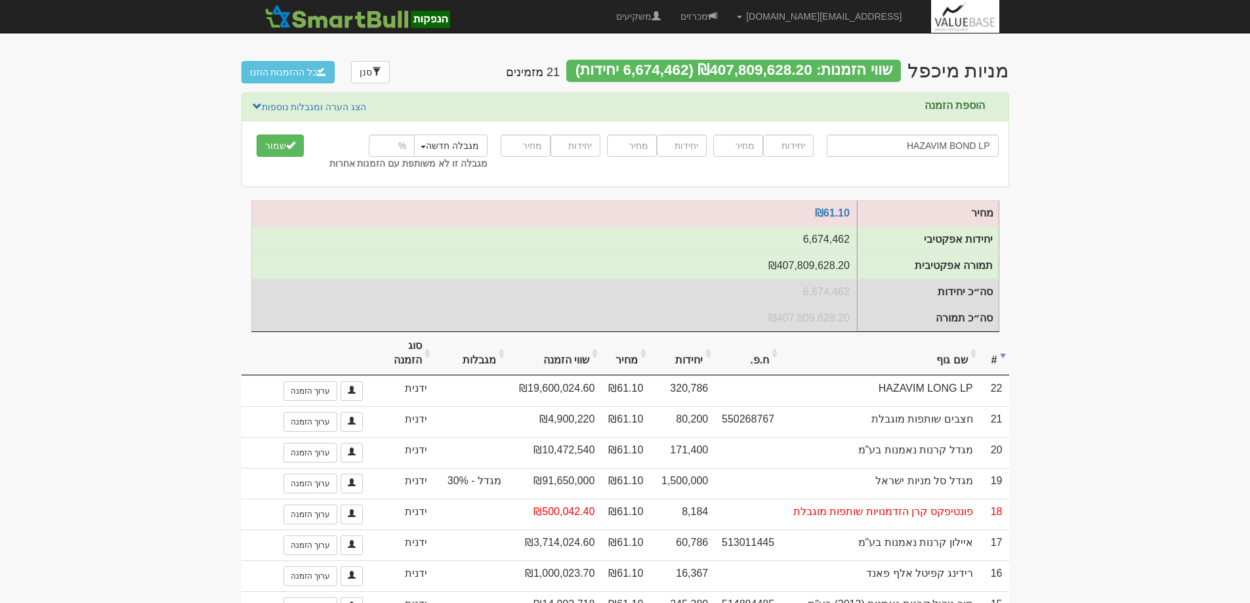
type input "HAZAVIM BOND LP"
click at [785, 149] on input "number" at bounding box center [788, 146] width 50 height 22
type input "22913"
click at [738, 152] on input "number" at bounding box center [738, 146] width 50 height 22
type input "61.10"
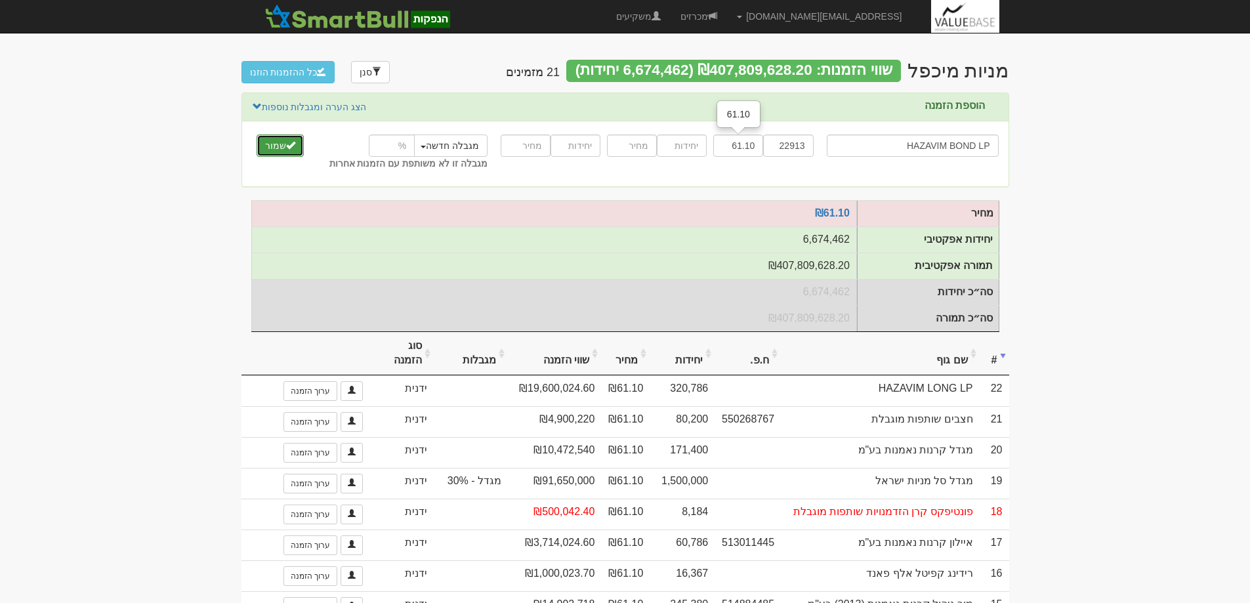
click at [268, 140] on button "שמור" at bounding box center [280, 146] width 47 height 22
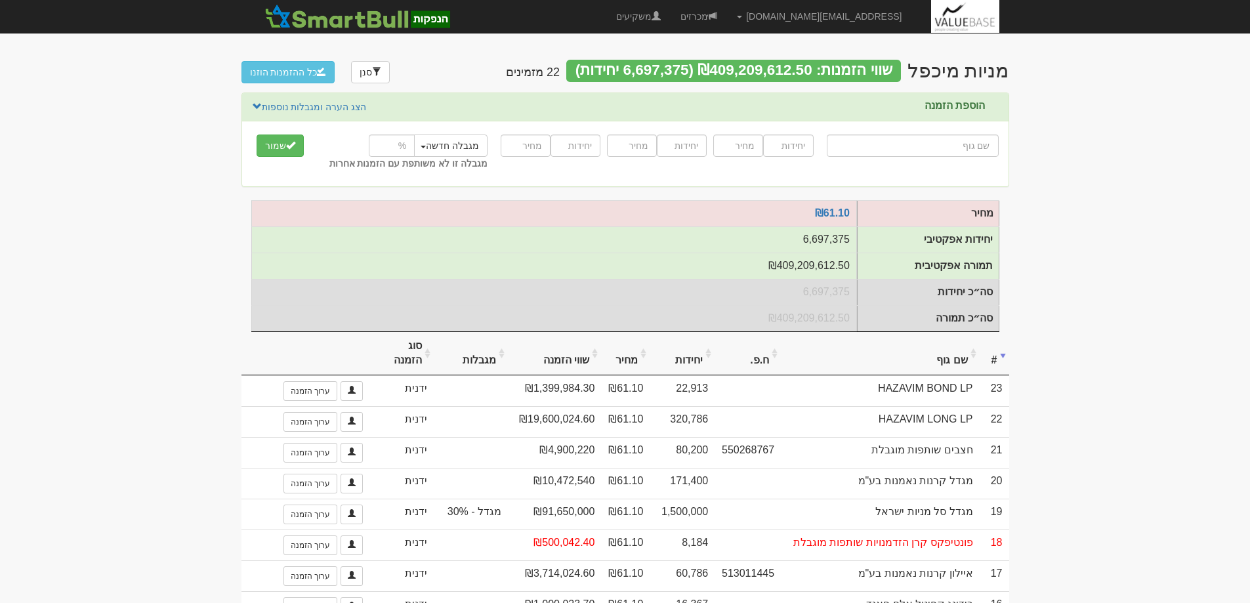
click at [978, 144] on input "text" at bounding box center [913, 146] width 172 height 22
type input "ק"
type input "קרן אופטימוס שותפות מוגבלת"
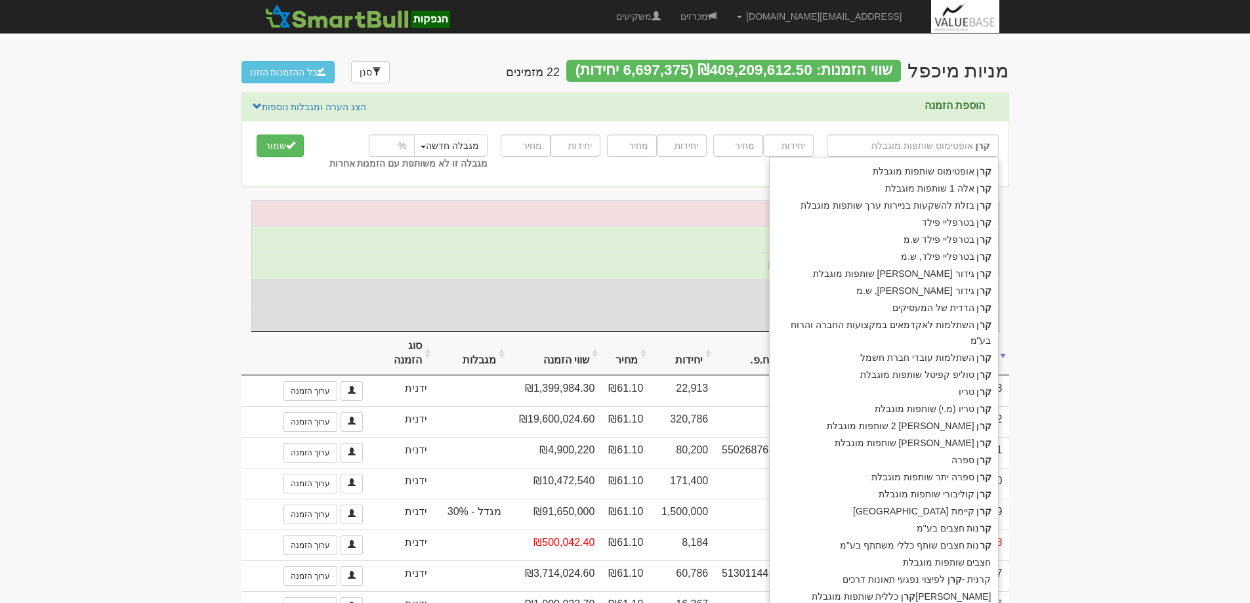
type input "קרן"
type input "[PERSON_NAME]"
type input "קרן גידור מאסטרפלאן שותפות מוגבלת"
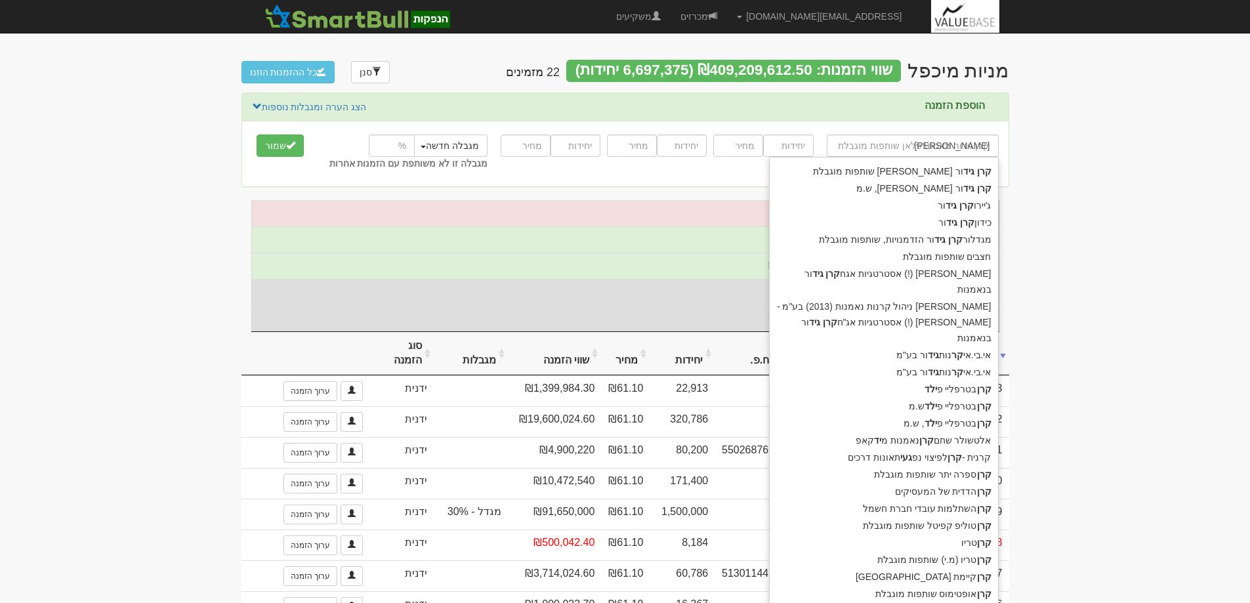
type input "קרן גידור"
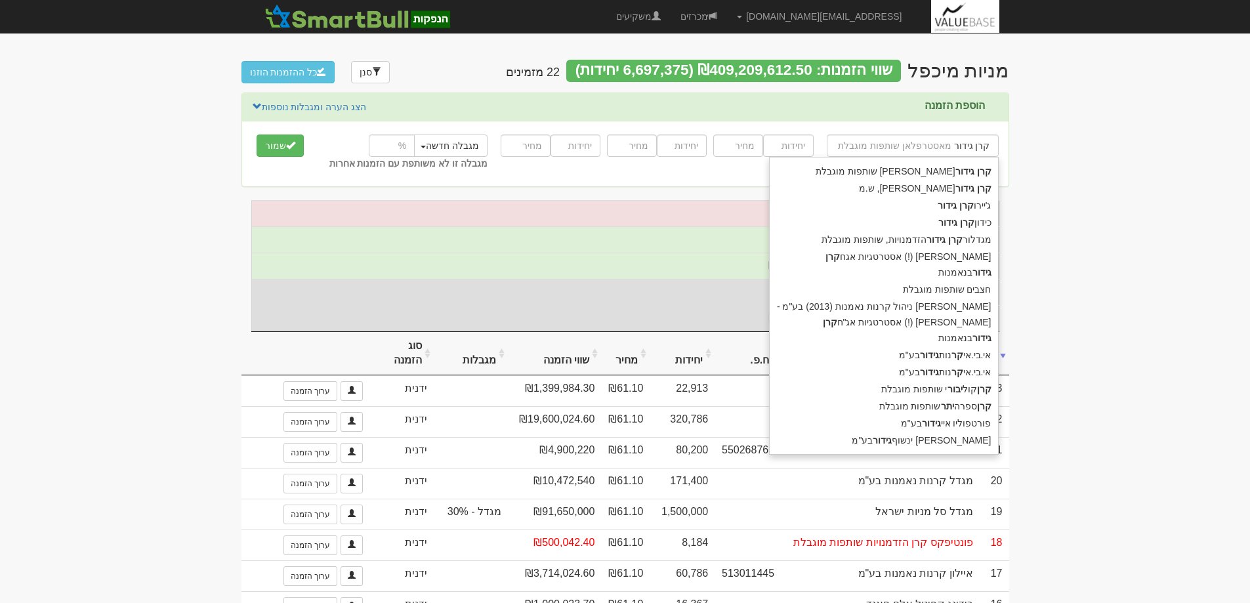
drag, startPoint x: 975, startPoint y: 173, endPoint x: 808, endPoint y: 163, distance: 167.7
click at [973, 173] on strong "גידור" at bounding box center [965, 171] width 19 height 11
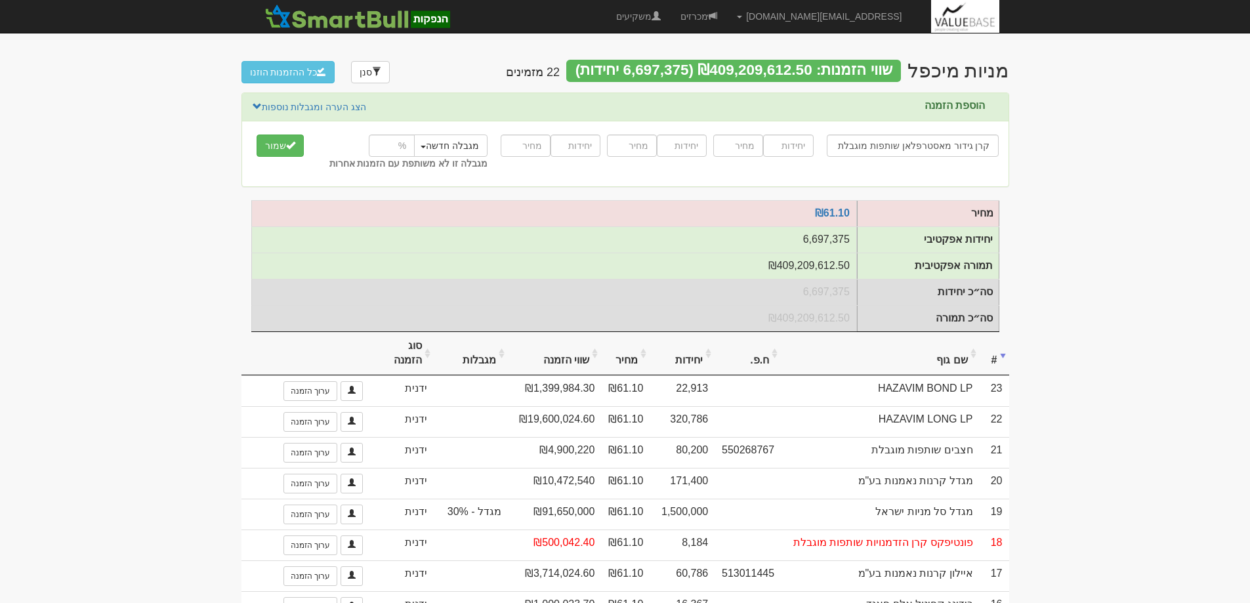
type input "קרן גידור מאסטרפלאן שותפות מוגבלת"
click at [784, 146] on input "number" at bounding box center [788, 146] width 50 height 22
type input "80200"
click at [744, 148] on input "number" at bounding box center [738, 146] width 50 height 22
type input "61.10"
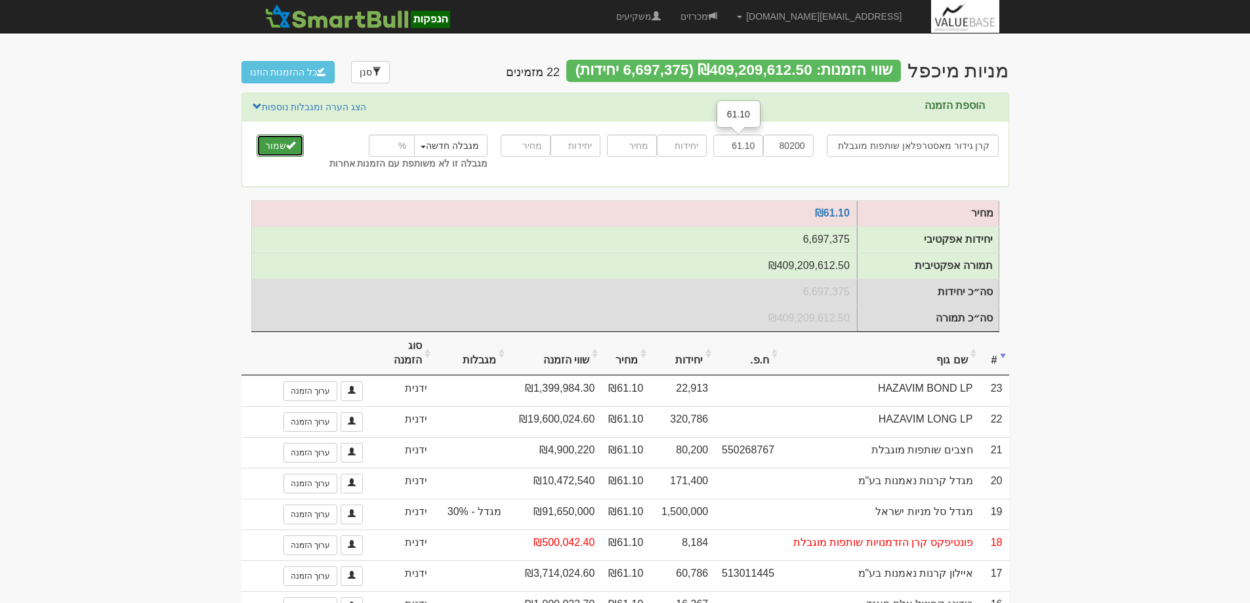
click at [276, 145] on button "שמור" at bounding box center [280, 146] width 47 height 22
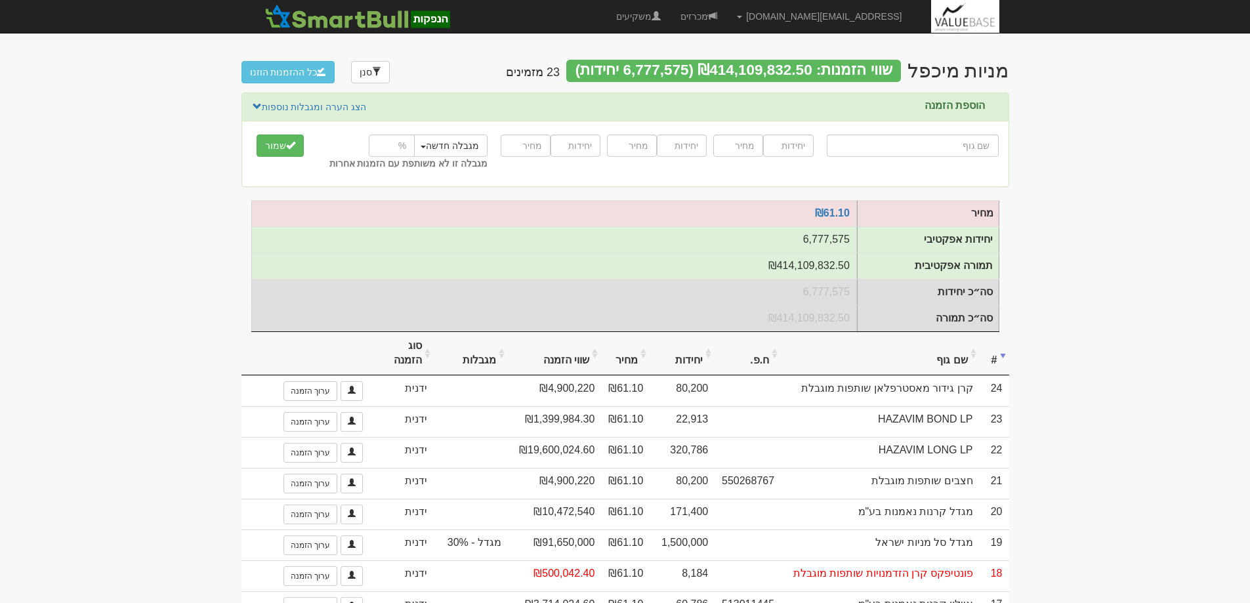
click at [963, 143] on input "text" at bounding box center [913, 146] width 172 height 22
type input "ק"
type input "קרן אופטימוס שותפות מוגבלת"
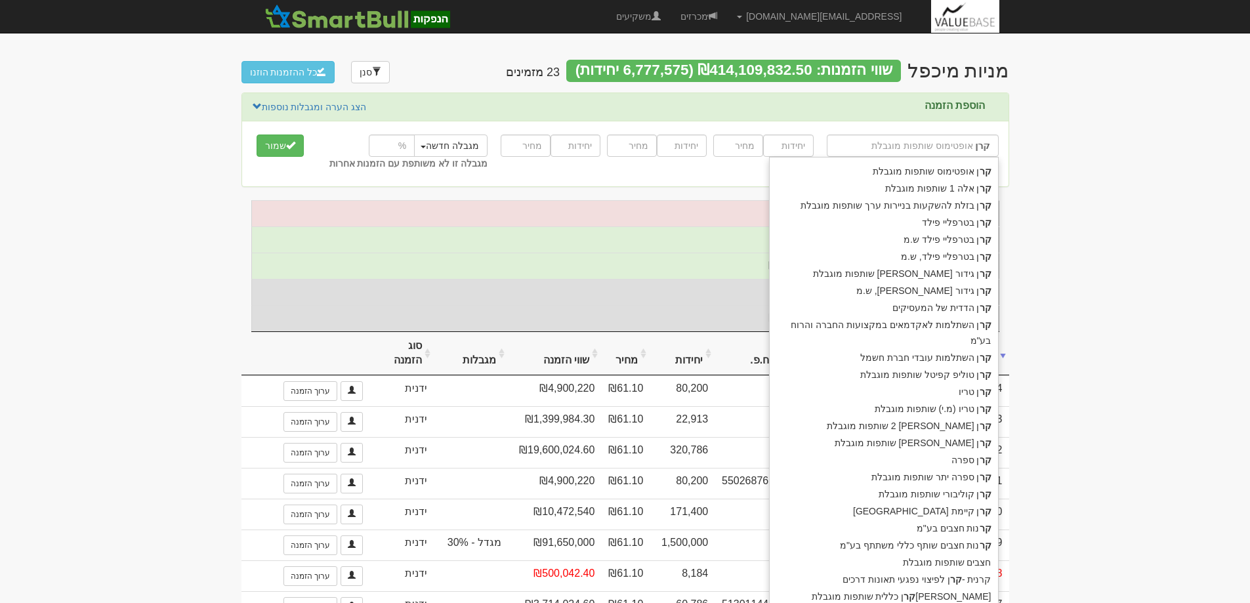
type input "קרן"
type input "קרן ב"
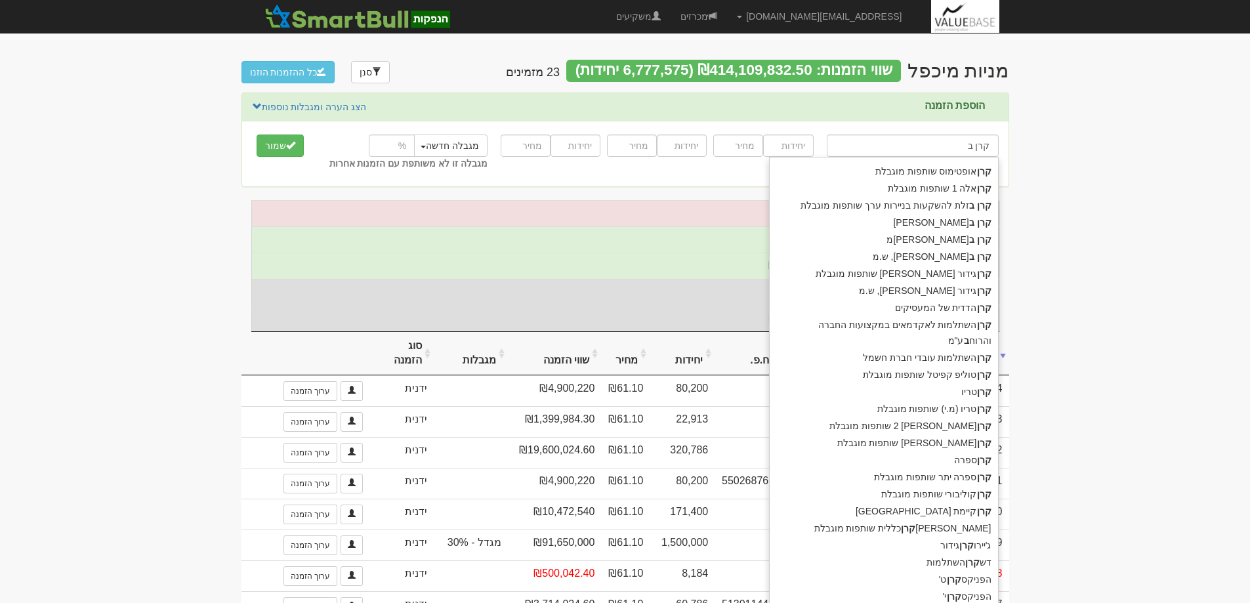
type input "קרן בטרפליי פילד"
type input "קרן בט"
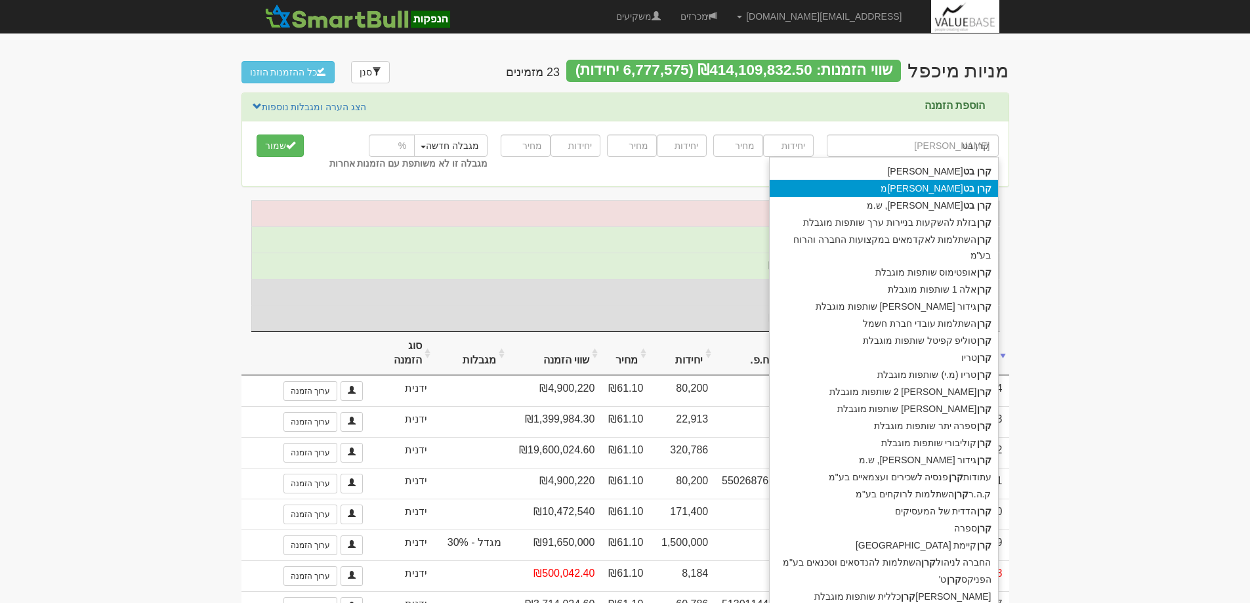
click at [955, 192] on div "קרן בט רפליי פילד ש.מ" at bounding box center [884, 188] width 228 height 17
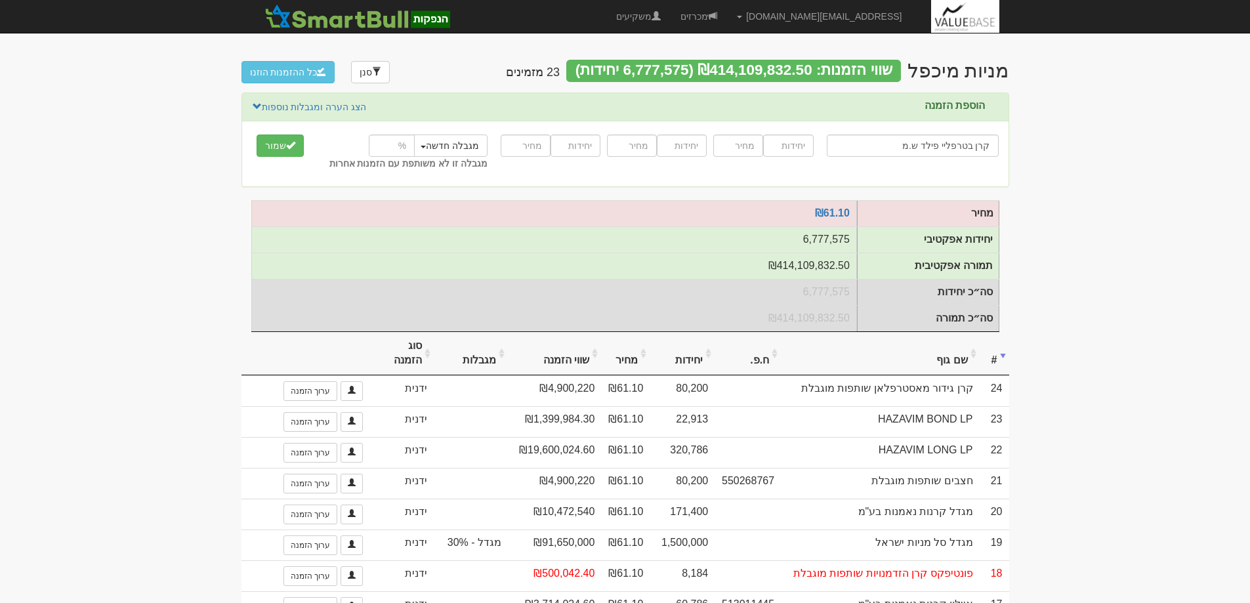
type input "קרן בטרפליי פילד ש.מ"
click at [784, 146] on input "number" at bounding box center [788, 146] width 50 height 22
type input "45827"
click at [736, 154] on input "number" at bounding box center [738, 146] width 50 height 22
type input "61.10"
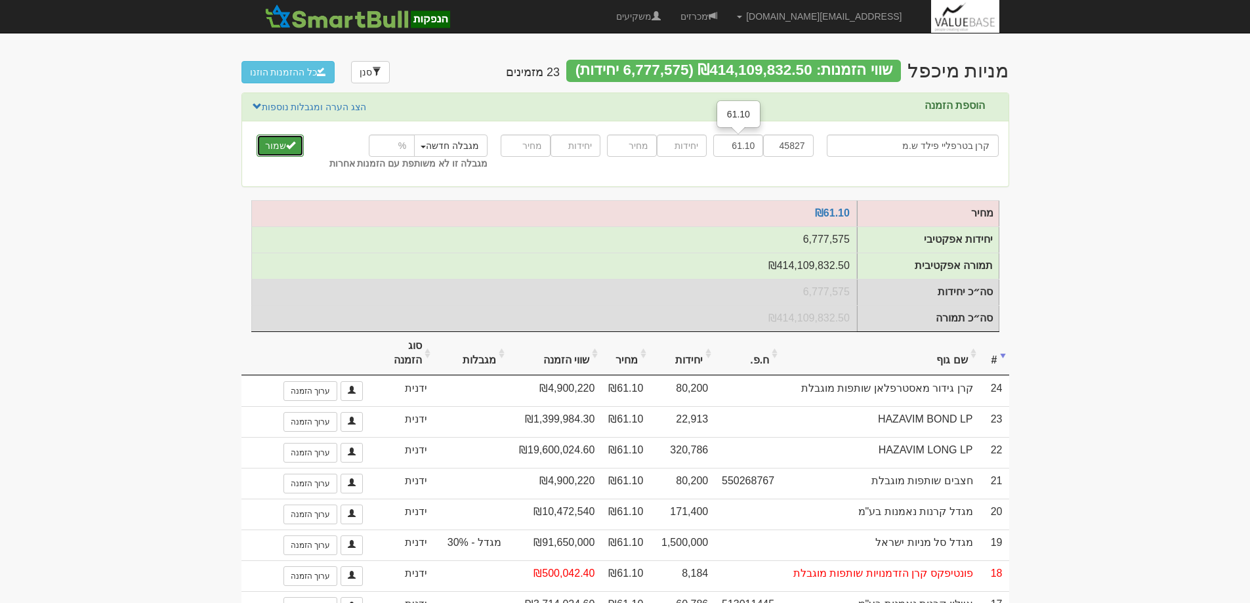
click at [286, 146] on span "submit" at bounding box center [290, 144] width 9 height 9
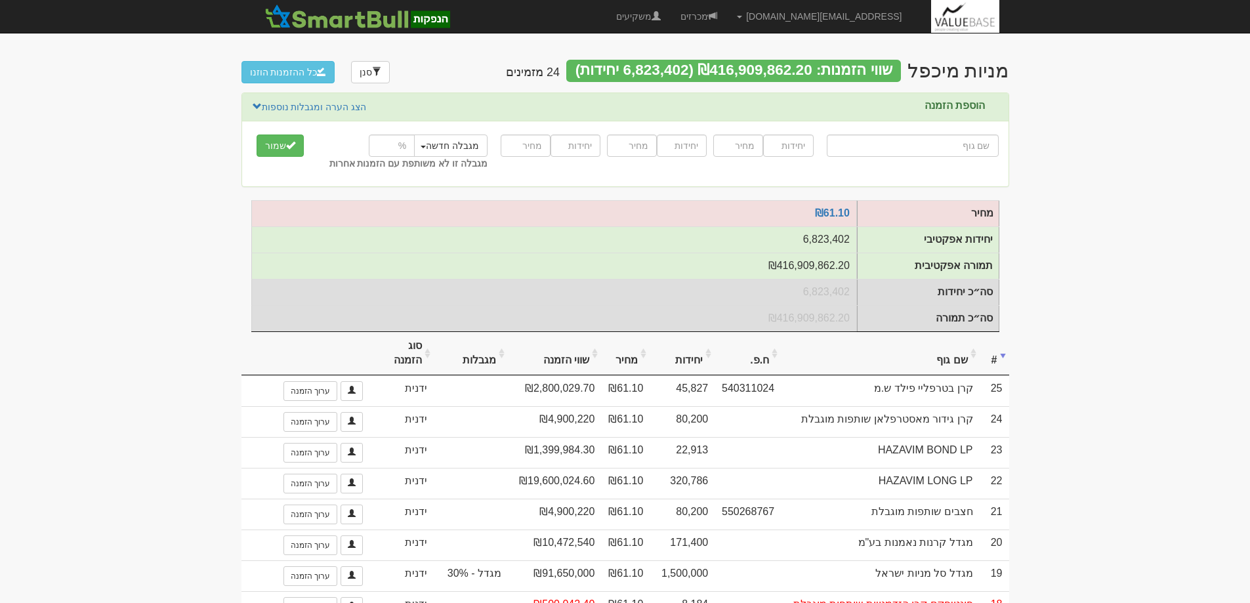
click at [965, 144] on input "text" at bounding box center [913, 146] width 172 height 22
type input "h"
type input "haZAVIM BOND LP"
type input "ha"
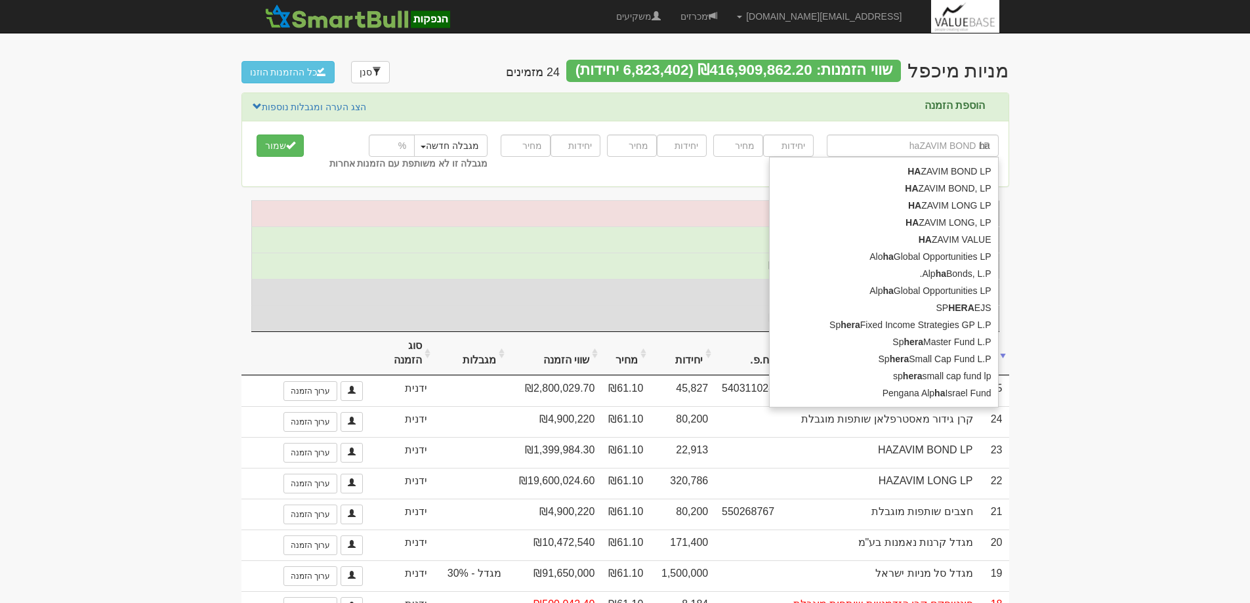
type input "hazAVIM BOND LP"
type input "haz"
type input "hazaVIM BOND LP"
type input "haza"
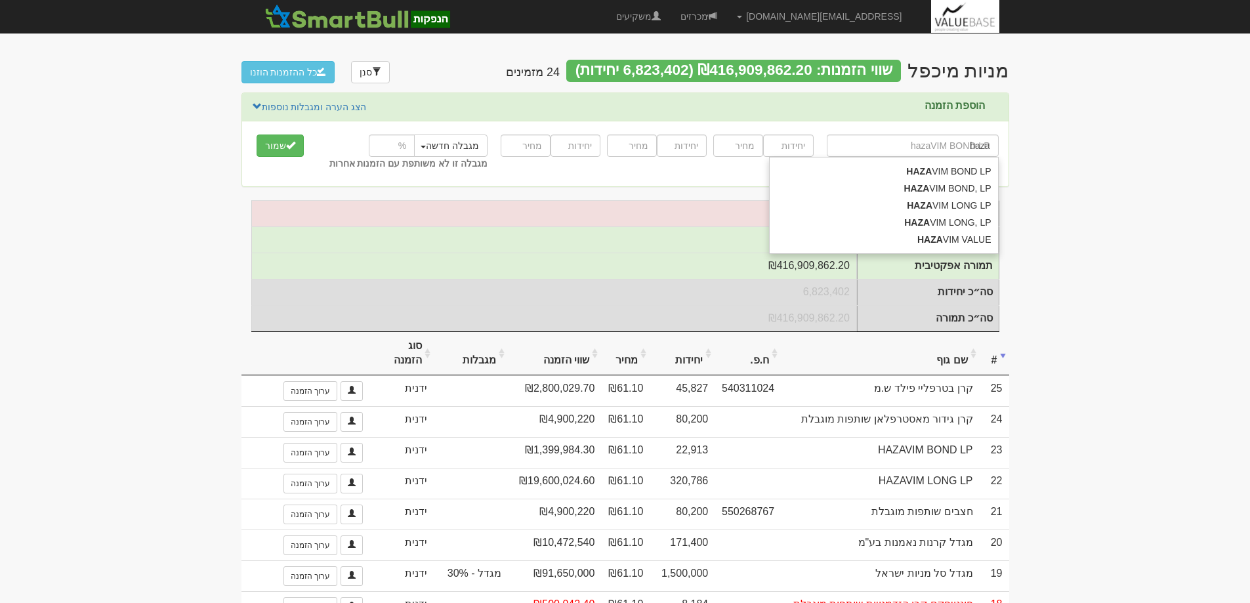
type input "hazavIM BOND LP"
type input "hazav"
click at [950, 242] on div "HAZAV IM VALUE" at bounding box center [884, 239] width 228 height 17
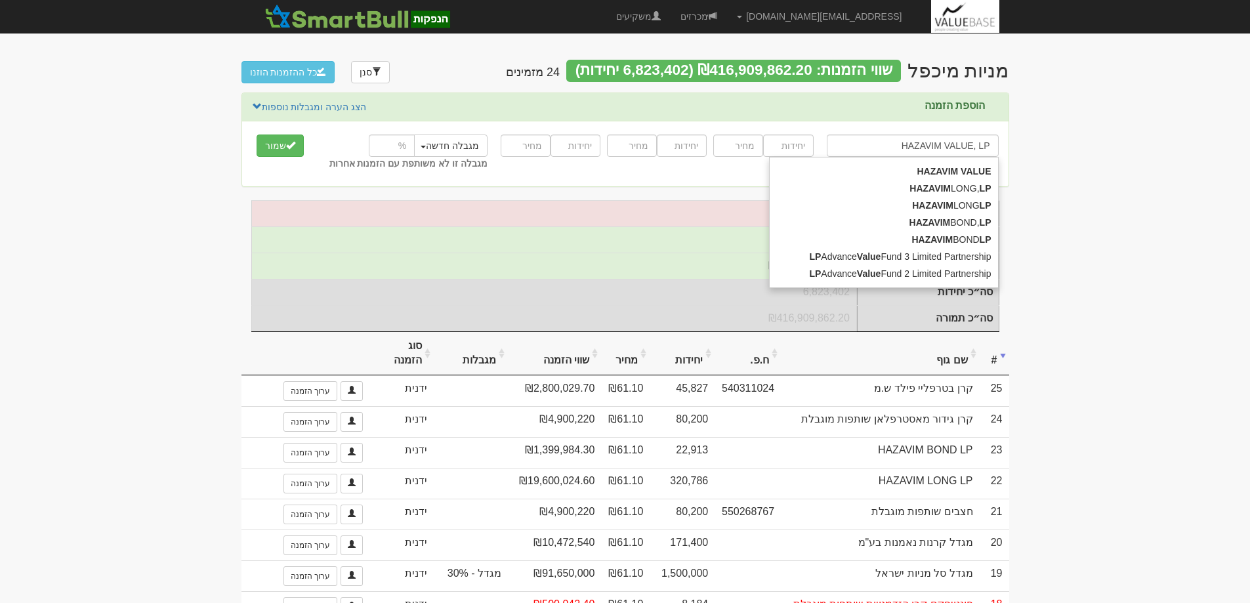
type input "HAZAVIM VALUE, LP"
click at [788, 147] on input "number" at bounding box center [788, 146] width 50 height 22
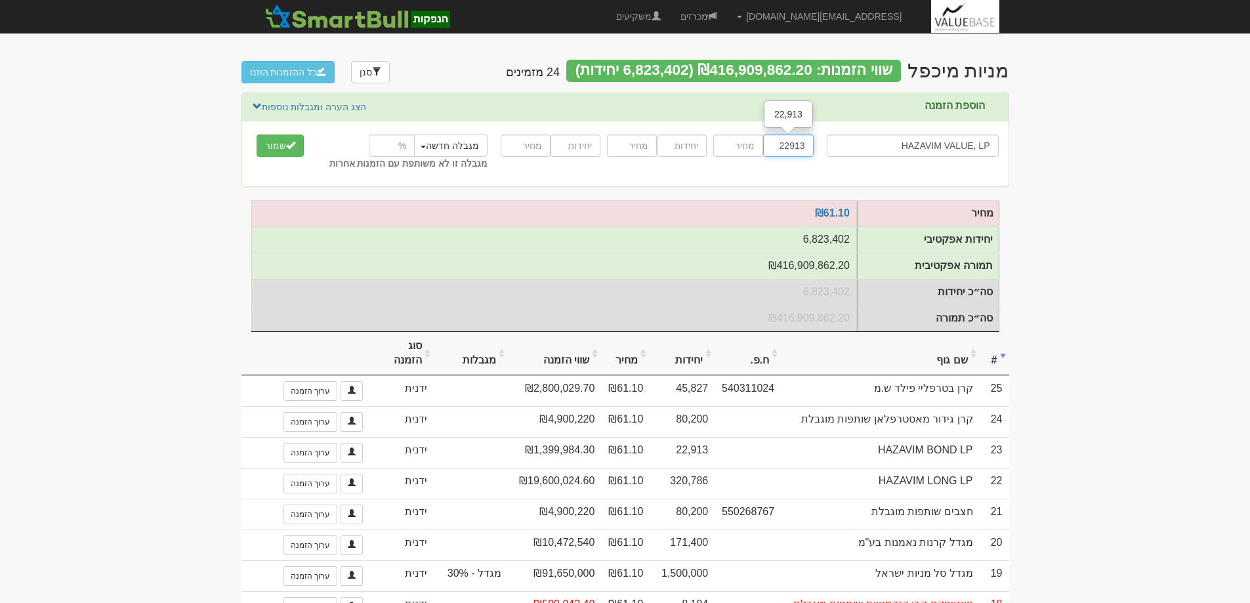
type input "22913"
click at [742, 148] on input "number" at bounding box center [738, 146] width 50 height 22
type input "61.10"
click at [276, 140] on button "שמור" at bounding box center [280, 146] width 47 height 22
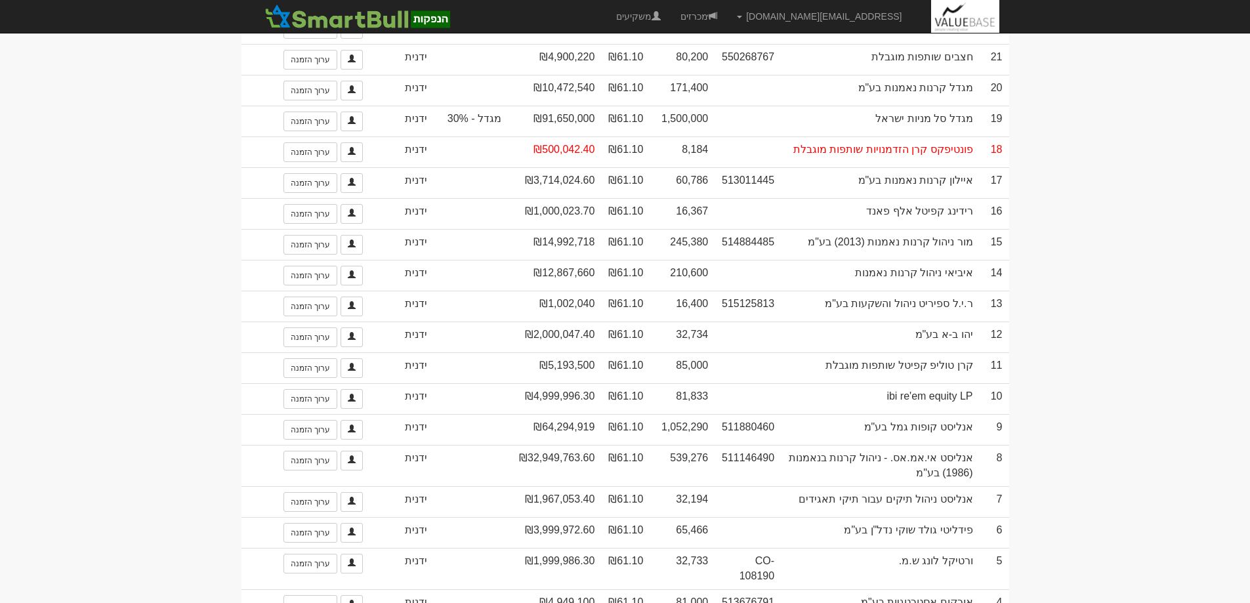
scroll to position [243, 0]
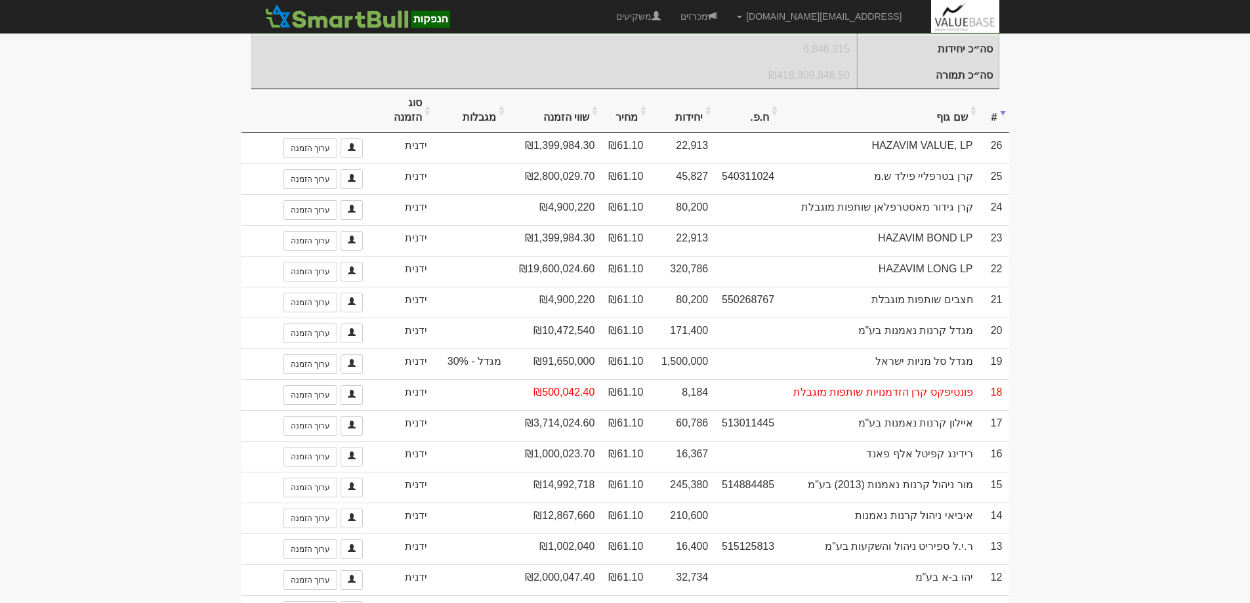
click at [695, 121] on th "יחידות" at bounding box center [682, 111] width 65 height 44
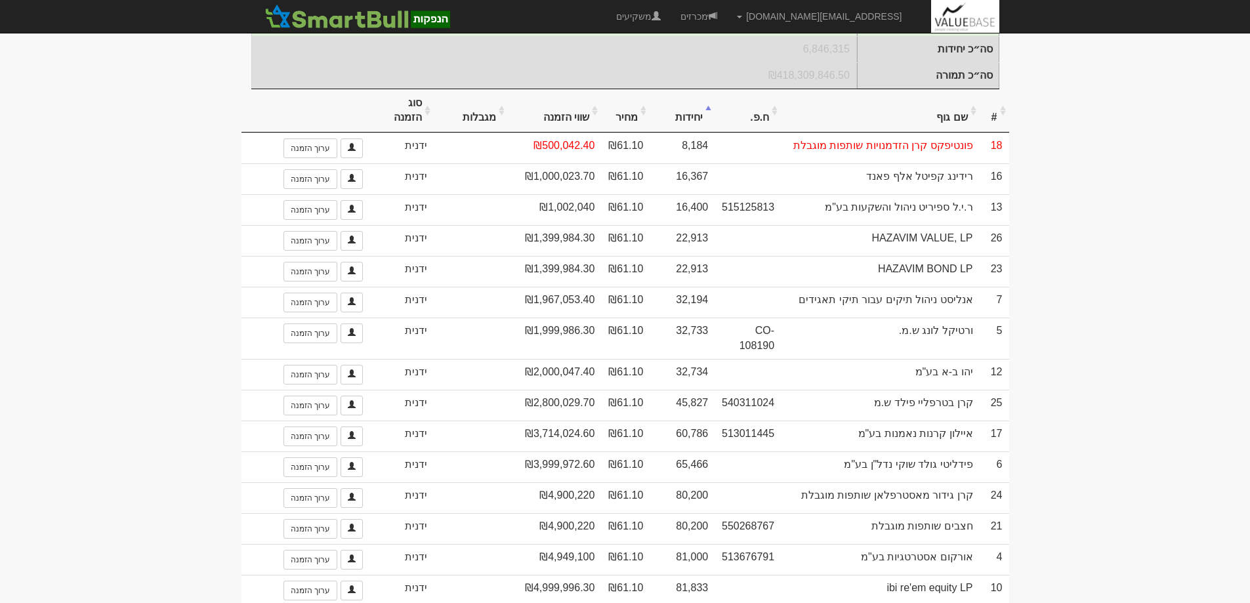
click at [695, 121] on th "יחידות" at bounding box center [682, 111] width 65 height 44
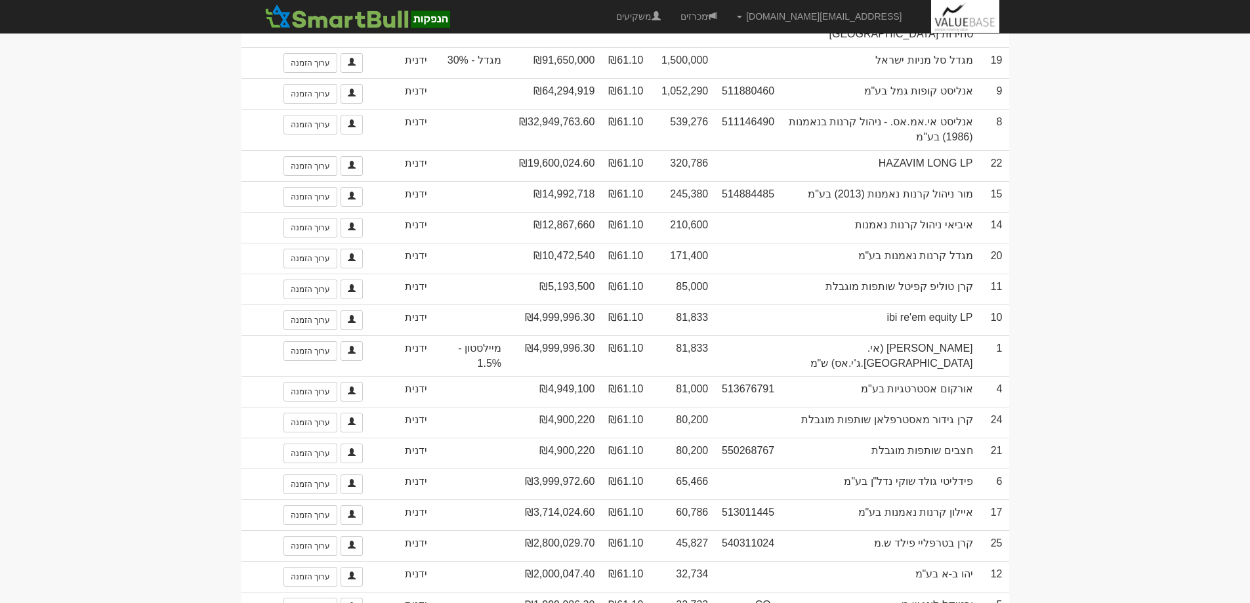
scroll to position [177, 0]
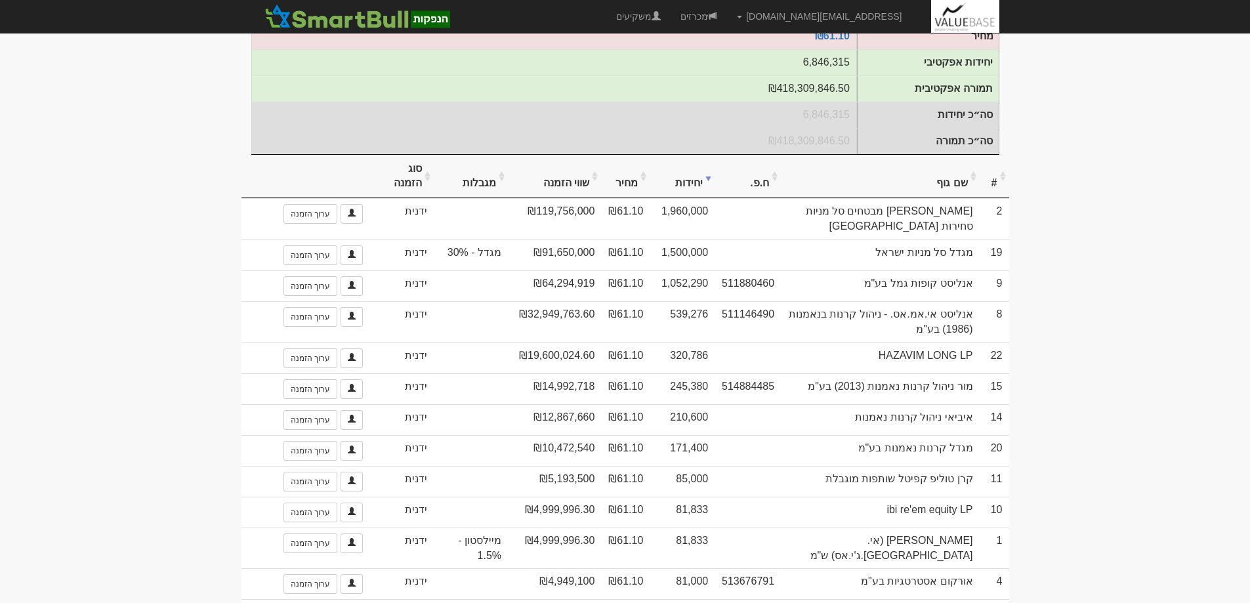
click at [995, 192] on th "#" at bounding box center [995, 177] width 30 height 44
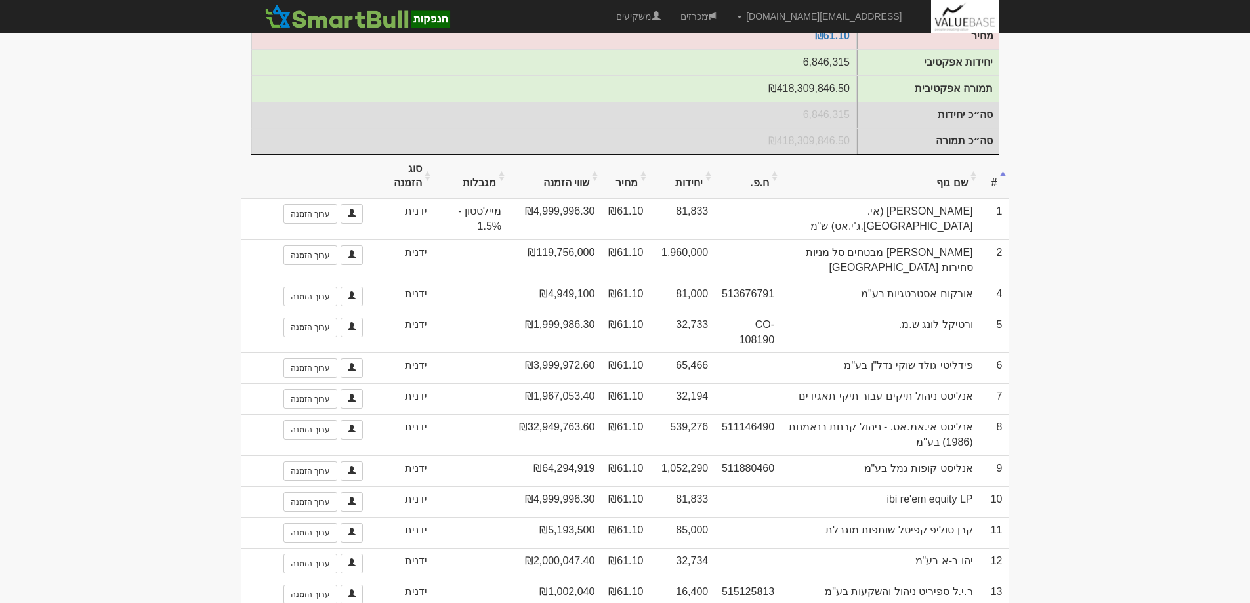
click at [995, 190] on th "#" at bounding box center [995, 177] width 30 height 44
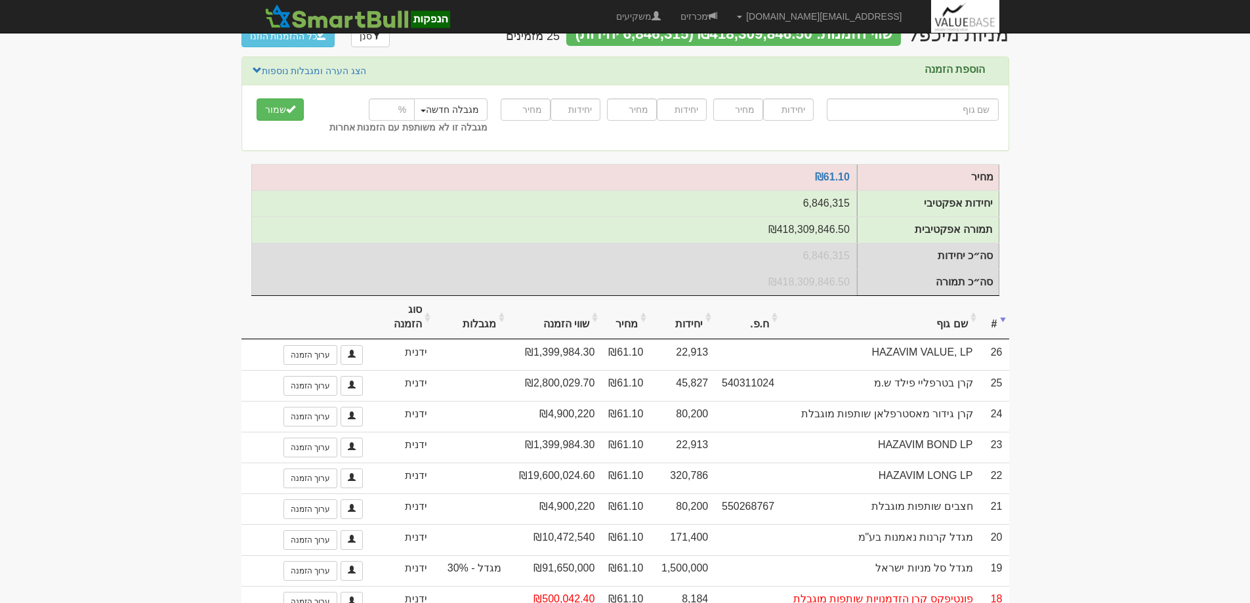
scroll to position [0, 0]
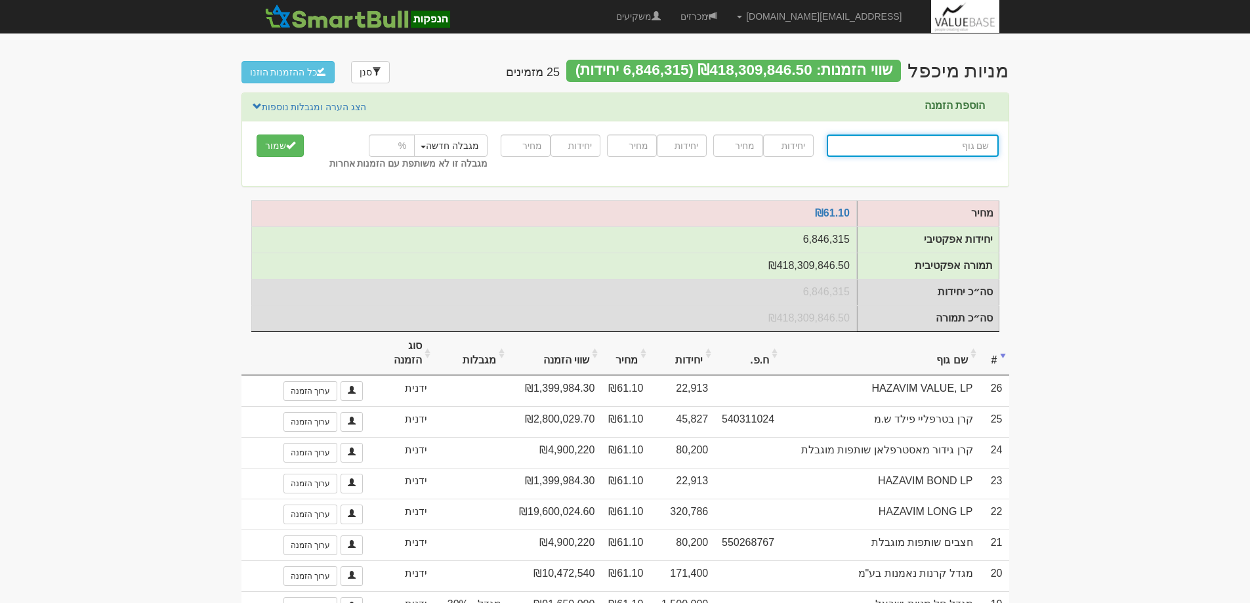
click at [963, 145] on input "text" at bounding box center [913, 146] width 172 height 22
type input "ק"
type input "קרן אופטימוס שותפות מוגבלת"
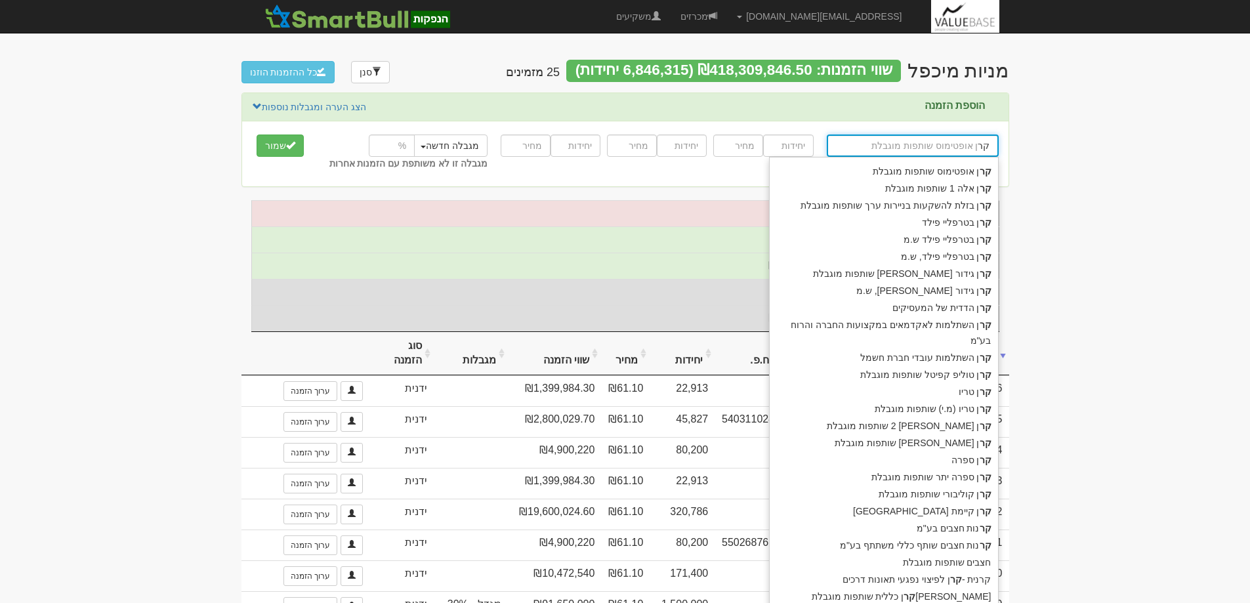
type input "קרן"
type input "קרן אופטימוס שותפות מוגבלת"
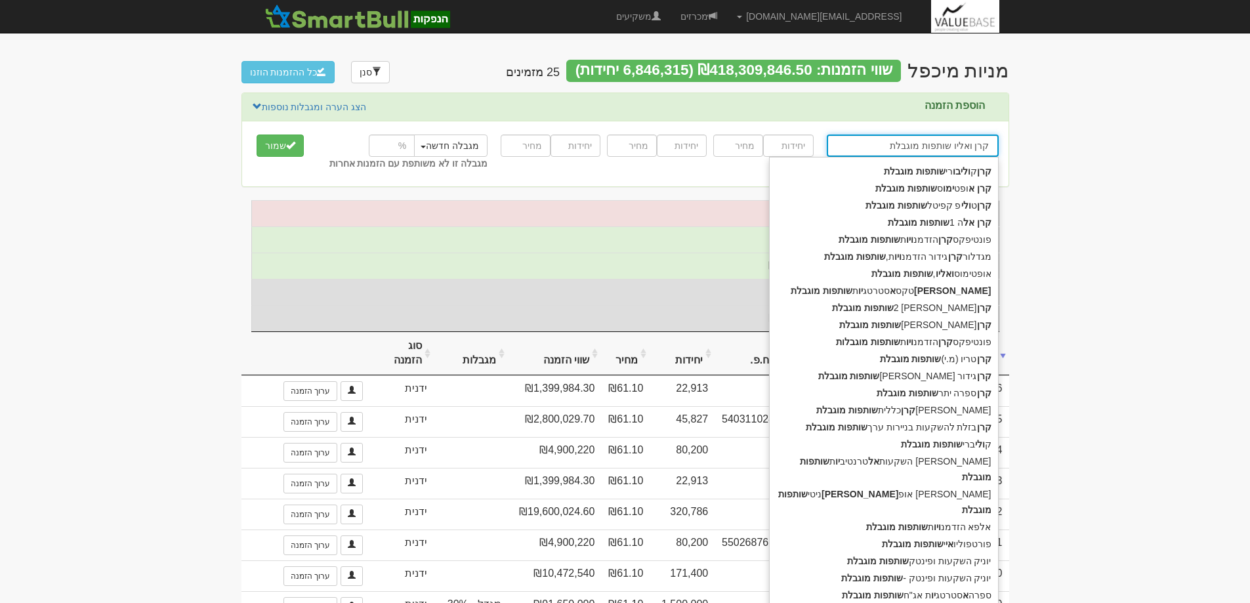
type input "קרן ואליו שותפות מוגבלת"
click at [790, 148] on input "number" at bounding box center [788, 146] width 50 height 22
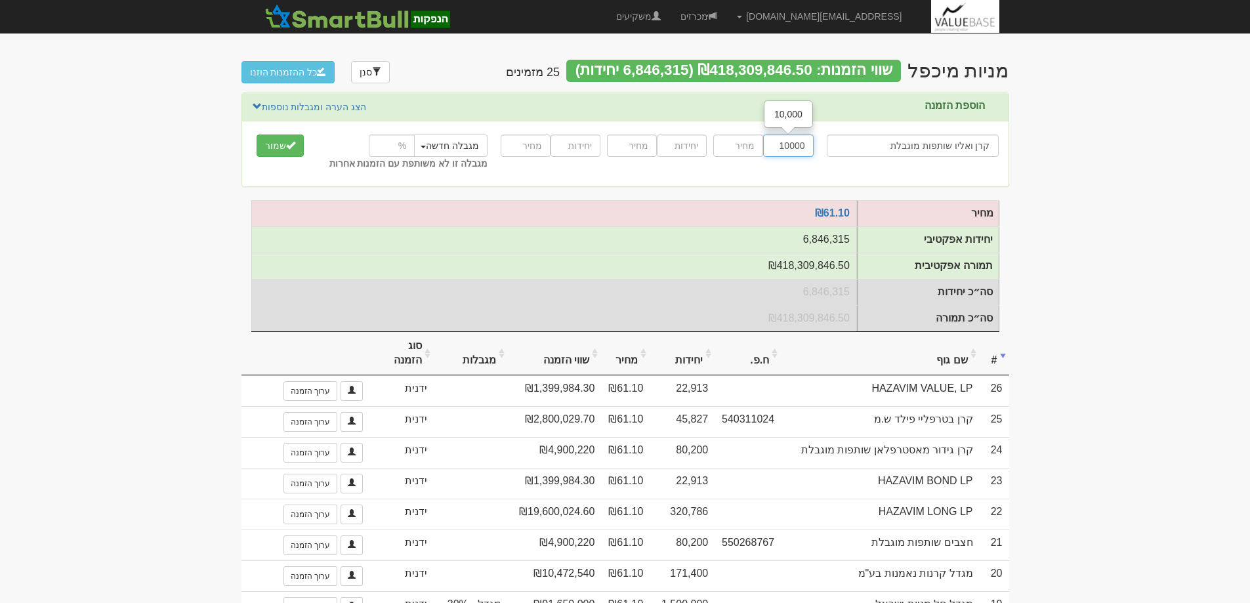
type input "10000"
click at [734, 148] on input "number" at bounding box center [738, 146] width 50 height 22
type input "61.10"
click at [280, 145] on button "שמור" at bounding box center [280, 146] width 47 height 22
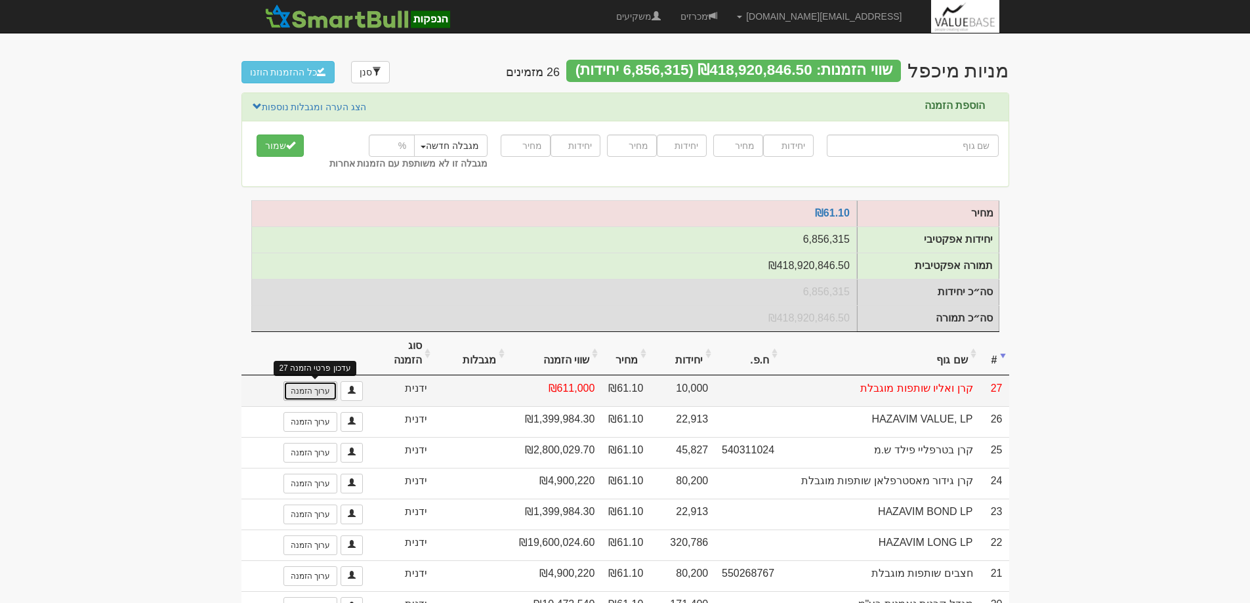
click at [309, 401] on link "ערוך הזמנה" at bounding box center [311, 391] width 54 height 20
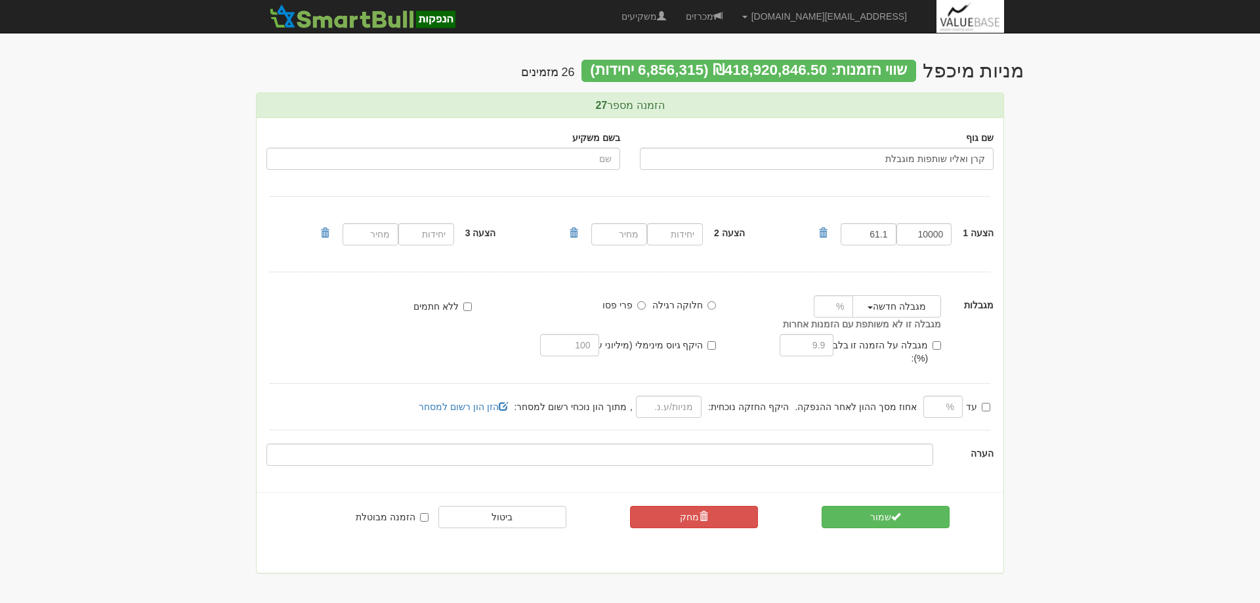
drag, startPoint x: 972, startPoint y: 161, endPoint x: 994, endPoint y: 163, distance: 21.7
click at [994, 163] on div "שם גוף קרן ואליו שותפות מוגבלת" at bounding box center [816, 150] width 373 height 39
type input "אופטימוס ואליו שותפות מוגבלת"
click at [885, 509] on button "שמור" at bounding box center [886, 517] width 128 height 22
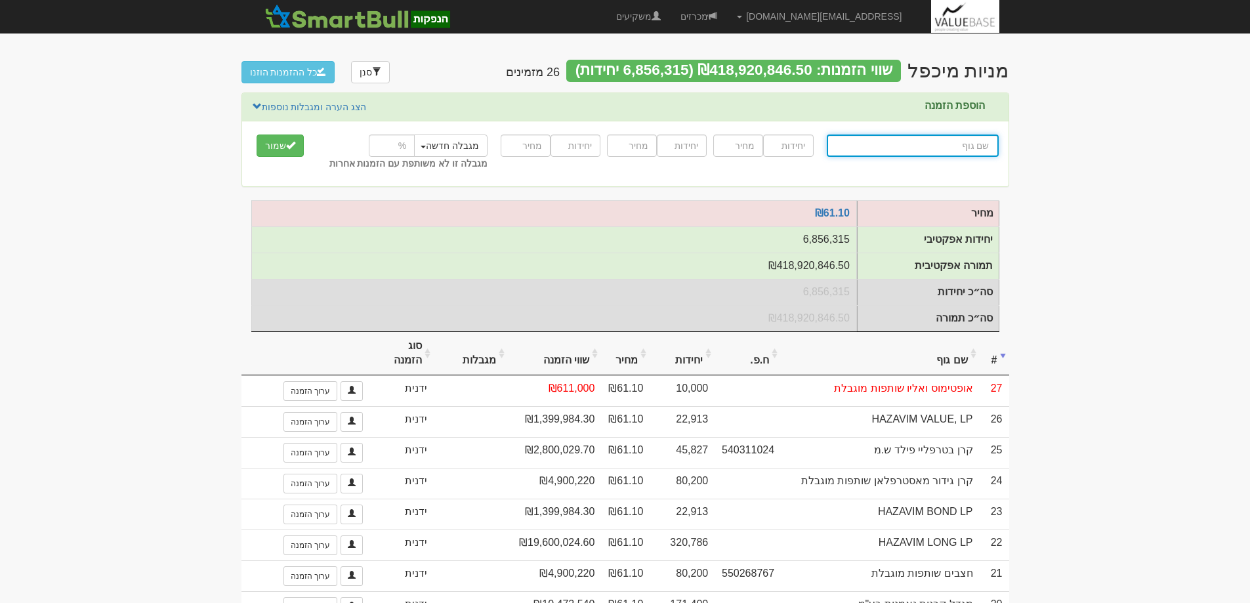
click at [954, 138] on input "text" at bounding box center [913, 146] width 172 height 22
type input "ח"
type input "א"
type input "אי בי אי 10/90"
type input "אי"
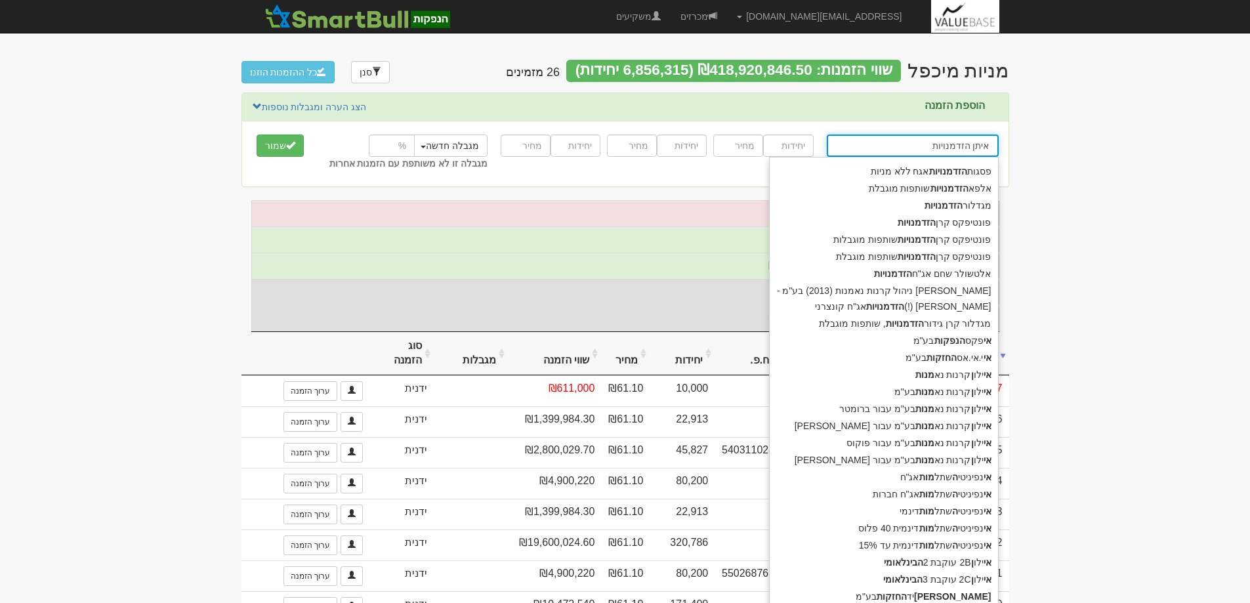
type input "איתן הזדמנויות"
click at [794, 150] on input "number" at bounding box center [788, 146] width 50 height 22
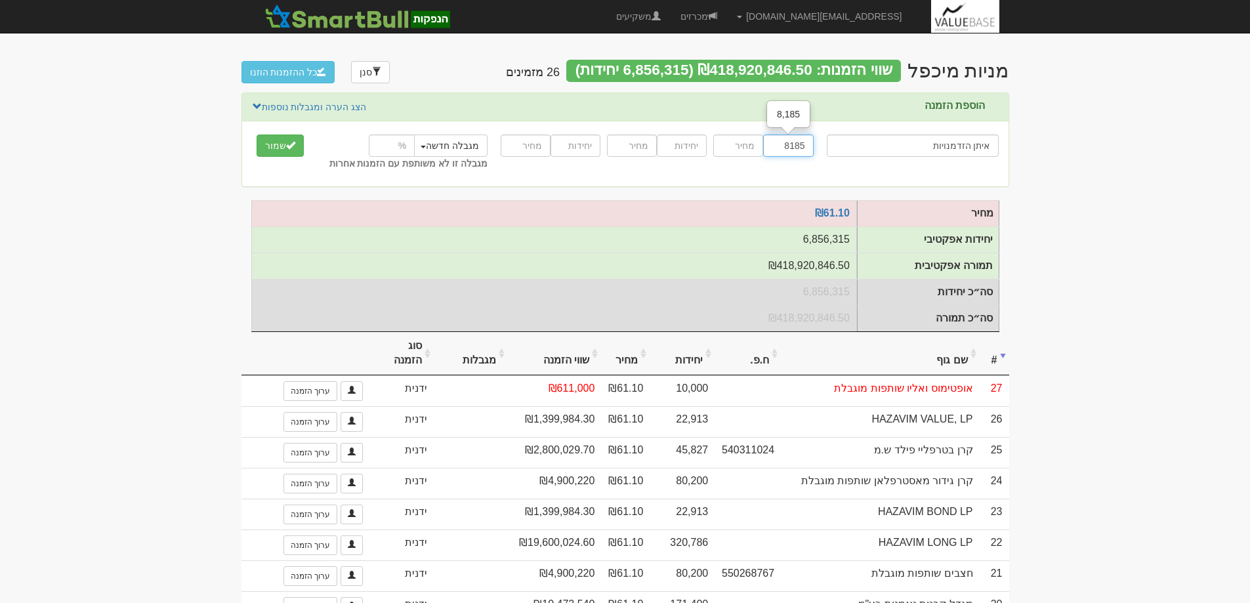
type input "8185"
click at [728, 145] on input "number" at bounding box center [738, 146] width 50 height 22
type input "61.10"
click at [268, 142] on button "שמור" at bounding box center [280, 146] width 47 height 22
